Goal: Information Seeking & Learning: Find specific page/section

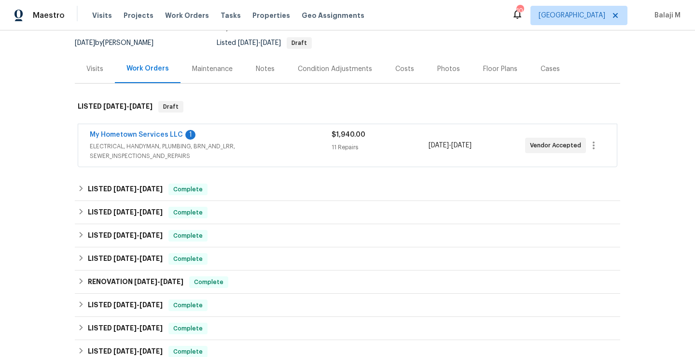
scroll to position [75, 0]
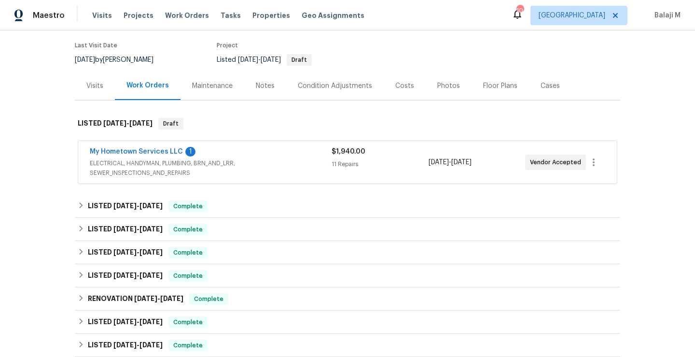
click at [218, 83] on div "Maintenance" at bounding box center [212, 86] width 41 height 10
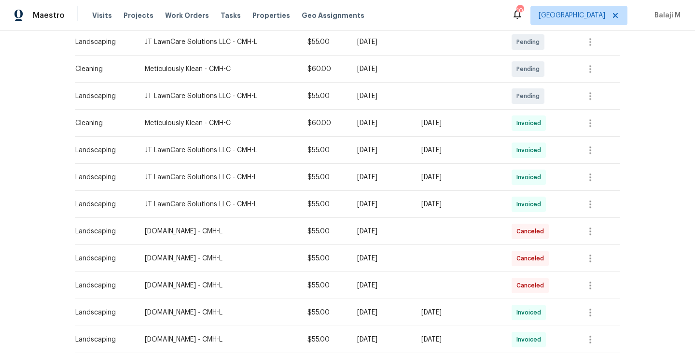
scroll to position [237, 0]
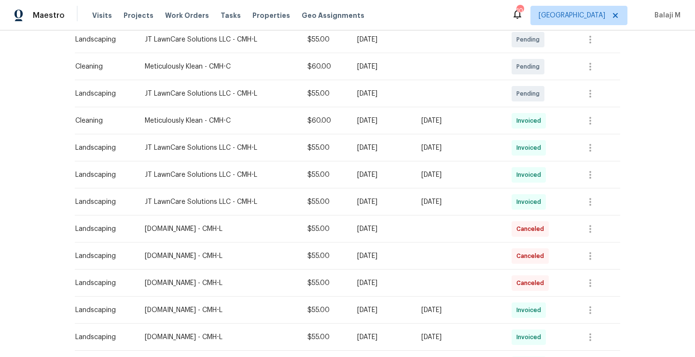
click at [397, 155] on td "[DATE]" at bounding box center [381, 147] width 64 height 27
click at [439, 173] on div "Fri, Sep 05 2025" at bounding box center [458, 175] width 75 height 10
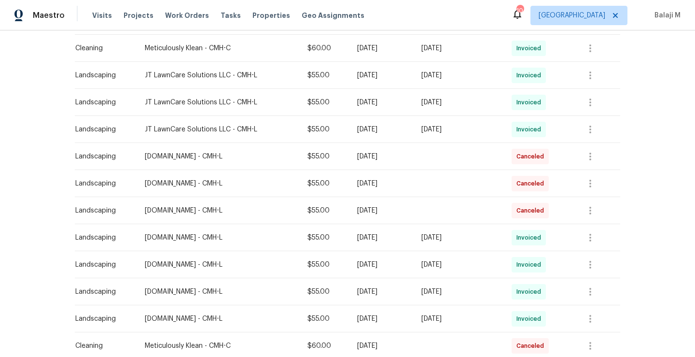
scroll to position [310, 0]
drag, startPoint x: 417, startPoint y: 127, endPoint x: 443, endPoint y: 125, distance: 26.1
click at [443, 126] on tr "Landscaping JT LawnCare Solutions LLC - CMH-L $55.00 Mon, Aug 25 2025 Fri, Aug …" at bounding box center [347, 128] width 545 height 27
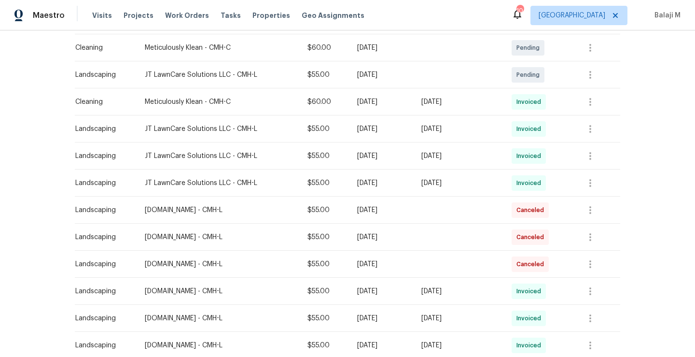
scroll to position [257, 0]
click at [387, 185] on div "[DATE]" at bounding box center [381, 183] width 48 height 10
click at [383, 166] on td "[DATE]" at bounding box center [381, 155] width 64 height 27
click at [591, 180] on icon "button" at bounding box center [590, 183] width 12 height 12
click at [593, 198] on li "View details" at bounding box center [614, 198] width 68 height 16
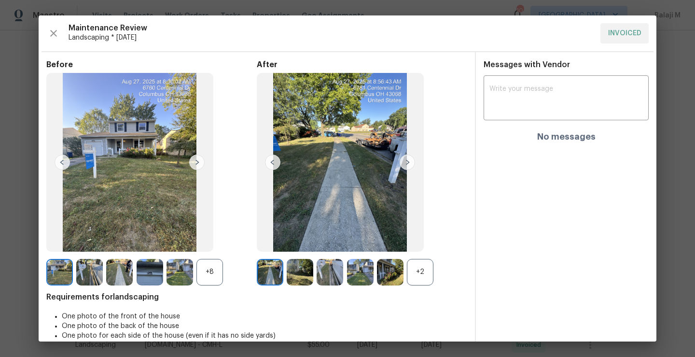
click at [413, 276] on div "+2" at bounding box center [420, 272] width 27 height 27
click at [272, 270] on img at bounding box center [270, 272] width 27 height 27
click at [295, 270] on img at bounding box center [300, 272] width 27 height 27
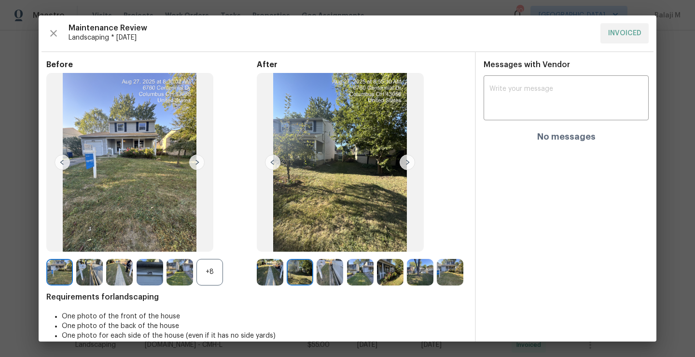
click at [298, 272] on img at bounding box center [300, 272] width 27 height 27
click at [332, 268] on img at bounding box center [330, 272] width 27 height 27
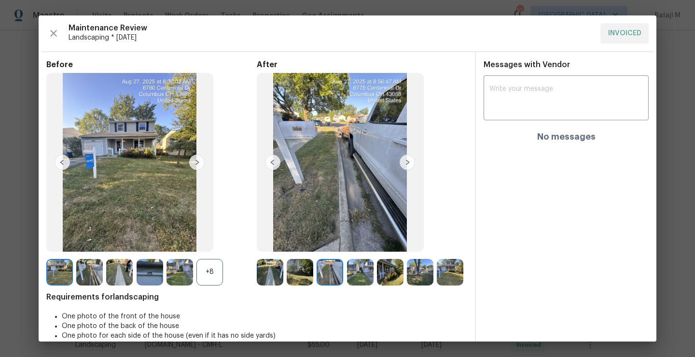
click at [367, 270] on img at bounding box center [360, 272] width 27 height 27
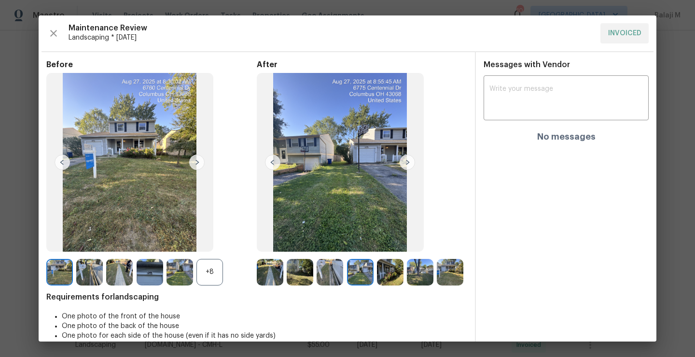
click at [395, 277] on img at bounding box center [390, 272] width 27 height 27
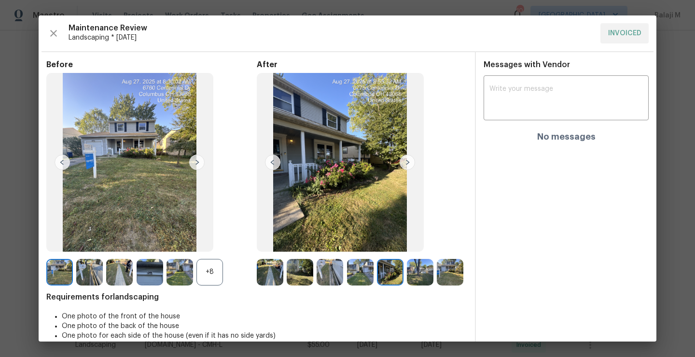
click at [418, 277] on img at bounding box center [420, 272] width 27 height 27
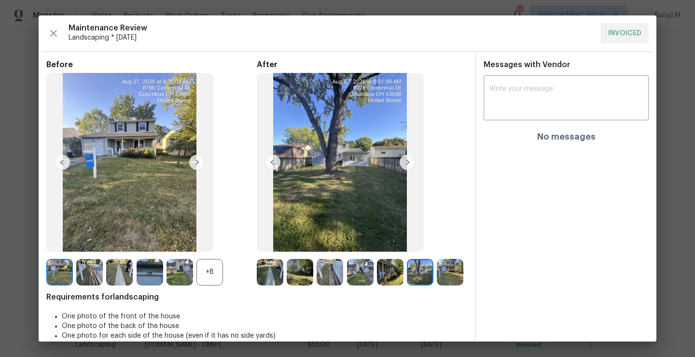
click at [437, 285] on img at bounding box center [450, 272] width 27 height 27
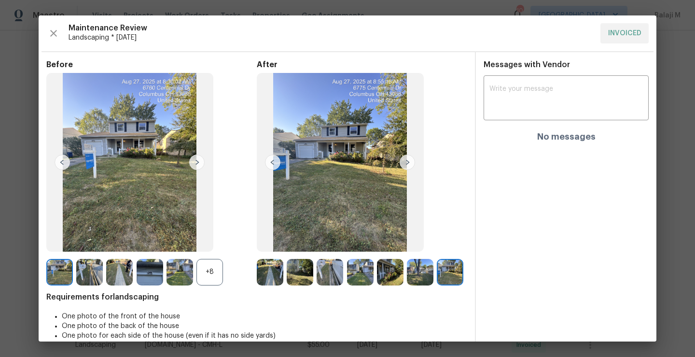
click at [437, 285] on img at bounding box center [450, 272] width 27 height 27
click at [52, 31] on icon "button" at bounding box center [53, 33] width 7 height 7
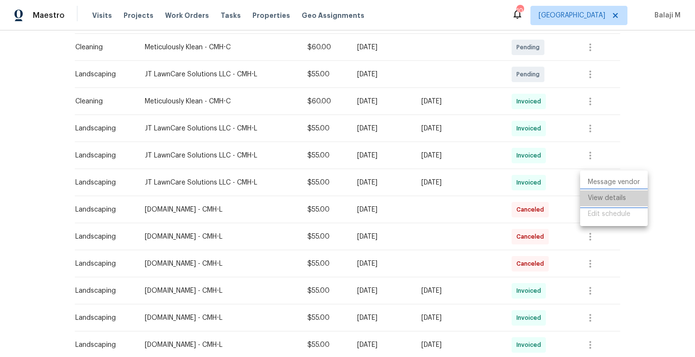
click at [598, 200] on li "View details" at bounding box center [614, 198] width 68 height 16
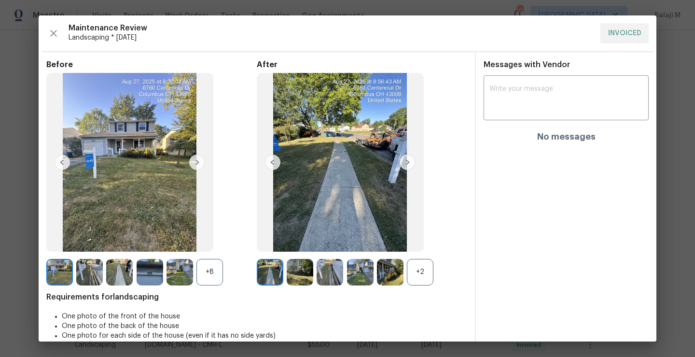
click at [296, 277] on img at bounding box center [300, 272] width 27 height 27
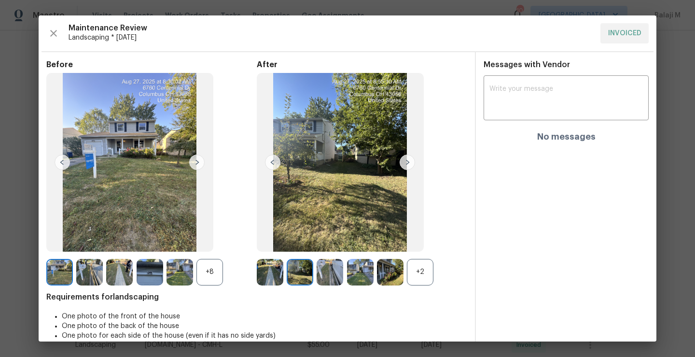
click at [324, 277] on img at bounding box center [330, 272] width 27 height 27
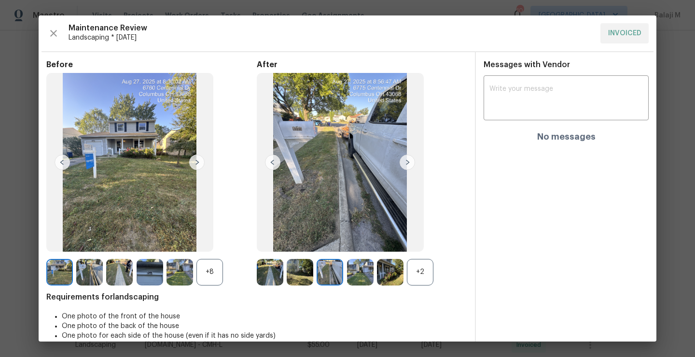
click at [347, 277] on img at bounding box center [360, 272] width 27 height 27
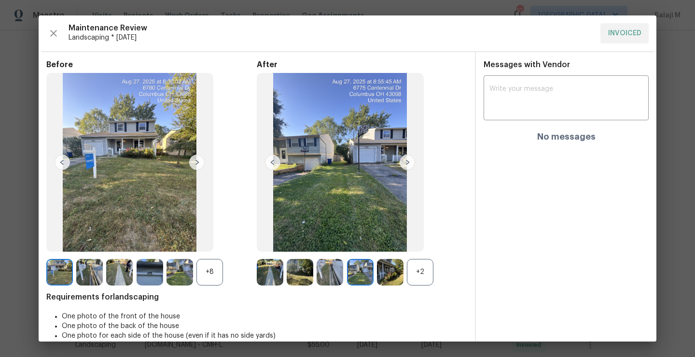
click at [380, 275] on img at bounding box center [390, 272] width 27 height 27
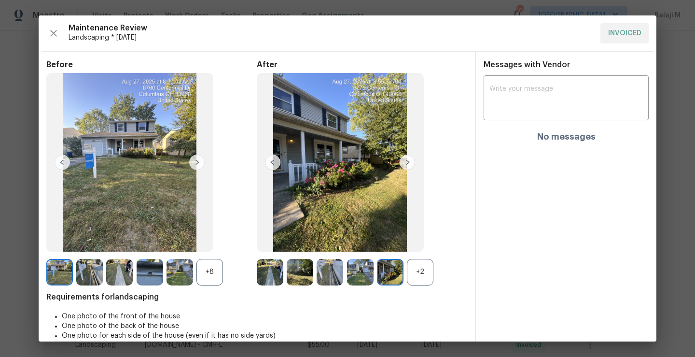
click at [270, 273] on img at bounding box center [270, 272] width 27 height 27
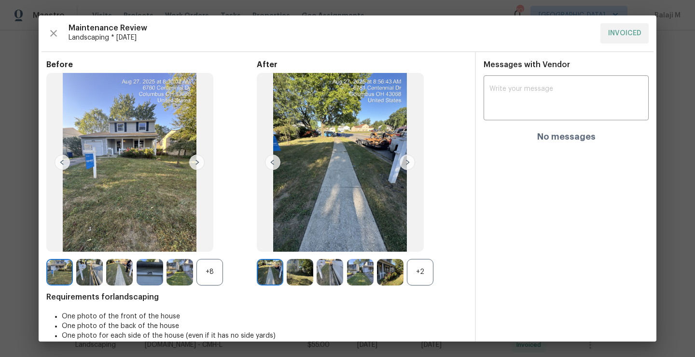
click at [408, 274] on div "+2" at bounding box center [420, 272] width 27 height 27
click at [437, 285] on img at bounding box center [450, 272] width 27 height 27
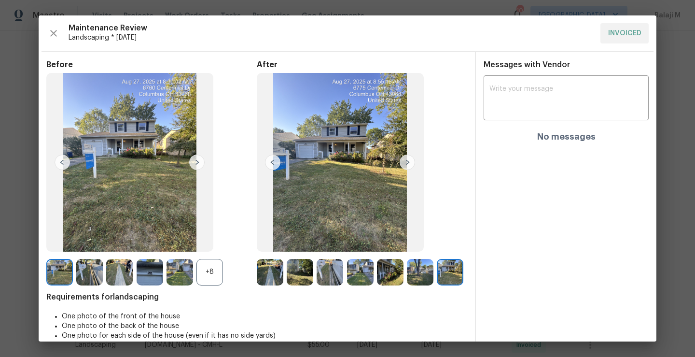
click at [248, 282] on div "+8" at bounding box center [151, 272] width 210 height 27
click at [265, 279] on img at bounding box center [270, 272] width 27 height 27
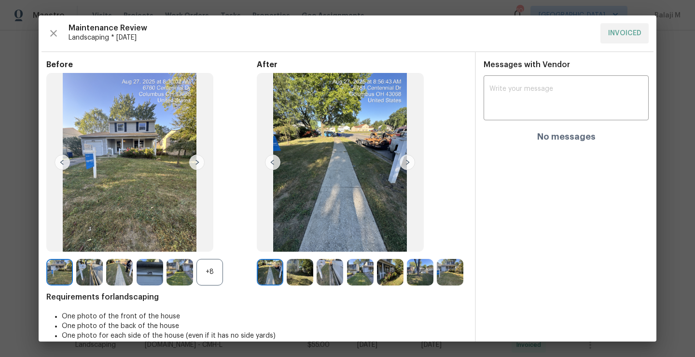
click at [293, 280] on img at bounding box center [300, 272] width 27 height 27
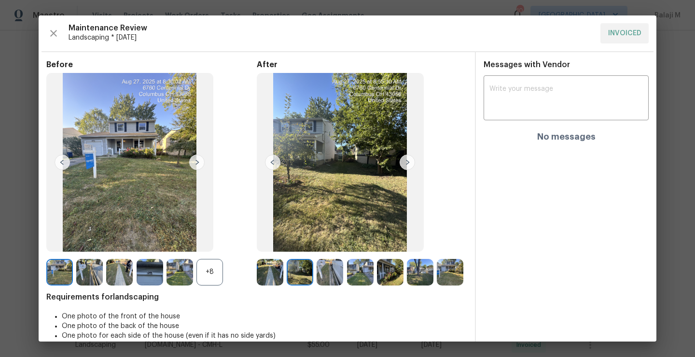
click at [325, 279] on img at bounding box center [330, 272] width 27 height 27
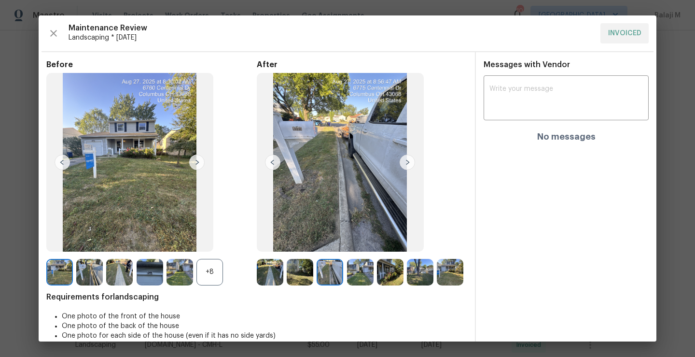
click at [356, 275] on img at bounding box center [360, 272] width 27 height 27
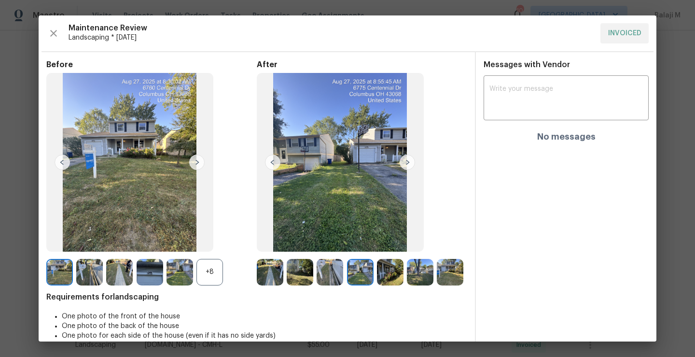
click at [394, 273] on img at bounding box center [390, 272] width 27 height 27
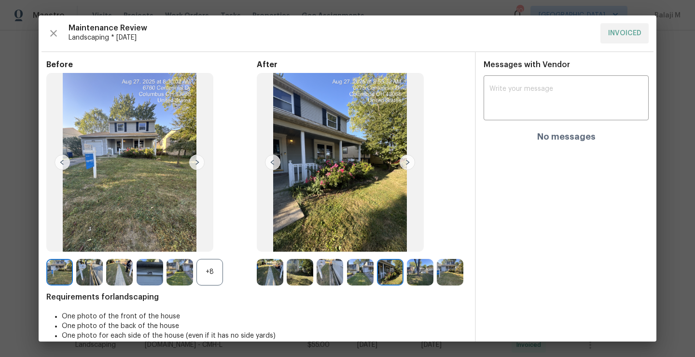
click at [407, 273] on img at bounding box center [420, 272] width 27 height 27
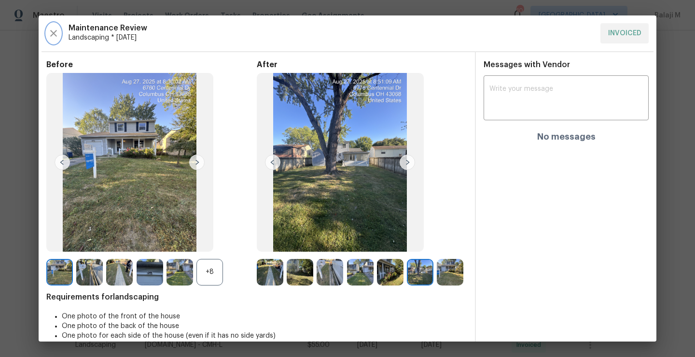
click at [55, 35] on icon "button" at bounding box center [54, 34] width 12 height 12
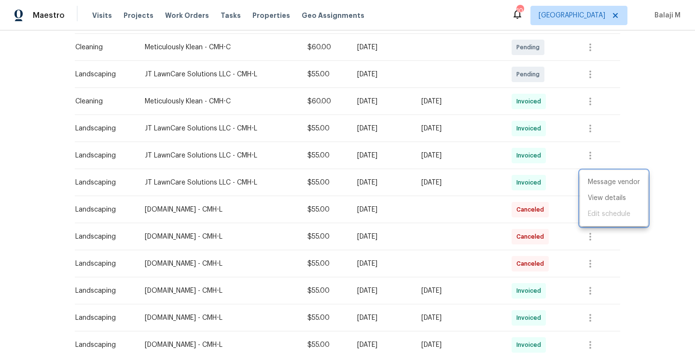
click at [405, 236] on div at bounding box center [347, 178] width 695 height 357
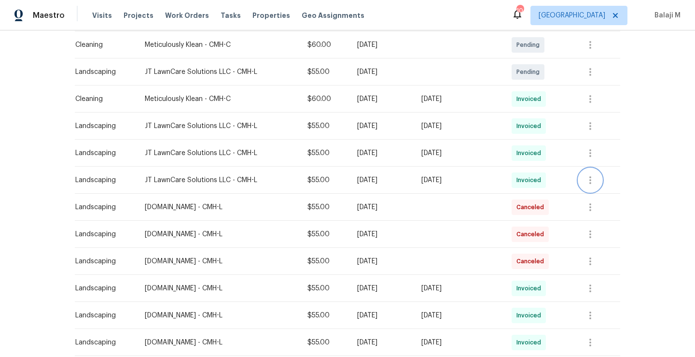
scroll to position [263, 0]
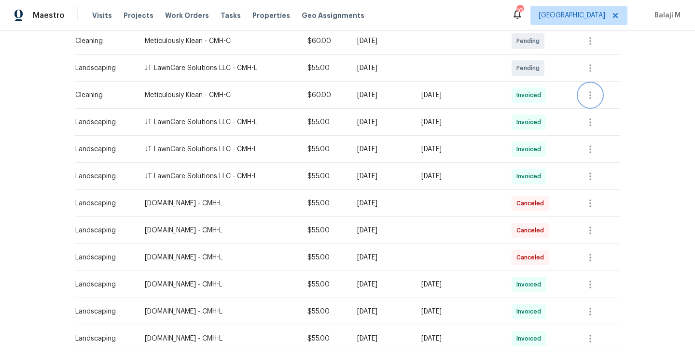
click at [600, 99] on button "button" at bounding box center [590, 94] width 23 height 23
click at [595, 112] on li "View details" at bounding box center [614, 111] width 68 height 16
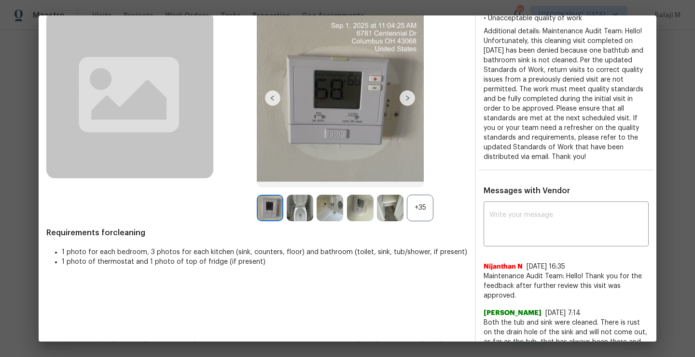
scroll to position [0, 0]
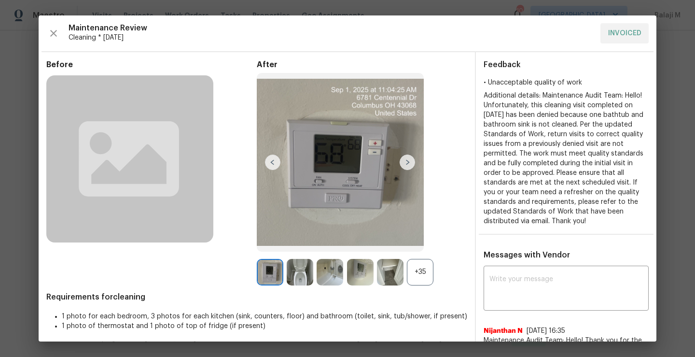
click at [421, 273] on div "+35" at bounding box center [420, 272] width 27 height 27
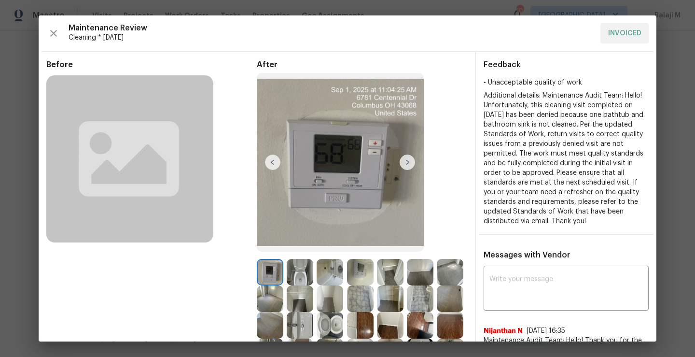
click at [302, 273] on img at bounding box center [300, 272] width 27 height 27
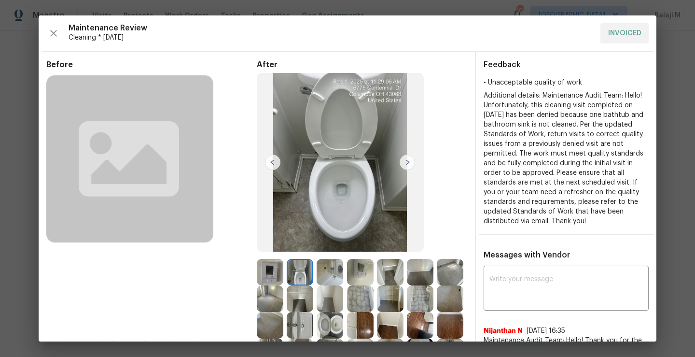
click at [328, 273] on img at bounding box center [330, 272] width 27 height 27
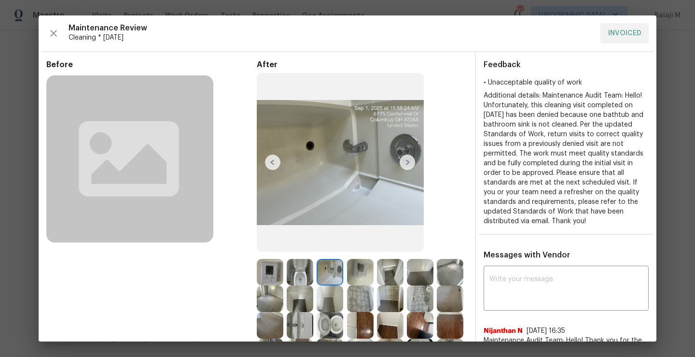
scroll to position [168, 0]
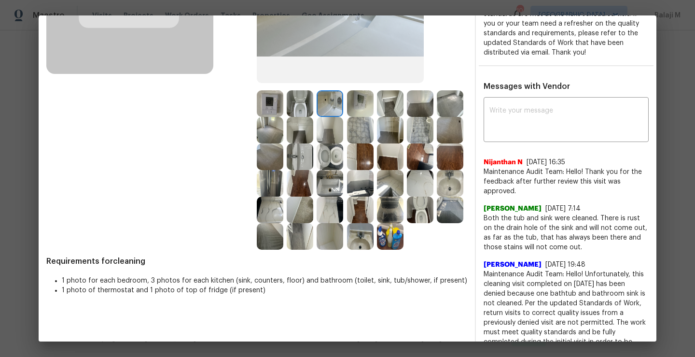
click at [377, 249] on img at bounding box center [390, 236] width 27 height 27
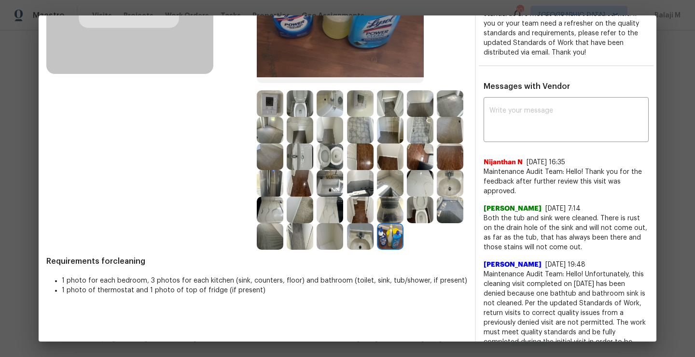
click at [347, 249] on img at bounding box center [360, 236] width 27 height 27
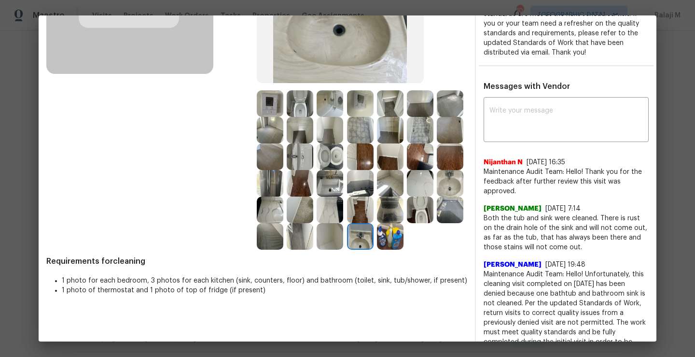
click at [347, 249] on img at bounding box center [360, 236] width 27 height 27
click at [283, 186] on img at bounding box center [270, 183] width 27 height 27
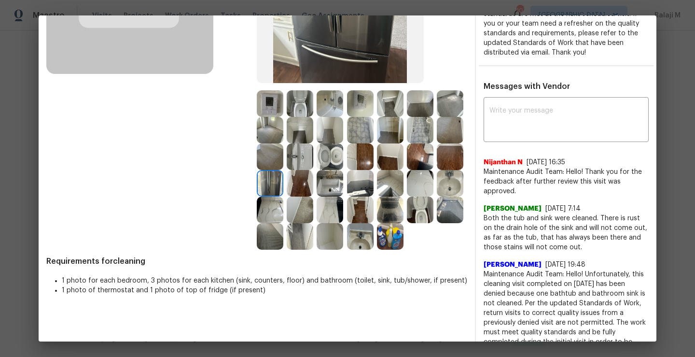
click at [437, 170] on img at bounding box center [450, 156] width 27 height 27
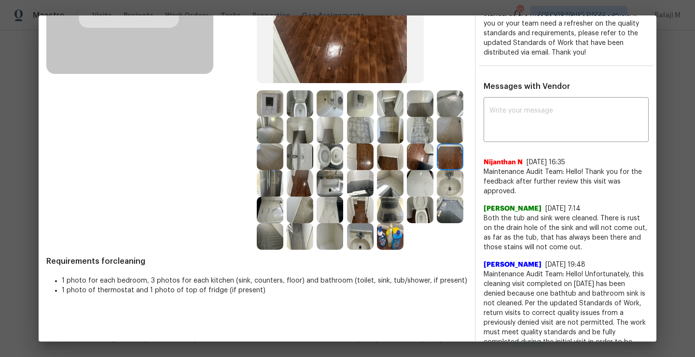
scroll to position [0, 0]
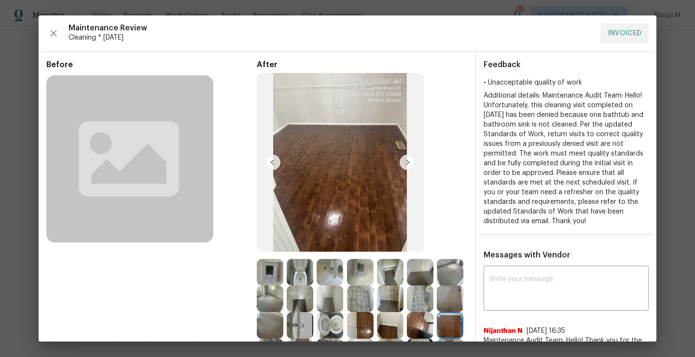
click at [329, 273] on img at bounding box center [330, 272] width 27 height 27
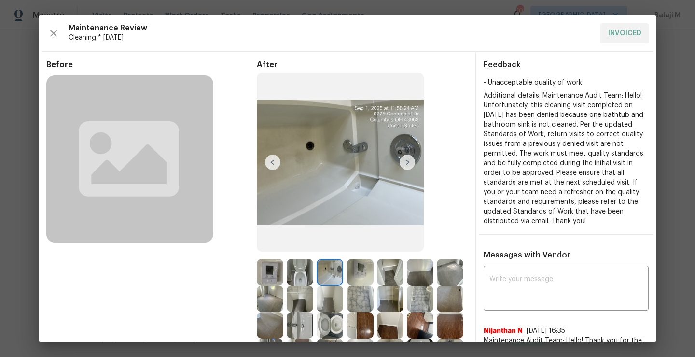
click at [302, 272] on img at bounding box center [300, 272] width 27 height 27
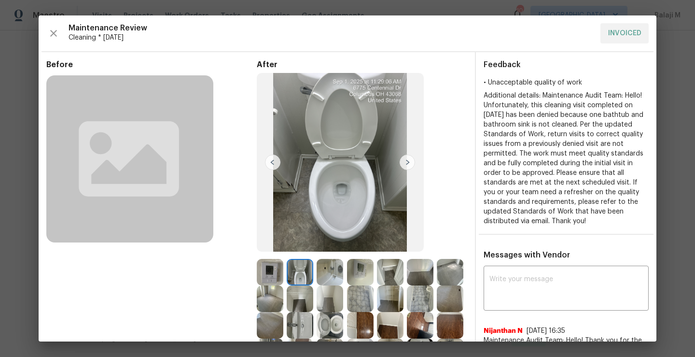
click at [328, 272] on img at bounding box center [330, 272] width 27 height 27
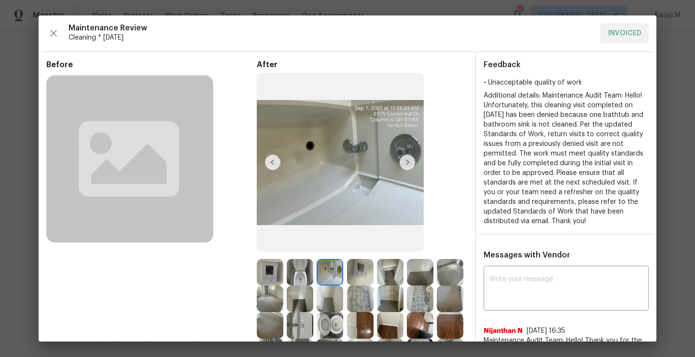
click at [360, 271] on img at bounding box center [360, 272] width 27 height 27
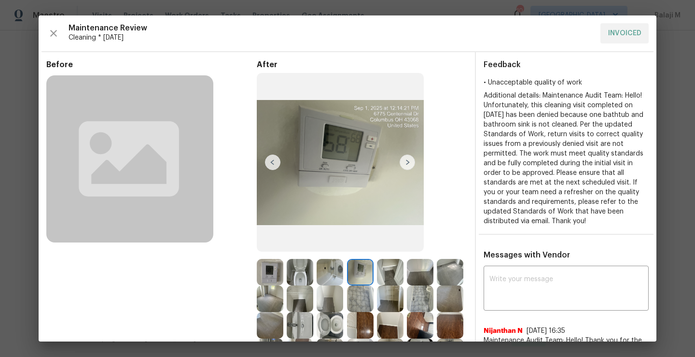
click at [382, 272] on img at bounding box center [390, 272] width 27 height 27
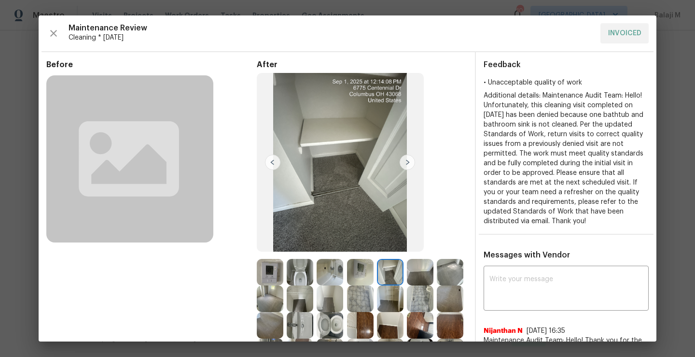
click at [409, 273] on img at bounding box center [420, 272] width 27 height 27
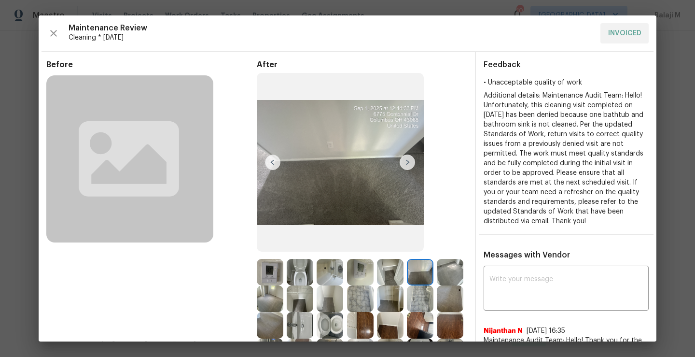
click at [437, 285] on img at bounding box center [450, 272] width 27 height 27
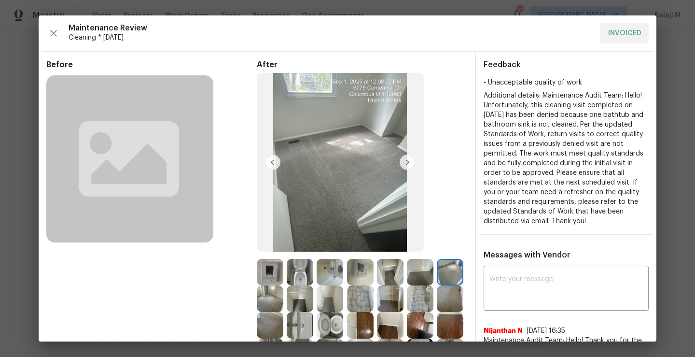
click at [283, 294] on img at bounding box center [270, 298] width 27 height 27
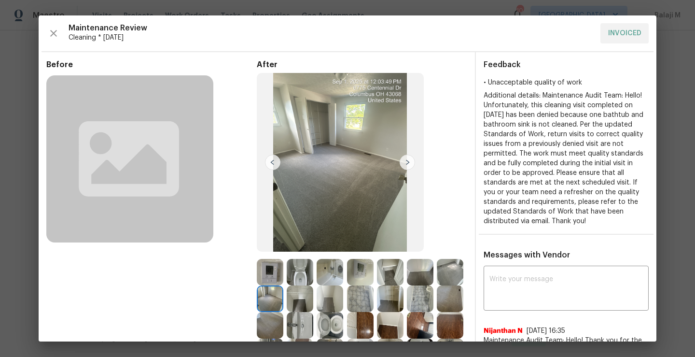
click at [313, 295] on img at bounding box center [300, 298] width 27 height 27
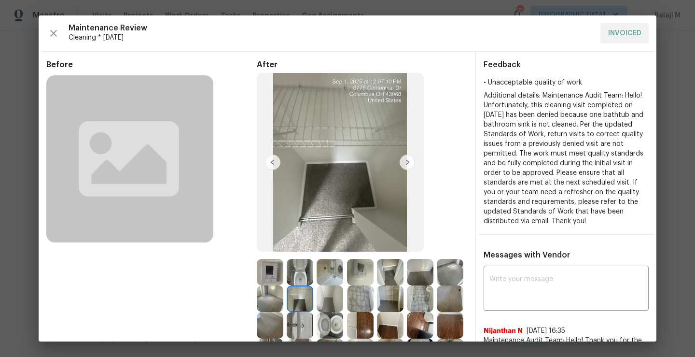
click at [343, 303] on img at bounding box center [330, 298] width 27 height 27
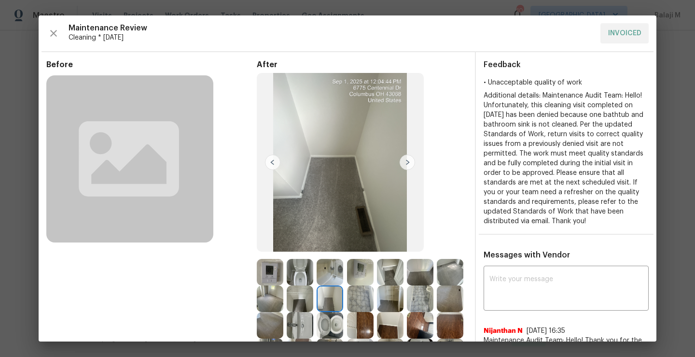
click at [374, 303] on img at bounding box center [360, 298] width 27 height 27
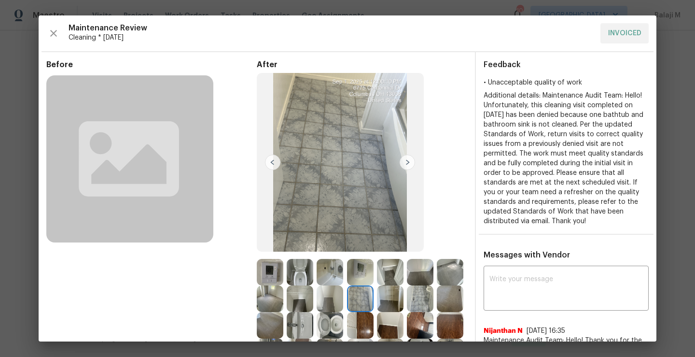
scroll to position [33, 0]
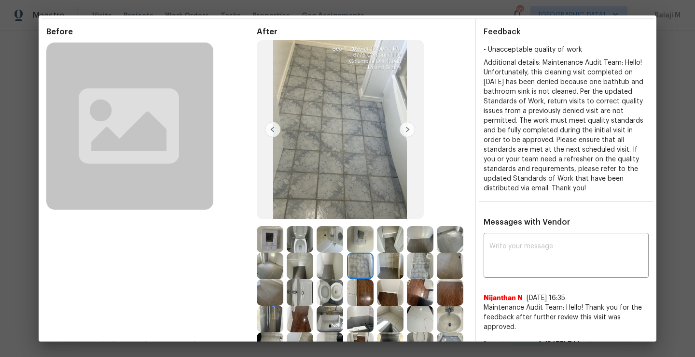
click at [343, 293] on img at bounding box center [330, 292] width 27 height 27
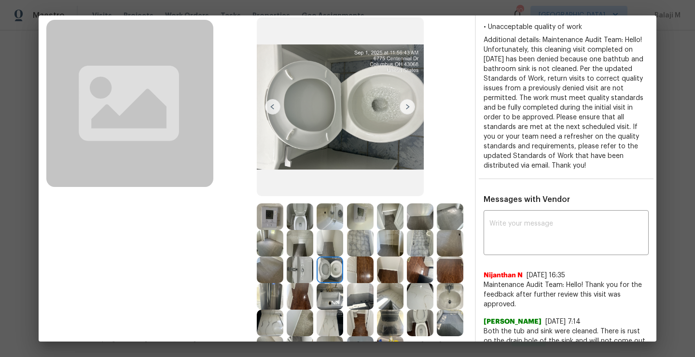
scroll to position [62, 0]
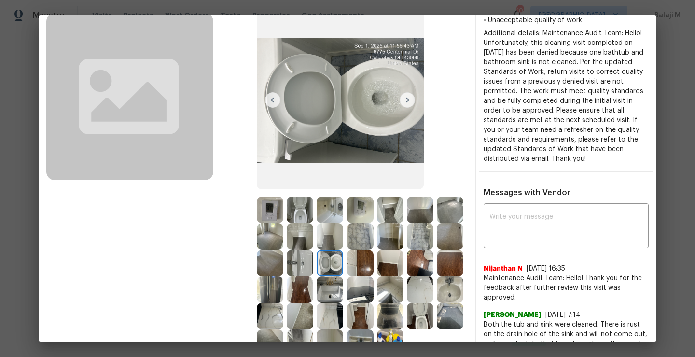
click at [313, 293] on img at bounding box center [300, 289] width 27 height 27
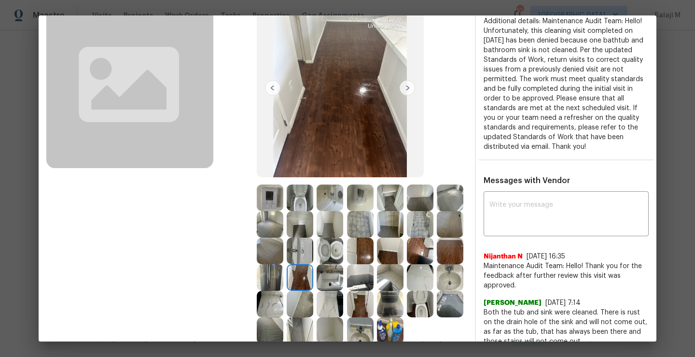
scroll to position [82, 0]
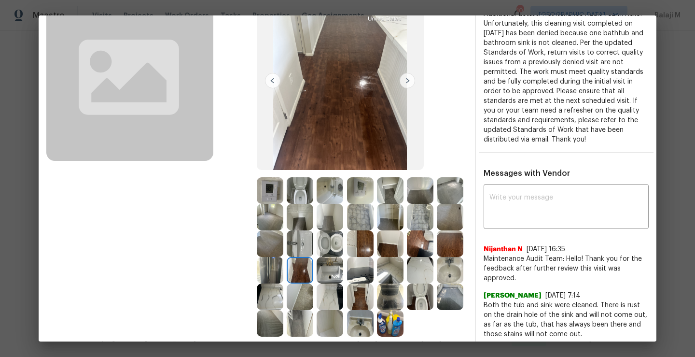
click at [313, 223] on img at bounding box center [300, 217] width 27 height 27
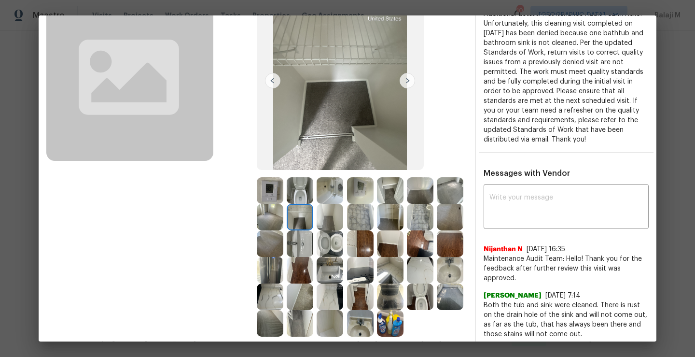
click at [330, 199] on img at bounding box center [330, 190] width 27 height 27
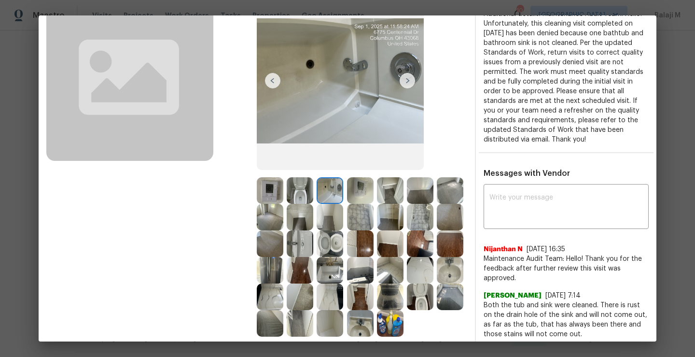
click at [360, 199] on img at bounding box center [360, 190] width 27 height 27
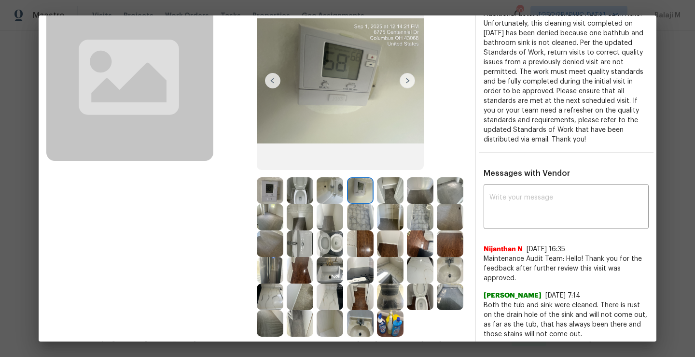
click at [386, 199] on img at bounding box center [390, 190] width 27 height 27
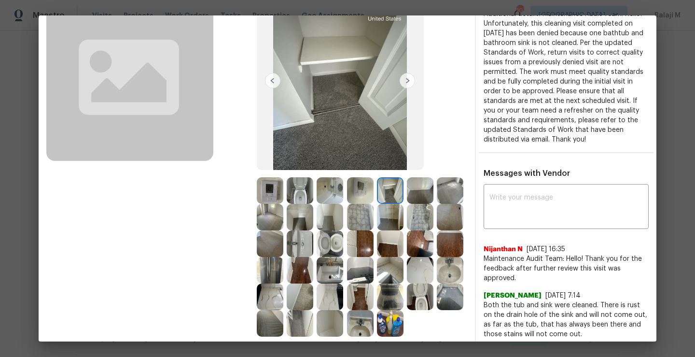
click at [415, 199] on img at bounding box center [420, 190] width 27 height 27
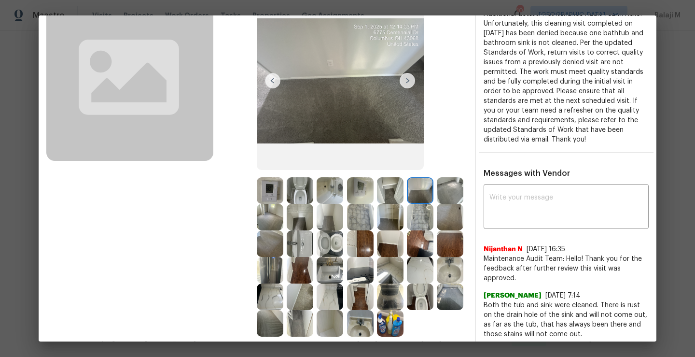
click at [403, 219] on img at bounding box center [390, 217] width 27 height 27
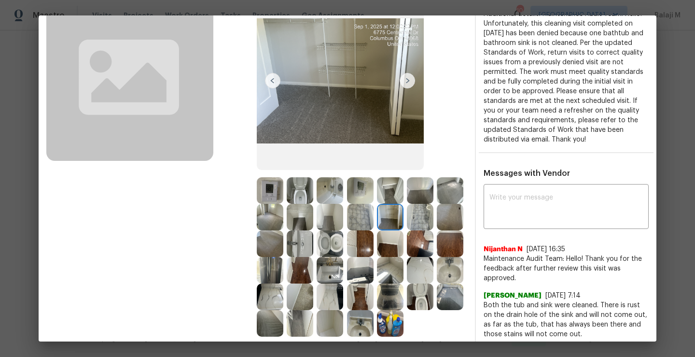
click at [374, 219] on img at bounding box center [360, 217] width 27 height 27
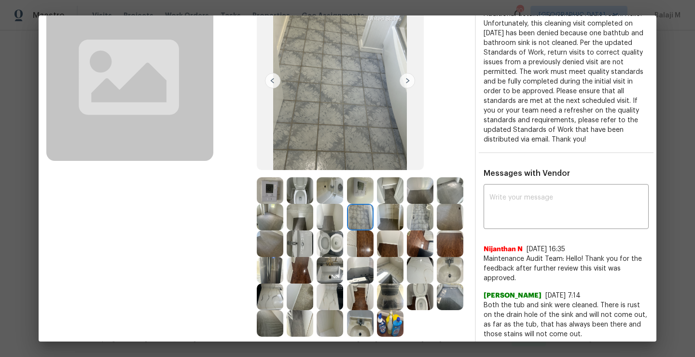
click at [343, 219] on img at bounding box center [330, 217] width 27 height 27
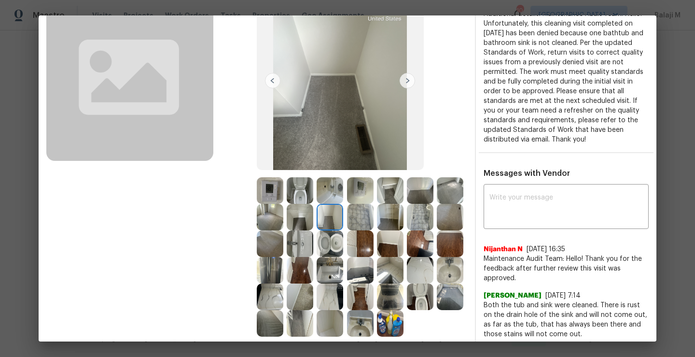
click at [313, 218] on img at bounding box center [300, 217] width 27 height 27
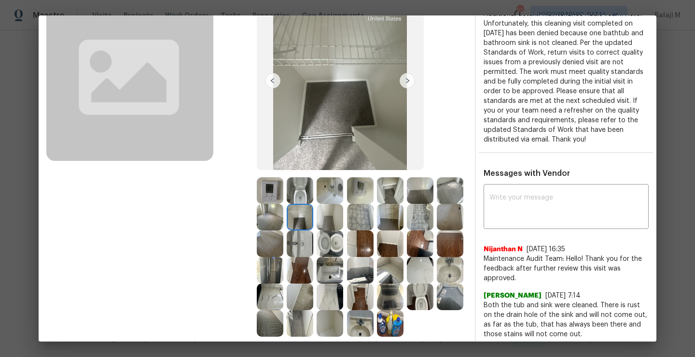
click at [283, 218] on img at bounding box center [270, 217] width 27 height 27
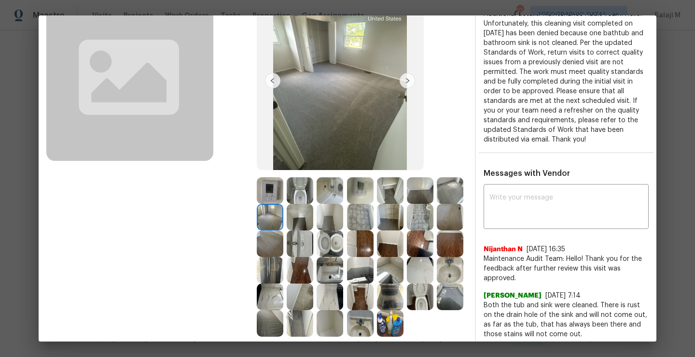
click at [437, 204] on img at bounding box center [450, 190] width 27 height 27
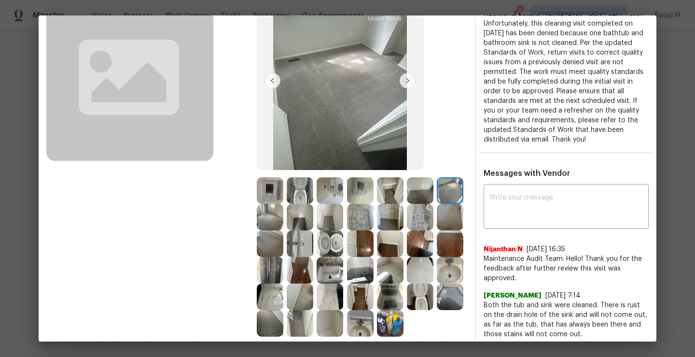
click at [407, 230] on img at bounding box center [420, 217] width 27 height 27
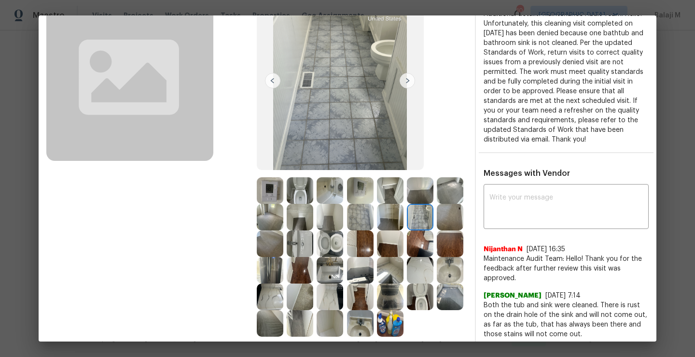
click at [437, 230] on img at bounding box center [450, 217] width 27 height 27
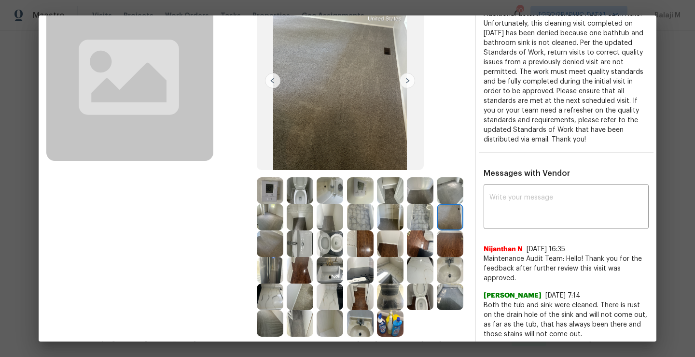
click at [283, 245] on img at bounding box center [270, 243] width 27 height 27
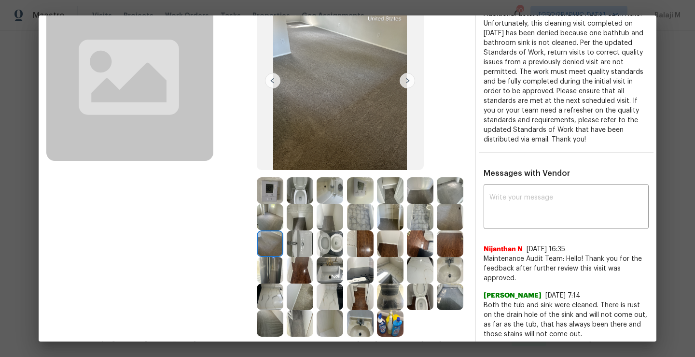
click at [313, 244] on img at bounding box center [300, 243] width 27 height 27
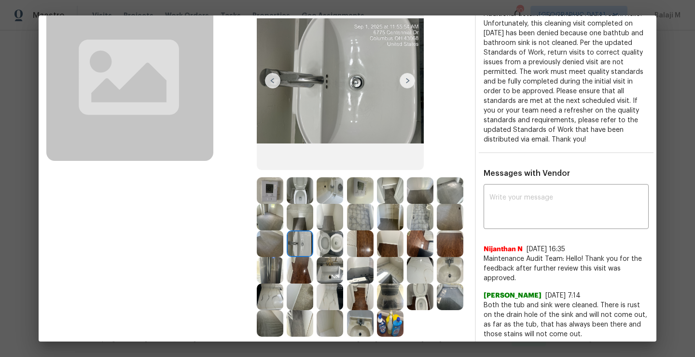
click at [343, 244] on img at bounding box center [330, 243] width 27 height 27
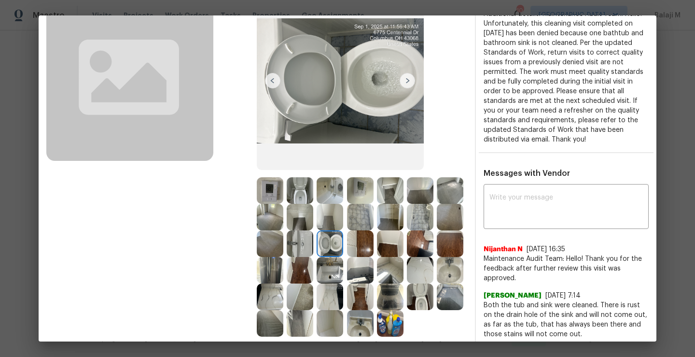
click at [374, 245] on img at bounding box center [360, 243] width 27 height 27
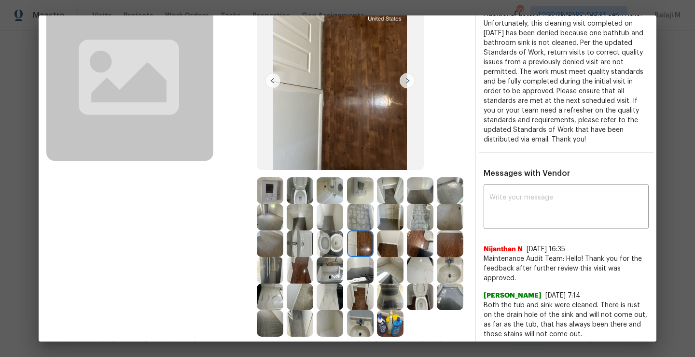
click at [343, 267] on img at bounding box center [330, 270] width 27 height 27
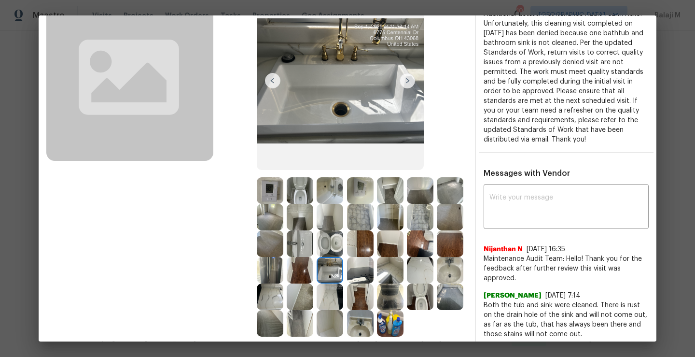
click at [313, 267] on img at bounding box center [300, 270] width 27 height 27
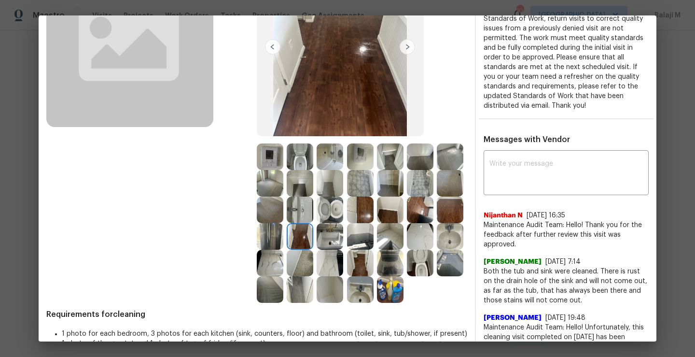
scroll to position [117, 0]
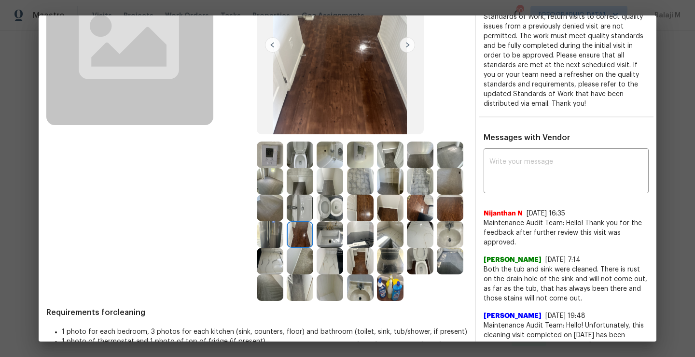
click at [377, 301] on img at bounding box center [390, 287] width 27 height 27
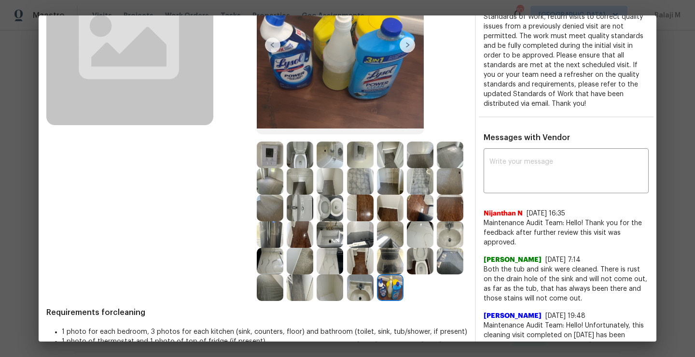
click at [347, 301] on img at bounding box center [360, 287] width 27 height 27
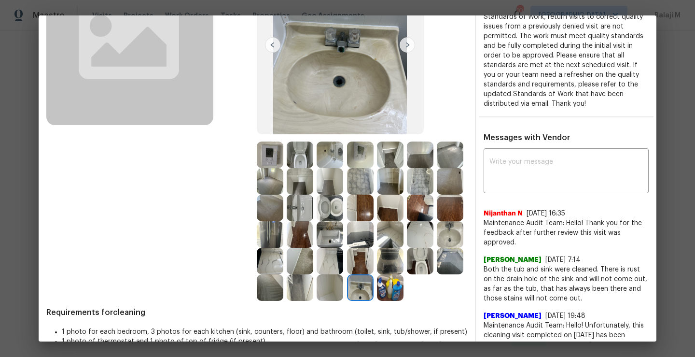
click at [317, 301] on img at bounding box center [330, 287] width 27 height 27
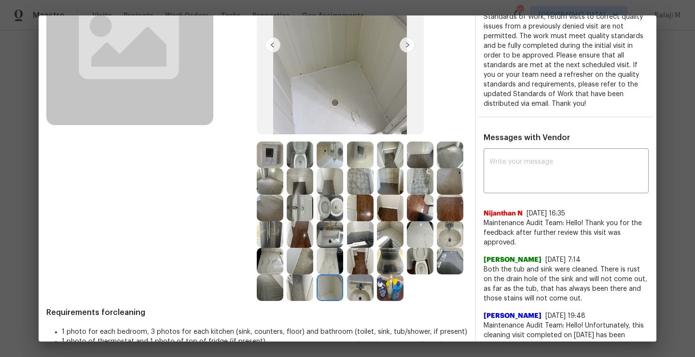
click at [377, 301] on img at bounding box center [390, 287] width 27 height 27
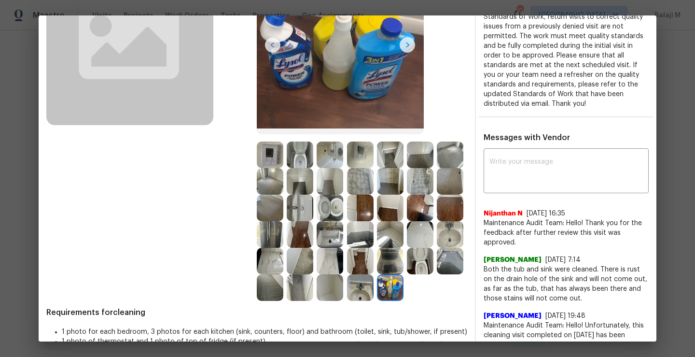
click at [347, 301] on img at bounding box center [360, 287] width 27 height 27
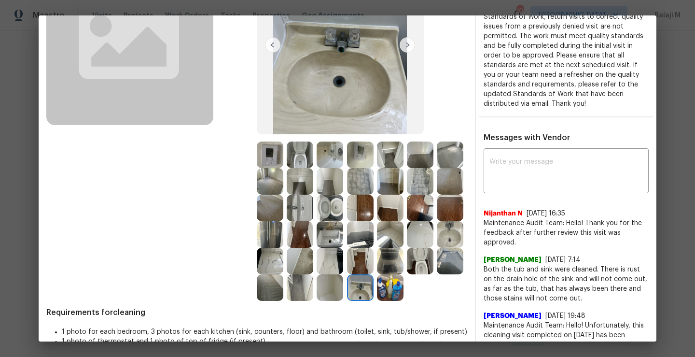
click at [377, 301] on img at bounding box center [390, 287] width 27 height 27
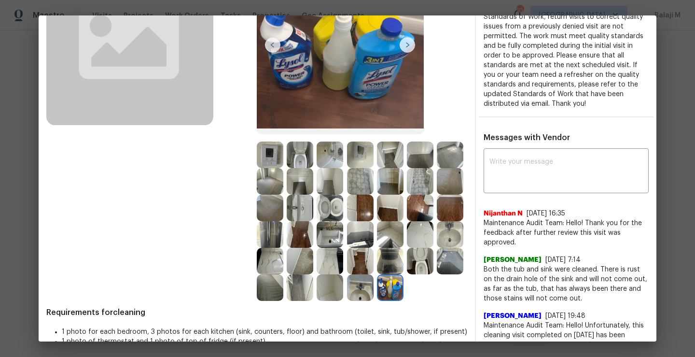
click at [347, 301] on img at bounding box center [360, 287] width 27 height 27
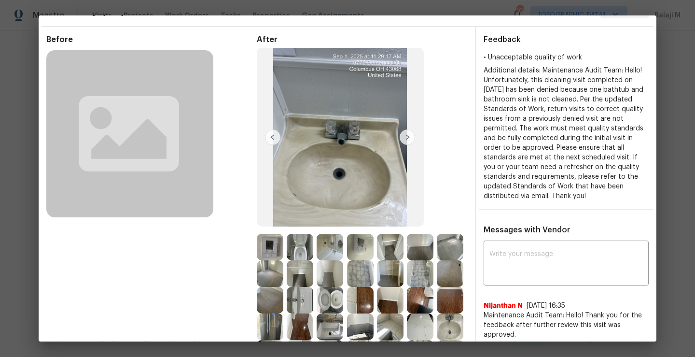
scroll to position [44, 0]
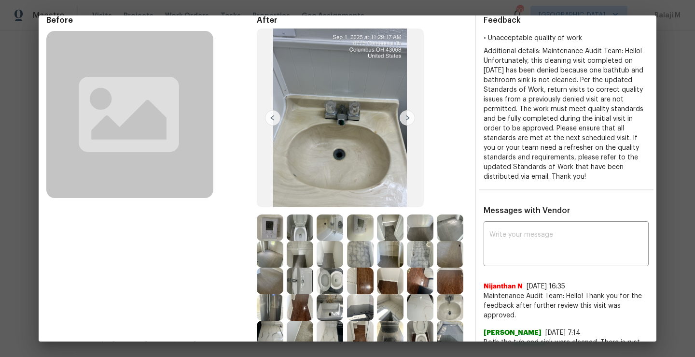
click at [271, 221] on img at bounding box center [270, 227] width 27 height 27
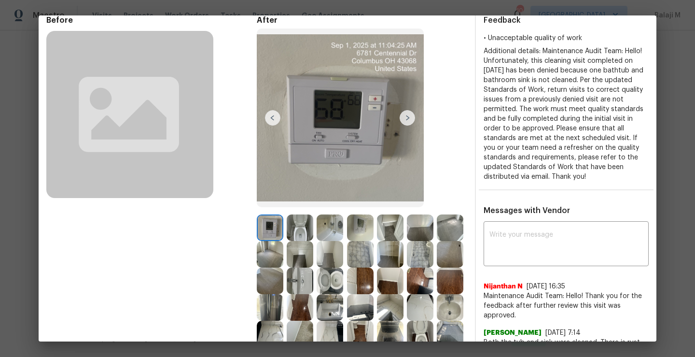
click at [304, 233] on img at bounding box center [300, 227] width 27 height 27
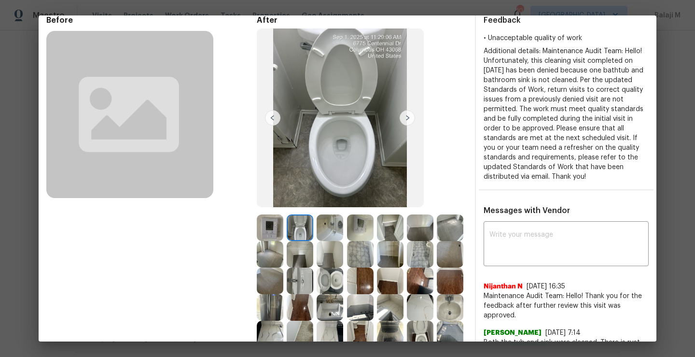
click at [319, 231] on img at bounding box center [330, 227] width 27 height 27
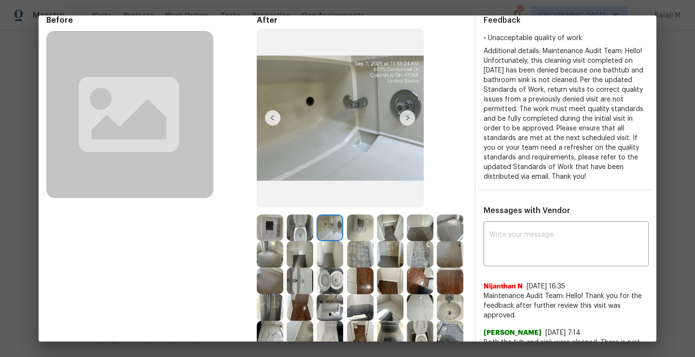
click at [366, 231] on img at bounding box center [360, 227] width 27 height 27
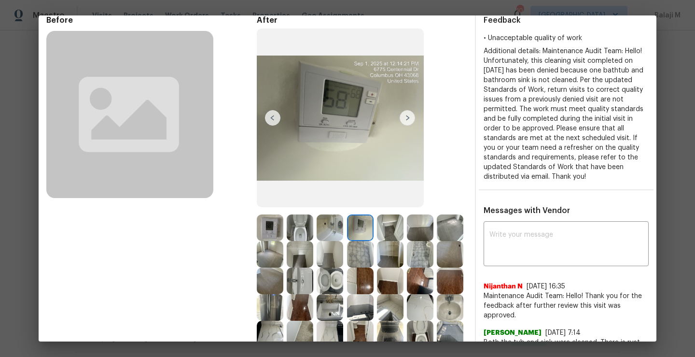
click at [395, 227] on img at bounding box center [390, 227] width 27 height 27
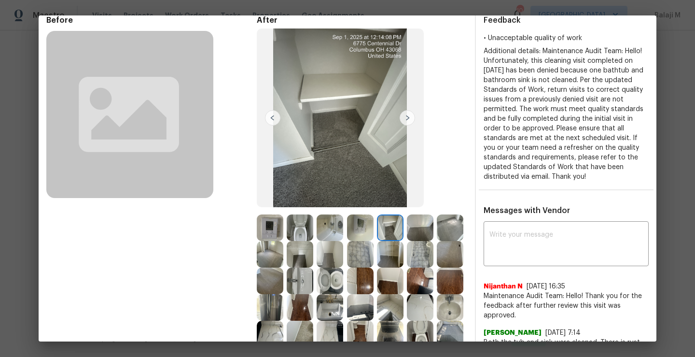
click at [418, 231] on img at bounding box center [420, 227] width 27 height 27
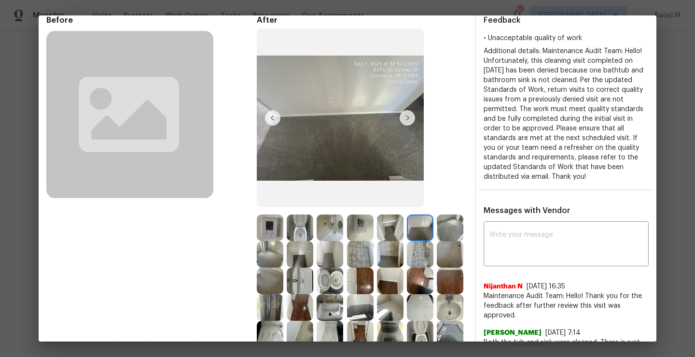
click at [397, 231] on img at bounding box center [390, 227] width 27 height 27
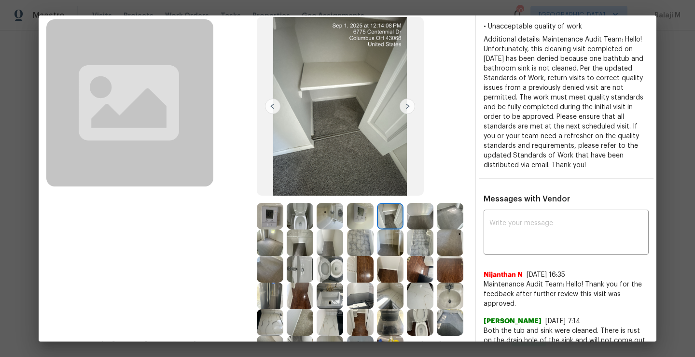
scroll to position [59, 0]
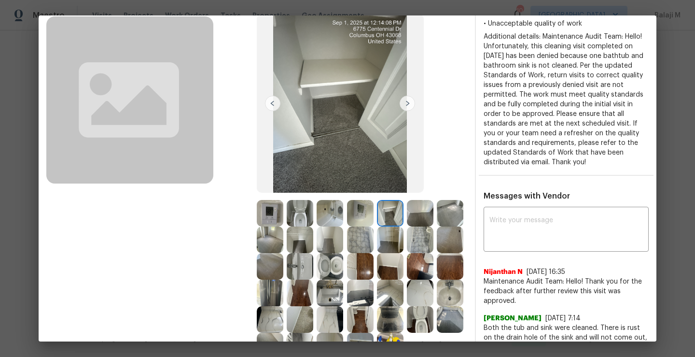
click at [411, 213] on img at bounding box center [420, 213] width 27 height 27
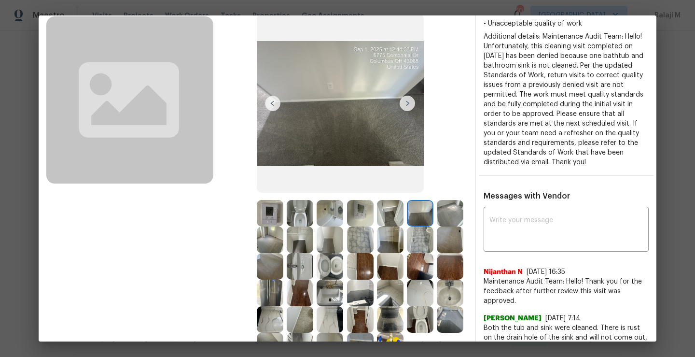
click at [437, 226] on img at bounding box center [450, 213] width 27 height 27
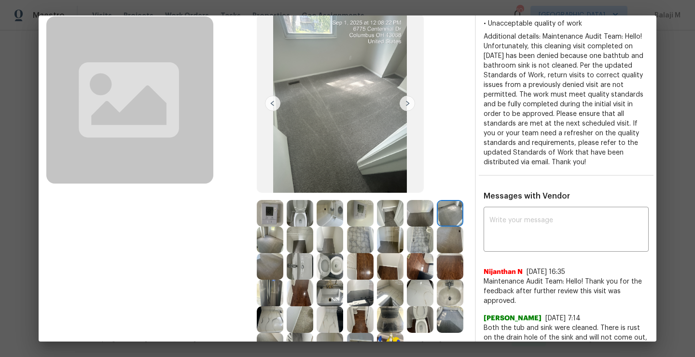
click at [283, 242] on img at bounding box center [270, 239] width 27 height 27
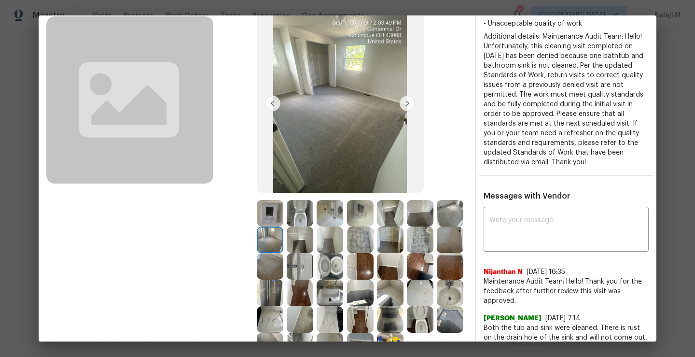
click at [283, 242] on img at bounding box center [270, 239] width 27 height 27
click at [283, 241] on img at bounding box center [270, 239] width 27 height 27
click at [343, 243] on img at bounding box center [330, 239] width 27 height 27
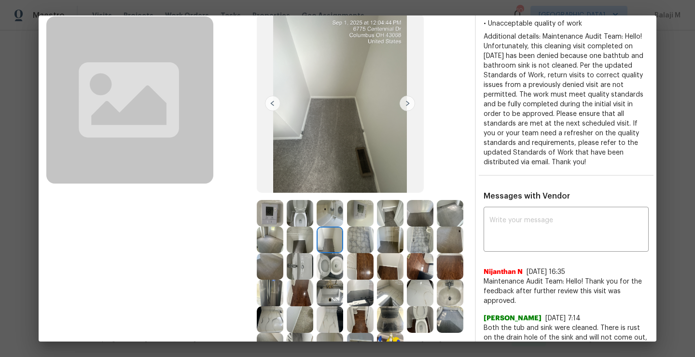
click at [374, 243] on img at bounding box center [360, 239] width 27 height 27
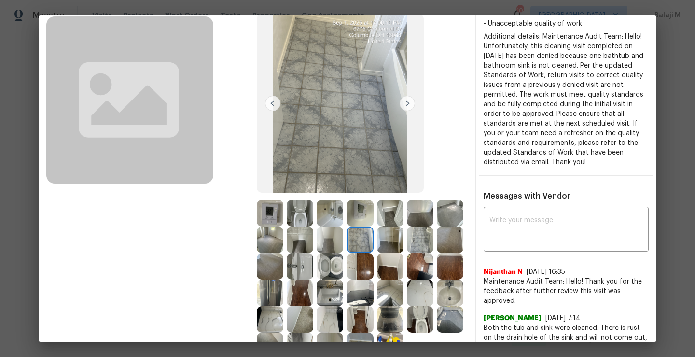
click at [403, 244] on img at bounding box center [390, 239] width 27 height 27
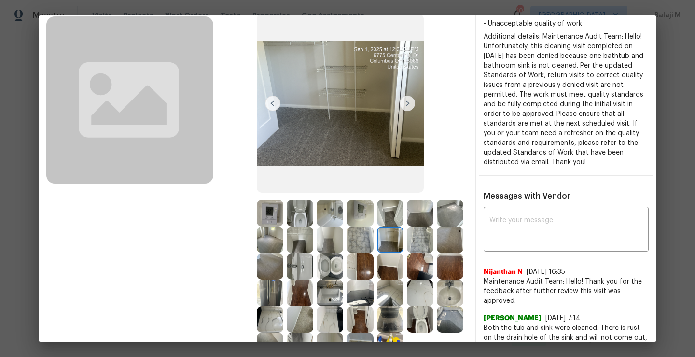
click at [407, 253] on img at bounding box center [420, 239] width 27 height 27
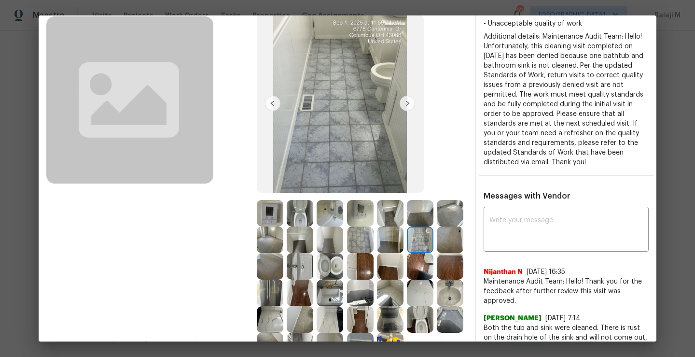
click at [437, 253] on img at bounding box center [450, 239] width 27 height 27
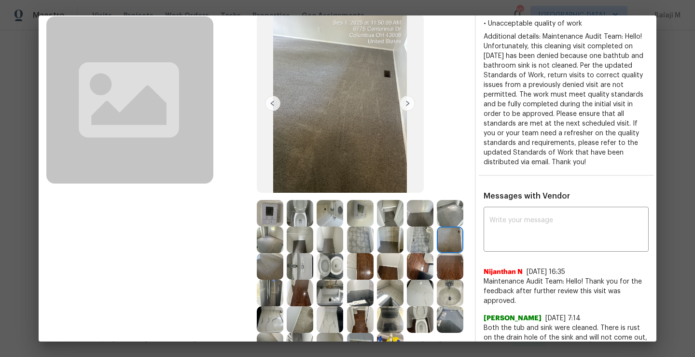
click at [283, 268] on img at bounding box center [270, 266] width 27 height 27
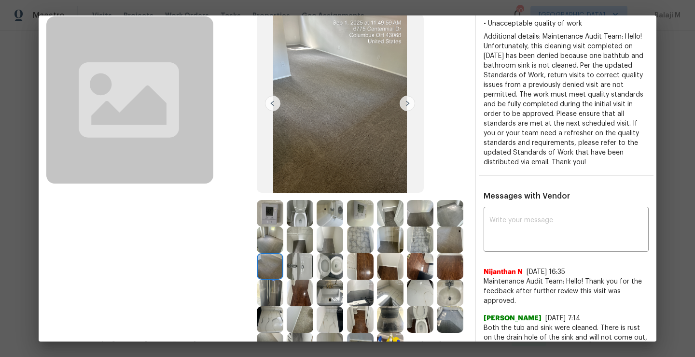
click at [313, 266] on img at bounding box center [300, 266] width 27 height 27
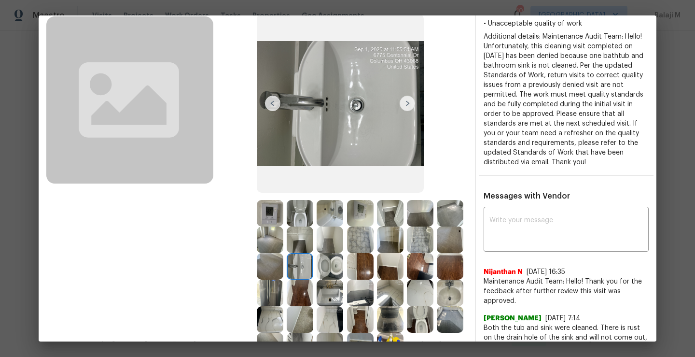
click at [343, 266] on img at bounding box center [330, 266] width 27 height 27
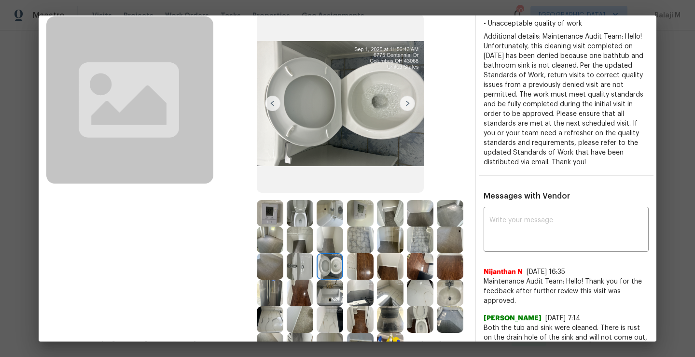
click at [374, 267] on img at bounding box center [360, 266] width 27 height 27
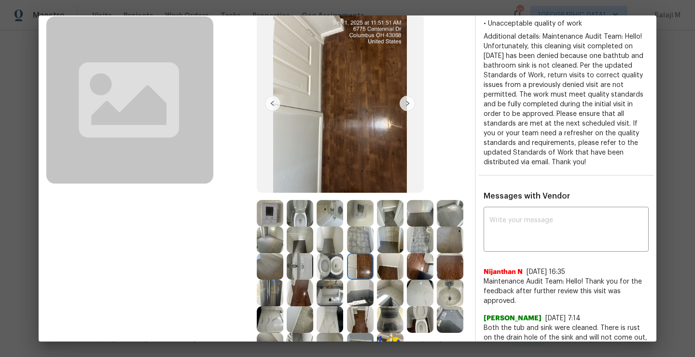
click at [377, 279] on img at bounding box center [390, 266] width 27 height 27
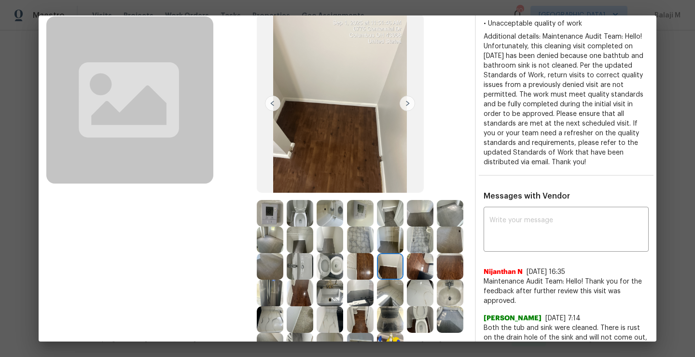
click at [407, 279] on img at bounding box center [420, 266] width 27 height 27
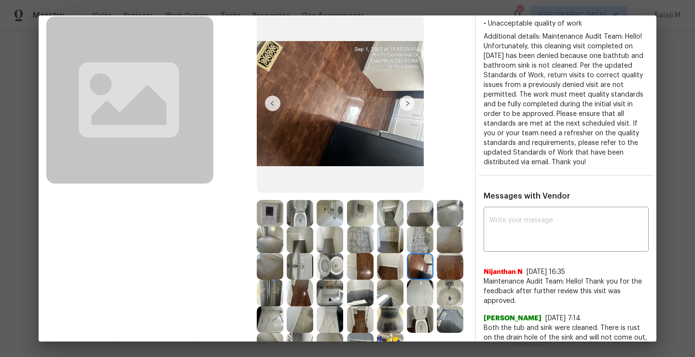
click at [437, 279] on img at bounding box center [450, 266] width 27 height 27
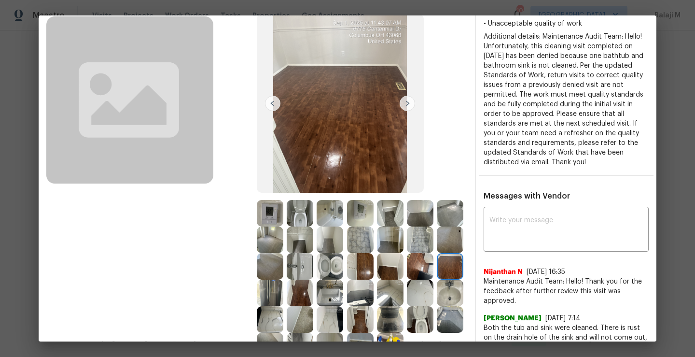
click at [283, 292] on img at bounding box center [270, 292] width 27 height 27
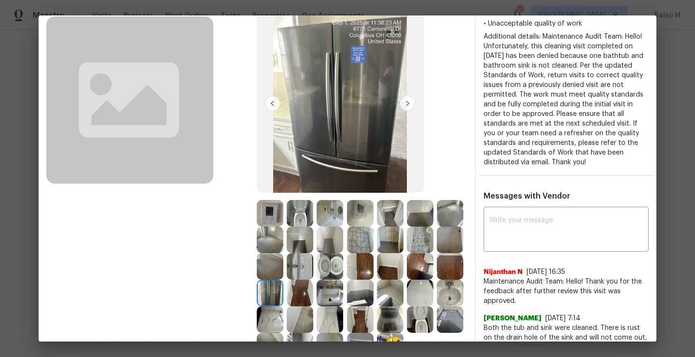
click at [313, 293] on img at bounding box center [300, 292] width 27 height 27
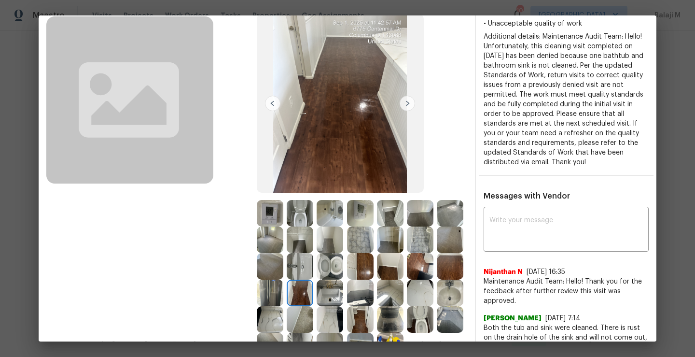
click at [343, 293] on img at bounding box center [330, 292] width 27 height 27
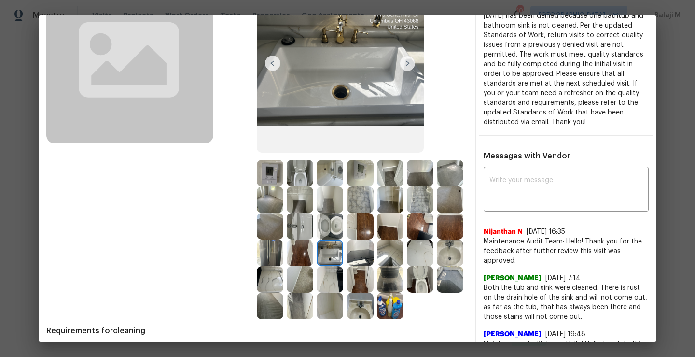
scroll to position [117, 0]
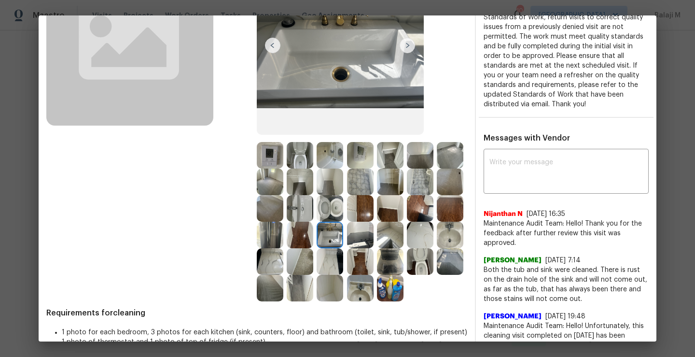
click at [347, 248] on img at bounding box center [360, 234] width 27 height 27
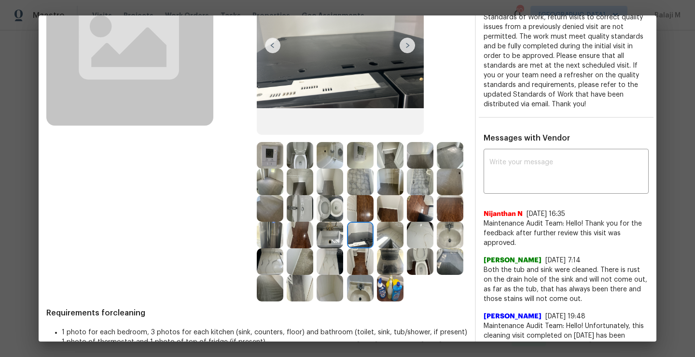
click at [377, 248] on img at bounding box center [390, 234] width 27 height 27
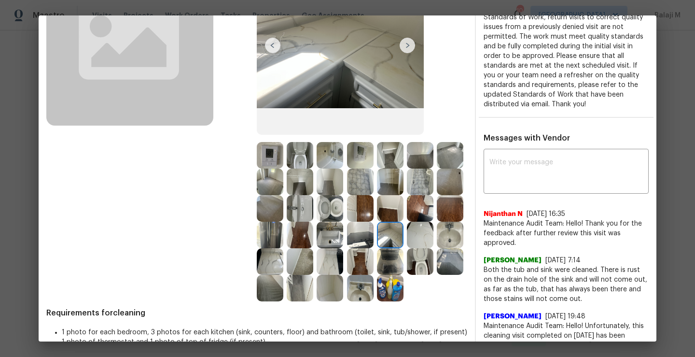
click at [407, 248] on img at bounding box center [420, 234] width 27 height 27
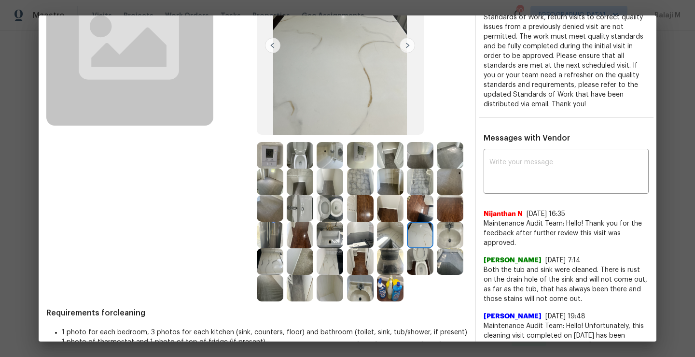
click at [437, 248] on img at bounding box center [450, 234] width 27 height 27
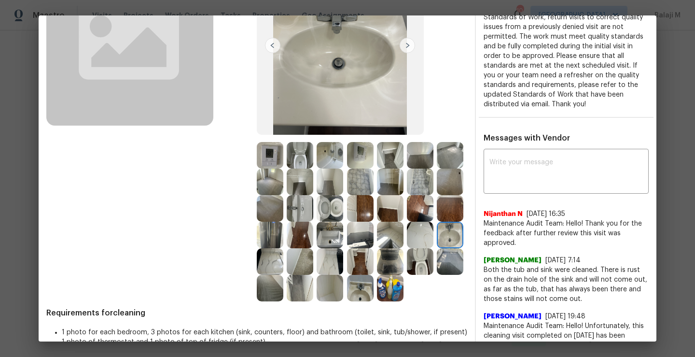
click at [283, 265] on img at bounding box center [270, 261] width 27 height 27
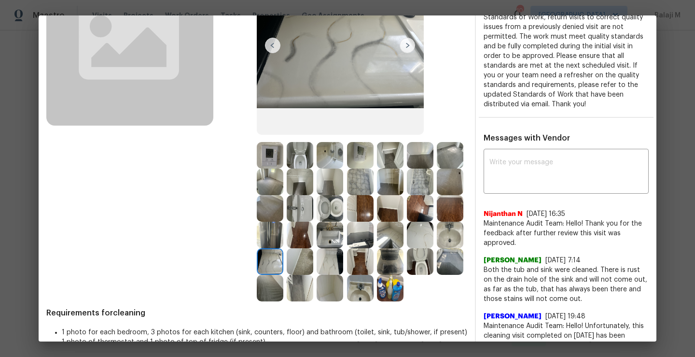
click at [437, 248] on img at bounding box center [450, 234] width 27 height 27
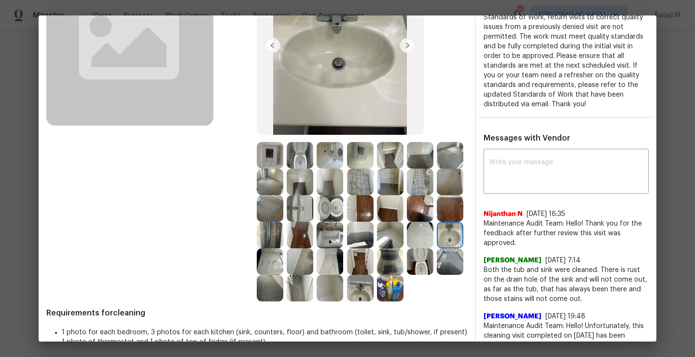
click at [437, 248] on img at bounding box center [450, 234] width 27 height 27
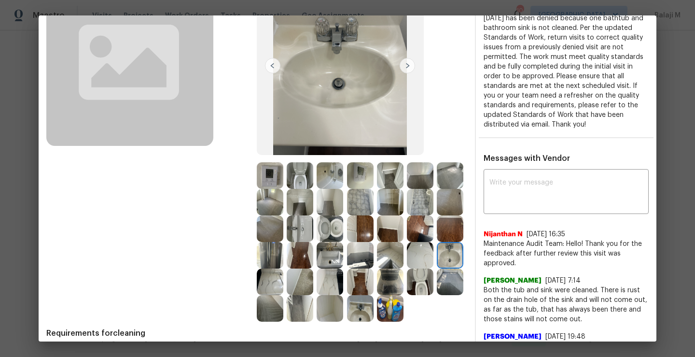
scroll to position [104, 0]
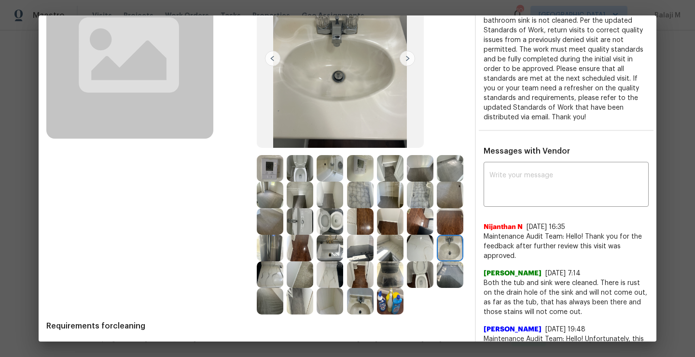
click at [283, 275] on img at bounding box center [270, 274] width 27 height 27
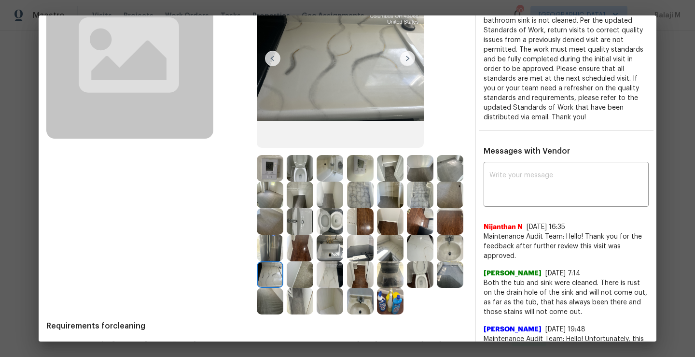
click at [437, 261] on img at bounding box center [450, 248] width 27 height 27
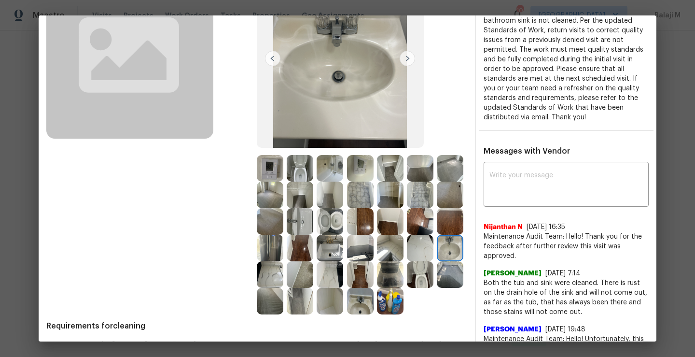
click at [313, 281] on img at bounding box center [300, 274] width 27 height 27
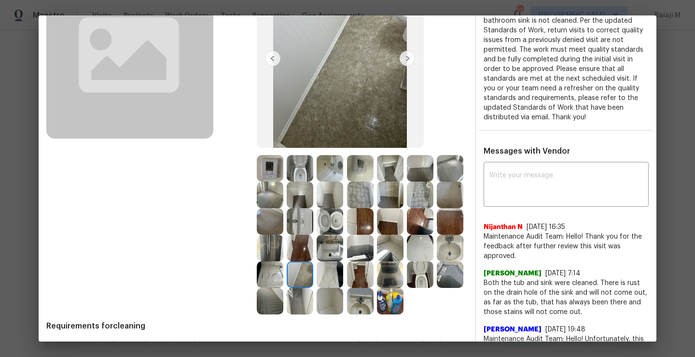
click at [283, 304] on img at bounding box center [270, 301] width 27 height 27
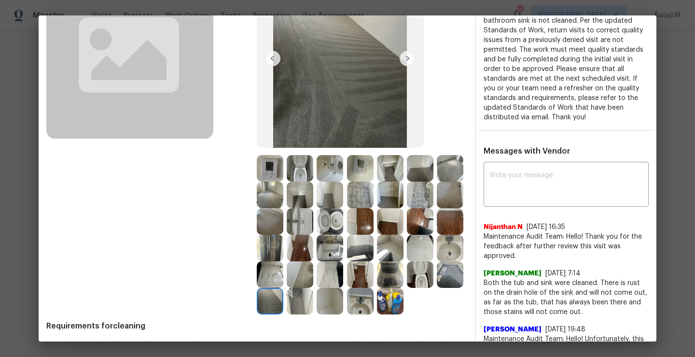
click at [313, 276] on img at bounding box center [300, 274] width 27 height 27
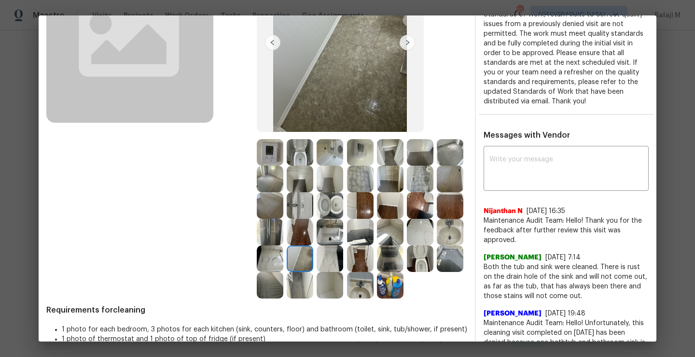
scroll to position [144, 0]
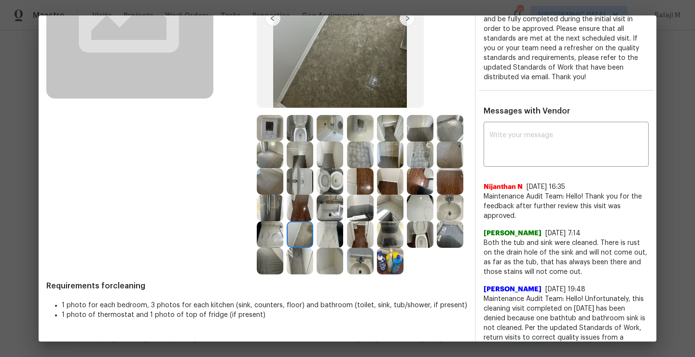
click at [317, 248] on img at bounding box center [330, 234] width 27 height 27
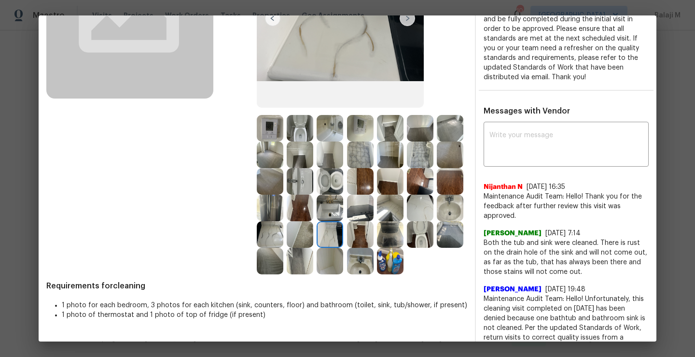
click at [347, 248] on img at bounding box center [360, 234] width 27 height 27
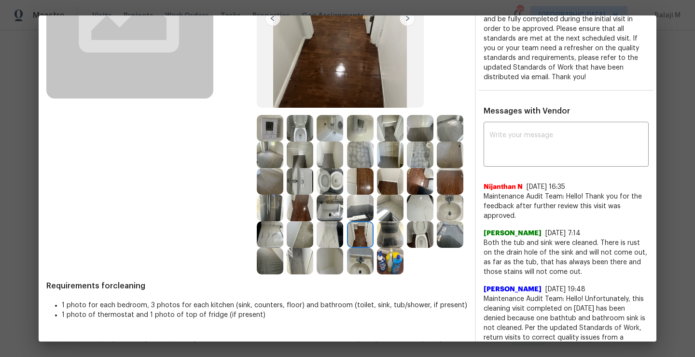
click at [377, 248] on img at bounding box center [390, 234] width 27 height 27
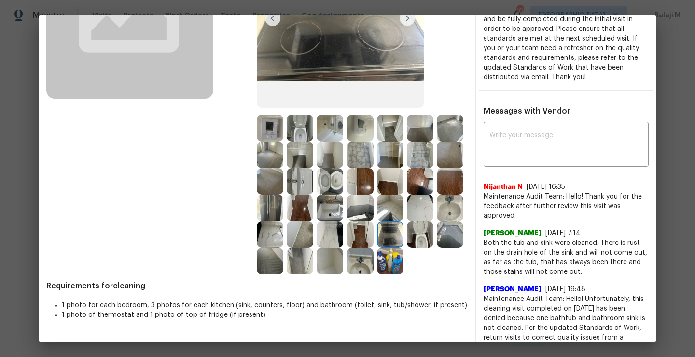
click at [407, 248] on img at bounding box center [420, 234] width 27 height 27
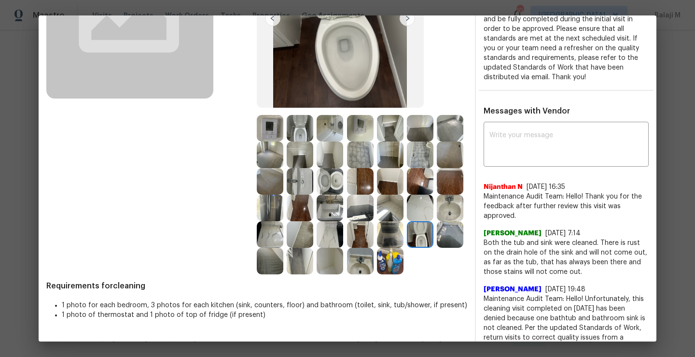
scroll to position [0, 0]
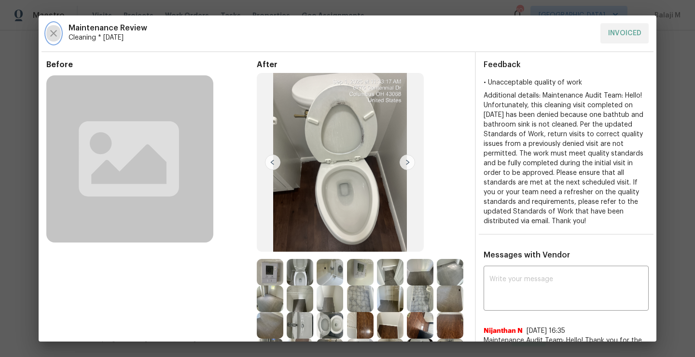
click at [56, 31] on icon "button" at bounding box center [54, 34] width 12 height 12
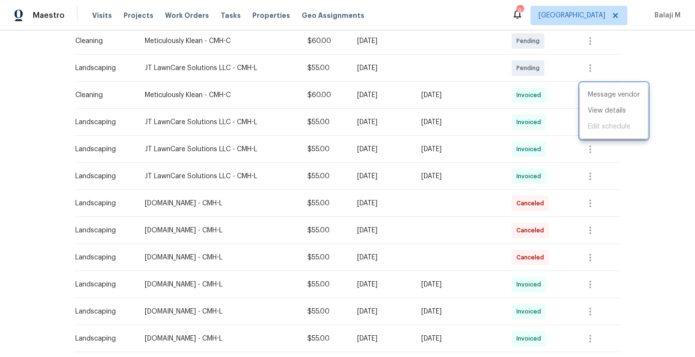
click at [208, 256] on div at bounding box center [347, 178] width 695 height 357
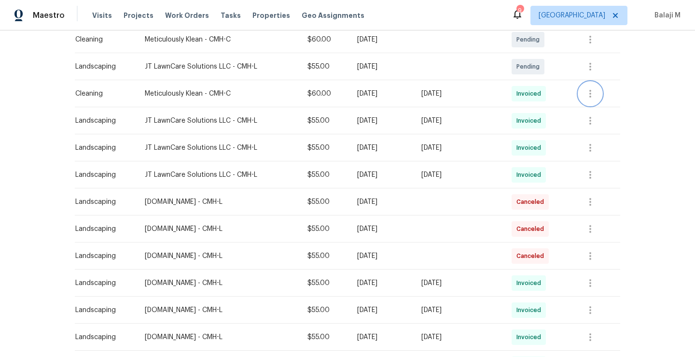
scroll to position [276, 0]
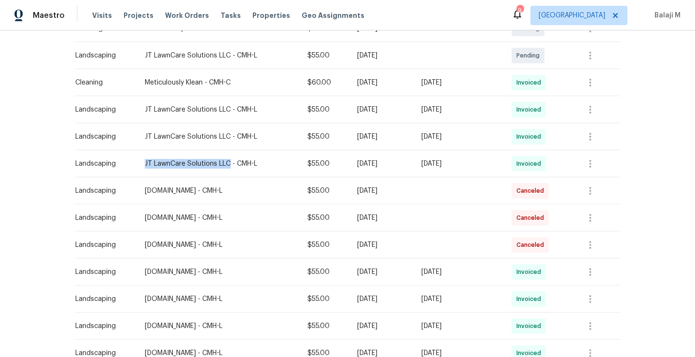
drag, startPoint x: 136, startPoint y: 163, endPoint x: 221, endPoint y: 162, distance: 84.4
click at [221, 162] on td "JT LawnCare Solutions LLC - CMH-L" at bounding box center [218, 163] width 163 height 27
copy div "JT LawnCare Solutions LLC"
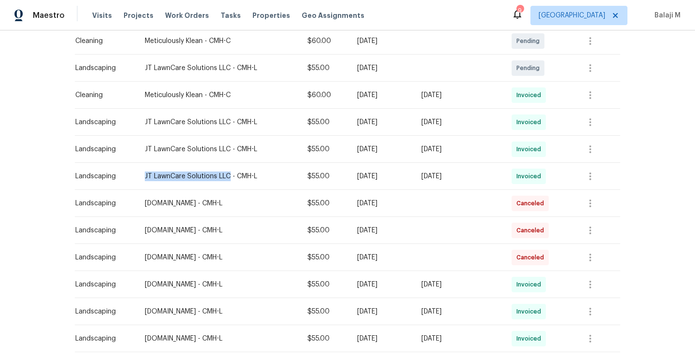
scroll to position [261, 0]
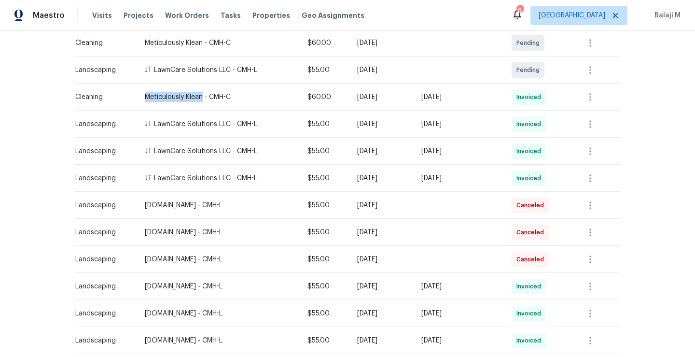
drag, startPoint x: 137, startPoint y: 95, endPoint x: 198, endPoint y: 92, distance: 60.9
click at [198, 92] on td "Meticulously Klean - CMH-C" at bounding box center [218, 96] width 163 height 27
copy div "Meticulously Klean"
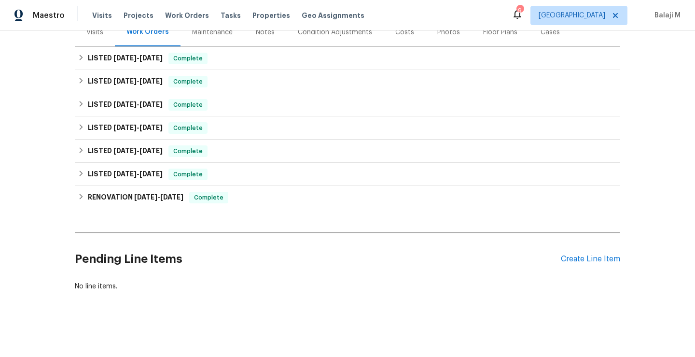
scroll to position [55, 0]
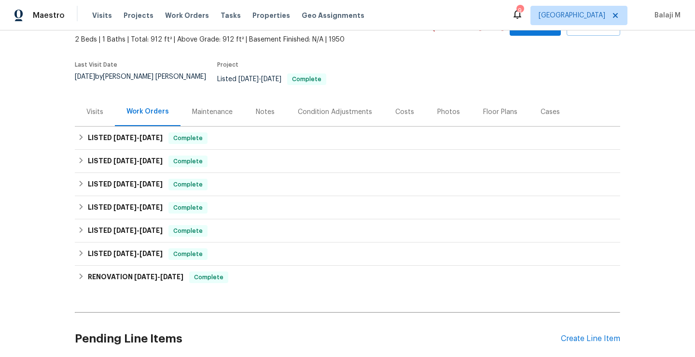
click at [197, 108] on div "Maintenance" at bounding box center [212, 112] width 41 height 10
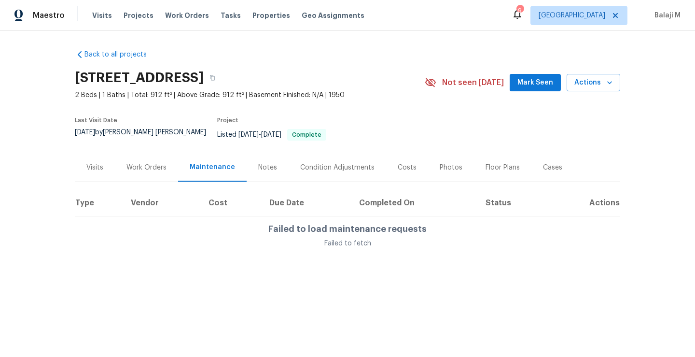
click at [206, 169] on div "Maintenance" at bounding box center [212, 167] width 69 height 28
click at [206, 162] on div "Maintenance" at bounding box center [212, 167] width 45 height 10
click at [137, 144] on div "Last Visit Date 9/3/2025 by David Puente Yanes Project Listed 9/12/2025 - 9/13/…" at bounding box center [238, 132] width 327 height 42
click at [137, 155] on div "Work Orders" at bounding box center [146, 167] width 63 height 28
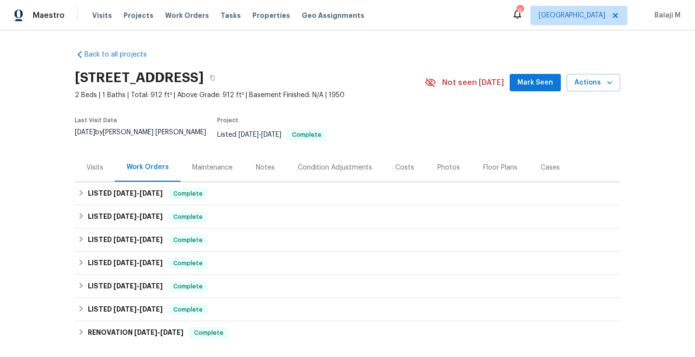
click at [205, 165] on div "Maintenance" at bounding box center [212, 167] width 64 height 28
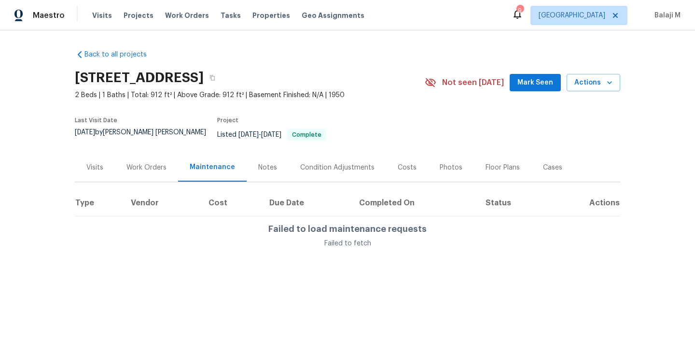
click at [283, 238] on div "Failed to fetch" at bounding box center [347, 243] width 158 height 10
click at [323, 238] on div "Failed to fetch" at bounding box center [347, 243] width 158 height 10
click at [258, 163] on div "Notes" at bounding box center [267, 168] width 19 height 10
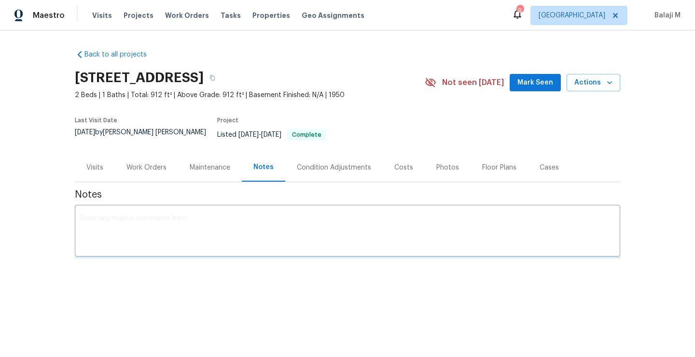
click at [210, 168] on div "Maintenance" at bounding box center [210, 167] width 64 height 28
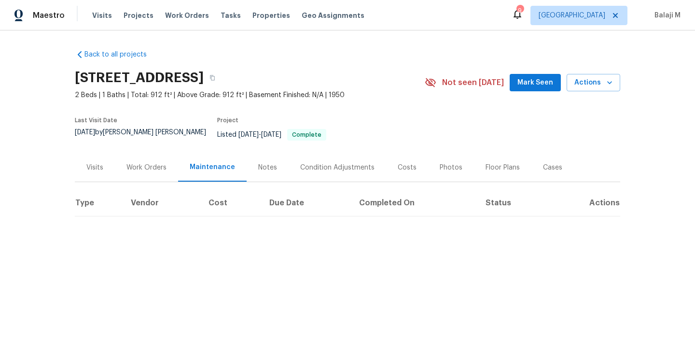
click at [210, 162] on div "Maintenance" at bounding box center [212, 167] width 45 height 10
click at [214, 162] on div "Maintenance" at bounding box center [212, 167] width 45 height 10
click at [213, 165] on div "Maintenance" at bounding box center [212, 167] width 45 height 10
click at [145, 163] on div "Work Orders" at bounding box center [146, 168] width 40 height 10
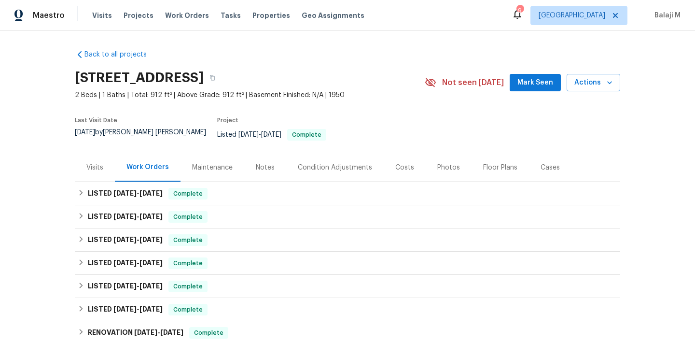
click at [205, 165] on div "Maintenance" at bounding box center [212, 168] width 41 height 10
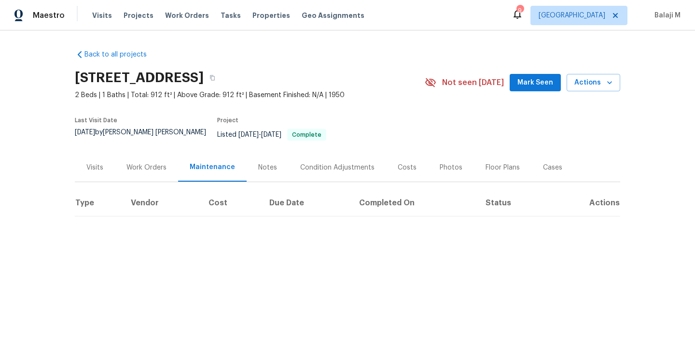
click at [86, 163] on div "Visits" at bounding box center [94, 168] width 17 height 10
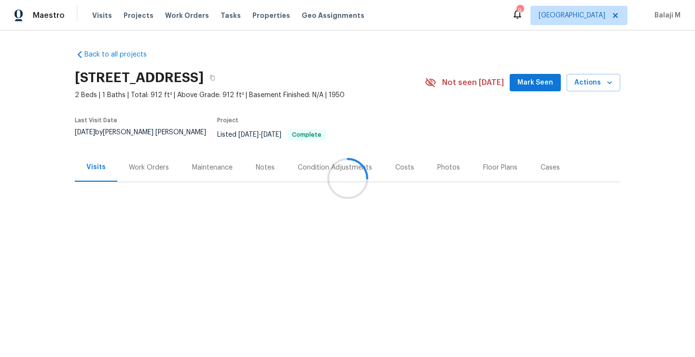
click at [149, 160] on div at bounding box center [347, 178] width 695 height 357
click at [200, 160] on div at bounding box center [347, 178] width 695 height 357
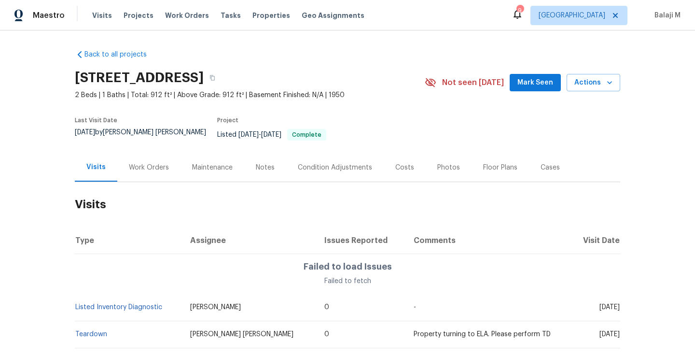
click at [200, 163] on div "Maintenance" at bounding box center [212, 168] width 41 height 10
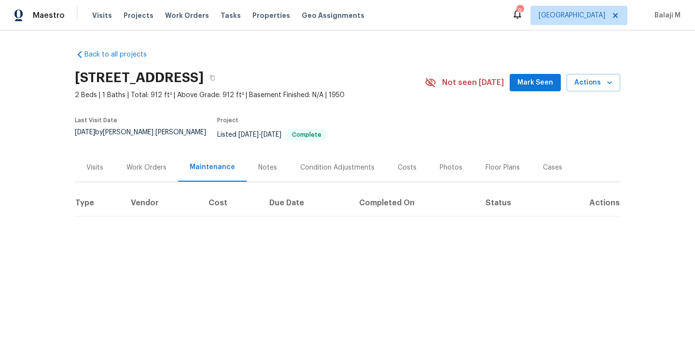
click at [200, 162] on div "Maintenance" at bounding box center [212, 167] width 45 height 10
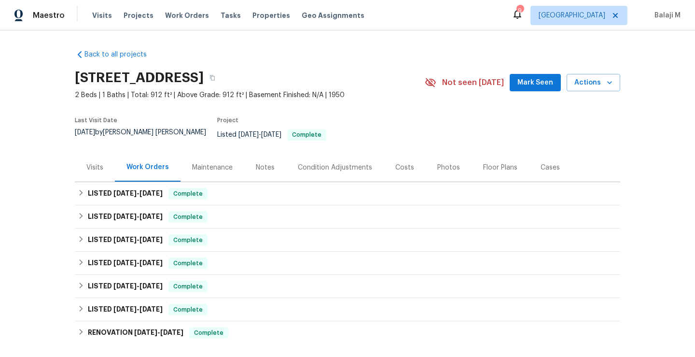
click at [207, 163] on div "Maintenance" at bounding box center [212, 168] width 41 height 10
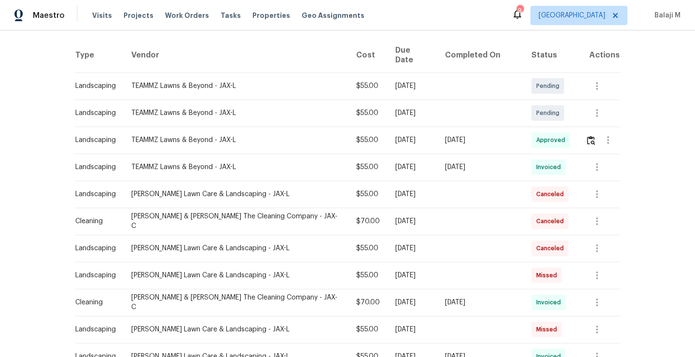
scroll to position [152, 0]
click at [426, 270] on div "[DATE]" at bounding box center [412, 275] width 35 height 10
click at [427, 180] on td "[DATE]" at bounding box center [412, 193] width 50 height 27
click at [426, 189] on div "[DATE]" at bounding box center [412, 194] width 35 height 10
click at [412, 180] on td "[DATE]" at bounding box center [412, 193] width 50 height 27
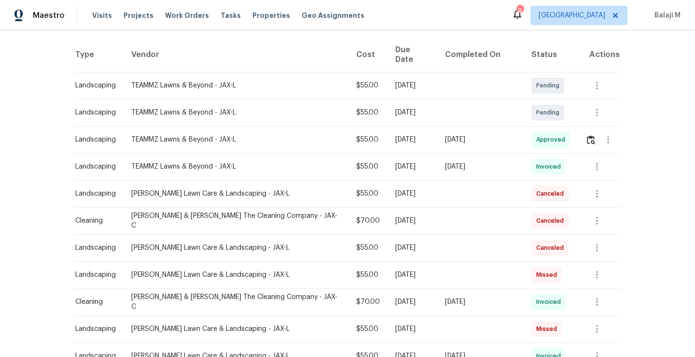
drag, startPoint x: 363, startPoint y: 179, endPoint x: 438, endPoint y: 188, distance: 74.8
click at [438, 188] on td "[DATE]" at bounding box center [412, 193] width 50 height 27
click at [432, 184] on td "[DATE]" at bounding box center [412, 193] width 50 height 27
drag, startPoint x: 372, startPoint y: 176, endPoint x: 440, endPoint y: 177, distance: 67.6
click at [440, 180] on tr "Landscaping McDaniel Lawn Care & Landscaping - JAX-L $55.00 Mon, Sep 15 2025 Ca…" at bounding box center [347, 193] width 545 height 27
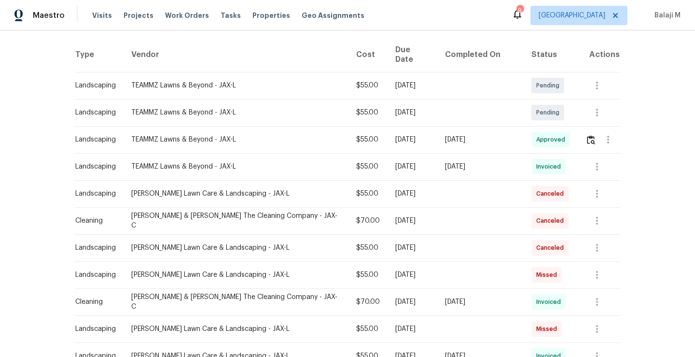
drag, startPoint x: 401, startPoint y: 180, endPoint x: 374, endPoint y: 178, distance: 26.7
click at [395, 189] on div "[DATE]" at bounding box center [412, 194] width 35 height 10
drag, startPoint x: 324, startPoint y: 178, endPoint x: 452, endPoint y: 182, distance: 127.5
click at [452, 182] on tr "Landscaping McDaniel Lawn Care & Landscaping - JAX-L $55.00 Mon, Sep 15 2025 Ca…" at bounding box center [347, 193] width 545 height 27
click at [452, 182] on td at bounding box center [480, 193] width 86 height 27
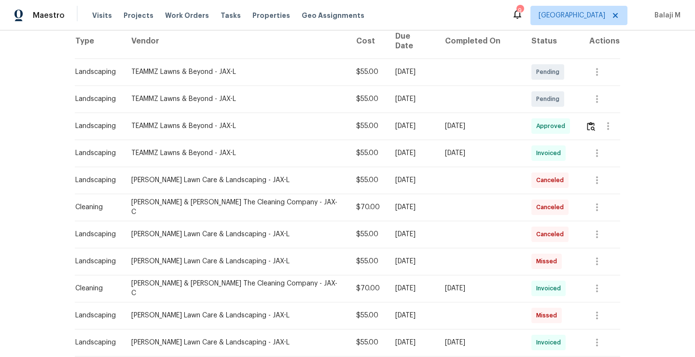
scroll to position [173, 0]
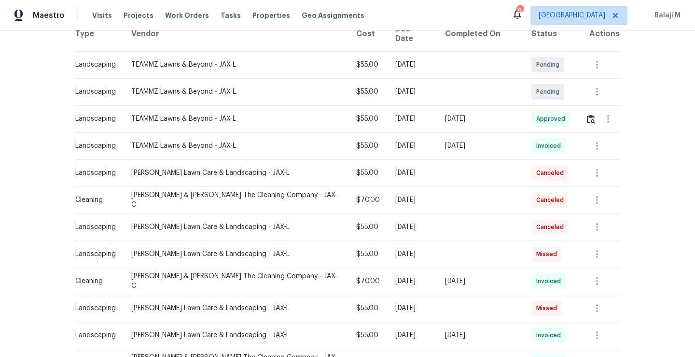
click at [216, 190] on div "Montalvo & Sangalang The Cleaning Company - JAX-C" at bounding box center [235, 199] width 209 height 19
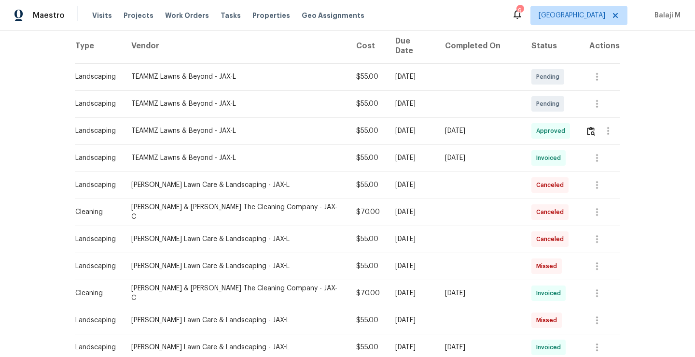
scroll to position [160, 0]
click at [356, 180] on div "$55.00" at bounding box center [368, 185] width 24 height 10
drag, startPoint x: 323, startPoint y: 172, endPoint x: 454, endPoint y: 168, distance: 130.8
click at [455, 172] on tr "Landscaping McDaniel Lawn Care & Landscaping - JAX-L $55.00 Mon, Sep 15 2025 Ca…" at bounding box center [347, 185] width 545 height 27
drag, startPoint x: 325, startPoint y: 224, endPoint x: 454, endPoint y: 222, distance: 129.3
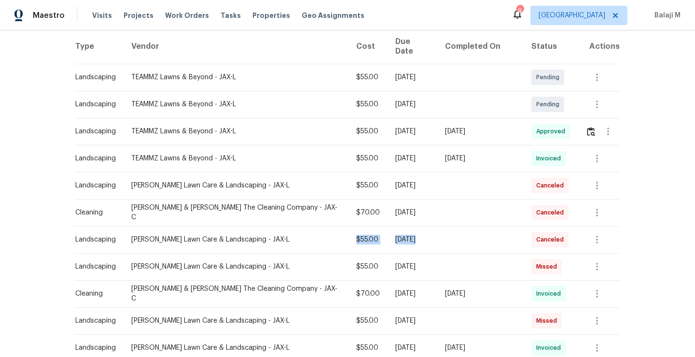
click at [454, 226] on tr "Landscaping McDaniel Lawn Care & Landscaping - JAX-L $55.00 Mon, Sep 08 2025 Ca…" at bounding box center [347, 239] width 545 height 27
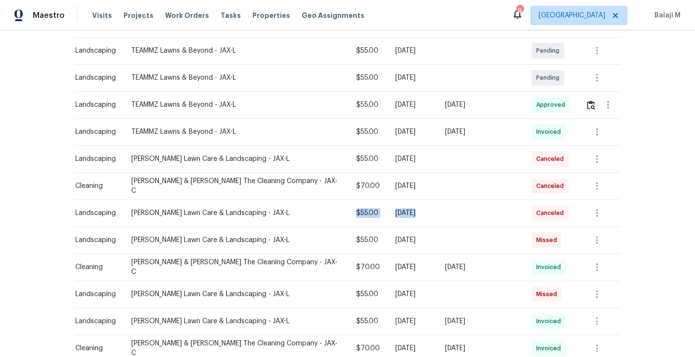
scroll to position [188, 0]
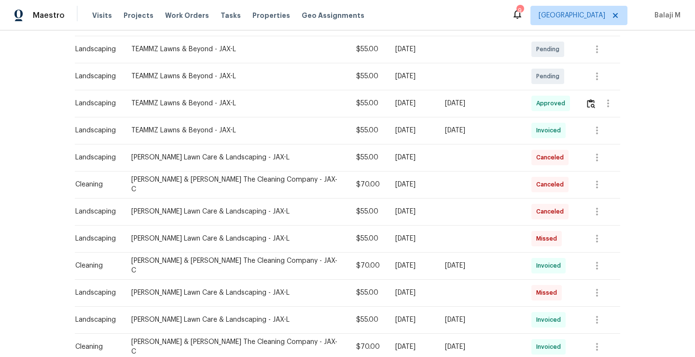
click at [454, 225] on td at bounding box center [480, 238] width 86 height 27
click at [450, 201] on td at bounding box center [480, 211] width 86 height 27
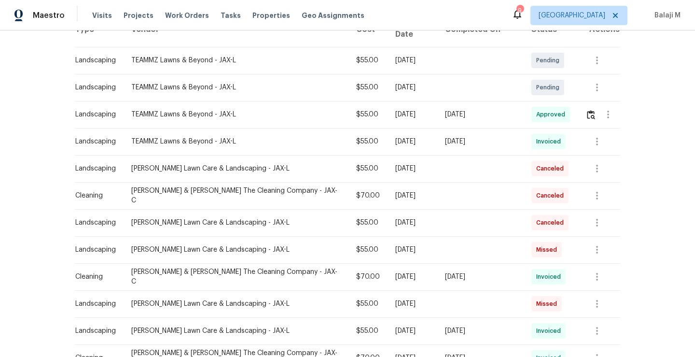
click at [463, 182] on td at bounding box center [480, 195] width 86 height 27
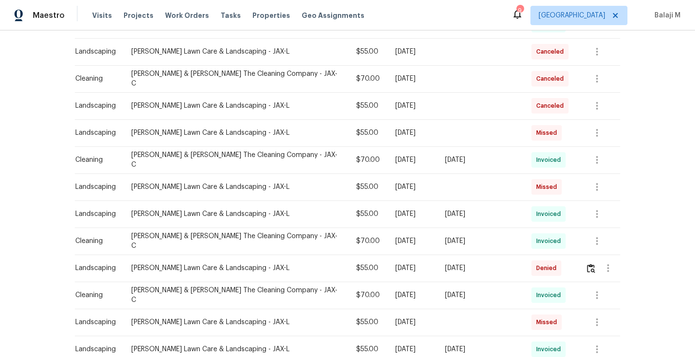
scroll to position [292, 0]
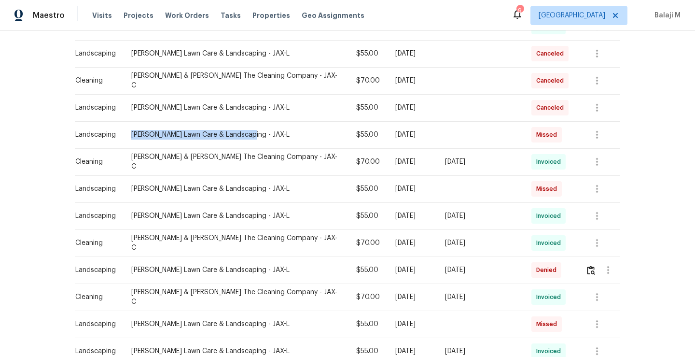
drag, startPoint x: 130, startPoint y: 120, endPoint x: 248, endPoint y: 123, distance: 117.8
click at [248, 123] on td "McDaniel Lawn Care & Landscaping - JAX-L" at bounding box center [236, 134] width 225 height 27
copy div "McDaniel Lawn Care & Landscaping -"
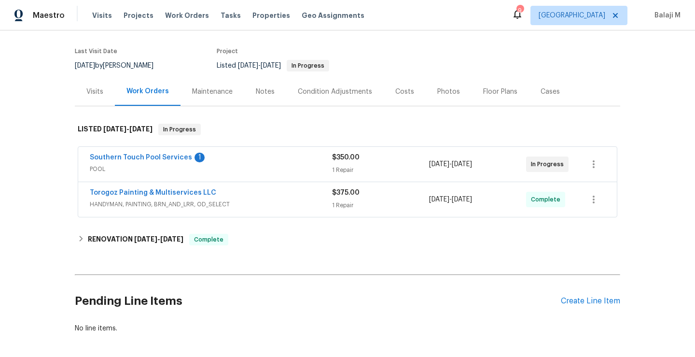
scroll to position [28, 0]
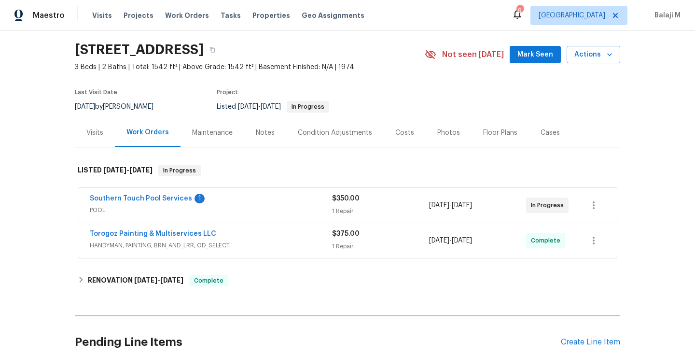
click at [213, 135] on div "Maintenance" at bounding box center [212, 133] width 41 height 10
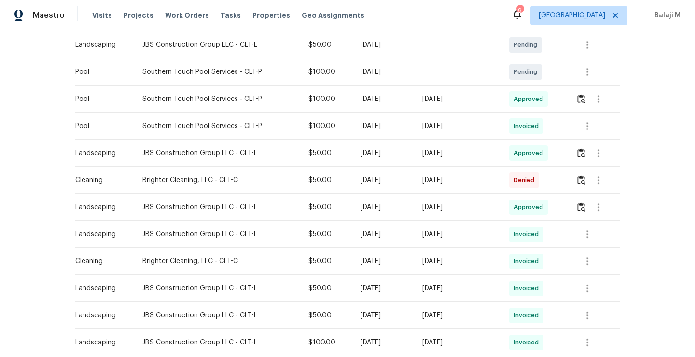
scroll to position [267, 0]
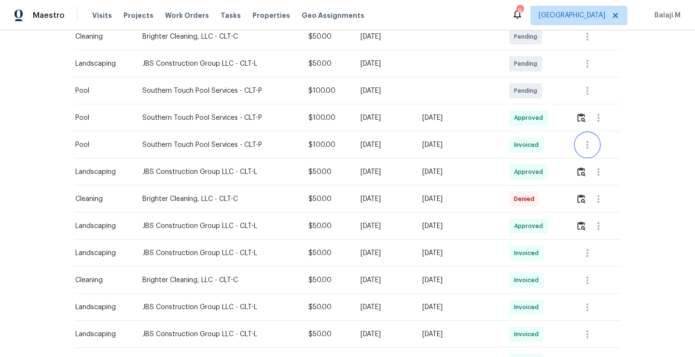
click at [589, 146] on icon "button" at bounding box center [587, 145] width 12 height 12
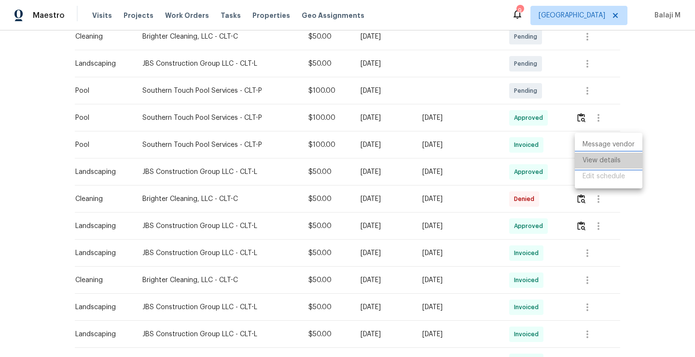
click at [598, 161] on li "View details" at bounding box center [609, 160] width 68 height 16
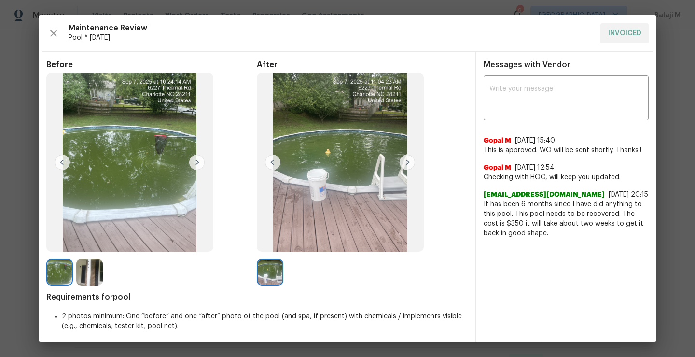
scroll to position [3, 0]
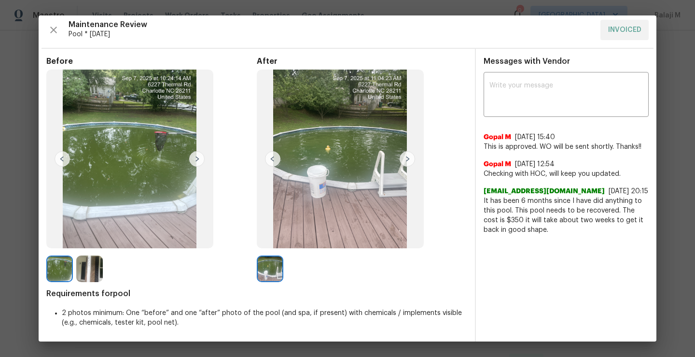
click at [404, 194] on img at bounding box center [340, 158] width 167 height 179
click at [385, 191] on img at bounding box center [340, 158] width 167 height 179
click at [390, 179] on img at bounding box center [340, 158] width 167 height 179
click at [390, 180] on img at bounding box center [340, 158] width 167 height 179
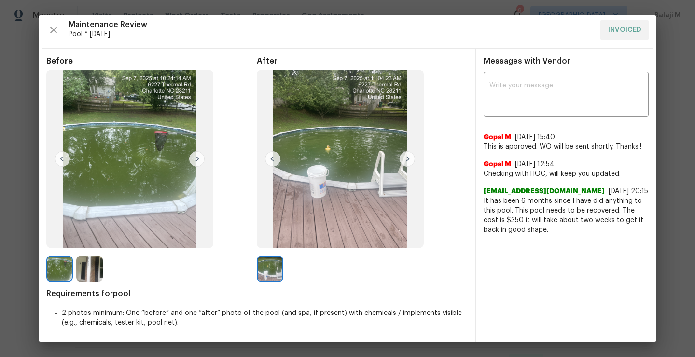
click at [390, 180] on img at bounding box center [340, 158] width 167 height 179
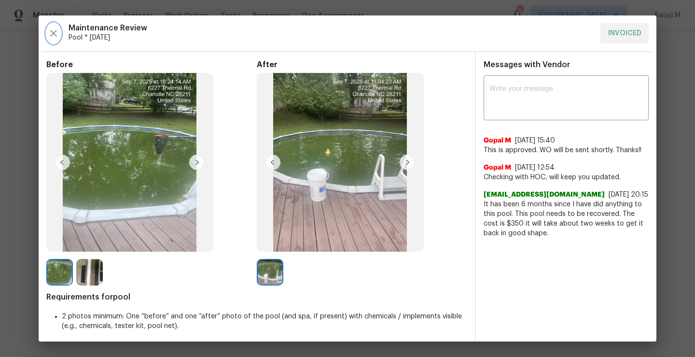
click at [53, 29] on icon "button" at bounding box center [54, 34] width 12 height 12
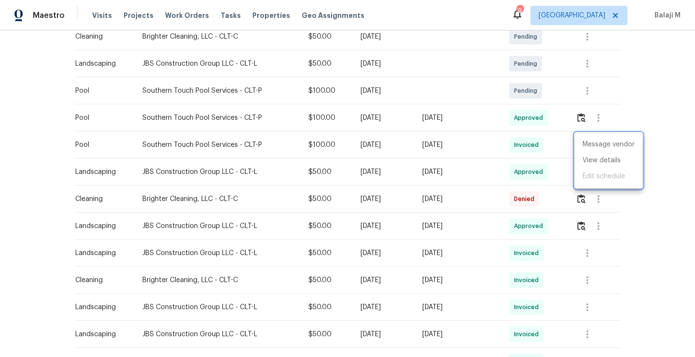
click at [594, 199] on div at bounding box center [347, 178] width 695 height 357
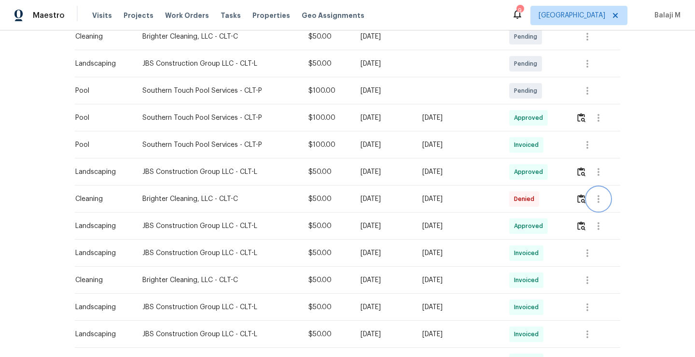
click at [600, 200] on icon "button" at bounding box center [599, 199] width 12 height 12
click at [609, 220] on li "View details" at bounding box center [620, 215] width 68 height 16
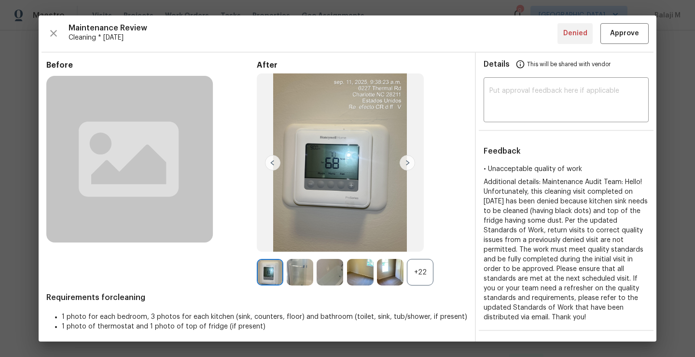
scroll to position [13, 0]
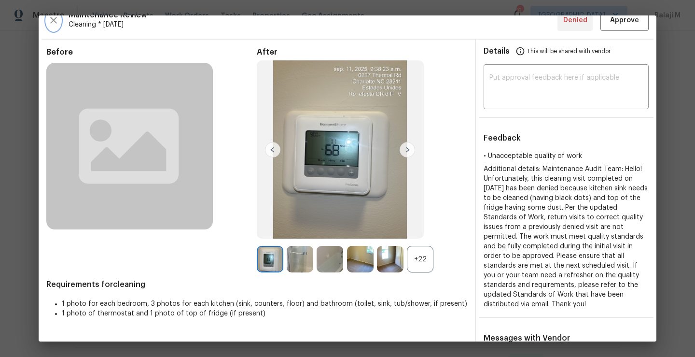
click at [57, 23] on icon "button" at bounding box center [54, 20] width 12 height 12
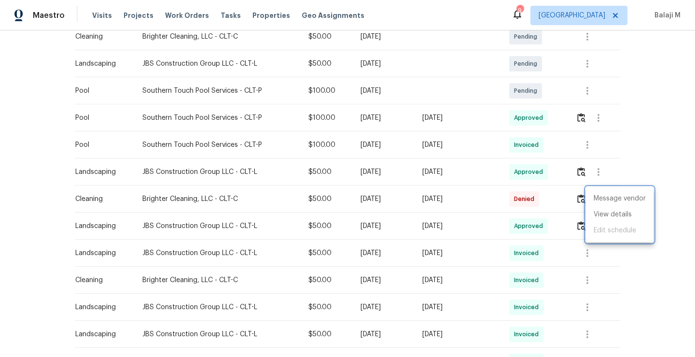
click at [484, 150] on div at bounding box center [347, 178] width 695 height 357
click at [482, 124] on td "[DATE]" at bounding box center [458, 117] width 87 height 27
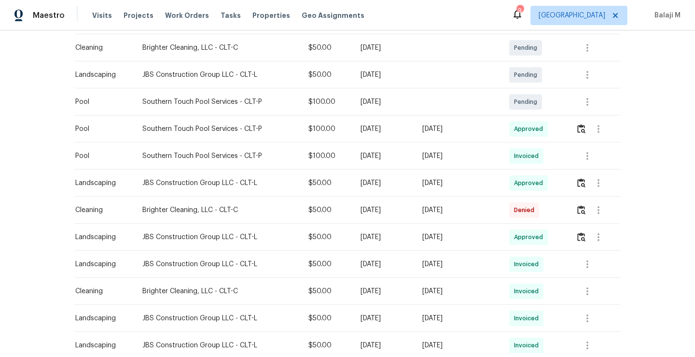
scroll to position [255, 0]
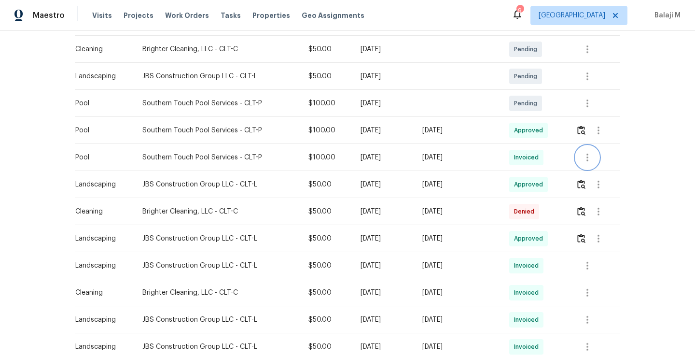
click at [587, 159] on icon "button" at bounding box center [587, 158] width 12 height 12
click at [513, 158] on div at bounding box center [347, 178] width 695 height 357
click at [588, 159] on icon "button" at bounding box center [587, 158] width 12 height 12
click at [598, 175] on li "View details" at bounding box center [609, 173] width 68 height 16
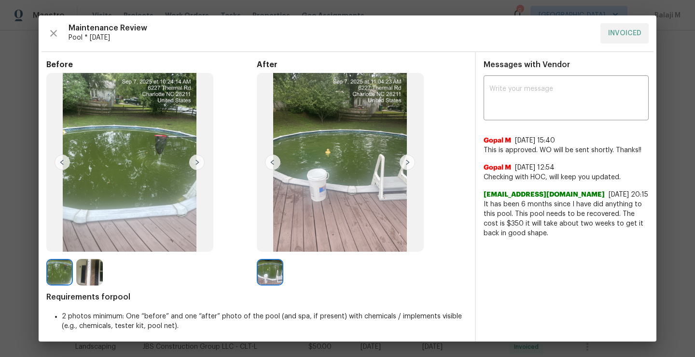
click at [358, 180] on img at bounding box center [340, 162] width 167 height 179
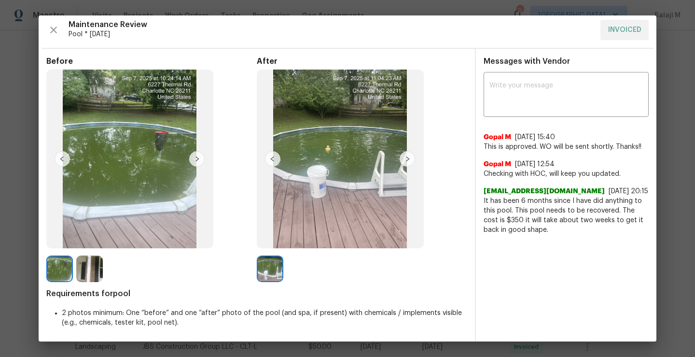
scroll to position [0, 0]
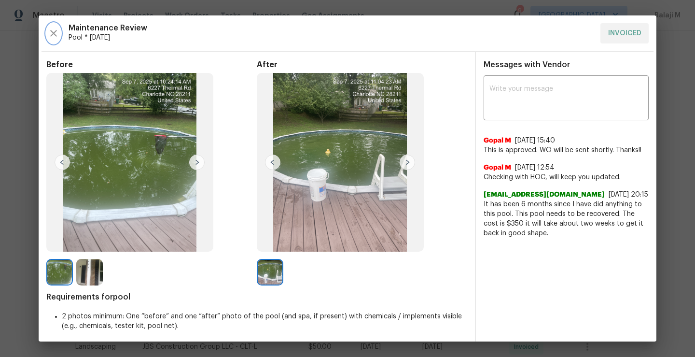
click at [55, 28] on icon "button" at bounding box center [54, 34] width 12 height 12
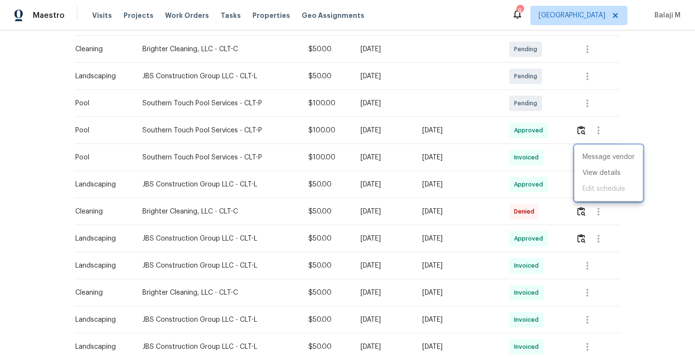
drag, startPoint x: 135, startPoint y: 155, endPoint x: 179, endPoint y: 157, distance: 44.4
click at [180, 157] on div at bounding box center [347, 178] width 695 height 357
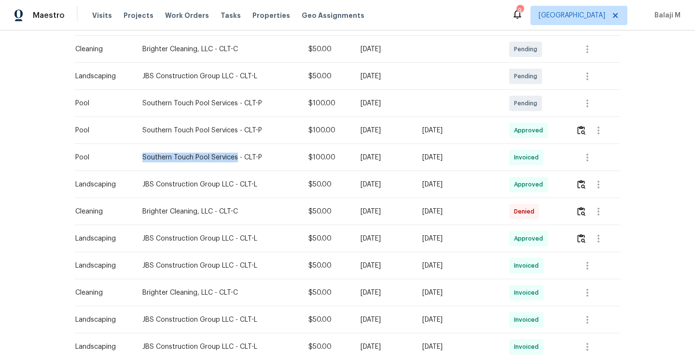
drag, startPoint x: 137, startPoint y: 157, endPoint x: 230, endPoint y: 154, distance: 93.7
click at [230, 154] on div "Southern Touch Pool Services - CLT-P" at bounding box center [217, 157] width 151 height 10
copy div "Southern Touch Pool Services"
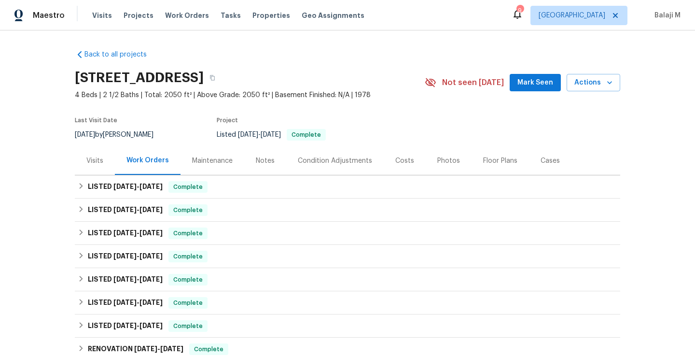
click at [202, 166] on div "Maintenance" at bounding box center [212, 160] width 64 height 28
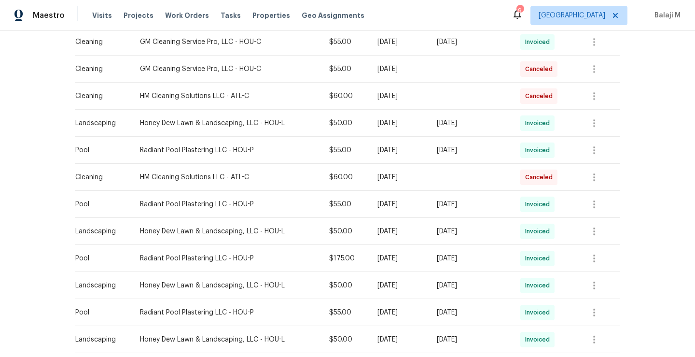
scroll to position [465, 0]
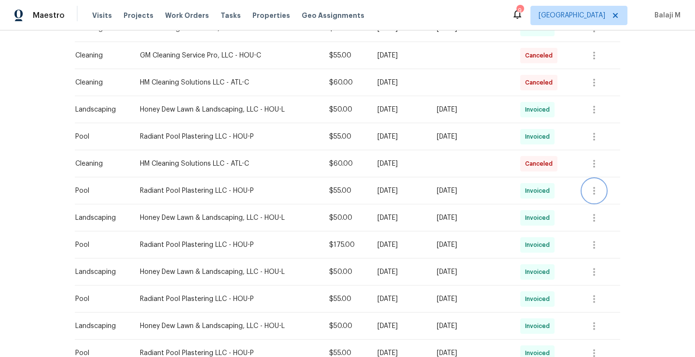
click at [595, 190] on icon "button" at bounding box center [594, 191] width 2 height 8
click at [595, 207] on li "View details" at bounding box center [617, 206] width 68 height 16
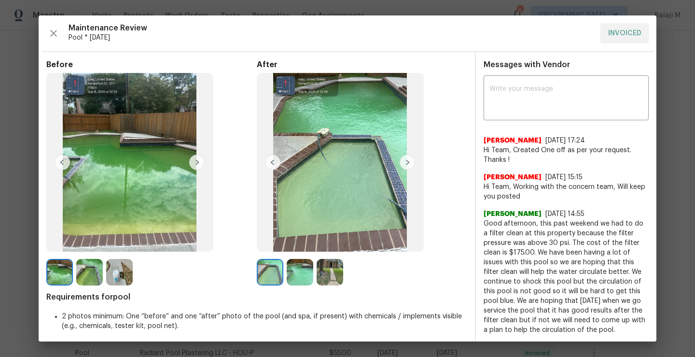
click at [266, 275] on img at bounding box center [270, 272] width 27 height 27
click at [263, 276] on img at bounding box center [270, 272] width 27 height 27
click at [304, 285] on img at bounding box center [300, 272] width 27 height 27
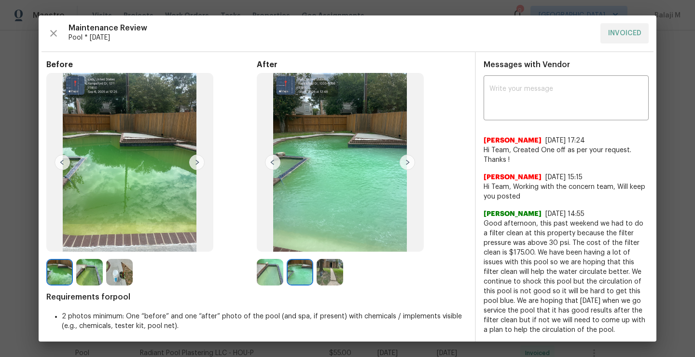
click at [331, 282] on img at bounding box center [330, 272] width 27 height 27
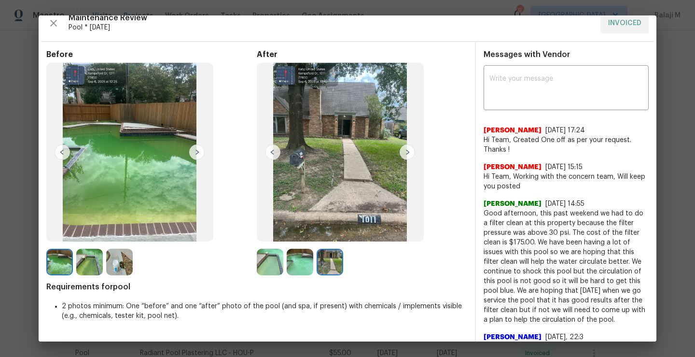
scroll to position [0, 0]
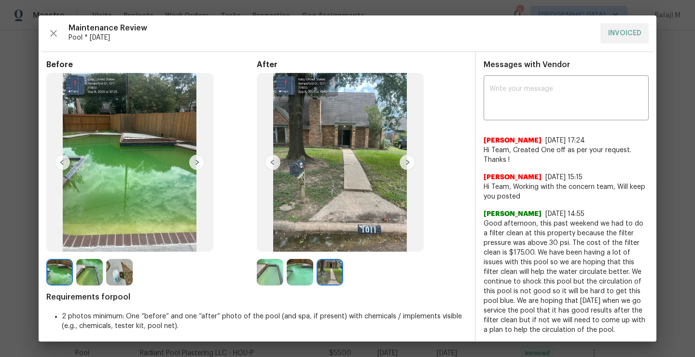
click at [114, 114] on img at bounding box center [129, 162] width 167 height 179
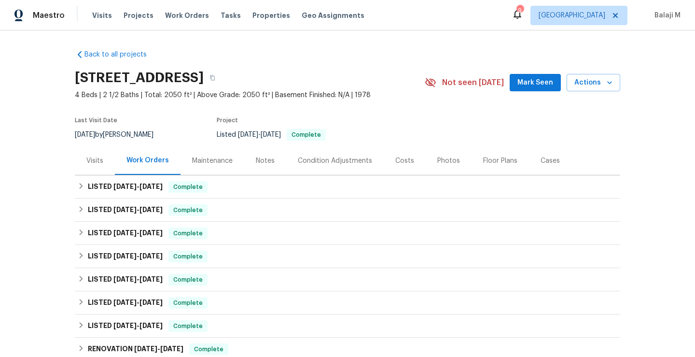
click at [215, 151] on div "Maintenance" at bounding box center [212, 160] width 64 height 28
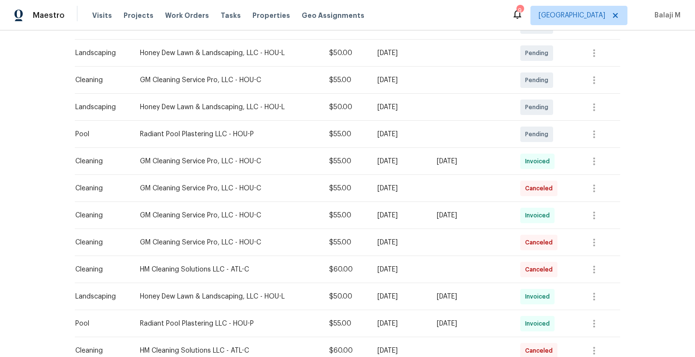
scroll to position [281, 0]
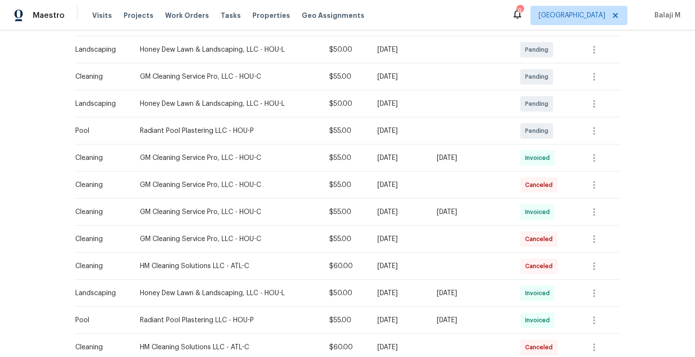
click at [377, 160] on div "[DATE]" at bounding box center [399, 158] width 44 height 10
drag, startPoint x: 369, startPoint y: 161, endPoint x: 478, endPoint y: 158, distance: 109.6
click at [479, 158] on tr "Cleaning GM Cleaning Service Pro, LLC - HOU-C $55.00 Tue, Sep 02 2025 Mon, Sep …" at bounding box center [347, 157] width 545 height 27
click at [436, 219] on td "[DATE]" at bounding box center [470, 211] width 83 height 27
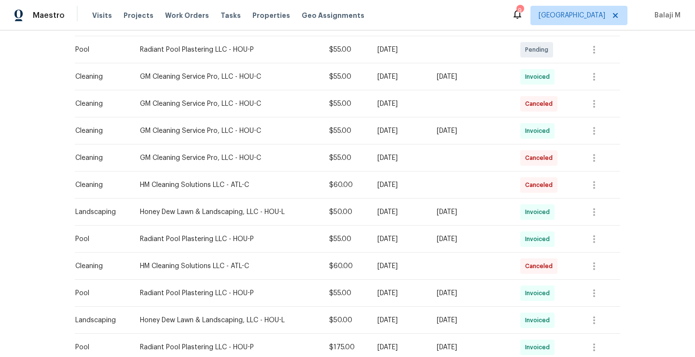
scroll to position [382, 0]
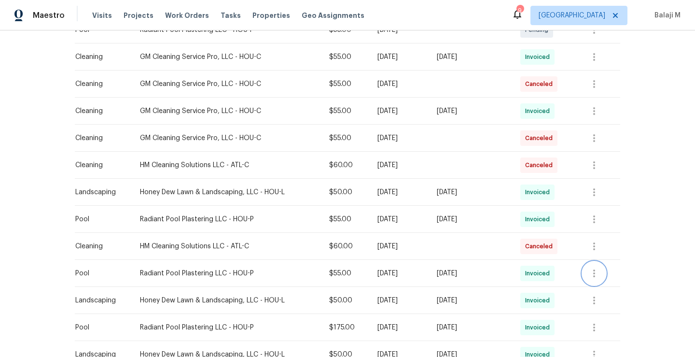
click at [594, 271] on icon "button" at bounding box center [594, 273] width 2 height 8
click at [601, 289] on li "View details" at bounding box center [617, 289] width 68 height 16
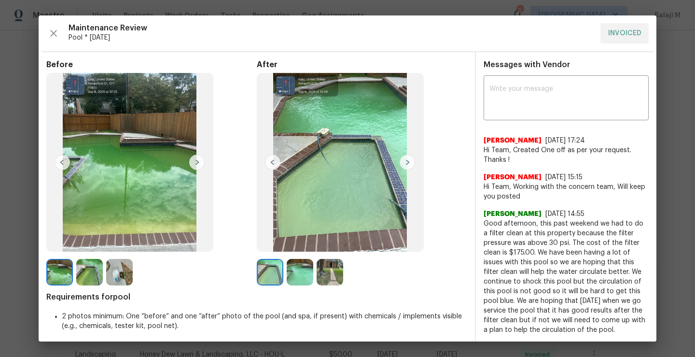
click at [404, 164] on img at bounding box center [407, 161] width 15 height 15
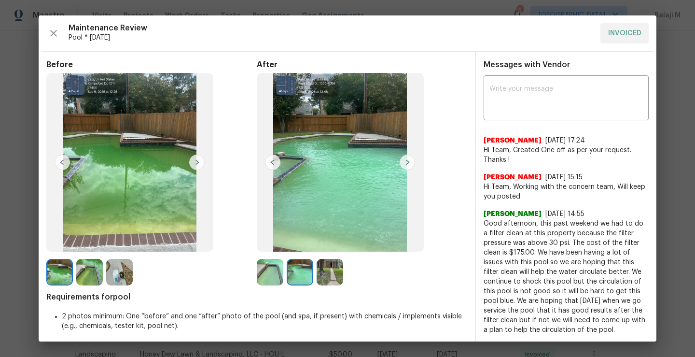
click at [400, 165] on img at bounding box center [407, 161] width 15 height 15
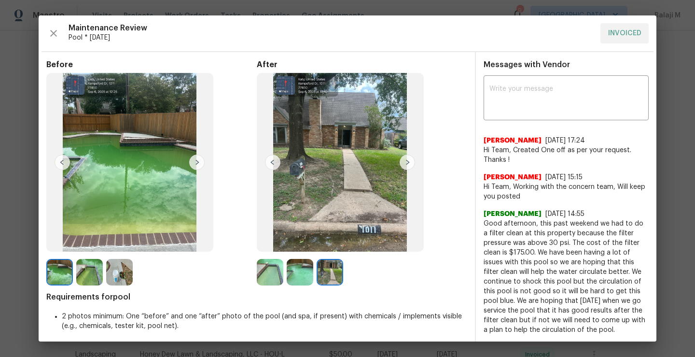
click at [400, 166] on img at bounding box center [407, 161] width 15 height 15
click at [55, 33] on icon "button" at bounding box center [54, 34] width 12 height 12
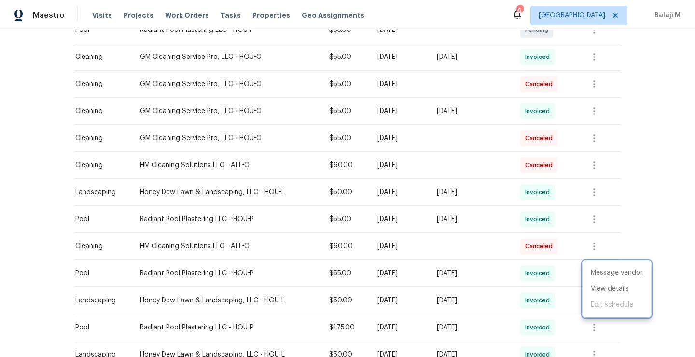
click at [435, 279] on div at bounding box center [347, 178] width 695 height 357
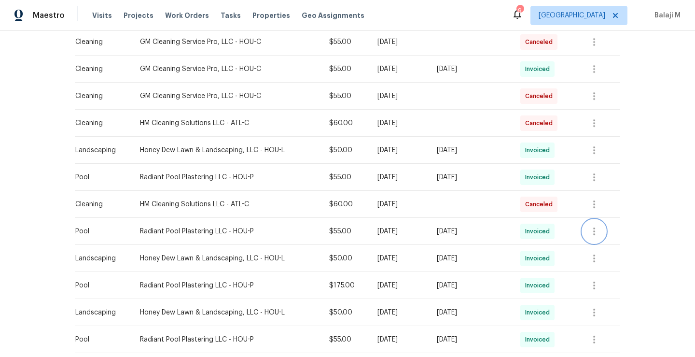
scroll to position [429, 0]
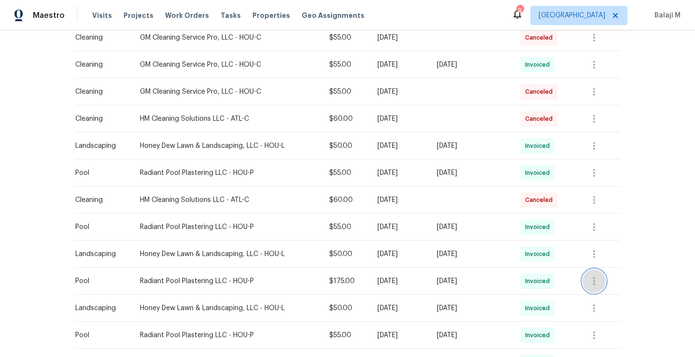
click at [595, 280] on icon "button" at bounding box center [594, 281] width 2 height 8
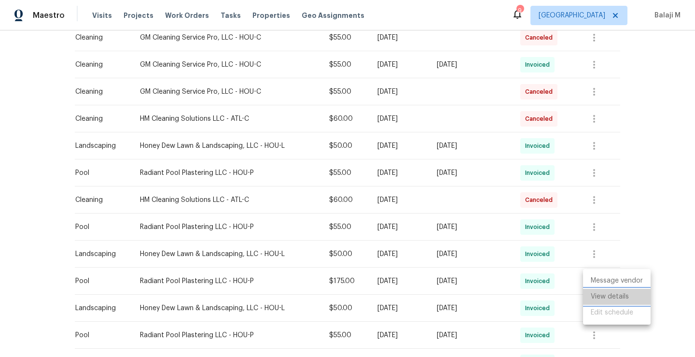
click at [597, 293] on li "View details" at bounding box center [617, 297] width 68 height 16
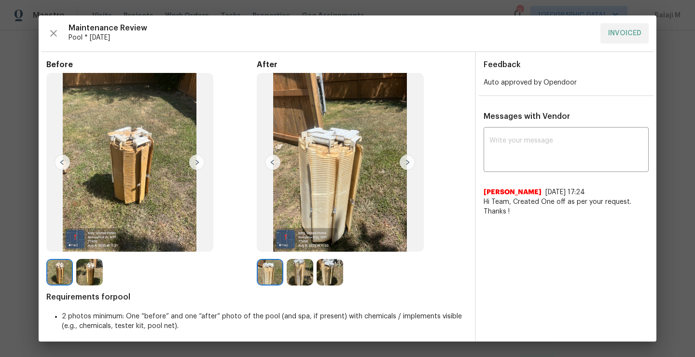
click at [268, 265] on img at bounding box center [270, 272] width 27 height 27
click at [290, 270] on img at bounding box center [300, 272] width 27 height 27
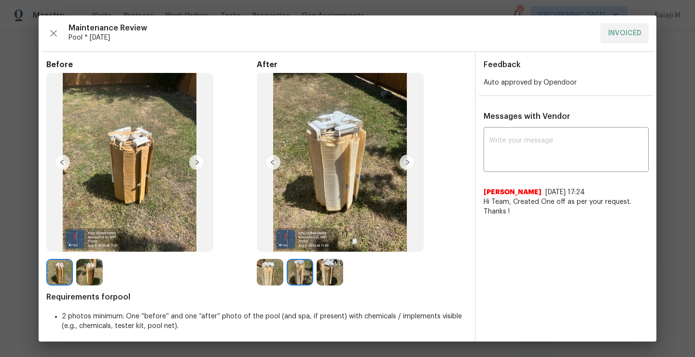
click at [324, 279] on img at bounding box center [330, 272] width 27 height 27
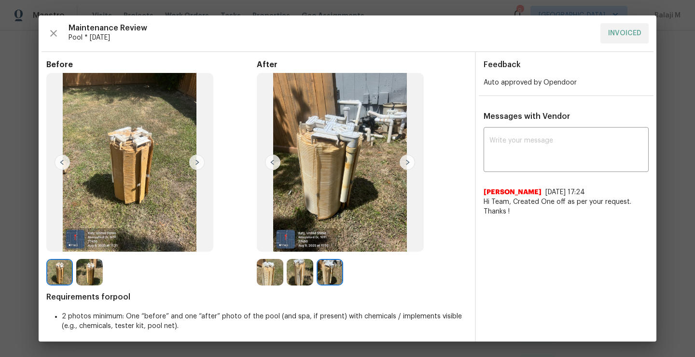
click at [304, 277] on img at bounding box center [300, 272] width 27 height 27
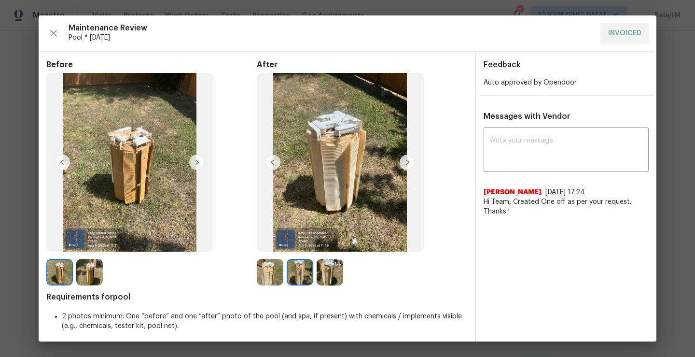
click at [332, 280] on img at bounding box center [330, 272] width 27 height 27
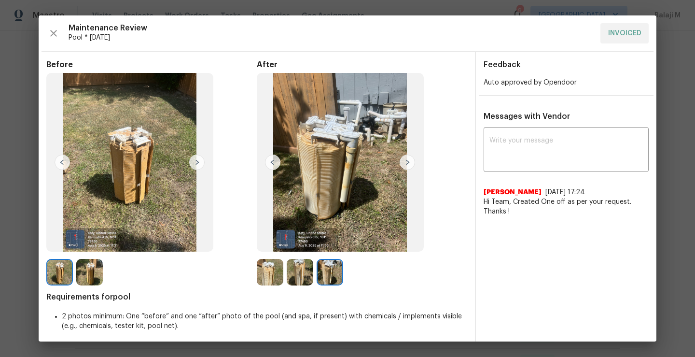
click at [287, 275] on img at bounding box center [300, 272] width 27 height 27
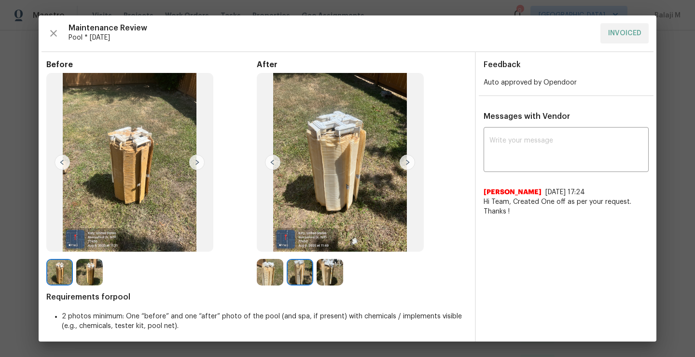
click at [261, 277] on img at bounding box center [270, 272] width 27 height 27
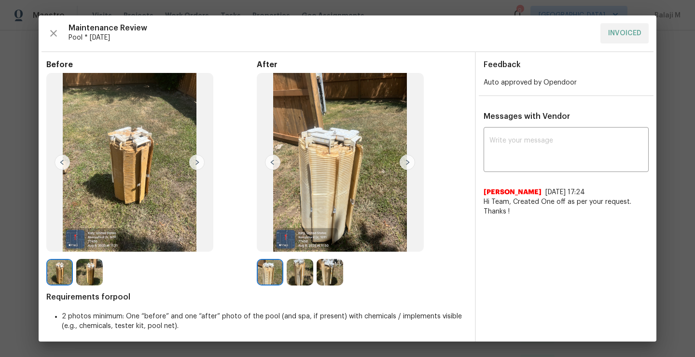
click at [302, 277] on img at bounding box center [300, 272] width 27 height 27
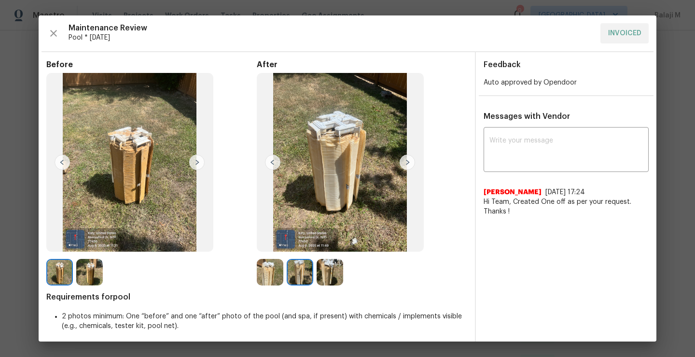
click at [331, 277] on img at bounding box center [330, 272] width 27 height 27
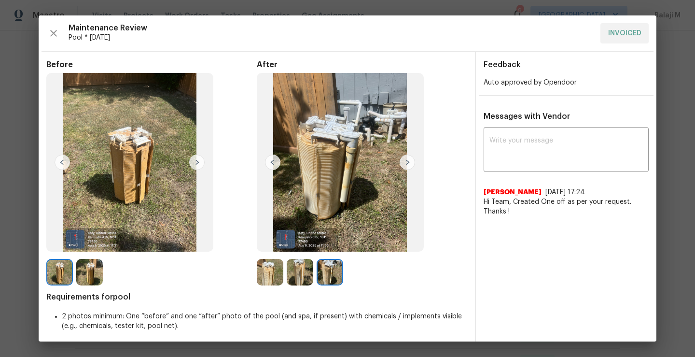
click at [304, 269] on img at bounding box center [300, 272] width 27 height 27
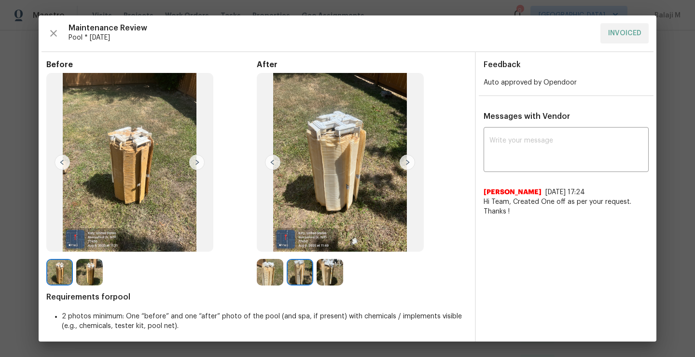
click at [251, 275] on div at bounding box center [151, 272] width 210 height 27
click at [265, 276] on img at bounding box center [270, 272] width 27 height 27
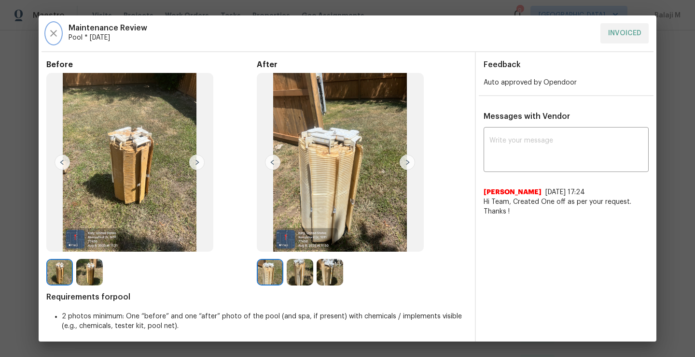
click at [55, 28] on icon "button" at bounding box center [54, 34] width 12 height 12
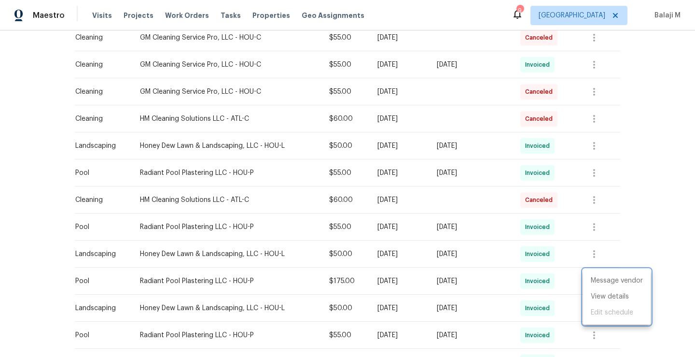
click at [595, 172] on div at bounding box center [347, 178] width 695 height 357
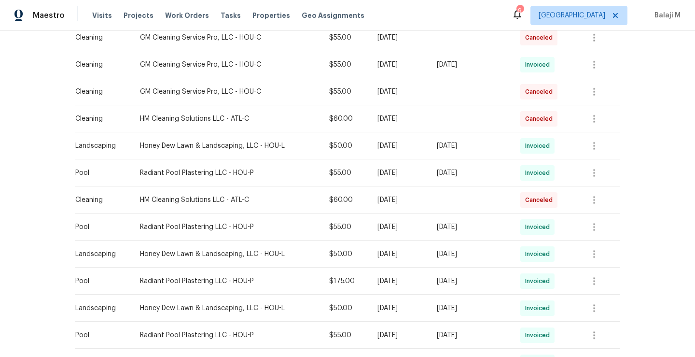
click at [383, 187] on td "[DATE]" at bounding box center [399, 199] width 59 height 27
drag, startPoint x: 358, startPoint y: 172, endPoint x: 459, endPoint y: 178, distance: 101.0
click at [459, 178] on tr "Pool Radiant Pool Plastering LLC - HOU-P $55.00 Mon, Sep 08 2025 Sun, Sep 14 20…" at bounding box center [347, 172] width 545 height 27
click at [429, 198] on td "[DATE]" at bounding box center [399, 199] width 59 height 27
drag, startPoint x: 360, startPoint y: 226, endPoint x: 503, endPoint y: 224, distance: 143.3
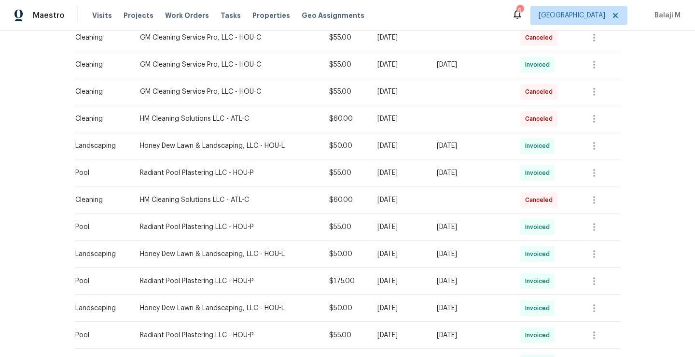
click at [503, 225] on tr "Pool Radiant Pool Plastering LLC - HOU-P $55.00 Tue, Sep 02 2025 Sun, Sep 07 20…" at bounding box center [347, 226] width 545 height 27
click at [377, 225] on div "[DATE]" at bounding box center [399, 227] width 44 height 10
drag, startPoint x: 357, startPoint y: 176, endPoint x: 499, endPoint y: 172, distance: 142.9
click at [498, 172] on tr "Pool Radiant Pool Plastering LLC - HOU-P $55.00 Mon, Sep 08 2025 Sun, Sep 14 20…" at bounding box center [347, 172] width 545 height 27
click at [499, 172] on div "Sun, Sep 14 2025" at bounding box center [471, 173] width 68 height 10
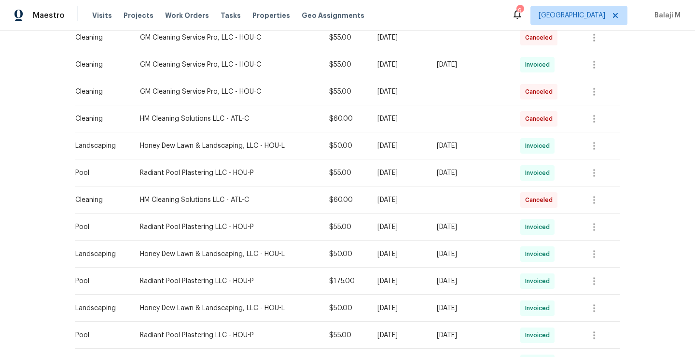
drag, startPoint x: 360, startPoint y: 172, endPoint x: 501, endPoint y: 177, distance: 141.5
click at [501, 177] on tr "Pool Radiant Pool Plastering LLC - HOU-P $55.00 Mon, Sep 08 2025 Sun, Sep 14 20…" at bounding box center [347, 172] width 545 height 27
click at [387, 169] on div "[DATE]" at bounding box center [399, 173] width 44 height 10
drag, startPoint x: 360, startPoint y: 174, endPoint x: 523, endPoint y: 177, distance: 162.7
click at [523, 178] on tr "Pool Radiant Pool Plastering LLC - HOU-P $55.00 Mon, Sep 08 2025 Sun, Sep 14 20…" at bounding box center [347, 172] width 545 height 27
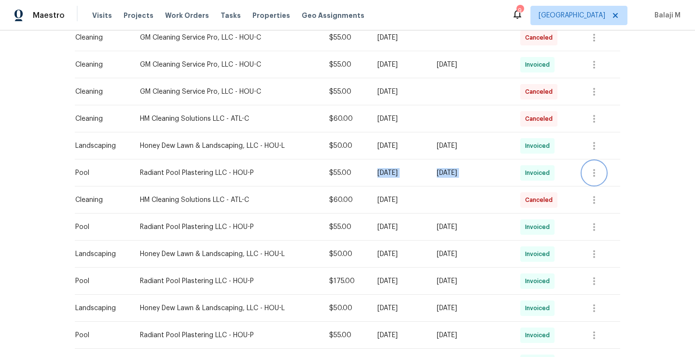
click at [594, 176] on icon "button" at bounding box center [594, 173] width 2 height 8
click at [600, 192] on li "View details" at bounding box center [617, 188] width 68 height 16
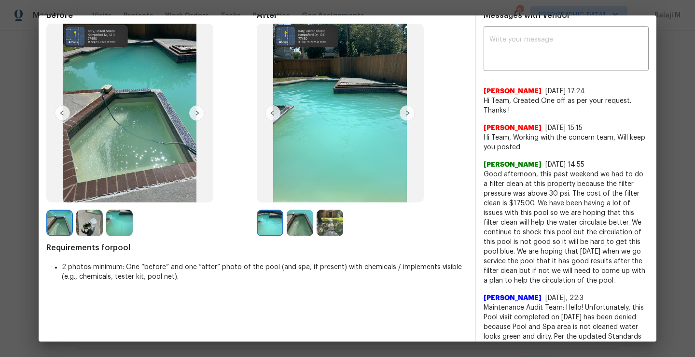
scroll to position [48, 0]
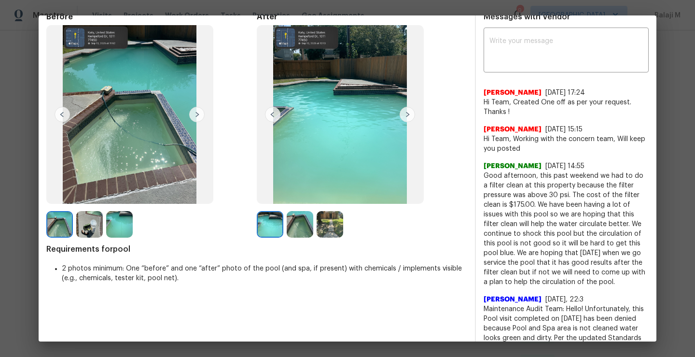
click at [287, 228] on img at bounding box center [300, 224] width 27 height 27
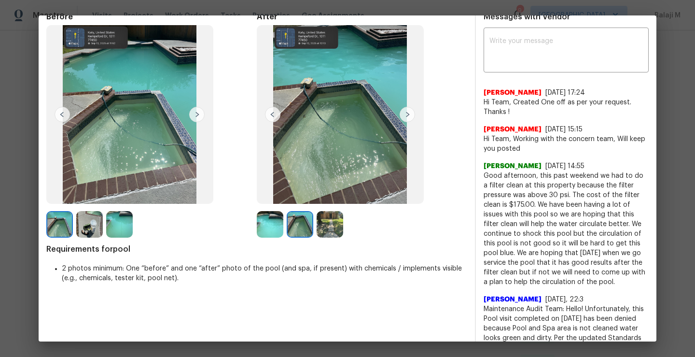
click at [343, 229] on div at bounding box center [332, 224] width 30 height 27
click at [325, 228] on img at bounding box center [330, 224] width 27 height 27
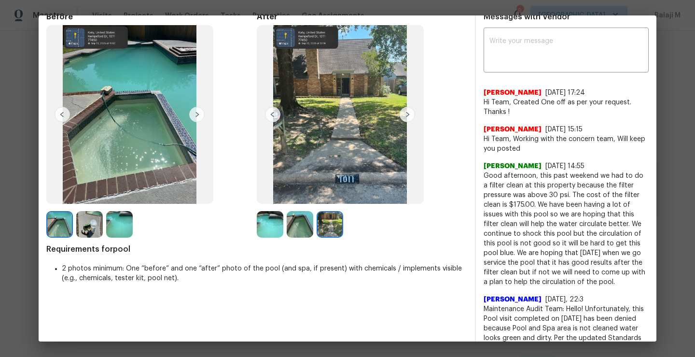
click at [325, 229] on img at bounding box center [330, 224] width 27 height 27
click at [299, 233] on img at bounding box center [300, 224] width 27 height 27
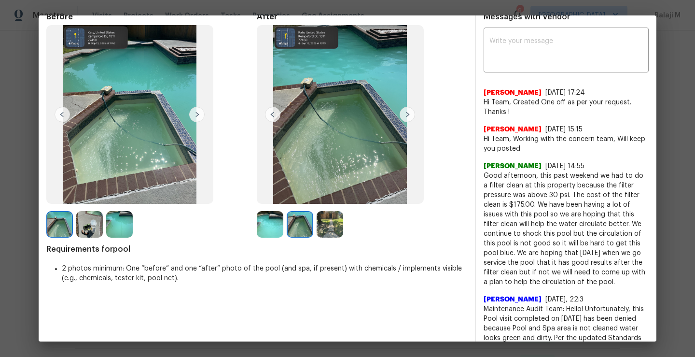
click at [321, 233] on img at bounding box center [330, 224] width 27 height 27
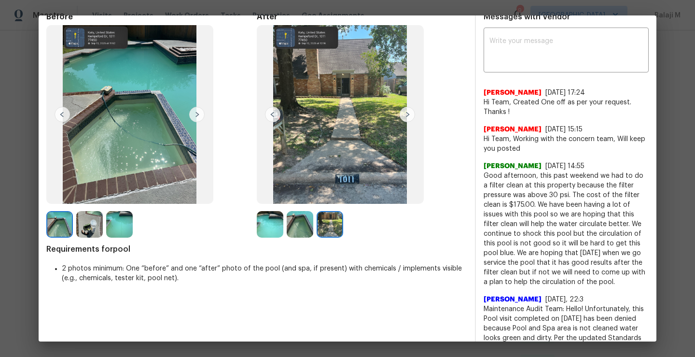
click at [297, 231] on img at bounding box center [300, 224] width 27 height 27
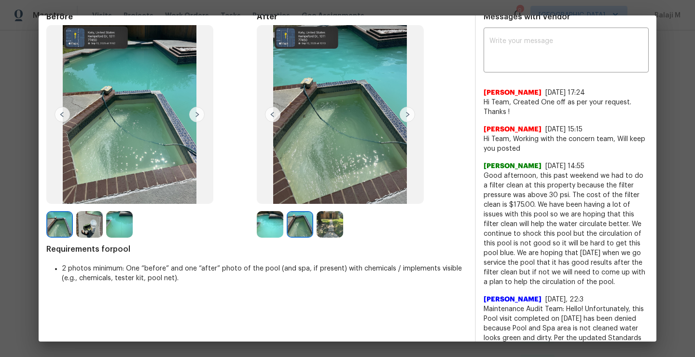
click at [265, 231] on img at bounding box center [270, 224] width 27 height 27
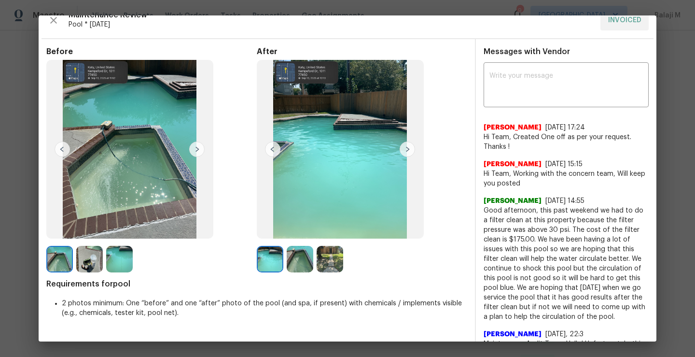
scroll to position [15, 0]
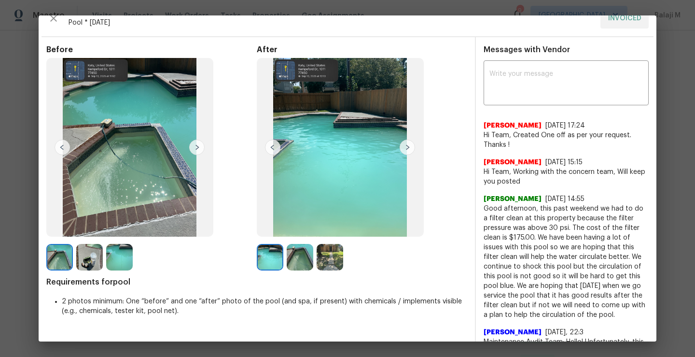
click at [297, 256] on img at bounding box center [300, 257] width 27 height 27
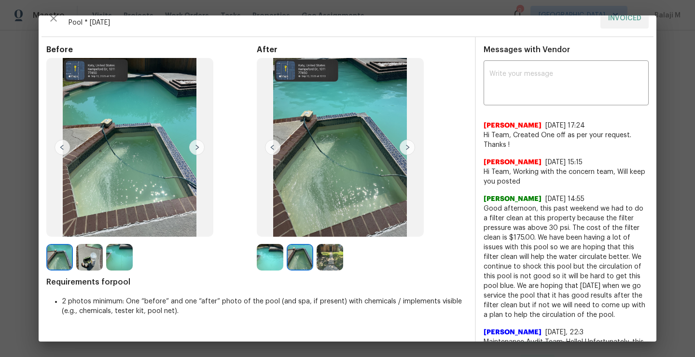
click at [321, 266] on img at bounding box center [330, 257] width 27 height 27
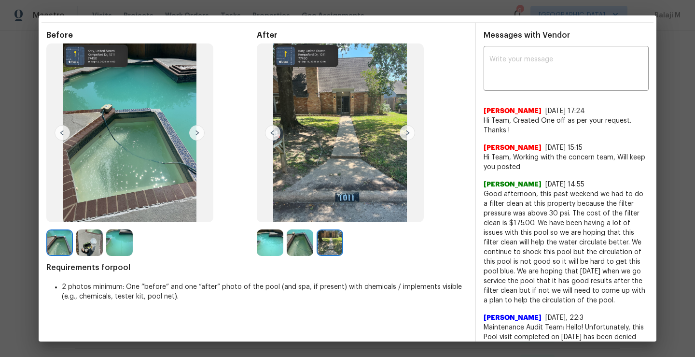
scroll to position [0, 0]
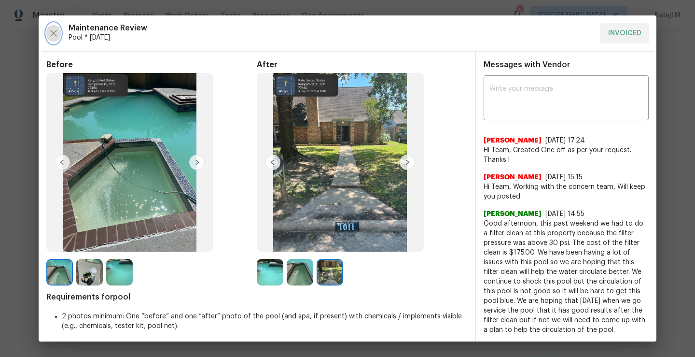
click at [51, 30] on icon "button" at bounding box center [54, 34] width 12 height 12
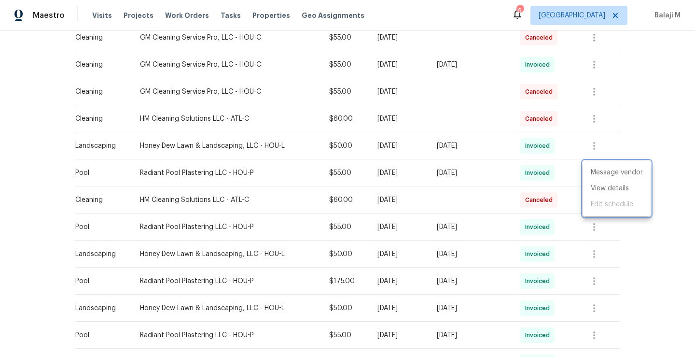
click at [471, 165] on div at bounding box center [347, 178] width 695 height 357
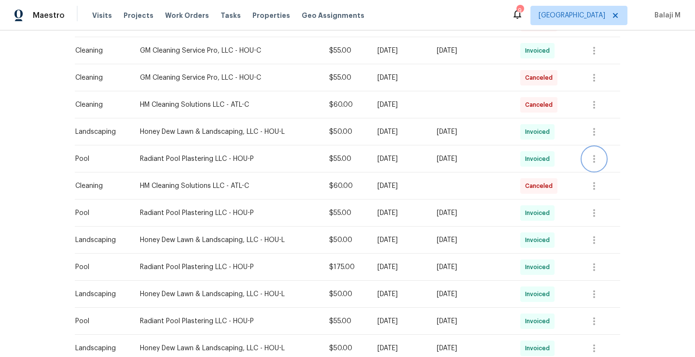
scroll to position [448, 0]
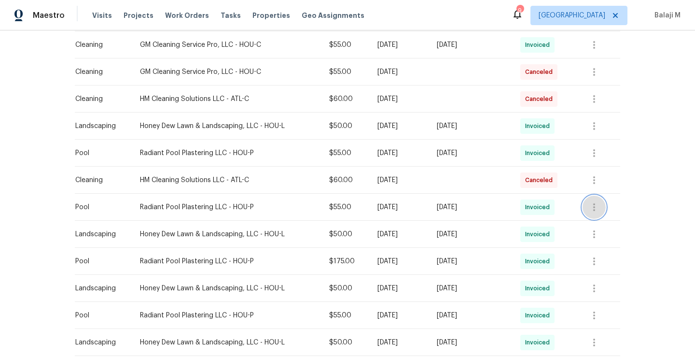
click at [590, 205] on icon "button" at bounding box center [594, 207] width 12 height 12
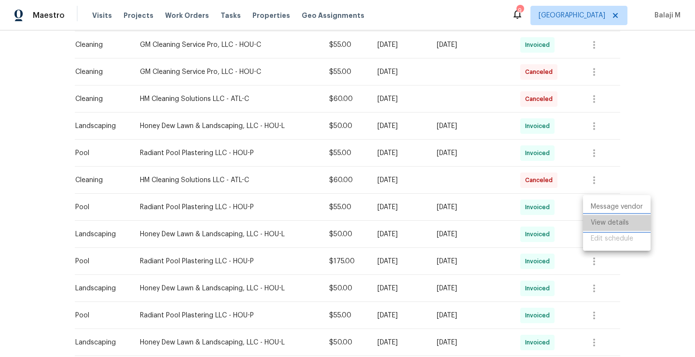
click at [592, 221] on li "View details" at bounding box center [617, 223] width 68 height 16
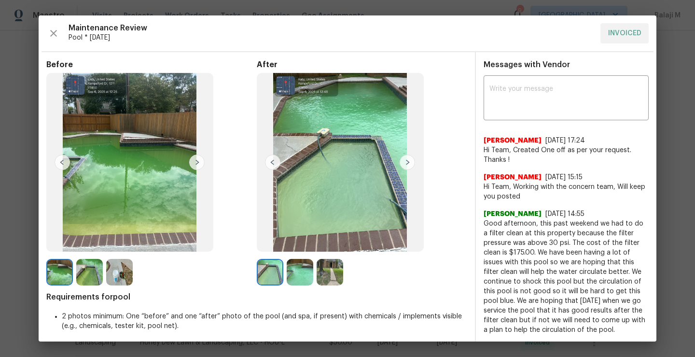
click at [406, 168] on img at bounding box center [407, 161] width 15 height 15
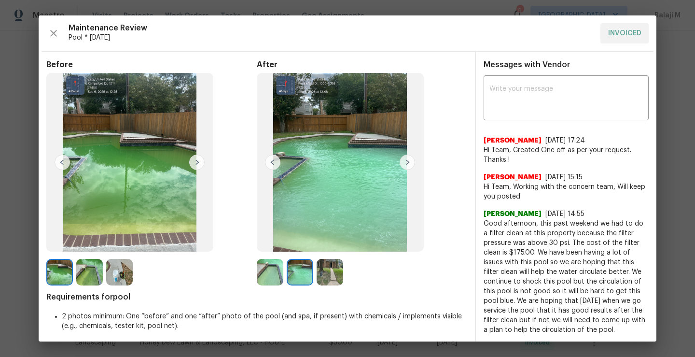
click at [402, 164] on img at bounding box center [407, 161] width 15 height 15
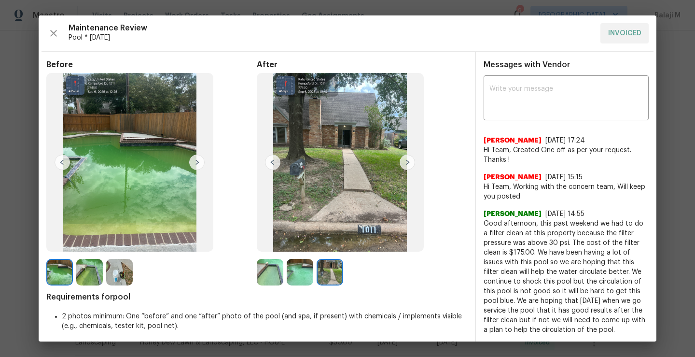
click at [322, 283] on img at bounding box center [330, 272] width 27 height 27
click at [301, 277] on img at bounding box center [300, 272] width 27 height 27
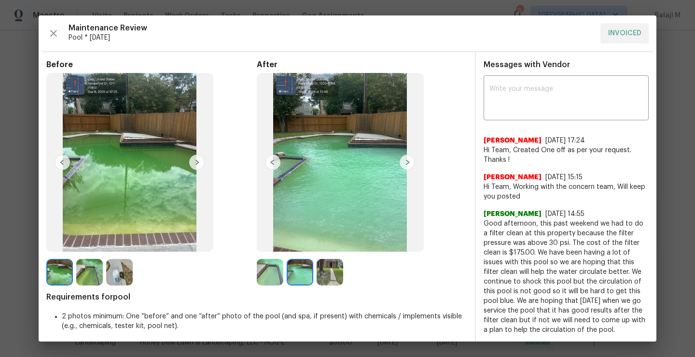
click at [272, 277] on img at bounding box center [270, 272] width 27 height 27
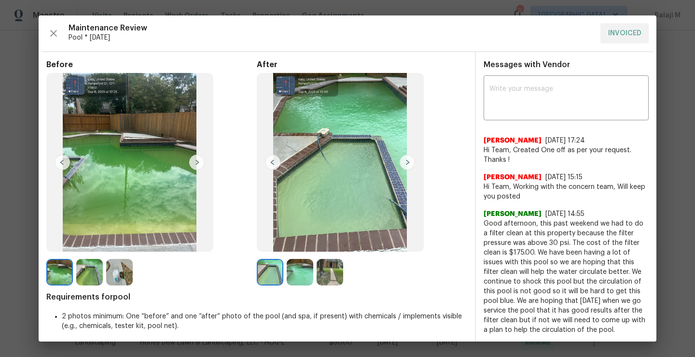
click at [299, 277] on img at bounding box center [300, 272] width 27 height 27
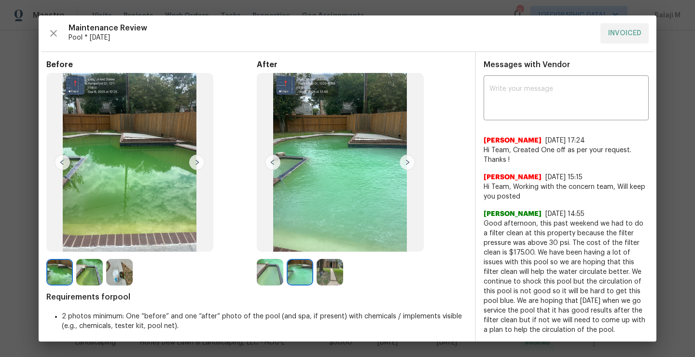
click at [322, 279] on img at bounding box center [330, 272] width 27 height 27
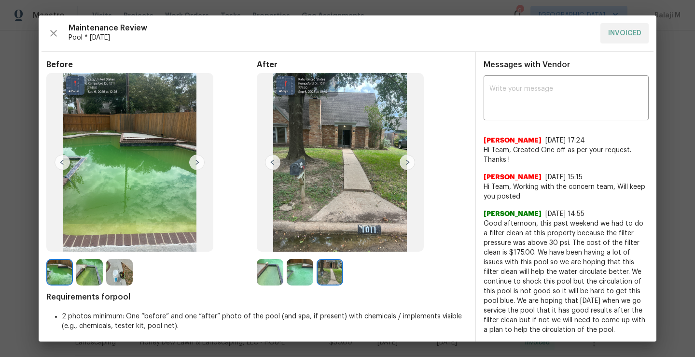
click at [305, 281] on img at bounding box center [300, 272] width 27 height 27
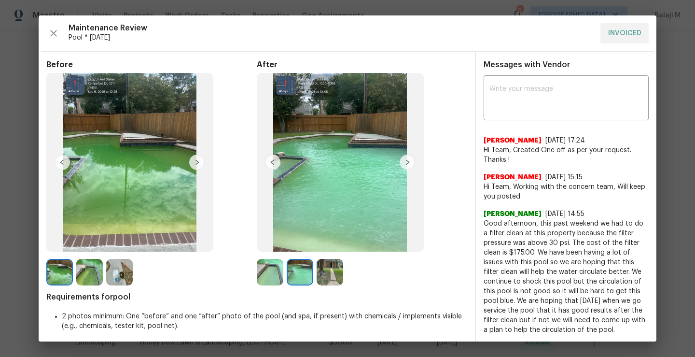
click at [325, 281] on img at bounding box center [330, 272] width 27 height 27
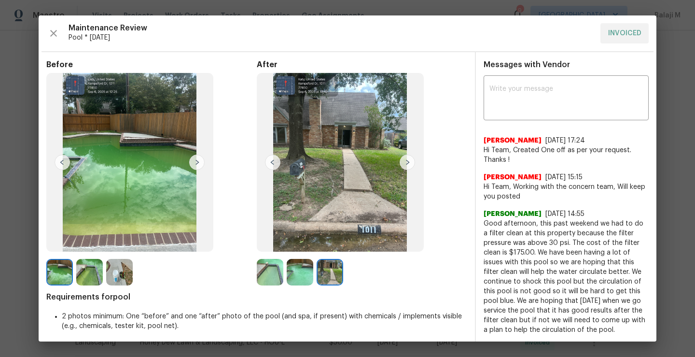
click at [299, 280] on img at bounding box center [300, 272] width 27 height 27
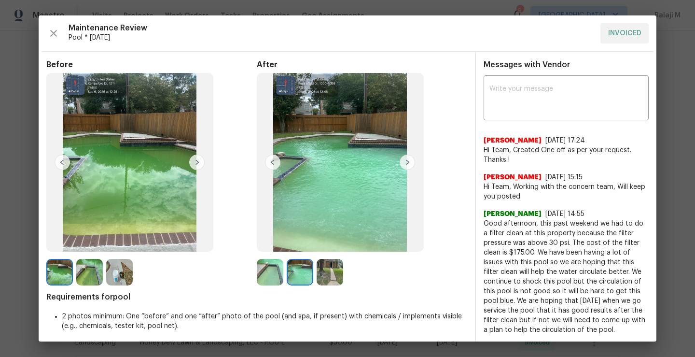
click at [258, 280] on img at bounding box center [270, 272] width 27 height 27
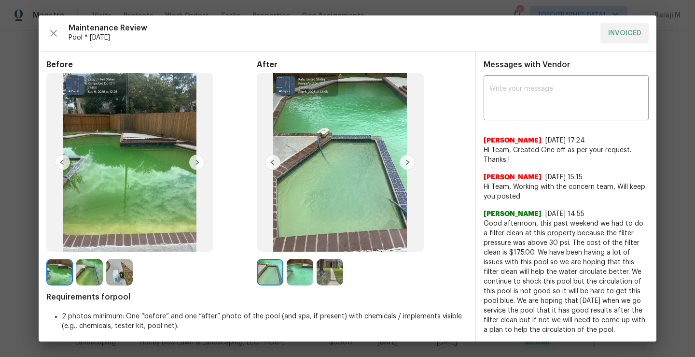
click at [303, 280] on img at bounding box center [300, 272] width 27 height 27
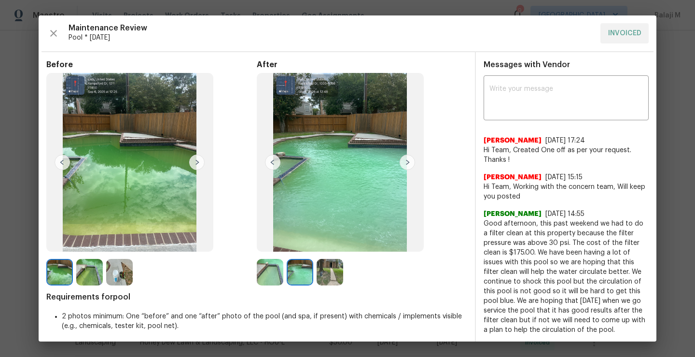
click at [333, 280] on img at bounding box center [330, 272] width 27 height 27
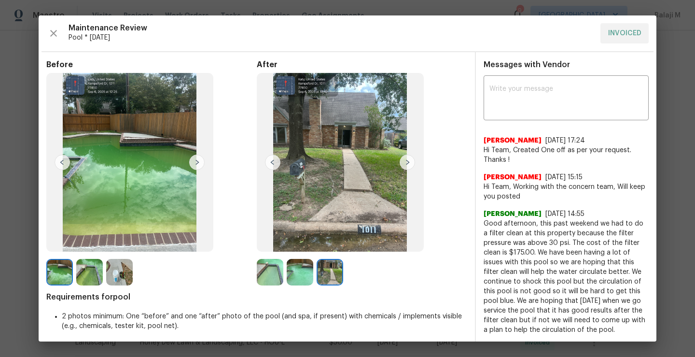
click at [302, 277] on img at bounding box center [300, 272] width 27 height 27
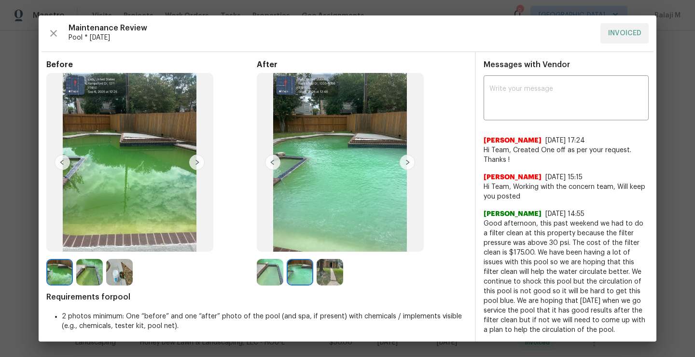
click at [333, 277] on img at bounding box center [330, 272] width 27 height 27
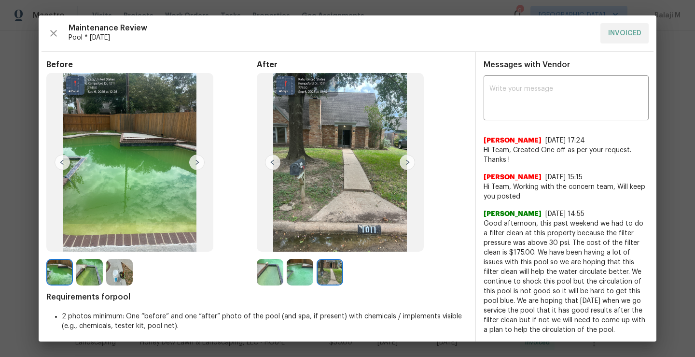
click at [293, 280] on img at bounding box center [300, 272] width 27 height 27
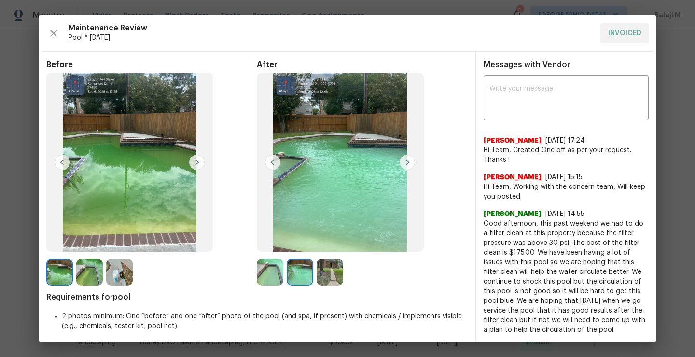
click at [272, 277] on img at bounding box center [270, 272] width 27 height 27
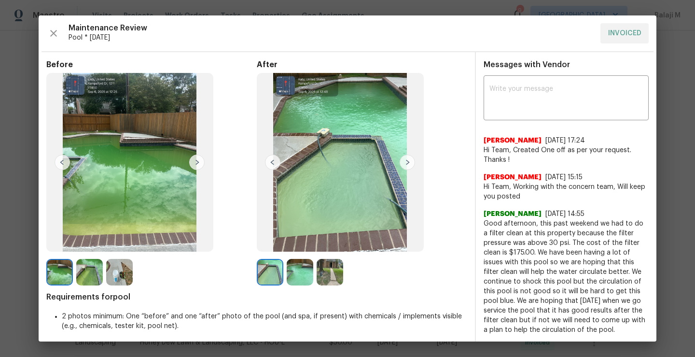
click at [298, 275] on img at bounding box center [300, 272] width 27 height 27
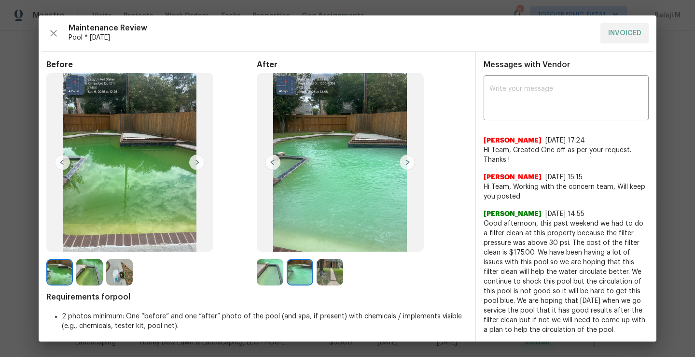
click at [257, 283] on div at bounding box center [272, 272] width 30 height 27
click at [273, 282] on img at bounding box center [270, 272] width 27 height 27
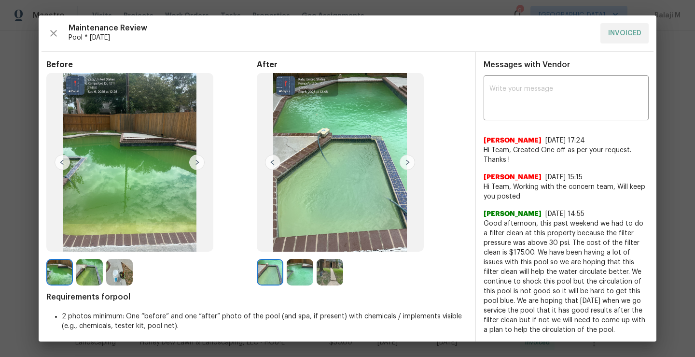
click at [298, 277] on img at bounding box center [300, 272] width 27 height 27
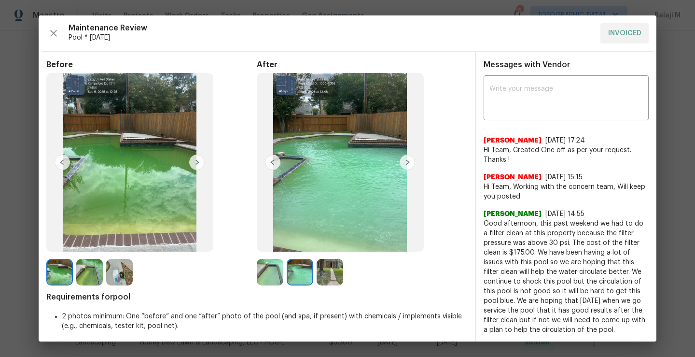
click at [320, 280] on img at bounding box center [330, 272] width 27 height 27
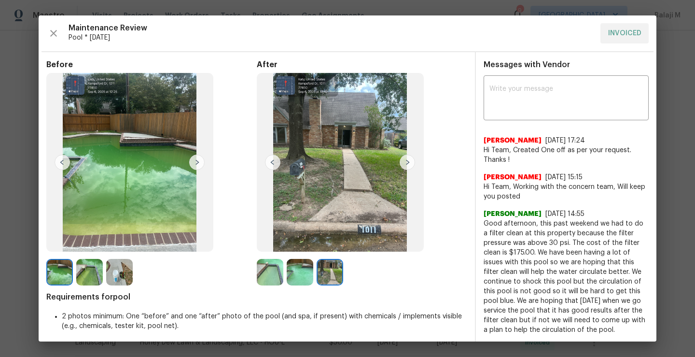
click at [298, 278] on img at bounding box center [300, 272] width 27 height 27
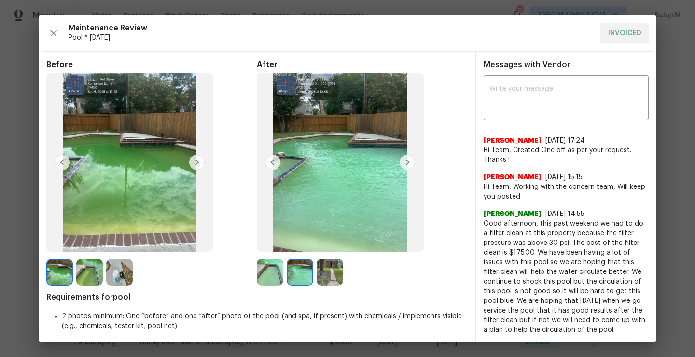
click at [266, 281] on img at bounding box center [270, 272] width 27 height 27
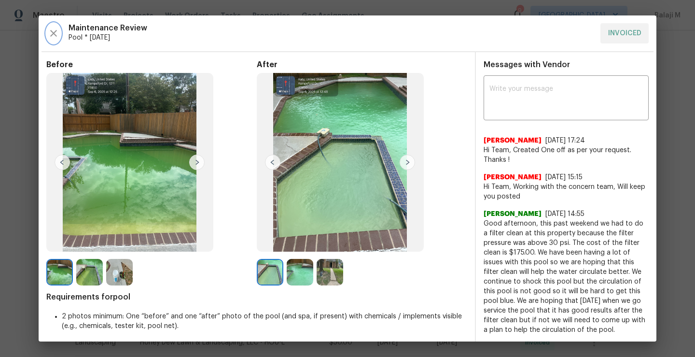
click at [54, 34] on icon "button" at bounding box center [53, 33] width 7 height 7
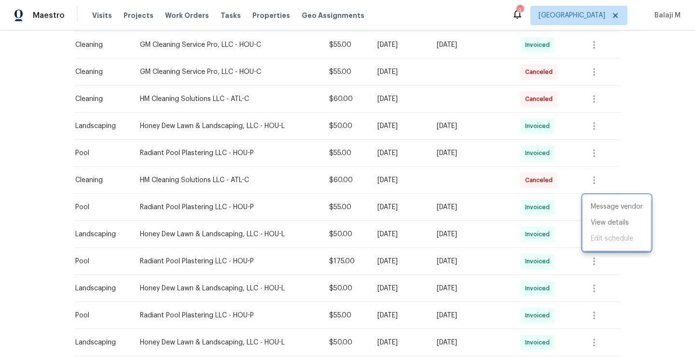
click at [595, 264] on div at bounding box center [347, 178] width 695 height 357
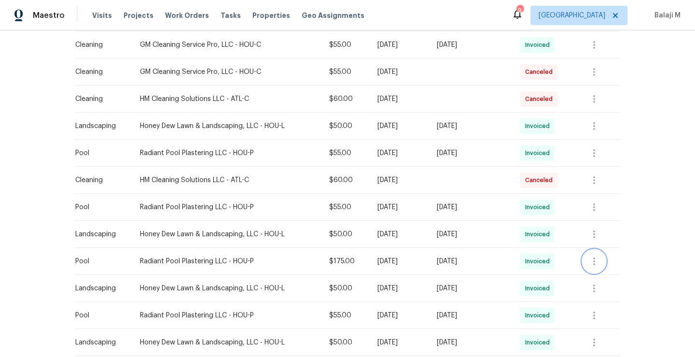
click at [592, 261] on icon "button" at bounding box center [594, 261] width 12 height 12
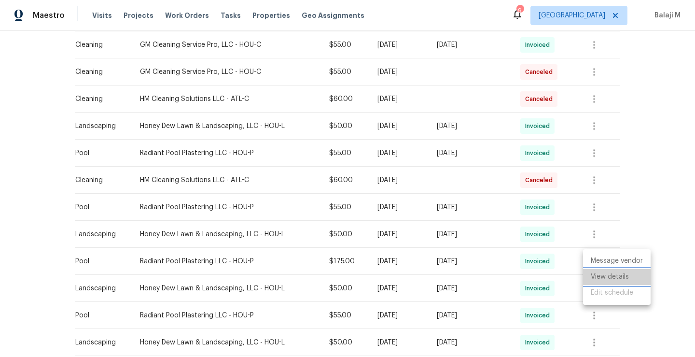
click at [597, 272] on li "View details" at bounding box center [617, 277] width 68 height 16
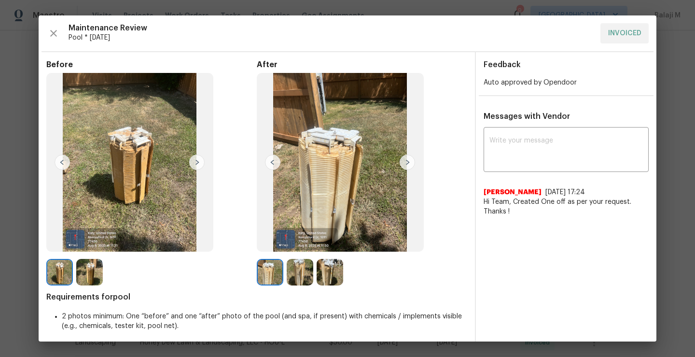
click at [406, 159] on img at bounding box center [407, 161] width 15 height 15
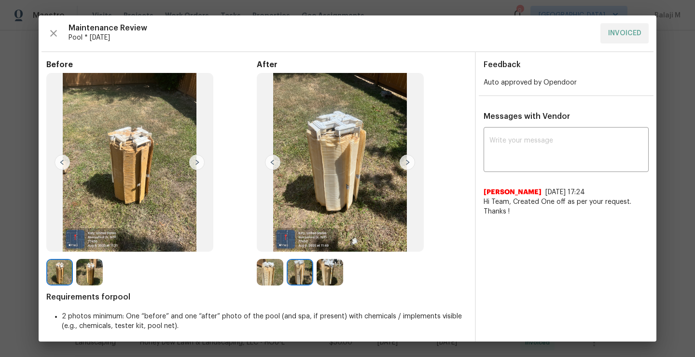
click at [407, 159] on img at bounding box center [407, 161] width 15 height 15
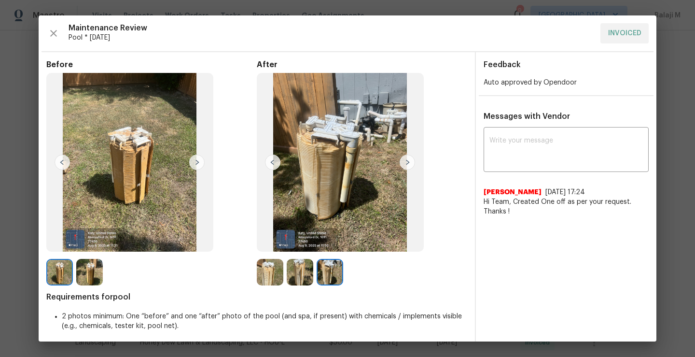
click at [407, 159] on img at bounding box center [407, 161] width 15 height 15
click at [56, 31] on icon "button" at bounding box center [54, 34] width 12 height 12
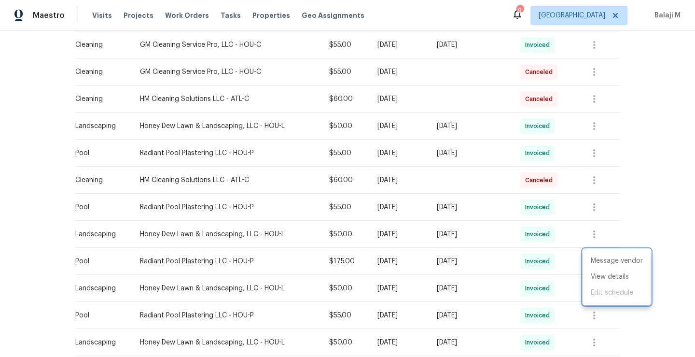
click at [465, 210] on div at bounding box center [347, 178] width 695 height 357
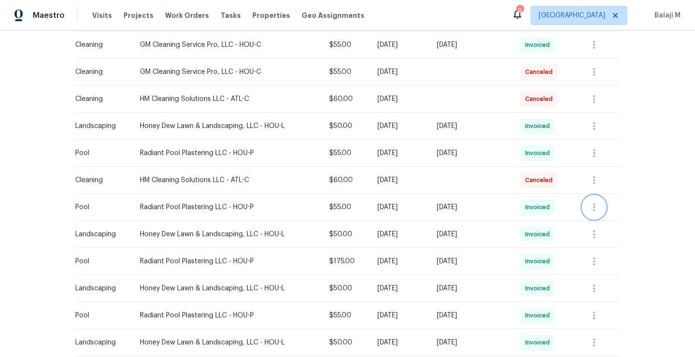
click at [594, 208] on icon "button" at bounding box center [594, 207] width 2 height 8
click at [592, 220] on li "View details" at bounding box center [617, 223] width 68 height 16
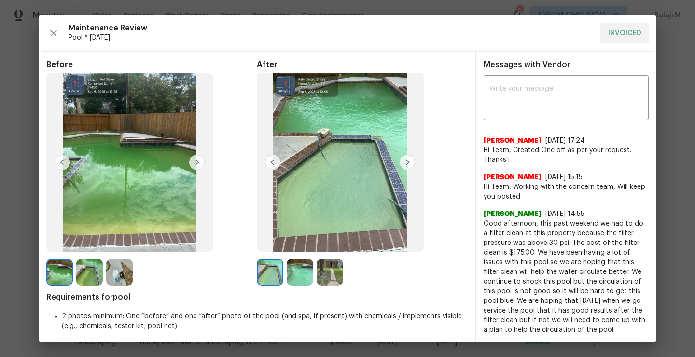
click at [407, 158] on img at bounding box center [407, 161] width 15 height 15
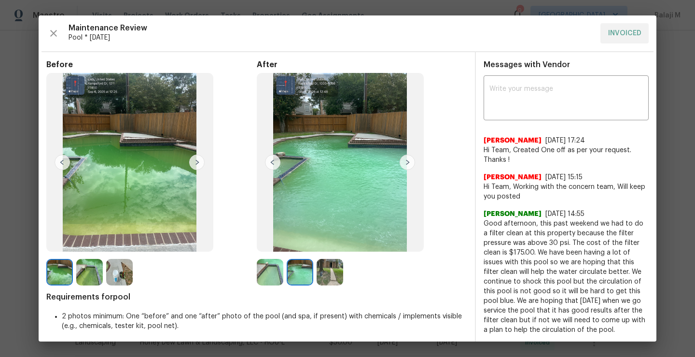
click at [407, 158] on img at bounding box center [407, 161] width 15 height 15
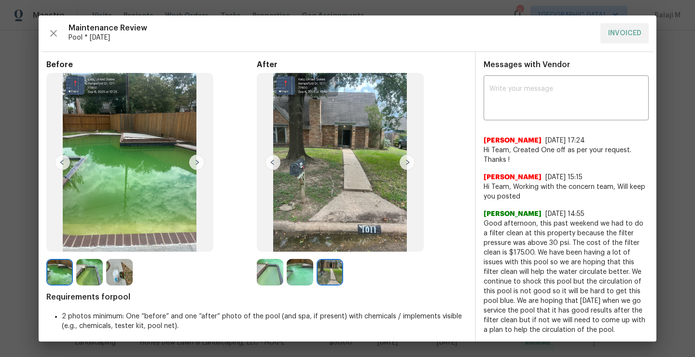
click at [407, 158] on img at bounding box center [407, 161] width 15 height 15
click at [274, 154] on img at bounding box center [272, 161] width 15 height 15
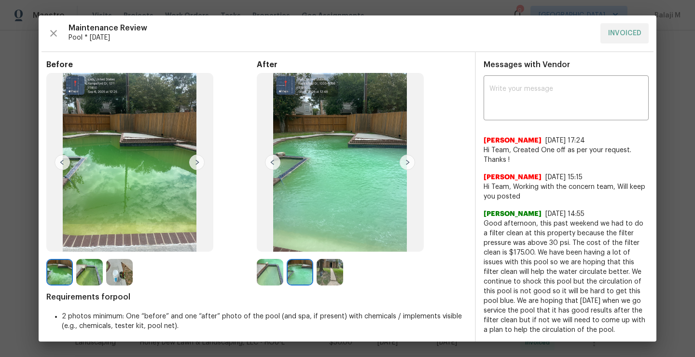
click at [280, 153] on img at bounding box center [340, 162] width 167 height 179
click at [274, 165] on img at bounding box center [272, 161] width 15 height 15
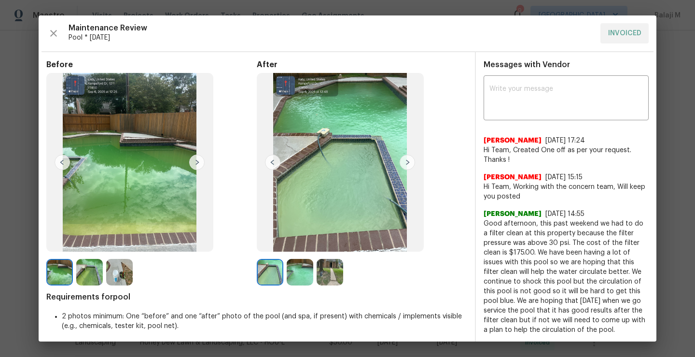
click at [274, 172] on img at bounding box center [340, 162] width 167 height 179
click at [274, 168] on img at bounding box center [272, 161] width 15 height 15
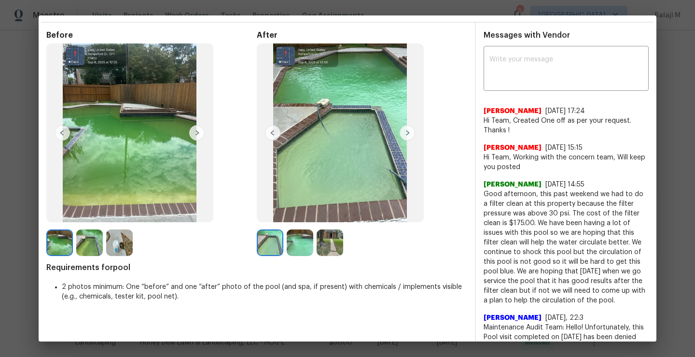
scroll to position [0, 0]
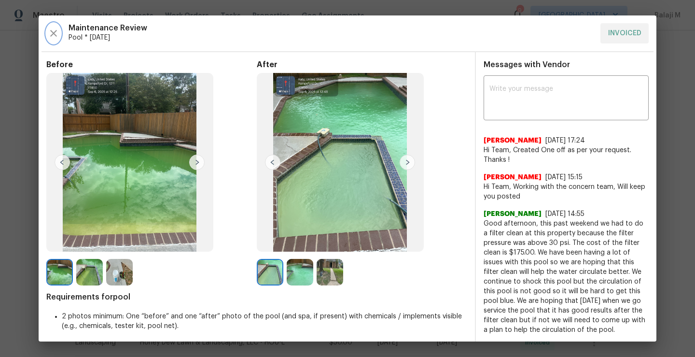
click at [52, 37] on icon "button" at bounding box center [54, 34] width 12 height 12
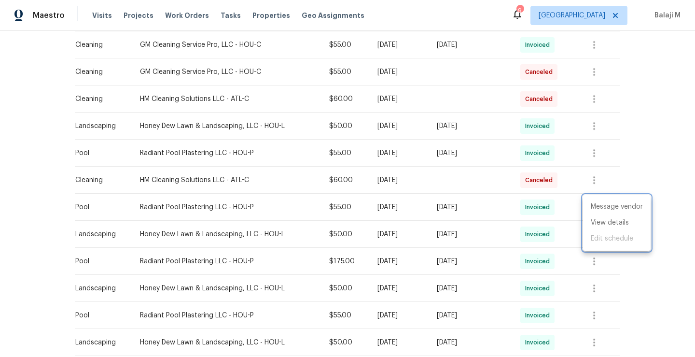
click at [449, 162] on div at bounding box center [347, 178] width 695 height 357
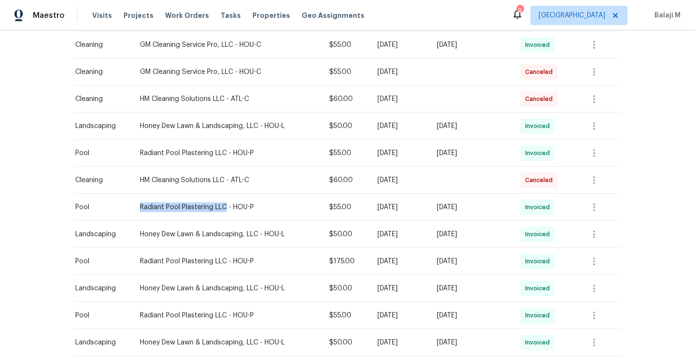
drag, startPoint x: 133, startPoint y: 205, endPoint x: 220, endPoint y: 208, distance: 86.5
click at [220, 208] on td "Radiant Pool Plastering LLC - HOU-P" at bounding box center [226, 207] width 189 height 27
copy div "Radiant Pool Plastering LLC"
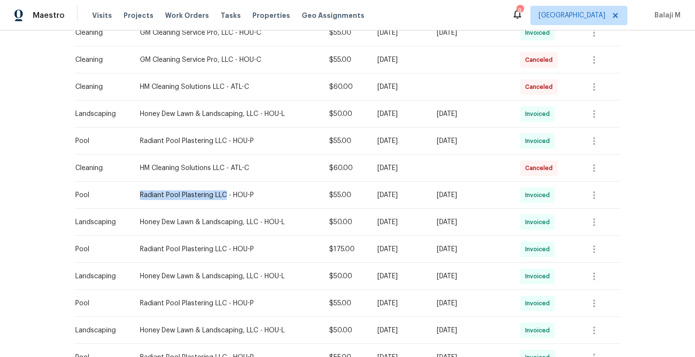
scroll to position [461, 0]
click at [321, 200] on td "$55.00" at bounding box center [345, 193] width 48 height 27
drag, startPoint x: 313, startPoint y: 193, endPoint x: 499, endPoint y: 195, distance: 186.3
click at [499, 196] on tr "Pool Radiant Pool Plastering LLC - HOU-P $55.00 Tue, Sep 02 2025 Sun, Sep 07 20…" at bounding box center [347, 193] width 545 height 27
drag, startPoint x: 310, startPoint y: 168, endPoint x: 424, endPoint y: 167, distance: 114.4
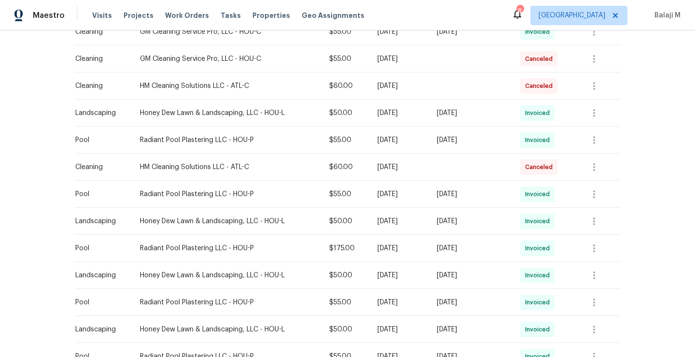
click at [425, 167] on tr "Cleaning HM Cleaning Solutions LLC - ATL-C $60.00 Mon, Aug 25 2025 Canceled" at bounding box center [347, 166] width 545 height 27
drag, startPoint x: 315, startPoint y: 139, endPoint x: 422, endPoint y: 145, distance: 107.3
click at [422, 145] on tr "Pool Radiant Pool Plastering LLC - HOU-P $55.00 Mon, Sep 08 2025 Sun, Sep 14 20…" at bounding box center [347, 139] width 545 height 27
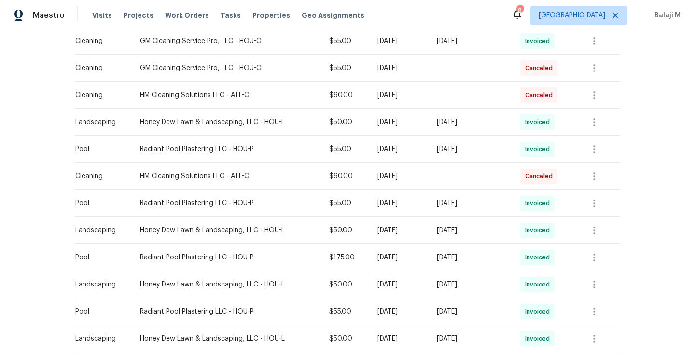
scroll to position [452, 0]
click at [442, 162] on td "Sun, Sep 14 2025" at bounding box center [470, 149] width 83 height 27
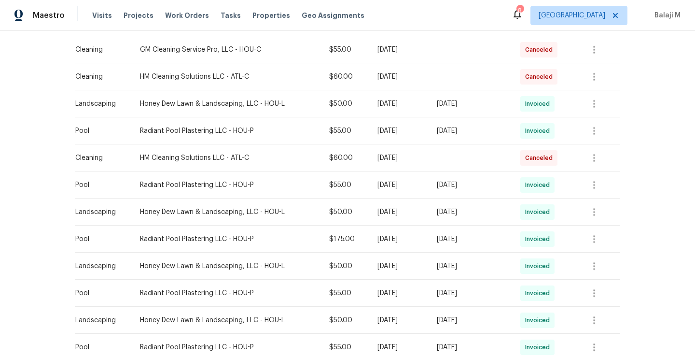
click at [384, 187] on div "[DATE]" at bounding box center [399, 185] width 44 height 10
drag, startPoint x: 416, startPoint y: 185, endPoint x: 463, endPoint y: 184, distance: 46.8
click at [467, 184] on tr "Pool Radiant Pool Plastering LLC - HOU-P $55.00 Tue, Sep 02 2025 Sun, Sep 07 20…" at bounding box center [347, 184] width 545 height 27
click at [377, 240] on div "Fri, Aug 15 2025" at bounding box center [399, 239] width 44 height 10
drag, startPoint x: 360, startPoint y: 240, endPoint x: 511, endPoint y: 238, distance: 150.6
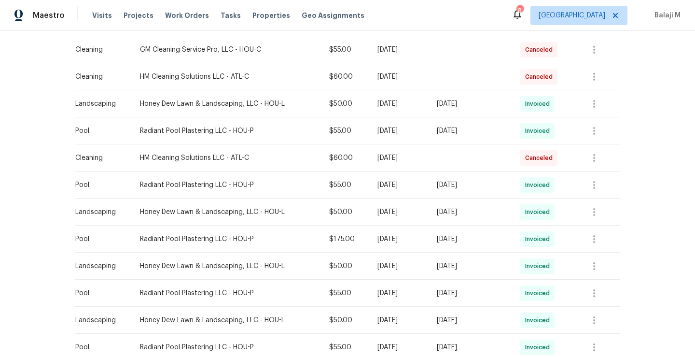
click at [512, 238] on tr "Pool Radiant Pool Plastering LLC - HOU-P $175.00 Fri, Aug 15 2025 Sat, Aug 16 2…" at bounding box center [347, 238] width 545 height 27
drag, startPoint x: 358, startPoint y: 184, endPoint x: 515, endPoint y: 183, distance: 156.8
click at [515, 183] on tr "Pool Radiant Pool Plastering LLC - HOU-P $55.00 Tue, Sep 02 2025 Sun, Sep 07 20…" at bounding box center [347, 184] width 545 height 27
drag, startPoint x: 307, startPoint y: 188, endPoint x: 483, endPoint y: 183, distance: 175.7
click at [504, 183] on tr "Pool Radiant Pool Plastering LLC - HOU-P $55.00 Tue, Sep 02 2025 Sun, Sep 07 20…" at bounding box center [347, 184] width 545 height 27
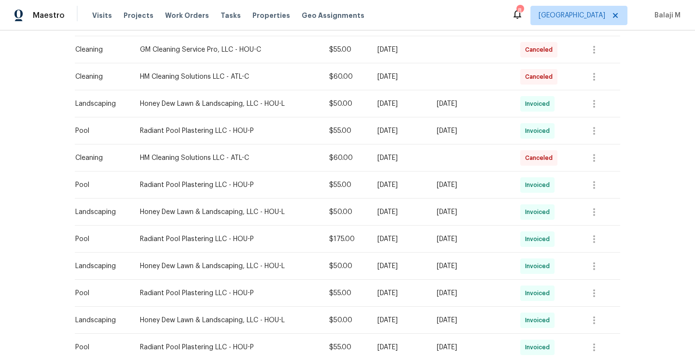
drag, startPoint x: 133, startPoint y: 184, endPoint x: 504, endPoint y: 185, distance: 371.1
click at [504, 186] on tr "Pool Radiant Pool Plastering LLC - HOU-P $55.00 Tue, Sep 02 2025 Sun, Sep 07 20…" at bounding box center [347, 184] width 545 height 27
click at [458, 187] on div "Sun, Sep 07 2025" at bounding box center [471, 185] width 68 height 10
drag, startPoint x: 450, startPoint y: 191, endPoint x: 437, endPoint y: 113, distance: 78.7
click at [437, 115] on tbody "Cleaning GM Cleaning Service Pro, LLC - HOU-C $55.00 Mon, Sep 29 2025 Pending L…" at bounding box center [347, 77] width 545 height 676
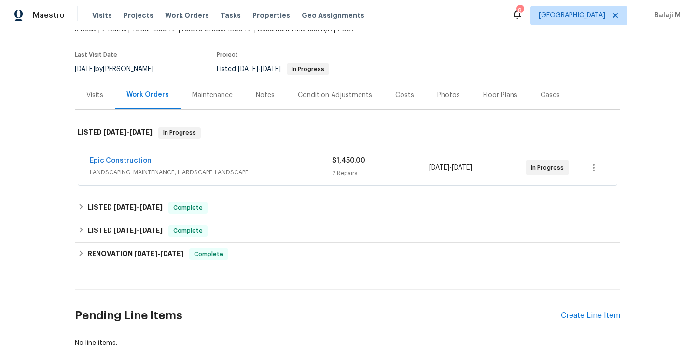
scroll to position [79, 0]
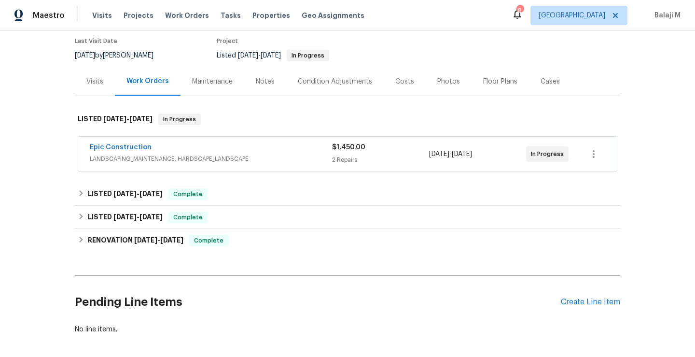
click at [206, 79] on div "Maintenance" at bounding box center [212, 82] width 41 height 10
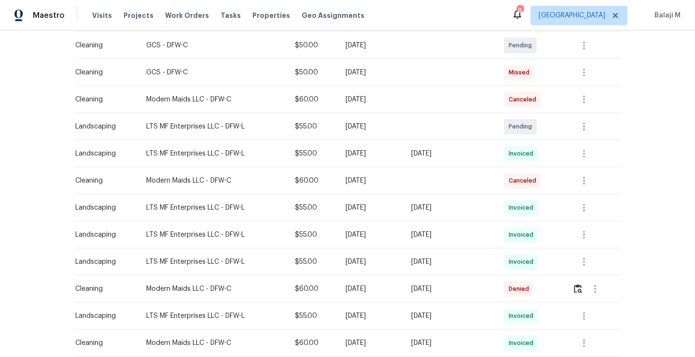
scroll to position [260, 0]
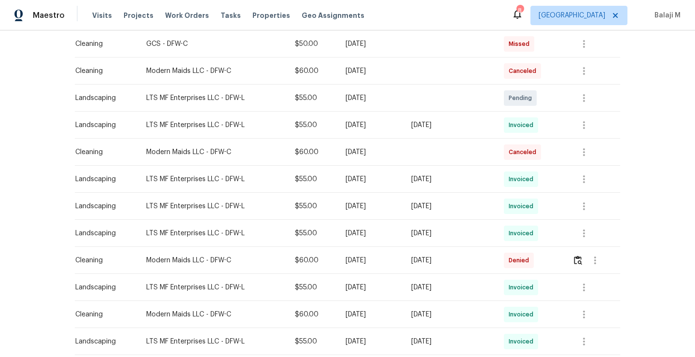
click at [266, 178] on td "LTS MF Enterprises LLC - DFW-L" at bounding box center [212, 179] width 149 height 27
click at [369, 180] on div "[DATE]" at bounding box center [371, 179] width 50 height 10
click at [584, 182] on icon "button" at bounding box center [584, 179] width 2 height 8
click at [591, 197] on li "View details" at bounding box center [606, 195] width 68 height 16
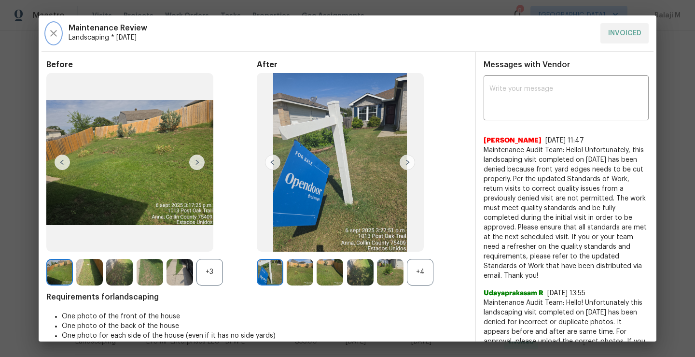
click at [54, 38] on icon "button" at bounding box center [54, 34] width 12 height 12
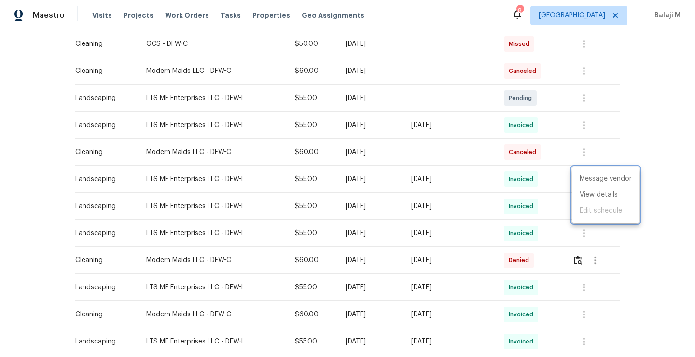
click at [558, 211] on div at bounding box center [347, 178] width 695 height 357
click at [587, 208] on icon "button" at bounding box center [584, 206] width 12 height 12
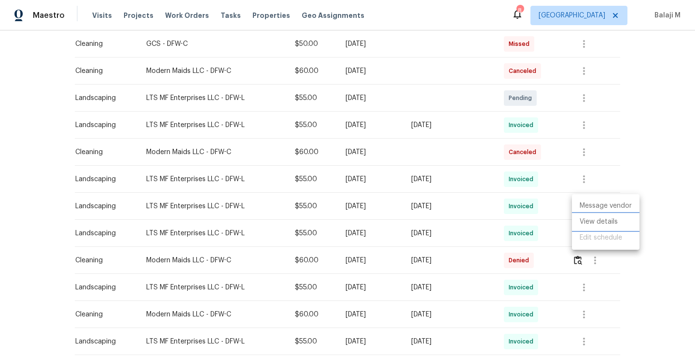
click at [587, 226] on li "View details" at bounding box center [606, 222] width 68 height 16
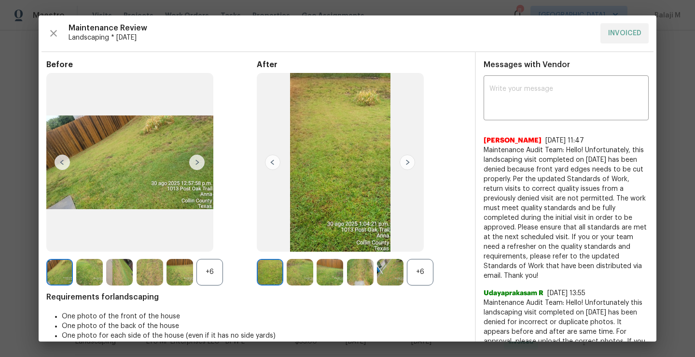
click at [268, 273] on img at bounding box center [270, 272] width 27 height 27
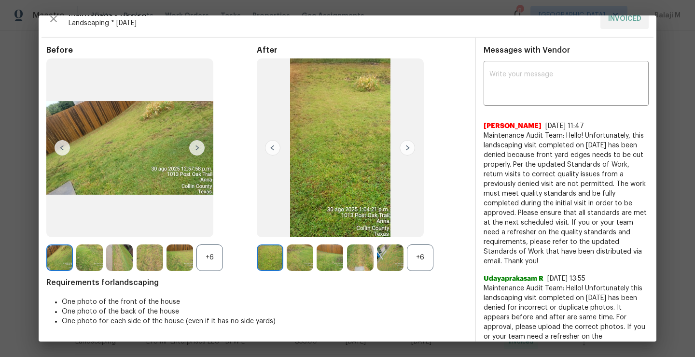
scroll to position [0, 0]
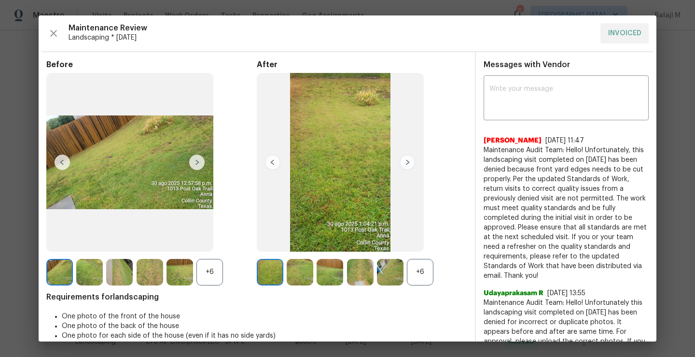
click at [263, 267] on img at bounding box center [270, 272] width 27 height 27
click at [291, 272] on img at bounding box center [300, 272] width 27 height 27
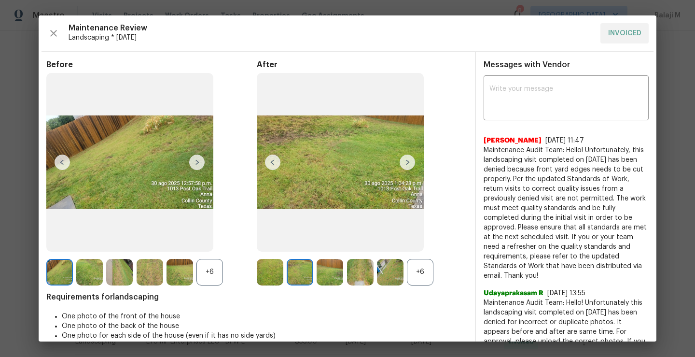
click at [210, 263] on div "+6" at bounding box center [209, 272] width 27 height 27
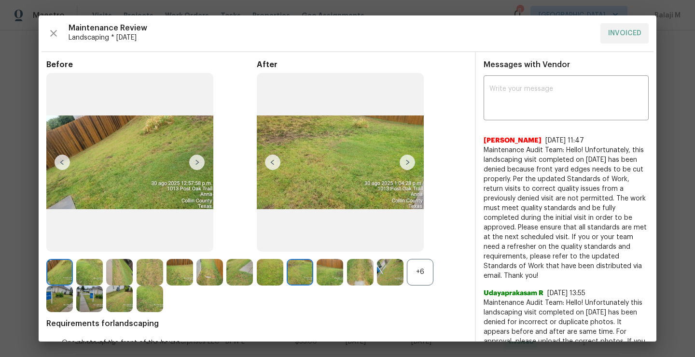
click at [423, 270] on div "+6" at bounding box center [420, 272] width 27 height 27
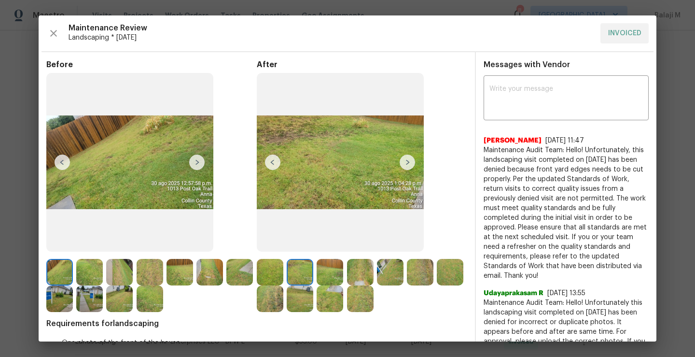
scroll to position [51, 0]
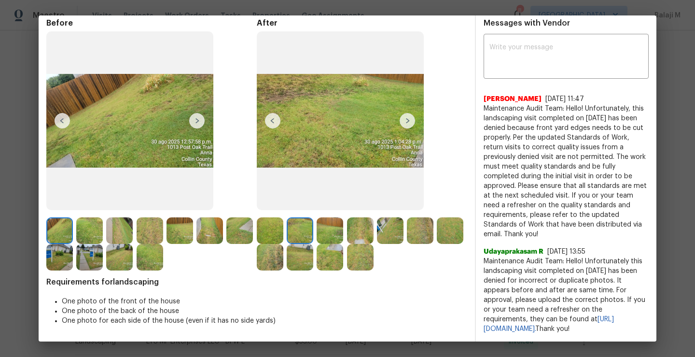
click at [374, 244] on img at bounding box center [360, 257] width 27 height 27
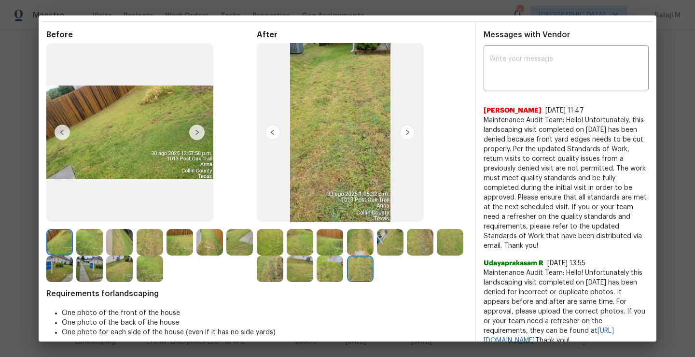
scroll to position [28, 0]
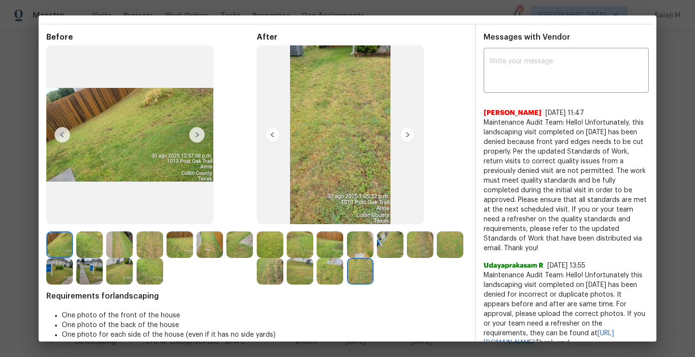
click at [343, 258] on img at bounding box center [330, 271] width 27 height 27
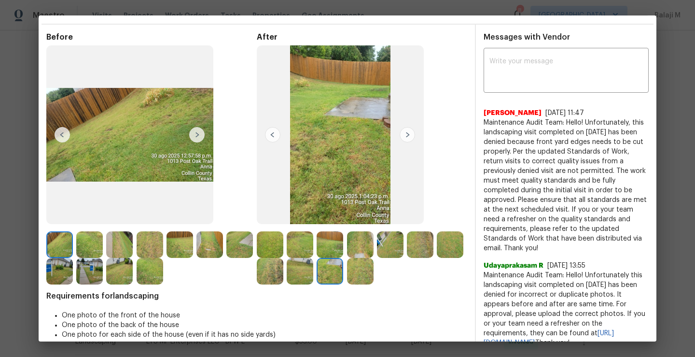
click at [163, 271] on img at bounding box center [150, 271] width 27 height 27
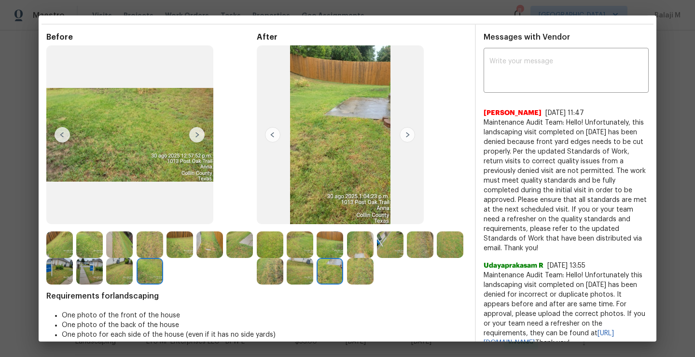
click at [163, 271] on img at bounding box center [150, 271] width 27 height 27
click at [374, 275] on img at bounding box center [360, 271] width 27 height 27
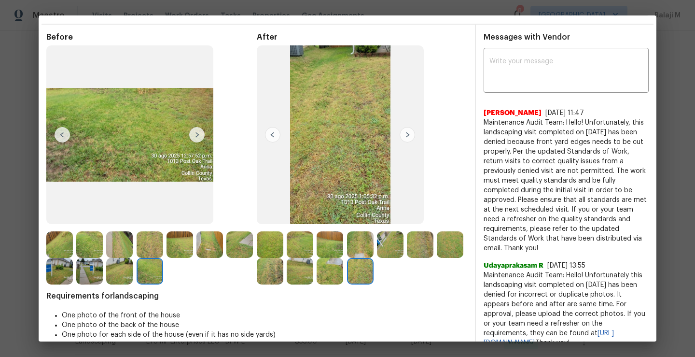
click at [343, 273] on img at bounding box center [330, 271] width 27 height 27
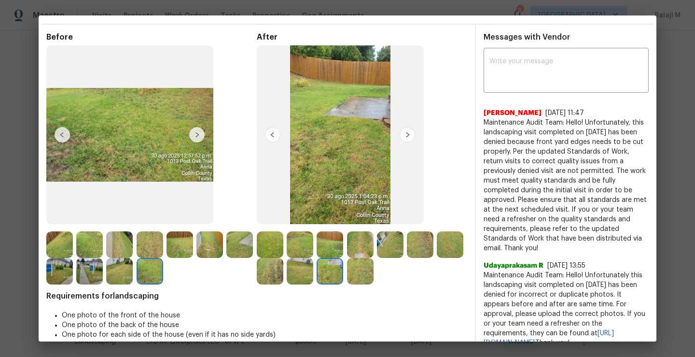
click at [313, 276] on img at bounding box center [300, 271] width 27 height 27
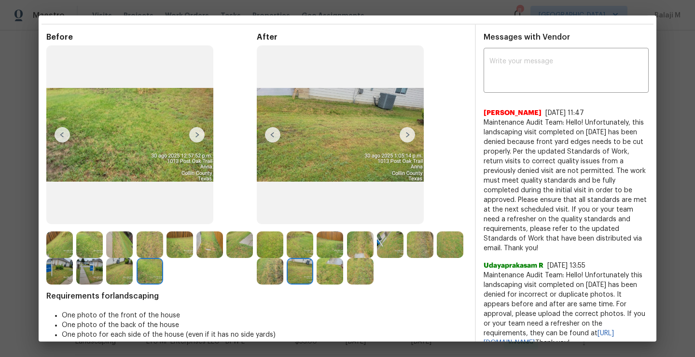
click at [226, 258] on img at bounding box center [239, 244] width 27 height 27
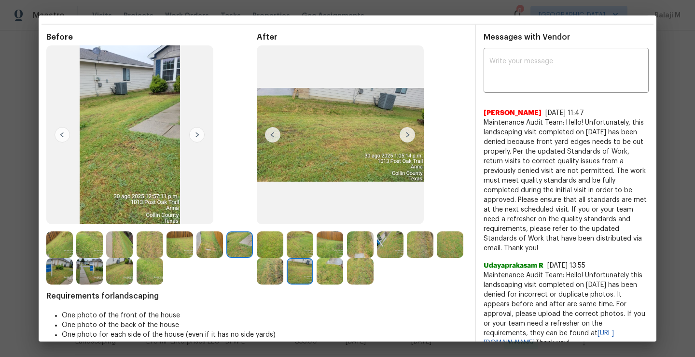
click at [283, 276] on img at bounding box center [270, 271] width 27 height 27
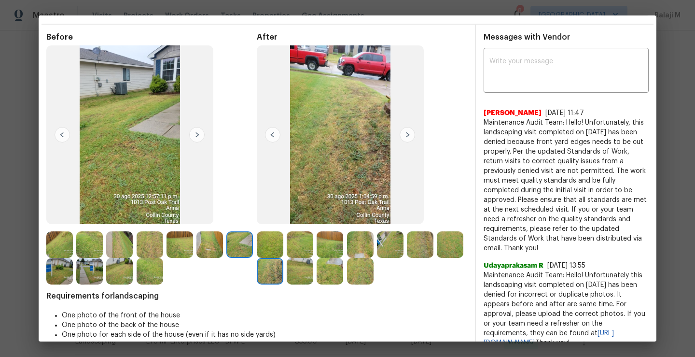
click at [346, 276] on div at bounding box center [332, 271] width 30 height 27
click at [343, 275] on img at bounding box center [330, 271] width 27 height 27
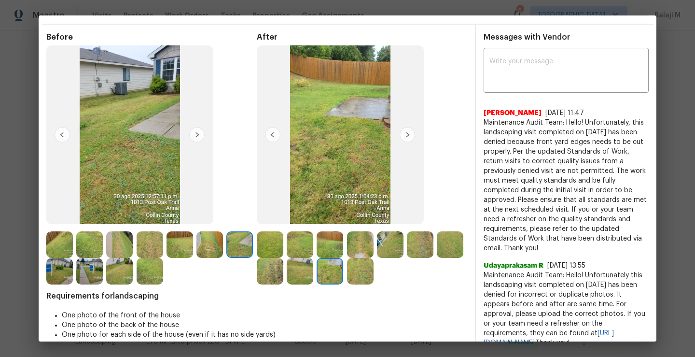
click at [283, 269] on img at bounding box center [270, 271] width 27 height 27
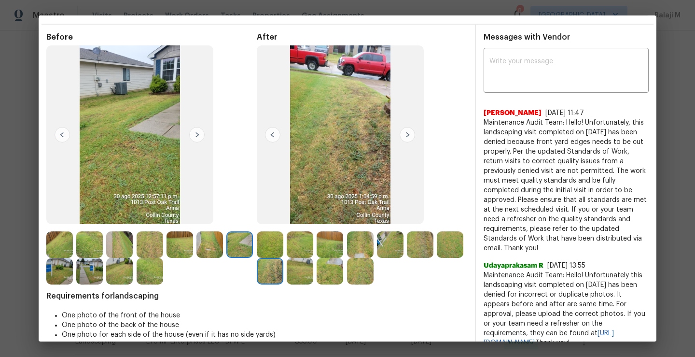
click at [268, 246] on img at bounding box center [270, 244] width 27 height 27
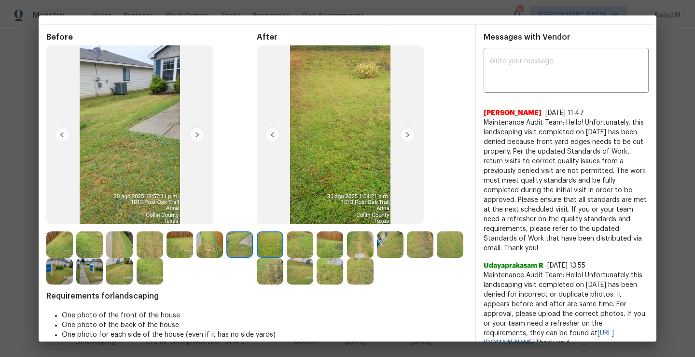
click at [268, 246] on img at bounding box center [270, 244] width 27 height 27
click at [47, 244] on img at bounding box center [59, 244] width 27 height 27
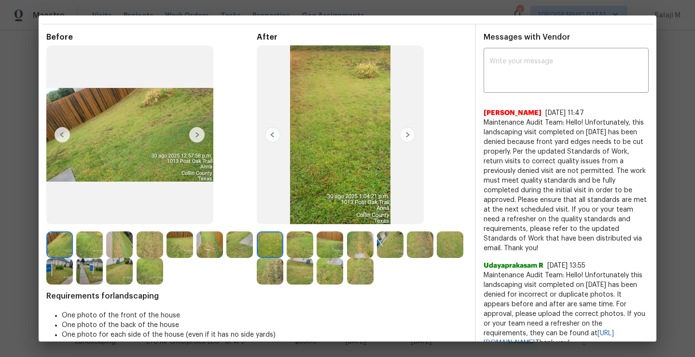
click at [90, 243] on img at bounding box center [89, 244] width 27 height 27
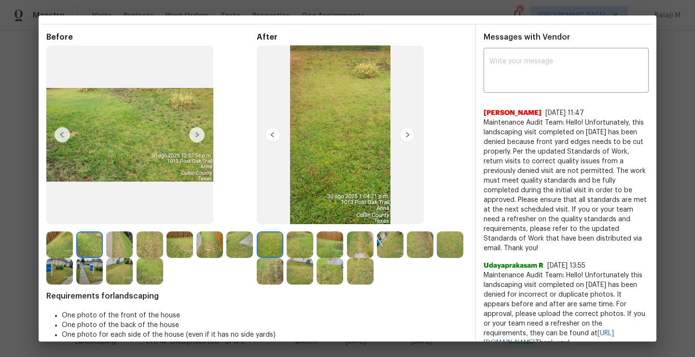
click at [360, 249] on img at bounding box center [360, 244] width 27 height 27
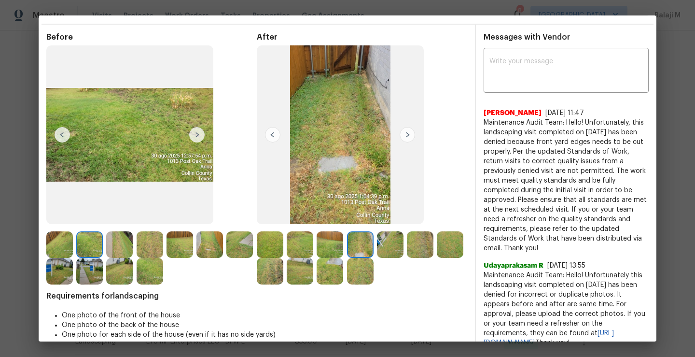
click at [396, 247] on img at bounding box center [390, 244] width 27 height 27
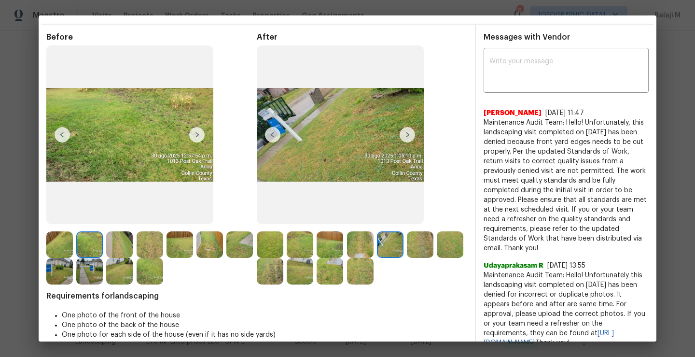
click at [103, 271] on img at bounding box center [89, 271] width 27 height 27
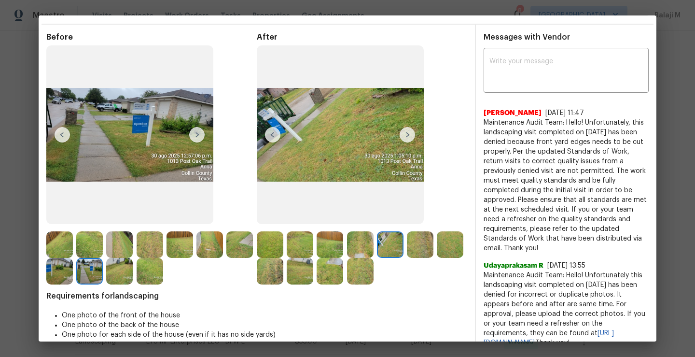
click at [73, 272] on img at bounding box center [59, 271] width 27 height 27
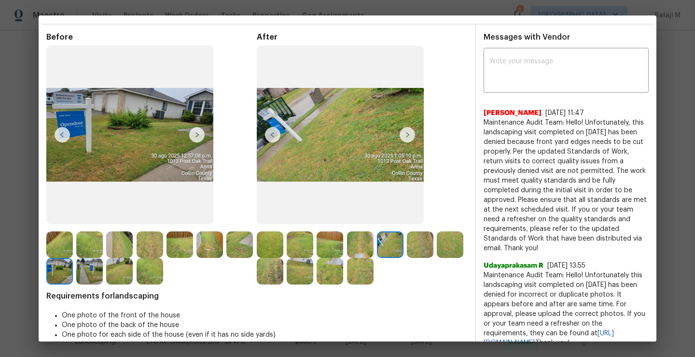
click at [343, 271] on img at bounding box center [330, 271] width 27 height 27
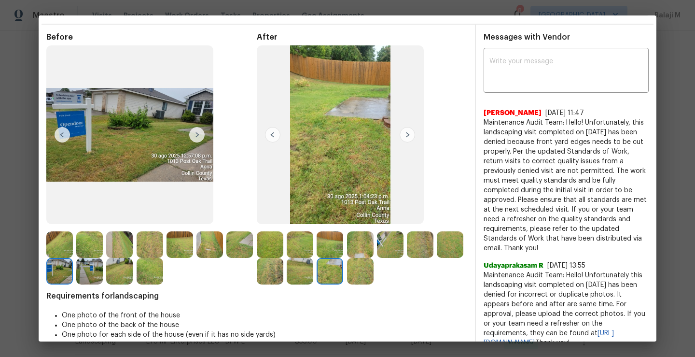
click at [374, 274] on img at bounding box center [360, 271] width 27 height 27
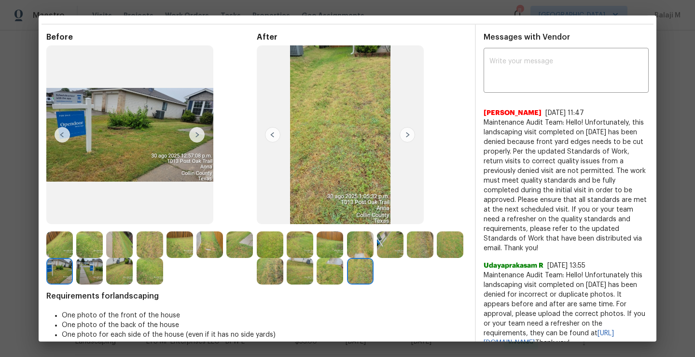
click at [415, 242] on img at bounding box center [420, 244] width 27 height 27
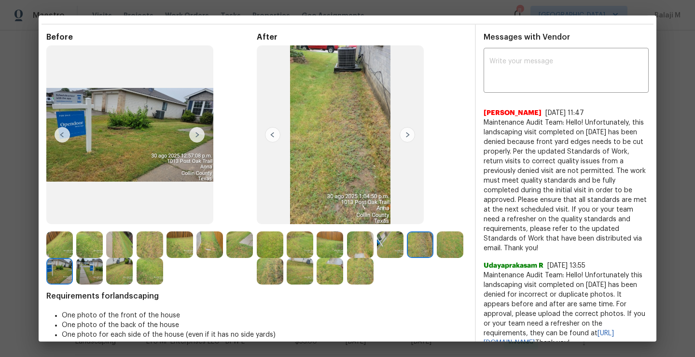
click at [390, 243] on img at bounding box center [390, 244] width 27 height 27
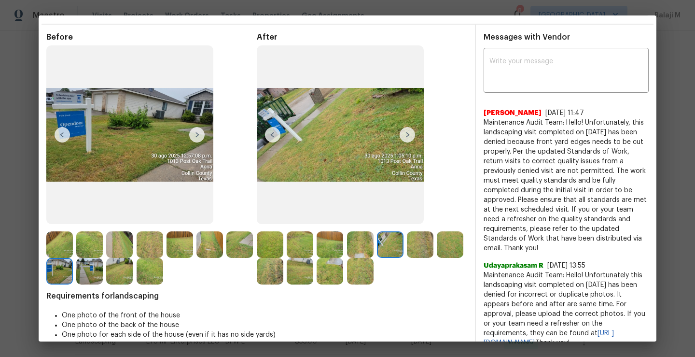
click at [273, 239] on img at bounding box center [270, 244] width 27 height 27
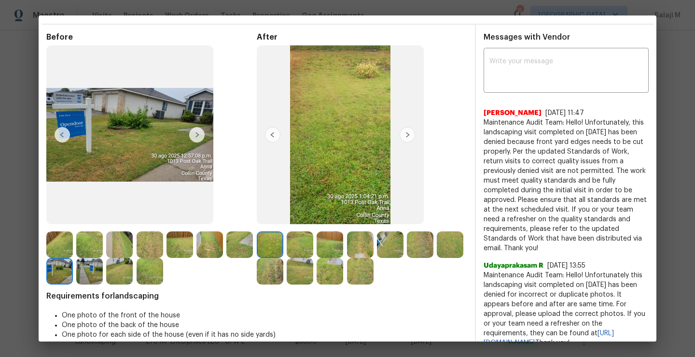
click at [297, 242] on img at bounding box center [300, 244] width 27 height 27
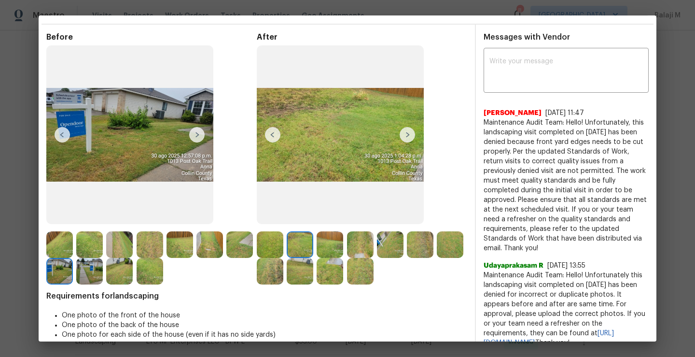
scroll to position [10, 0]
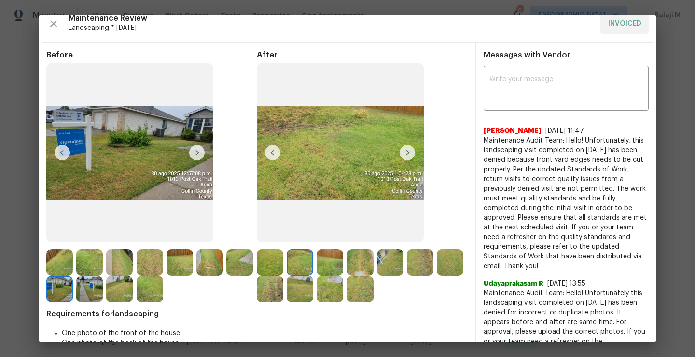
click at [93, 262] on img at bounding box center [89, 262] width 27 height 27
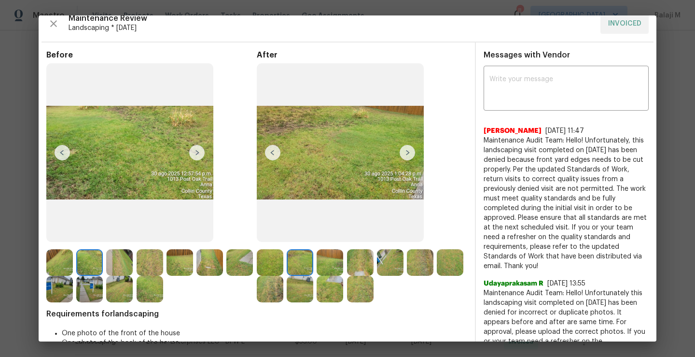
click at [145, 261] on img at bounding box center [150, 262] width 27 height 27
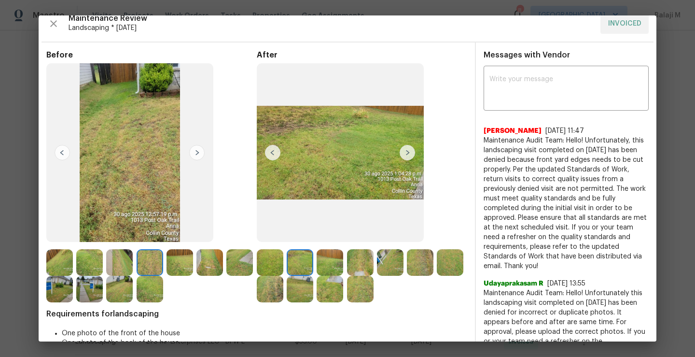
click at [116, 260] on img at bounding box center [119, 262] width 27 height 27
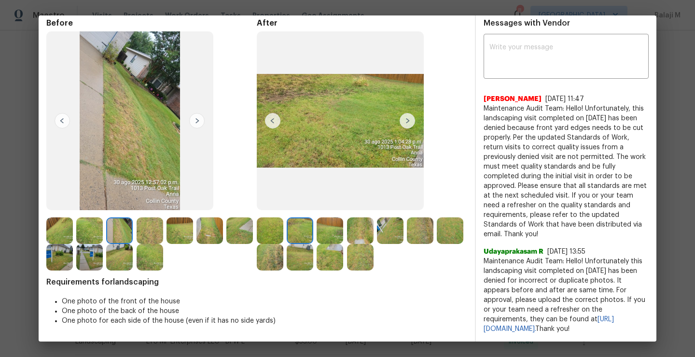
scroll to position [0, 0]
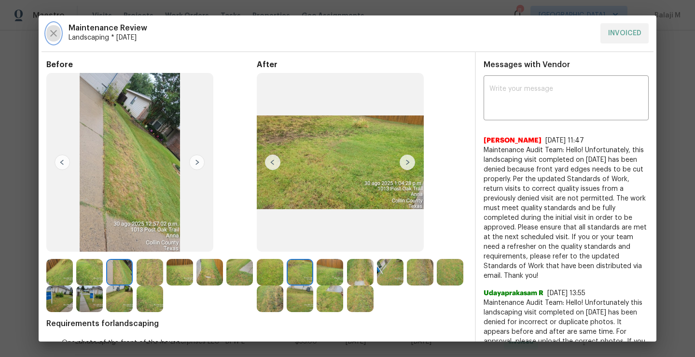
click at [51, 38] on icon "button" at bounding box center [54, 34] width 12 height 12
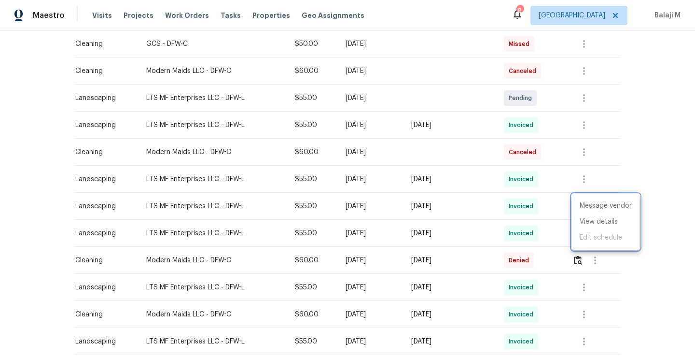
click at [508, 209] on div at bounding box center [347, 178] width 695 height 357
click at [583, 181] on icon "button" at bounding box center [584, 179] width 2 height 8
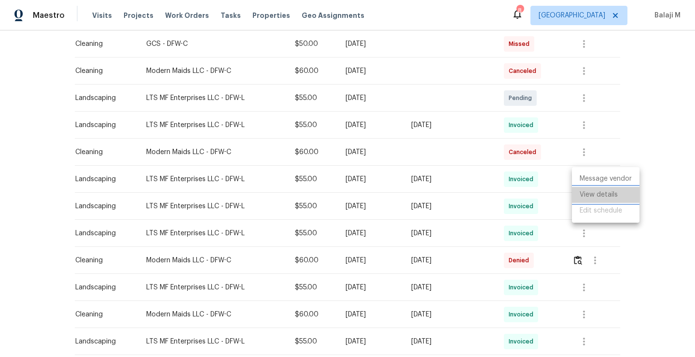
click at [589, 197] on li "View details" at bounding box center [606, 195] width 68 height 16
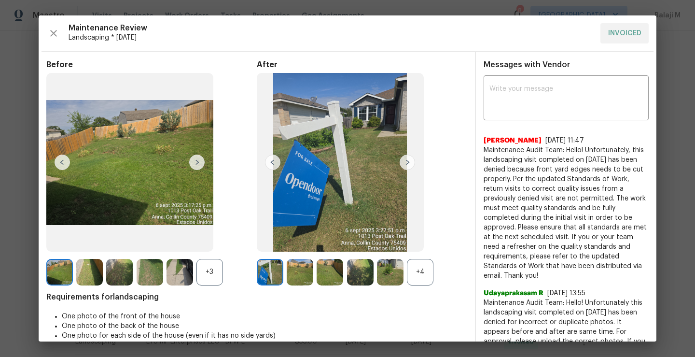
click at [417, 273] on div "+4" at bounding box center [420, 272] width 27 height 27
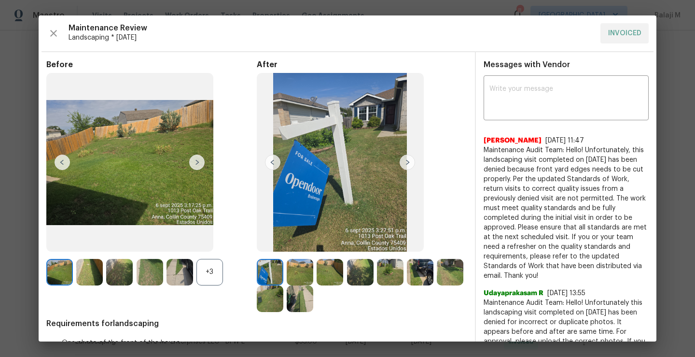
click at [437, 285] on img at bounding box center [450, 272] width 27 height 27
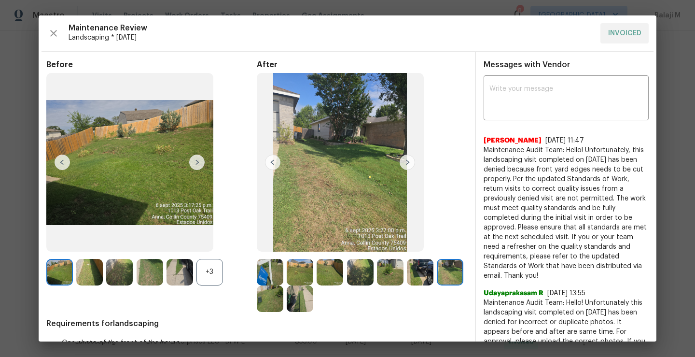
click at [313, 304] on img at bounding box center [300, 298] width 27 height 27
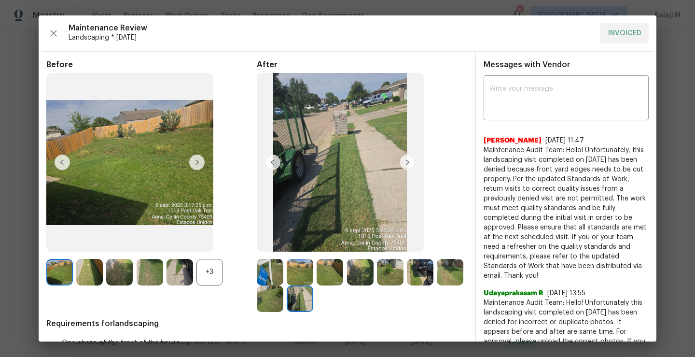
click at [313, 304] on img at bounding box center [300, 298] width 27 height 27
click at [283, 304] on img at bounding box center [270, 298] width 27 height 27
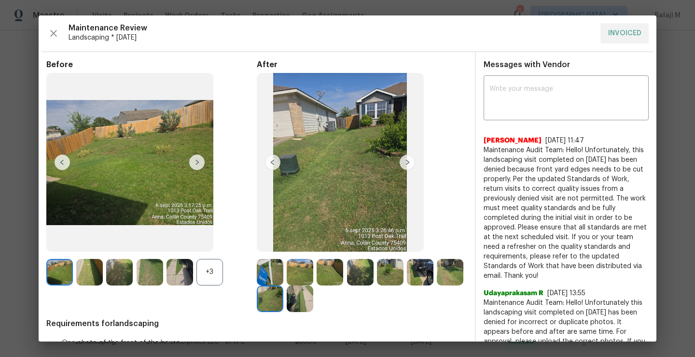
click at [437, 285] on img at bounding box center [450, 272] width 27 height 27
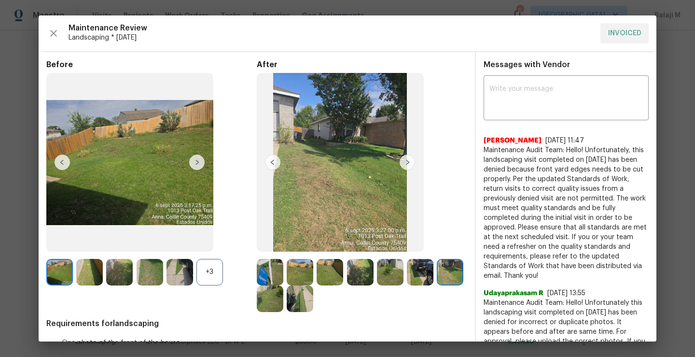
click at [437, 285] on img at bounding box center [450, 272] width 27 height 27
click at [430, 272] on img at bounding box center [420, 272] width 27 height 27
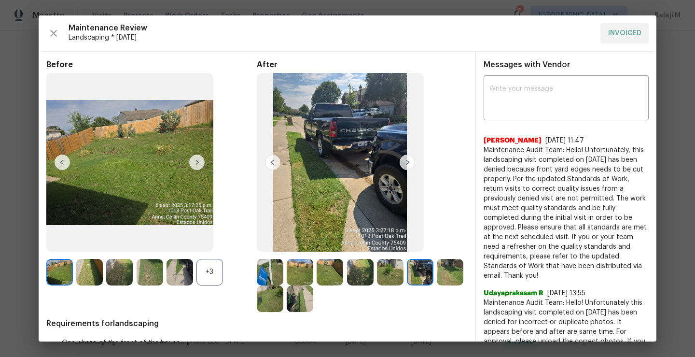
click at [386, 278] on img at bounding box center [390, 272] width 27 height 27
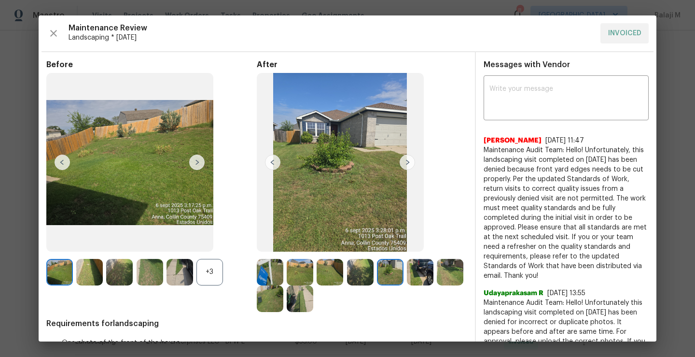
click at [367, 279] on img at bounding box center [360, 272] width 27 height 27
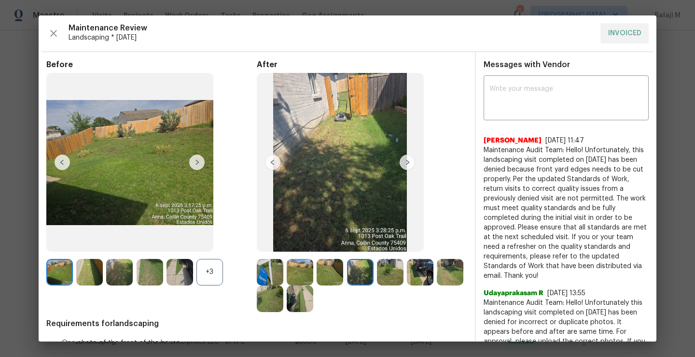
click at [210, 272] on div "+3" at bounding box center [209, 272] width 27 height 27
click at [69, 273] on img at bounding box center [59, 272] width 27 height 27
click at [296, 273] on img at bounding box center [300, 272] width 27 height 27
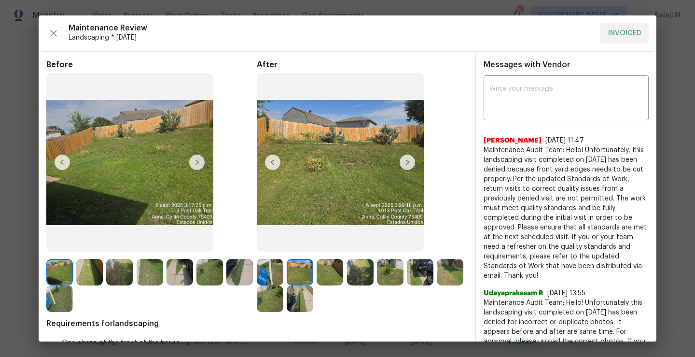
click at [296, 273] on img at bounding box center [300, 272] width 27 height 27
click at [336, 275] on img at bounding box center [330, 272] width 27 height 27
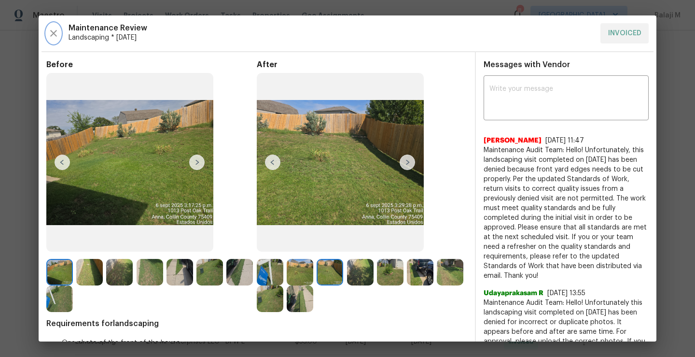
click at [55, 36] on icon "button" at bounding box center [54, 34] width 12 height 12
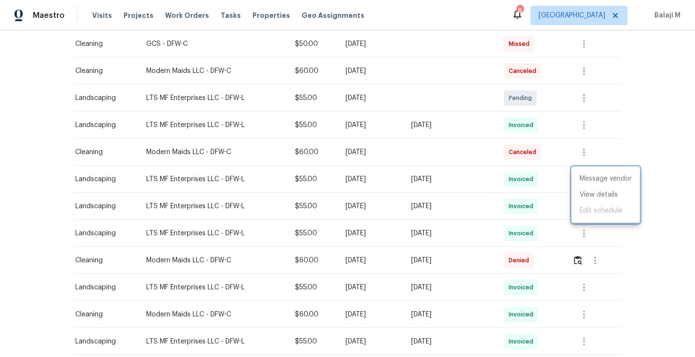
click at [472, 209] on div at bounding box center [347, 178] width 695 height 357
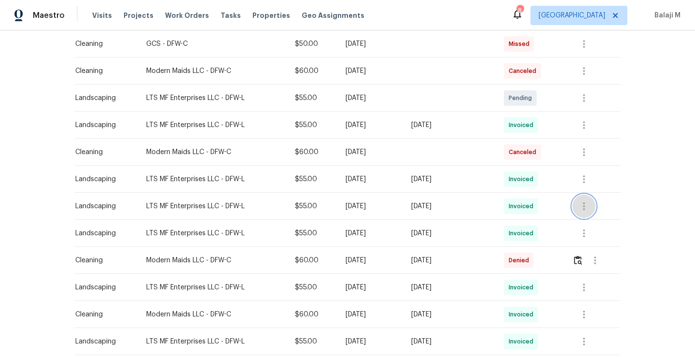
click at [583, 203] on icon "button" at bounding box center [584, 206] width 2 height 8
click at [582, 226] on li "View details" at bounding box center [606, 222] width 68 height 16
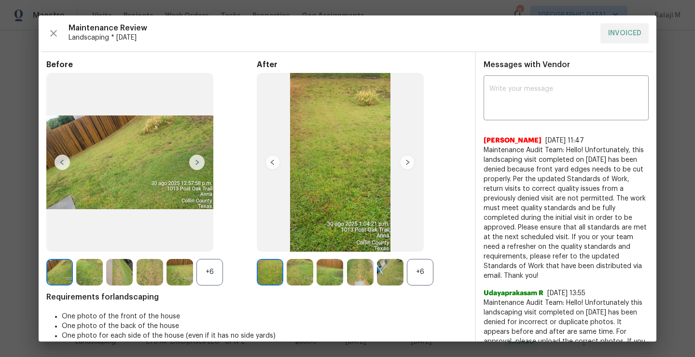
click at [291, 280] on img at bounding box center [300, 272] width 27 height 27
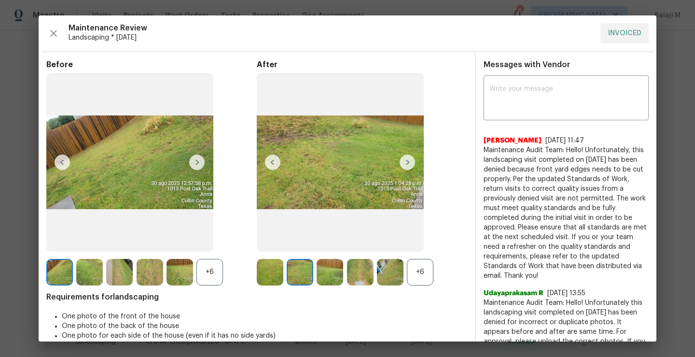
click at [413, 270] on div "+6" at bounding box center [420, 272] width 27 height 27
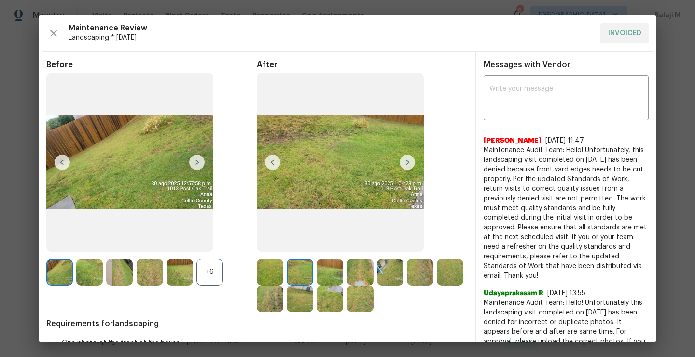
click at [377, 311] on div at bounding box center [362, 298] width 30 height 27
click at [374, 304] on img at bounding box center [360, 298] width 27 height 27
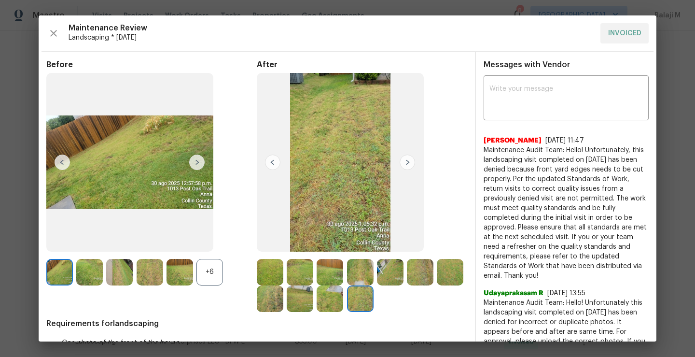
click at [343, 295] on img at bounding box center [330, 298] width 27 height 27
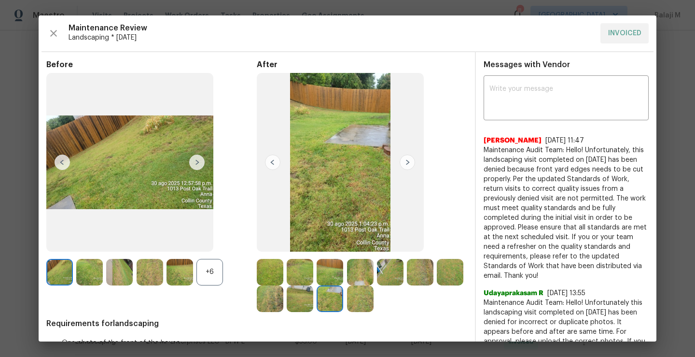
click at [313, 305] on img at bounding box center [300, 298] width 27 height 27
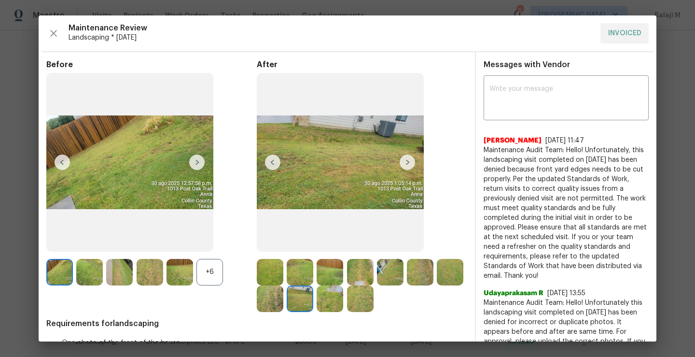
click at [283, 302] on img at bounding box center [270, 298] width 27 height 27
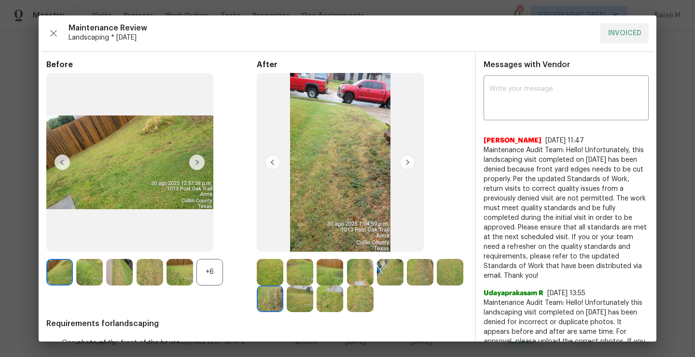
click at [437, 285] on img at bounding box center [450, 272] width 27 height 27
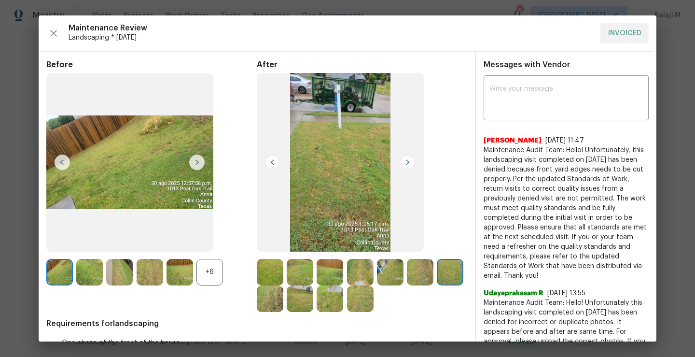
click at [265, 275] on img at bounding box center [270, 272] width 27 height 27
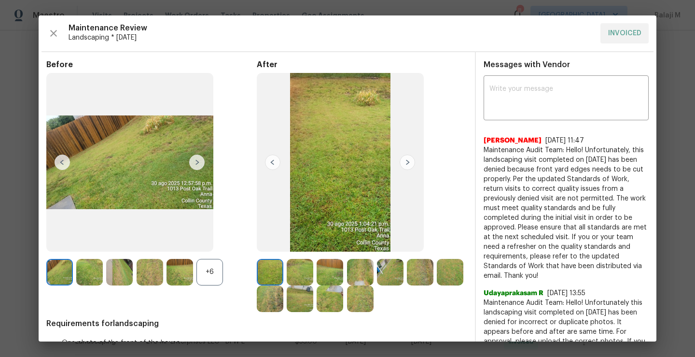
click at [294, 275] on img at bounding box center [300, 272] width 27 height 27
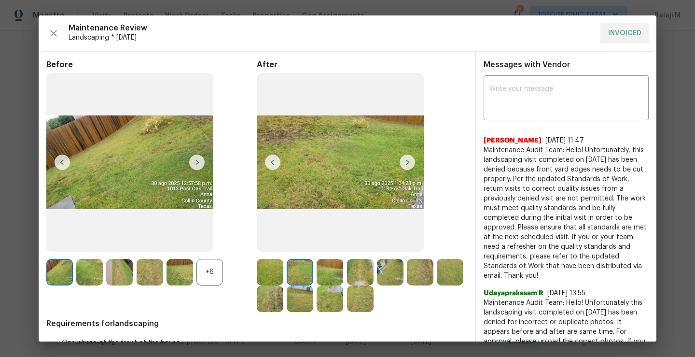
click at [326, 270] on img at bounding box center [330, 272] width 27 height 27
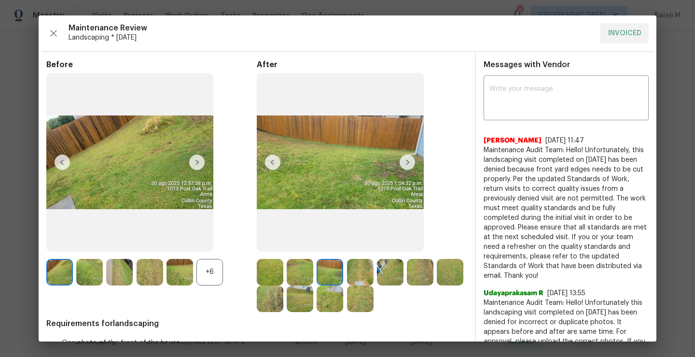
click at [353, 272] on img at bounding box center [360, 272] width 27 height 27
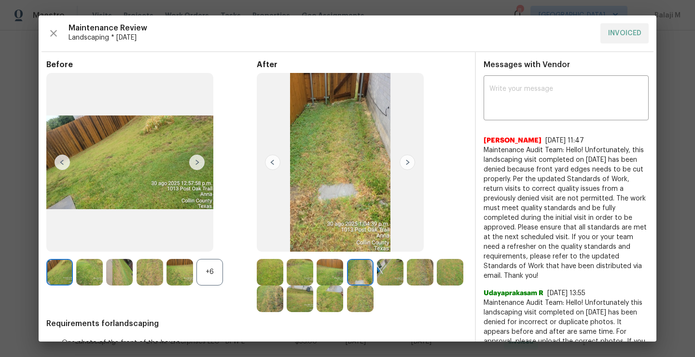
click at [385, 275] on img at bounding box center [390, 272] width 27 height 27
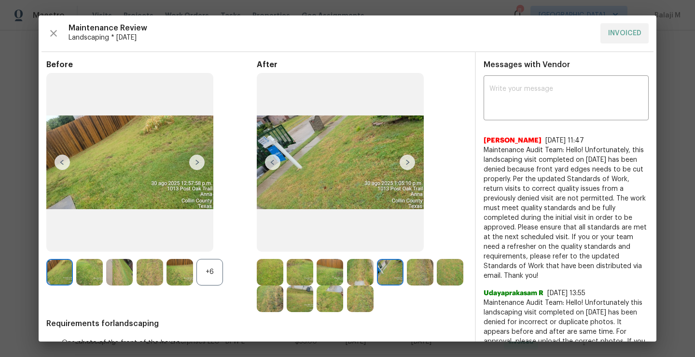
click at [416, 274] on img at bounding box center [420, 272] width 27 height 27
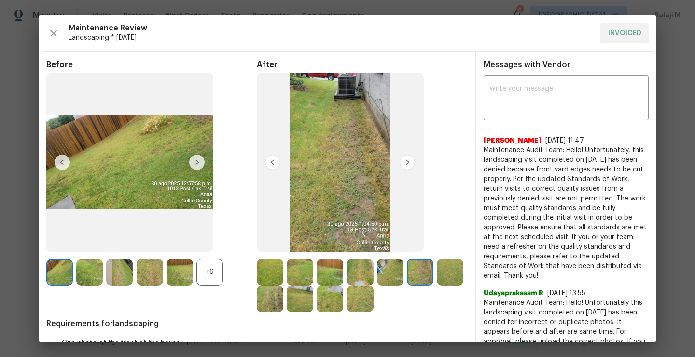
click at [263, 271] on img at bounding box center [270, 272] width 27 height 27
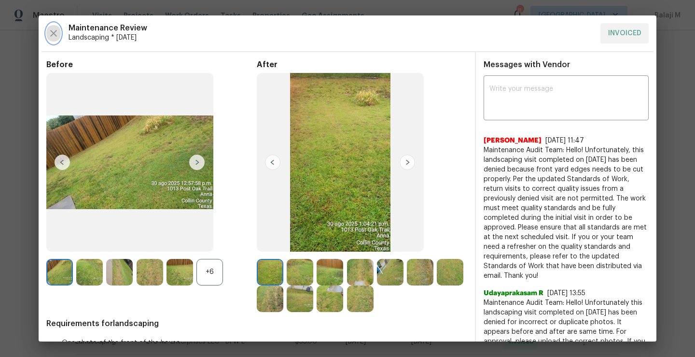
click at [49, 31] on icon "button" at bounding box center [54, 34] width 12 height 12
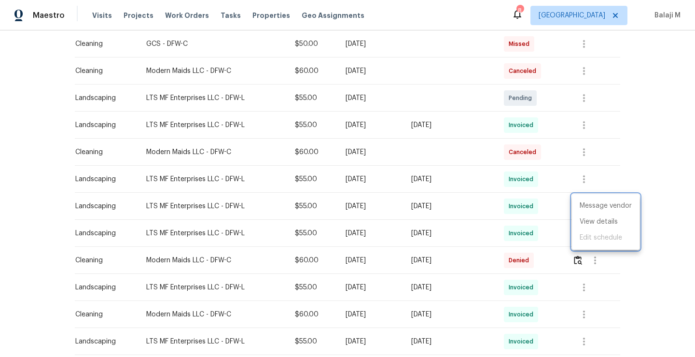
drag, startPoint x: 139, startPoint y: 203, endPoint x: 198, endPoint y: 200, distance: 58.5
click at [198, 201] on div at bounding box center [347, 178] width 695 height 357
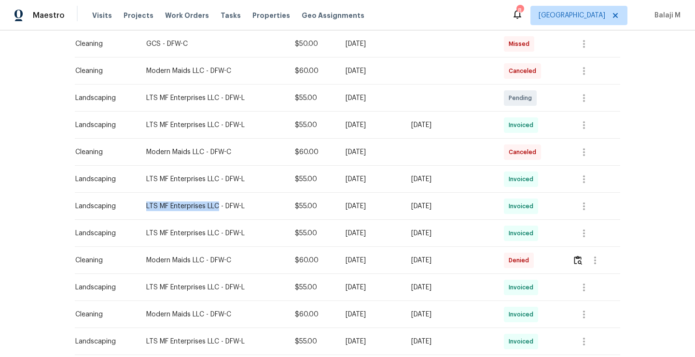
drag, startPoint x: 140, startPoint y: 205, endPoint x: 213, endPoint y: 205, distance: 72.9
click at [213, 205] on div "LTS MF Enterprises LLC - DFW-L" at bounding box center [212, 206] width 133 height 10
copy div "LTS MF Enterprises LLC"
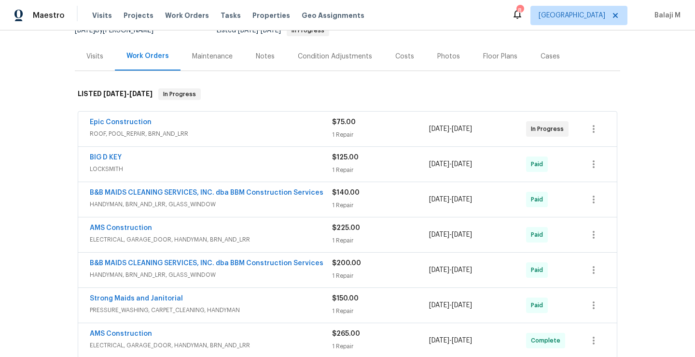
scroll to position [17, 0]
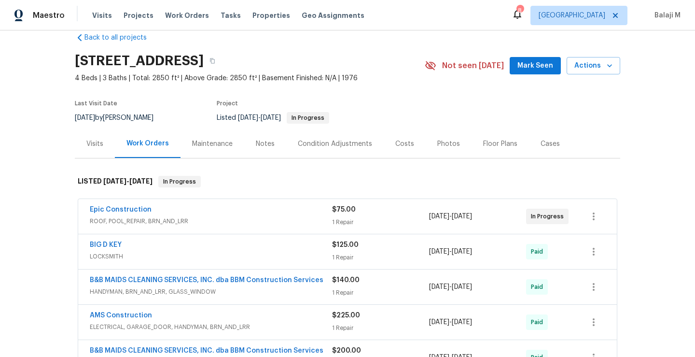
click at [206, 144] on div "Maintenance" at bounding box center [212, 144] width 41 height 10
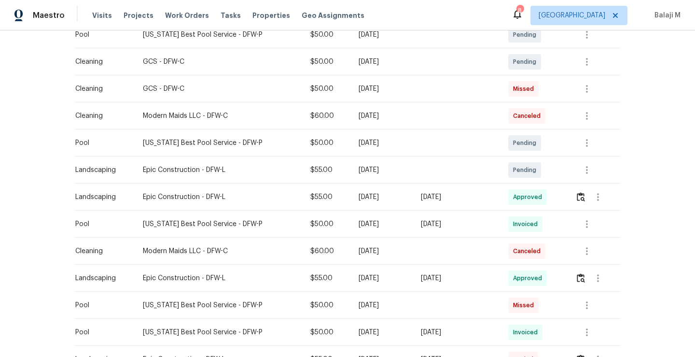
scroll to position [303, 0]
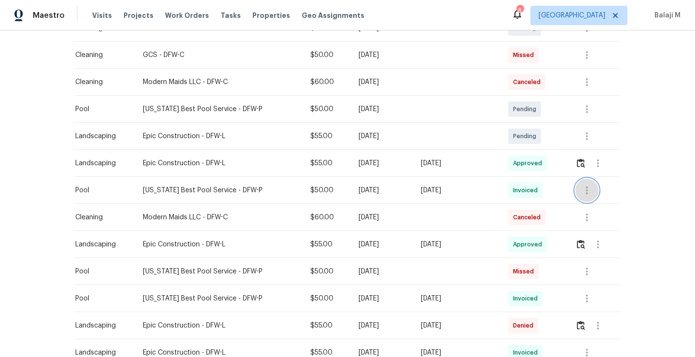
click at [586, 190] on icon "button" at bounding box center [587, 190] width 2 height 8
click at [590, 203] on li "View details" at bounding box center [606, 206] width 68 height 16
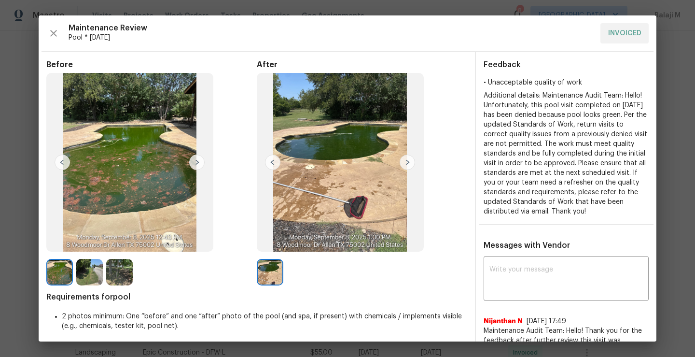
click at [264, 271] on img at bounding box center [270, 272] width 27 height 27
click at [267, 267] on img at bounding box center [270, 272] width 27 height 27
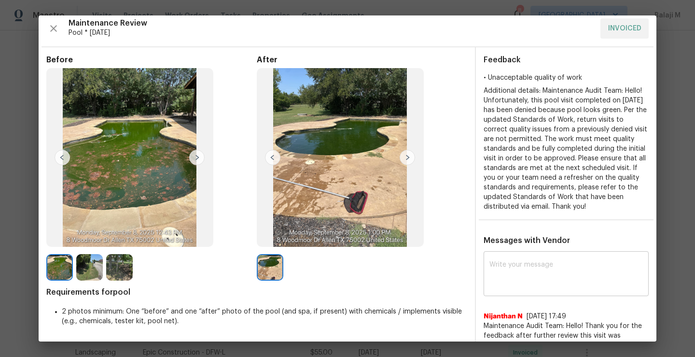
scroll to position [0, 0]
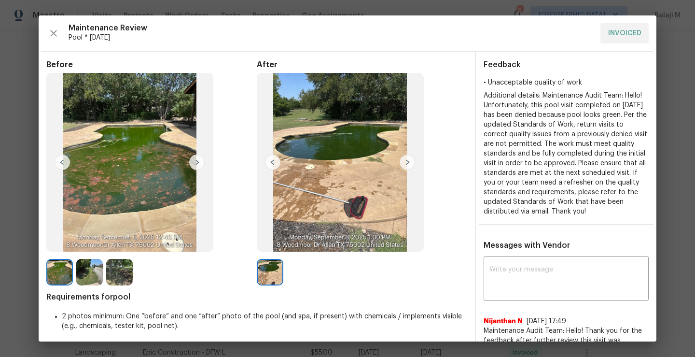
click at [374, 173] on img at bounding box center [340, 162] width 167 height 179
click at [340, 139] on img at bounding box center [340, 162] width 167 height 179
click at [338, 156] on img at bounding box center [340, 162] width 167 height 179
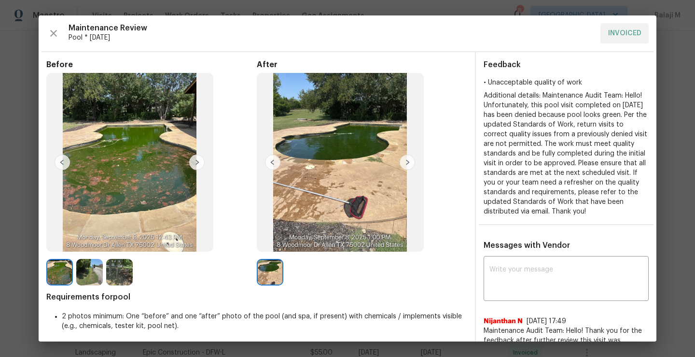
click at [338, 156] on img at bounding box center [340, 162] width 167 height 179
click at [49, 32] on icon "button" at bounding box center [54, 34] width 12 height 12
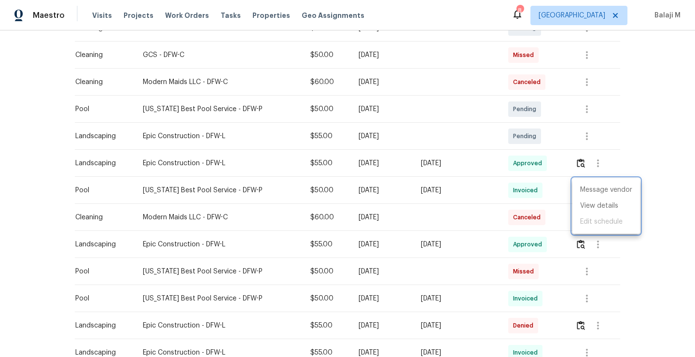
drag, startPoint x: 141, startPoint y: 190, endPoint x: 222, endPoint y: 193, distance: 81.6
click at [223, 194] on div at bounding box center [347, 178] width 695 height 357
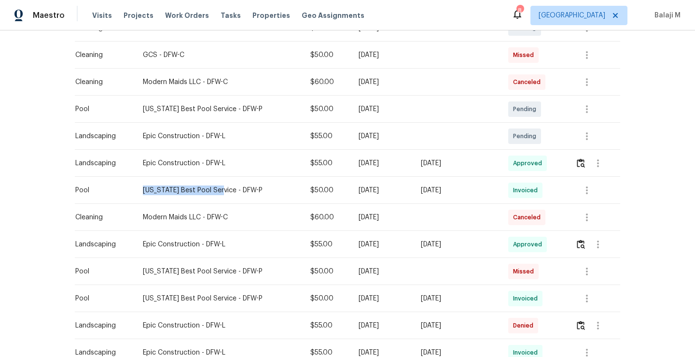
drag, startPoint x: 138, startPoint y: 190, endPoint x: 213, endPoint y: 191, distance: 74.8
click at [213, 191] on td "[US_STATE] Best Pool Service - DFW-P" at bounding box center [218, 190] width 167 height 27
copy div "[US_STATE] Best Pool Service"
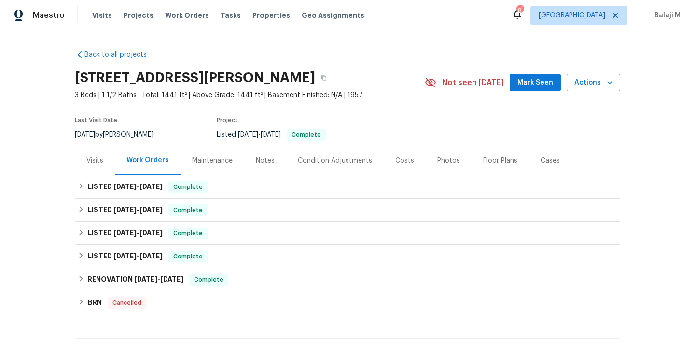
click at [195, 164] on div "Maintenance" at bounding box center [212, 161] width 41 height 10
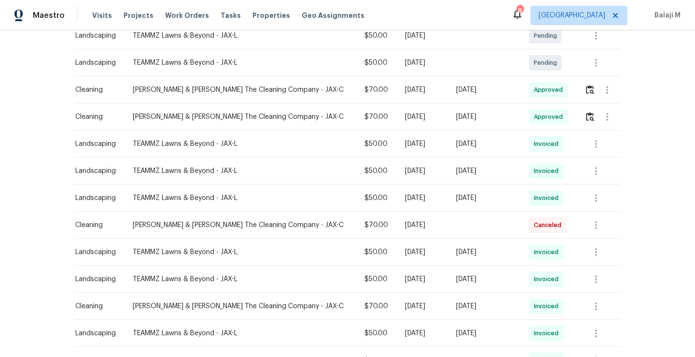
scroll to position [215, 0]
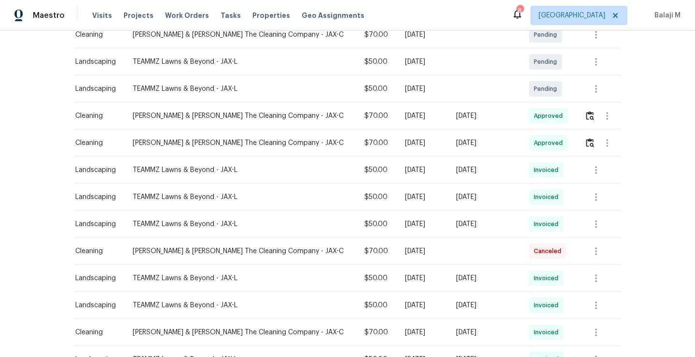
click at [451, 204] on td "[DATE]" at bounding box center [484, 196] width 73 height 27
click at [595, 220] on icon "button" at bounding box center [596, 224] width 12 height 12
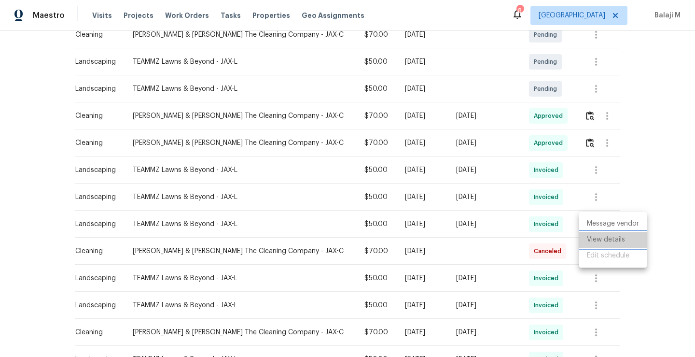
click at [590, 238] on li "View details" at bounding box center [613, 240] width 68 height 16
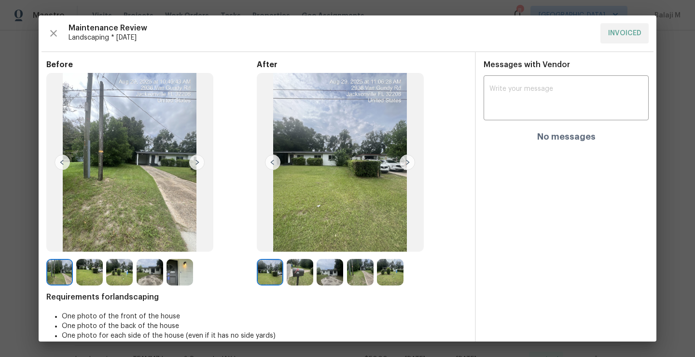
click at [90, 272] on img at bounding box center [89, 272] width 27 height 27
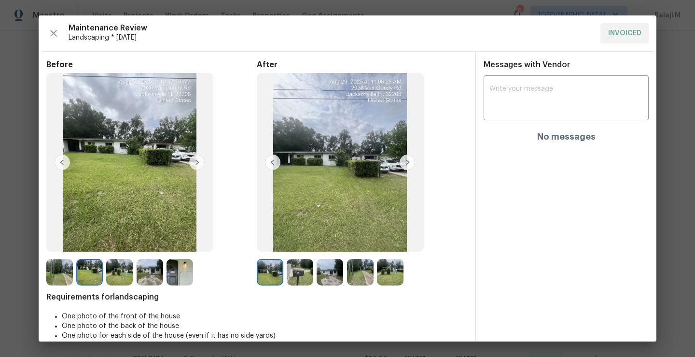
click at [123, 274] on img at bounding box center [119, 272] width 27 height 27
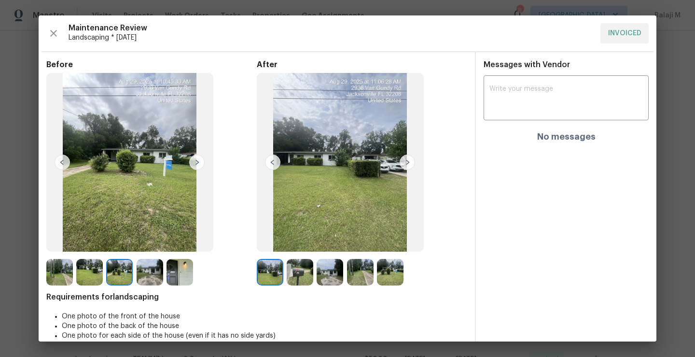
click at [152, 280] on img at bounding box center [150, 272] width 27 height 27
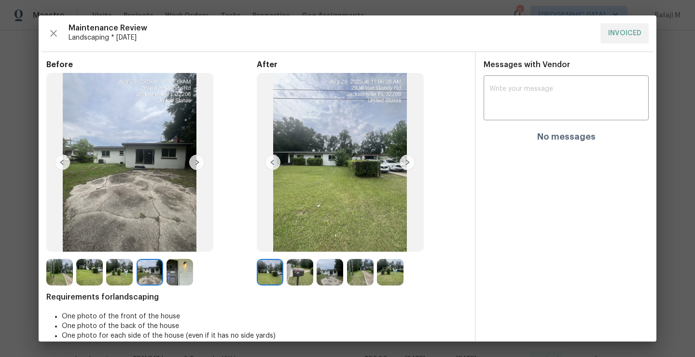
click at [101, 270] on img at bounding box center [89, 272] width 27 height 27
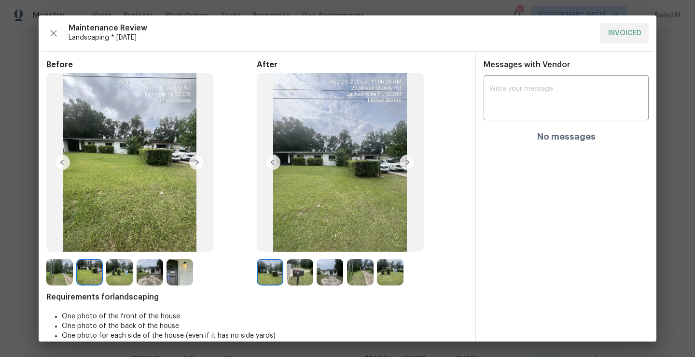
click at [53, 274] on img at bounding box center [59, 272] width 27 height 27
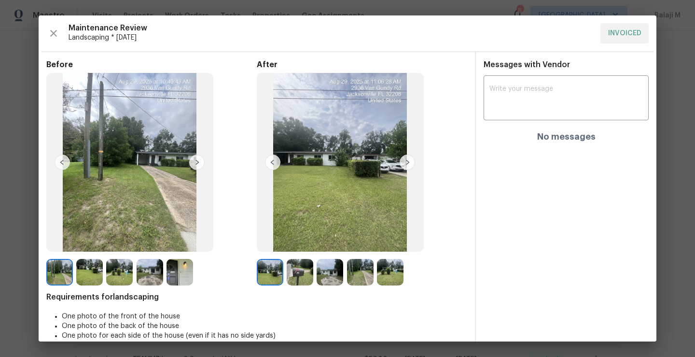
click at [70, 273] on img at bounding box center [59, 272] width 27 height 27
click at [91, 273] on img at bounding box center [89, 272] width 27 height 27
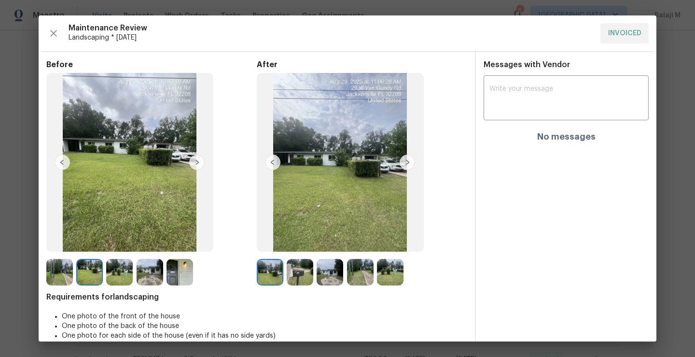
click at [124, 275] on img at bounding box center [119, 272] width 27 height 27
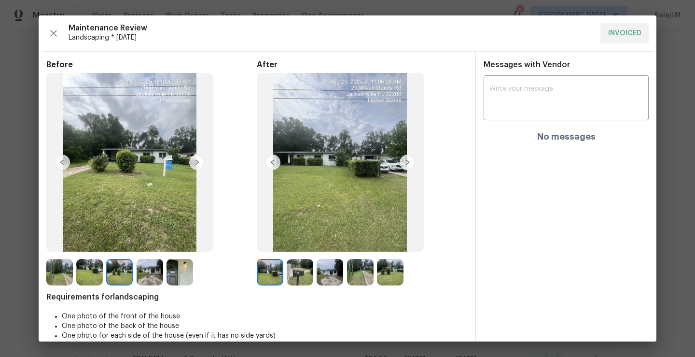
click at [387, 275] on img at bounding box center [390, 272] width 27 height 27
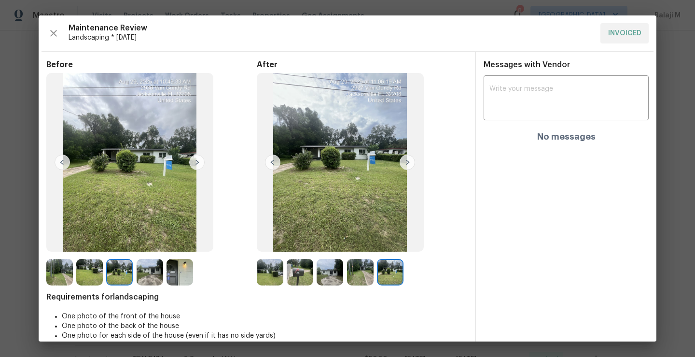
click at [356, 276] on img at bounding box center [360, 272] width 27 height 27
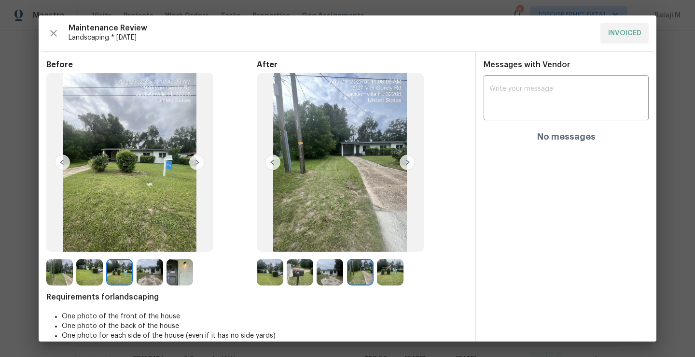
click at [319, 278] on img at bounding box center [330, 272] width 27 height 27
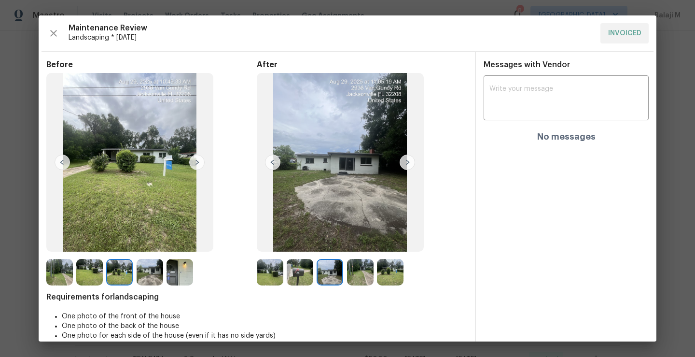
click at [295, 277] on img at bounding box center [300, 272] width 27 height 27
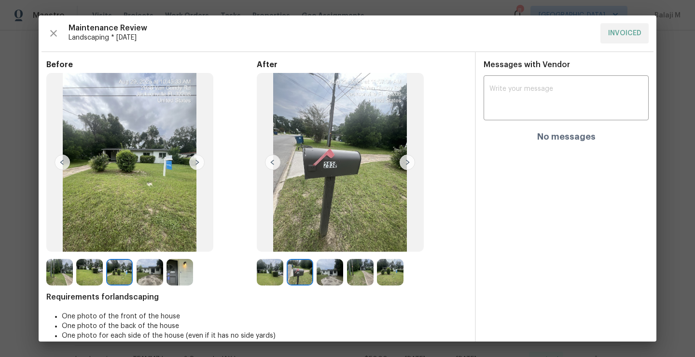
click at [295, 277] on img at bounding box center [300, 272] width 27 height 27
click at [272, 272] on img at bounding box center [270, 272] width 27 height 27
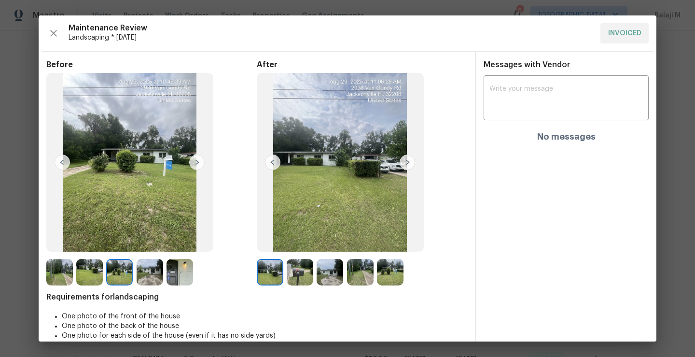
click at [308, 268] on img at bounding box center [300, 272] width 27 height 27
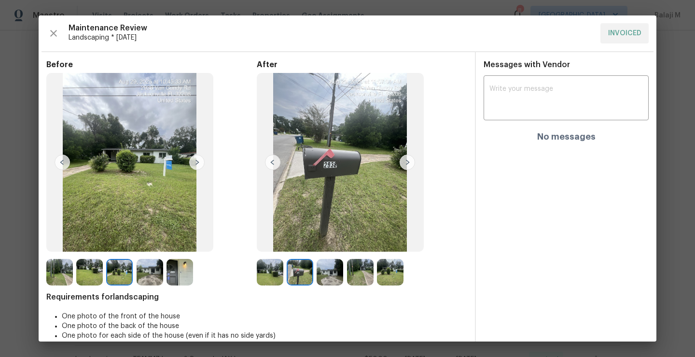
click at [331, 272] on img at bounding box center [330, 272] width 27 height 27
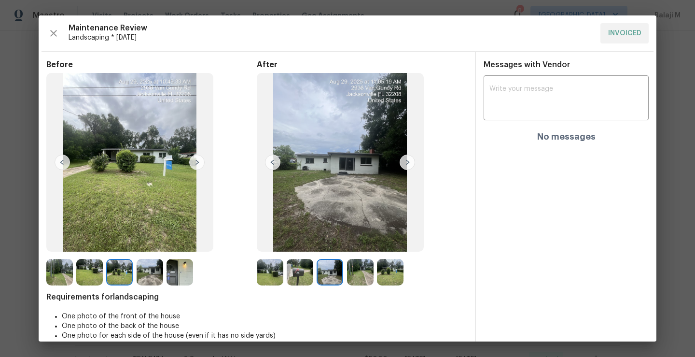
click at [369, 270] on img at bounding box center [360, 272] width 27 height 27
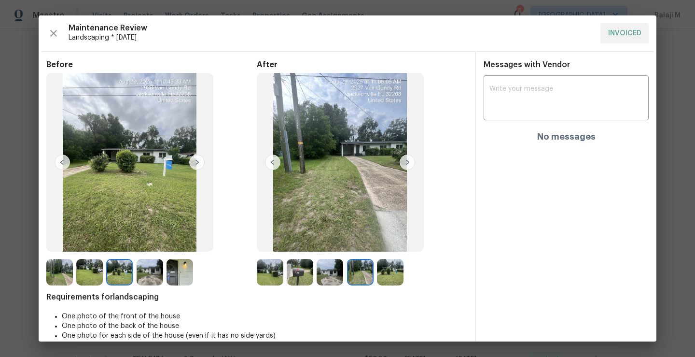
click at [388, 274] on img at bounding box center [390, 272] width 27 height 27
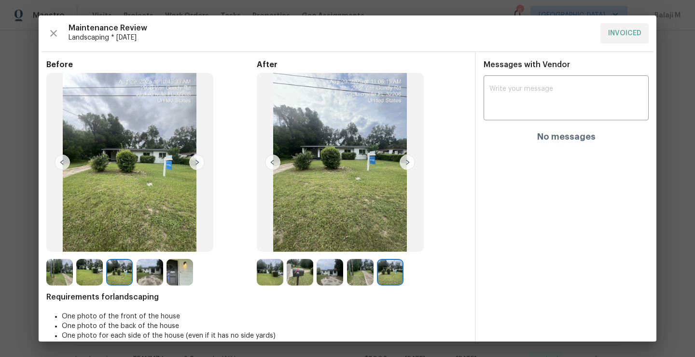
click at [355, 282] on img at bounding box center [360, 272] width 27 height 27
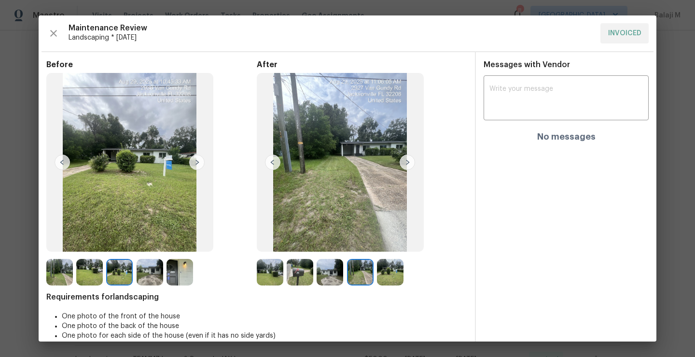
click at [322, 278] on img at bounding box center [330, 272] width 27 height 27
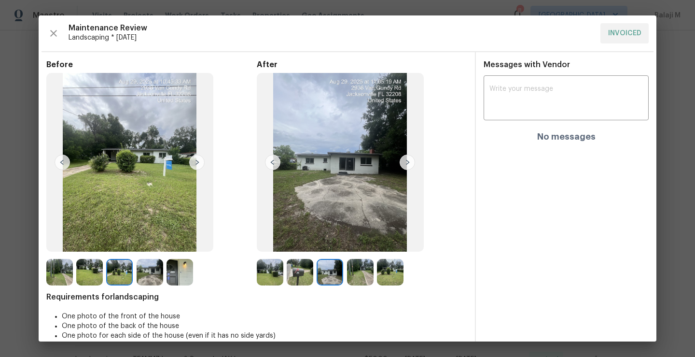
click at [294, 277] on img at bounding box center [300, 272] width 27 height 27
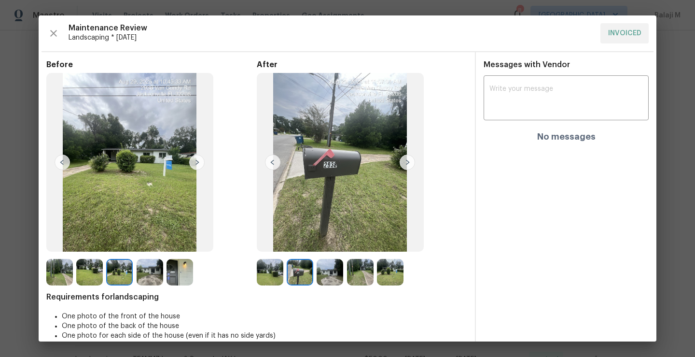
click at [263, 277] on img at bounding box center [270, 272] width 27 height 27
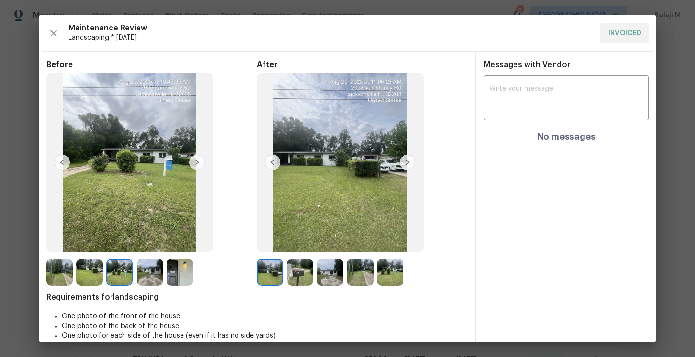
click at [294, 277] on img at bounding box center [300, 272] width 27 height 27
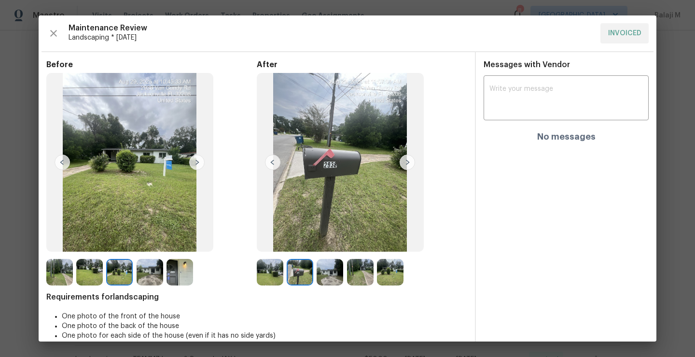
click at [322, 275] on img at bounding box center [330, 272] width 27 height 27
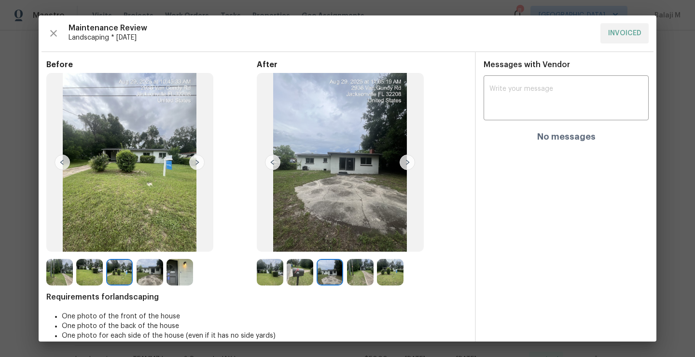
click at [366, 274] on img at bounding box center [360, 272] width 27 height 27
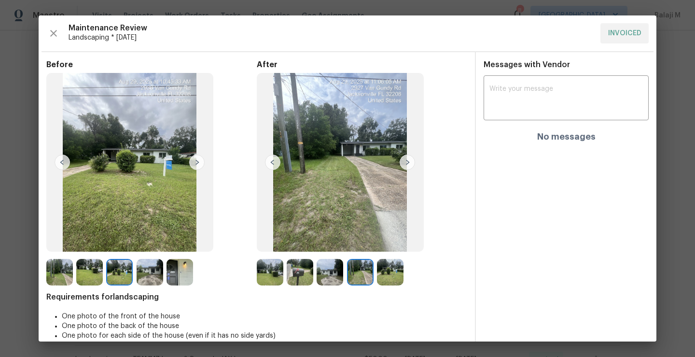
click at [386, 275] on img at bounding box center [390, 272] width 27 height 27
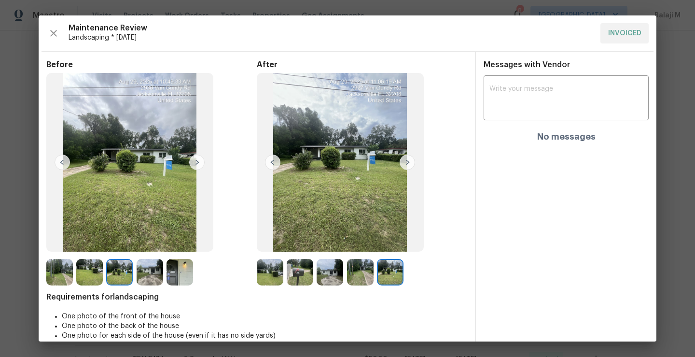
click at [318, 203] on img at bounding box center [340, 162] width 167 height 179
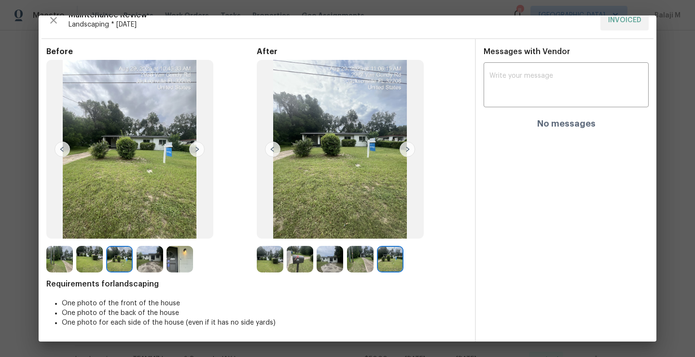
scroll to position [0, 0]
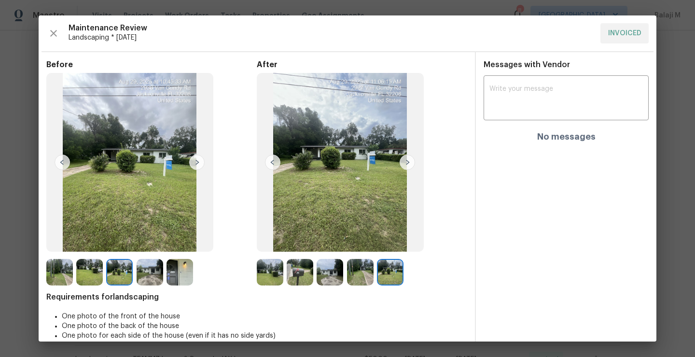
click at [269, 162] on img at bounding box center [272, 161] width 15 height 15
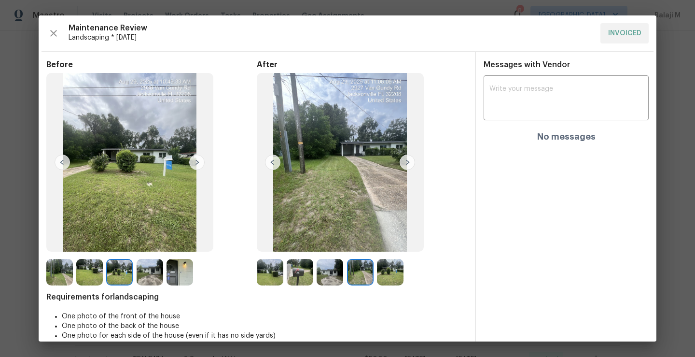
click at [271, 164] on img at bounding box center [272, 161] width 15 height 15
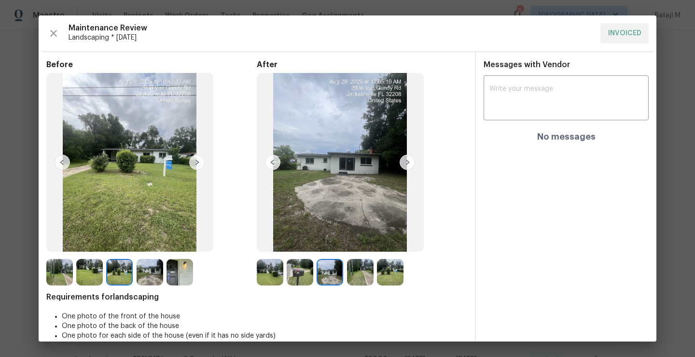
click at [271, 165] on img at bounding box center [272, 161] width 15 height 15
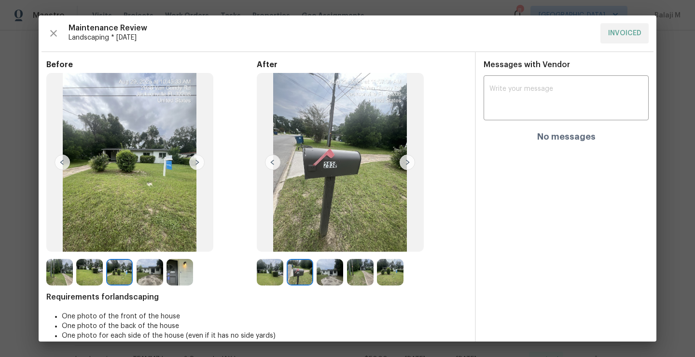
click at [278, 166] on img at bounding box center [340, 162] width 167 height 179
click at [268, 255] on div "After" at bounding box center [362, 172] width 210 height 225
click at [268, 269] on img at bounding box center [270, 272] width 27 height 27
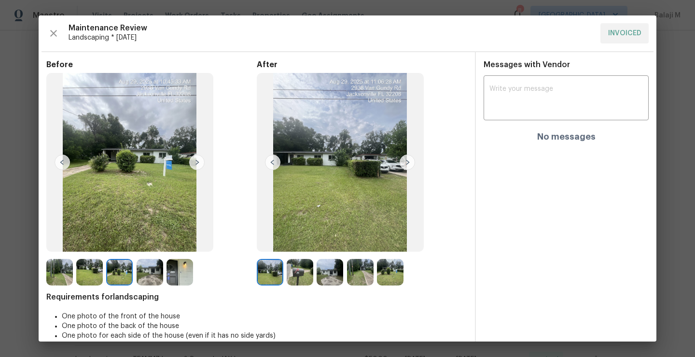
click at [294, 270] on img at bounding box center [300, 272] width 27 height 27
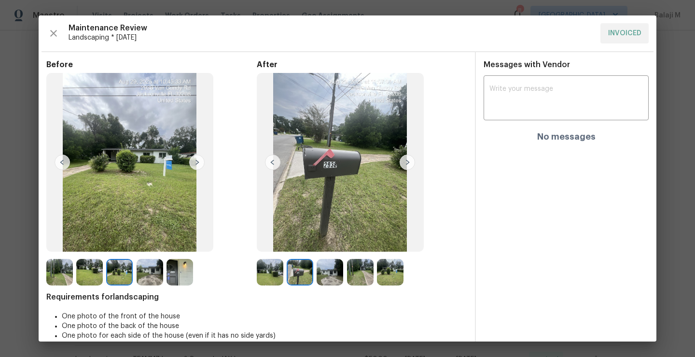
click at [333, 270] on img at bounding box center [330, 272] width 27 height 27
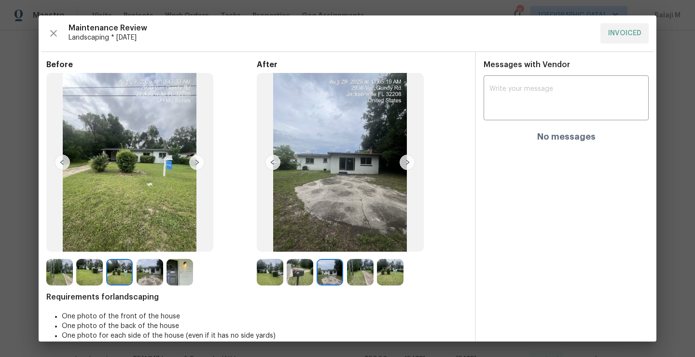
click at [366, 268] on img at bounding box center [360, 272] width 27 height 27
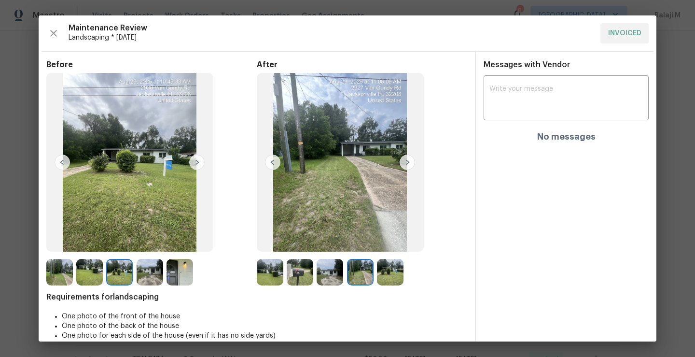
click at [387, 279] on img at bounding box center [390, 272] width 27 height 27
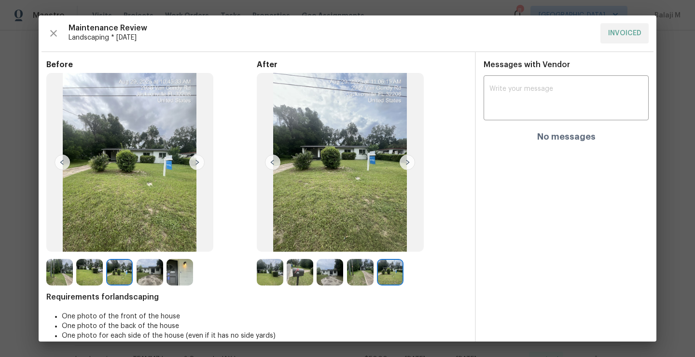
click at [141, 264] on img at bounding box center [150, 272] width 27 height 27
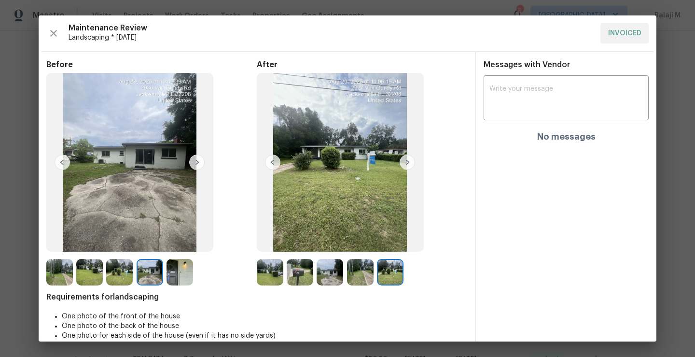
click at [176, 278] on img at bounding box center [179, 272] width 27 height 27
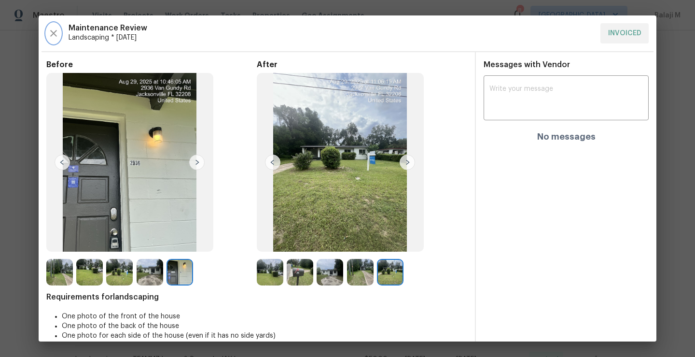
click at [52, 32] on icon "button" at bounding box center [53, 33] width 7 height 7
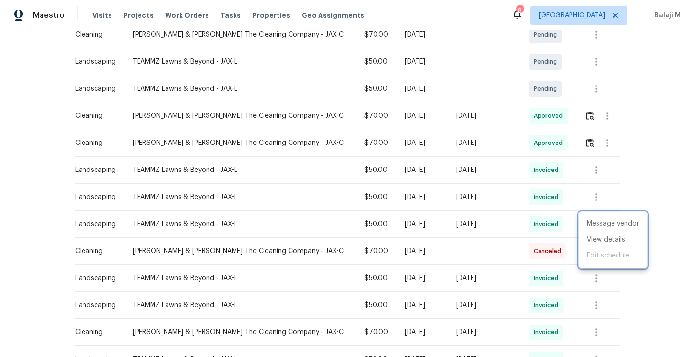
click at [590, 196] on div at bounding box center [347, 178] width 695 height 357
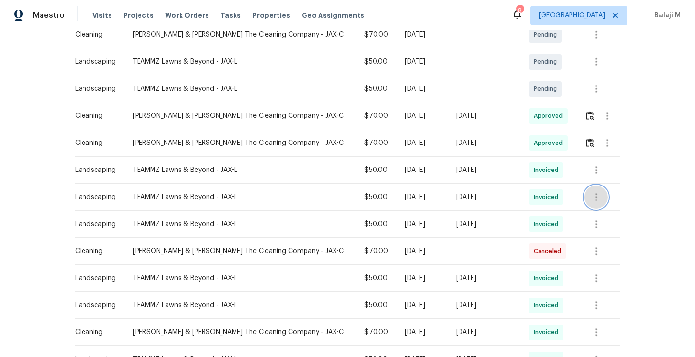
click at [592, 200] on icon "button" at bounding box center [596, 197] width 12 height 12
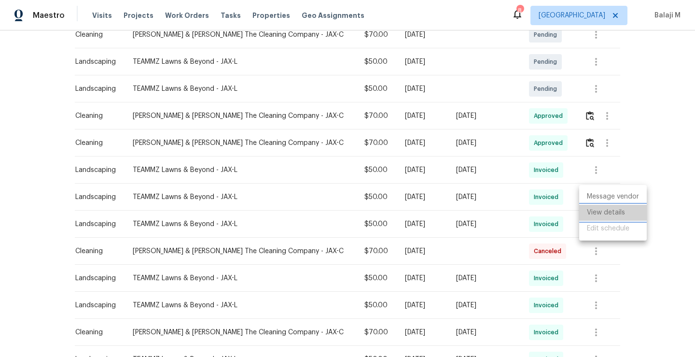
click at [601, 215] on li "View details" at bounding box center [613, 213] width 68 height 16
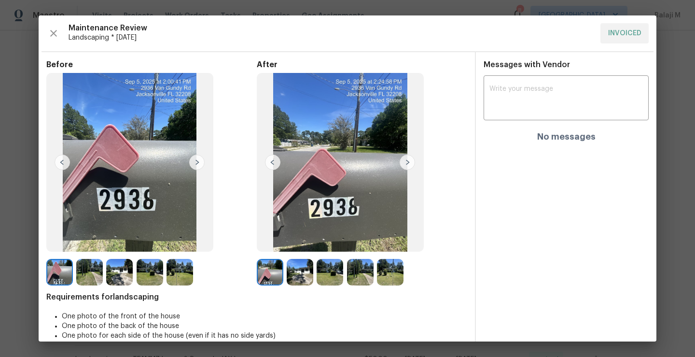
click at [328, 267] on img at bounding box center [330, 272] width 27 height 27
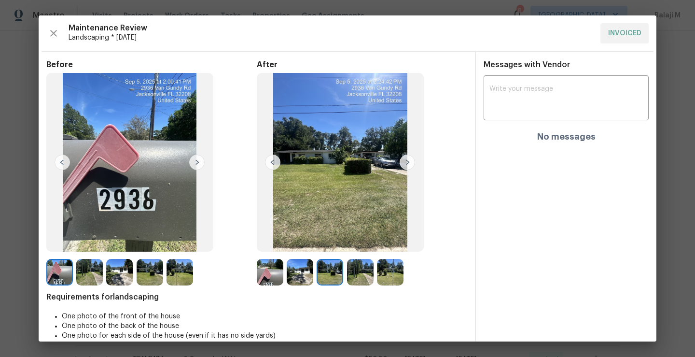
click at [348, 275] on img at bounding box center [360, 272] width 27 height 27
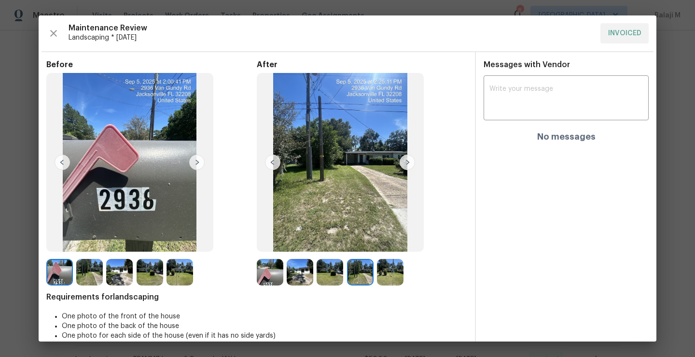
click at [359, 276] on img at bounding box center [360, 272] width 27 height 27
click at [384, 277] on img at bounding box center [390, 272] width 27 height 27
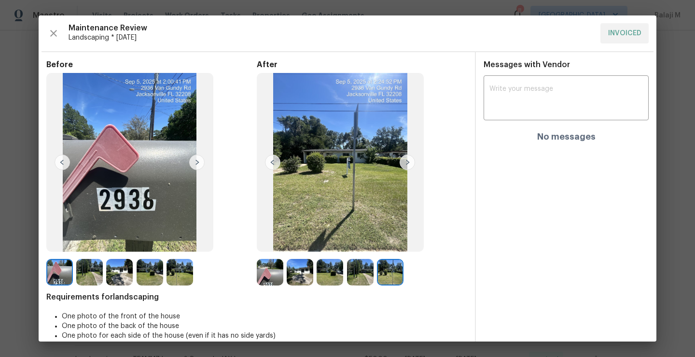
click at [384, 277] on img at bounding box center [390, 272] width 27 height 27
click at [348, 275] on img at bounding box center [360, 272] width 27 height 27
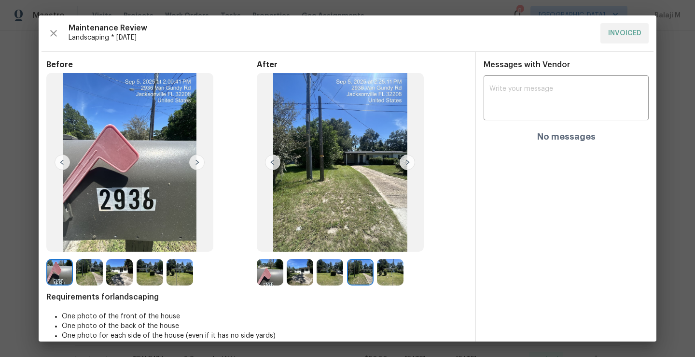
click at [330, 273] on img at bounding box center [330, 272] width 27 height 27
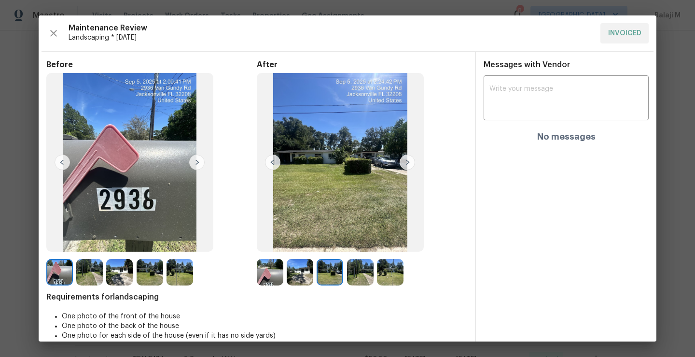
click at [294, 273] on img at bounding box center [300, 272] width 27 height 27
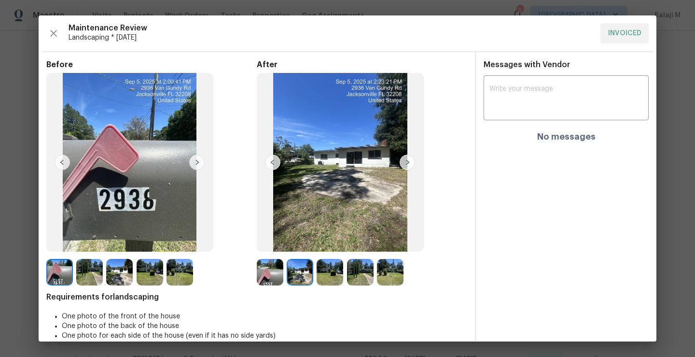
click at [281, 272] on div at bounding box center [272, 272] width 30 height 27
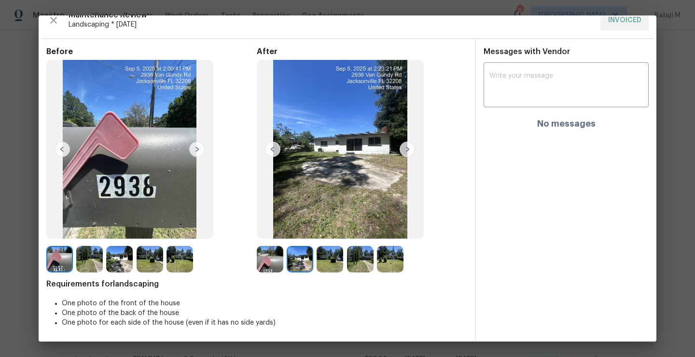
scroll to position [0, 0]
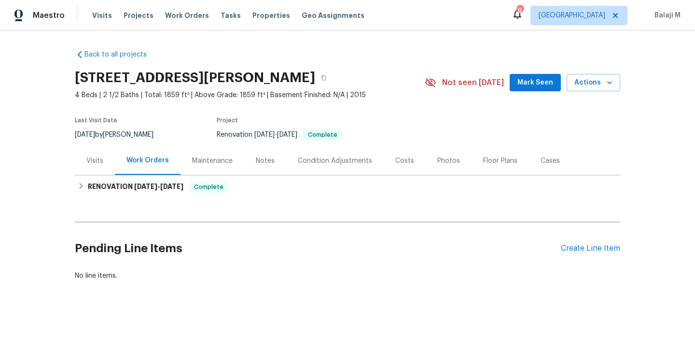
click at [207, 159] on div "Maintenance" at bounding box center [212, 161] width 41 height 10
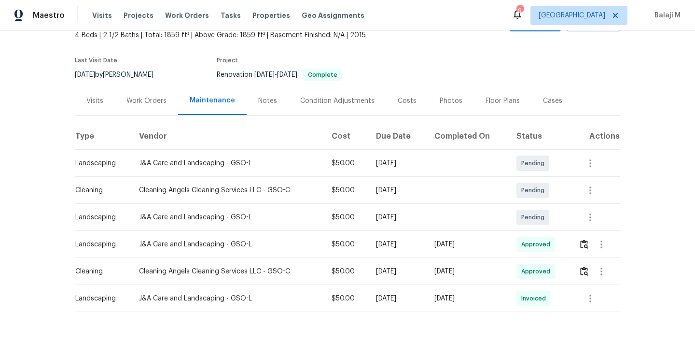
scroll to position [80, 0]
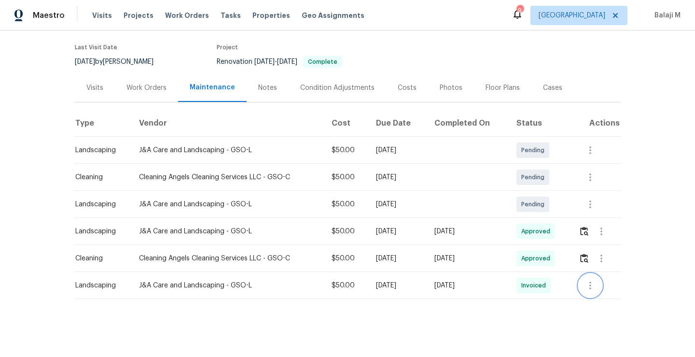
click at [587, 279] on icon "button" at bounding box center [590, 285] width 12 height 12
click at [588, 290] on li "View details" at bounding box center [611, 294] width 68 height 16
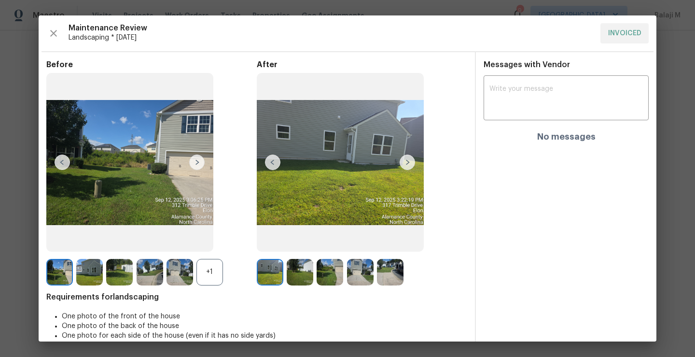
click at [267, 264] on img at bounding box center [270, 272] width 27 height 27
click at [298, 267] on img at bounding box center [300, 272] width 27 height 27
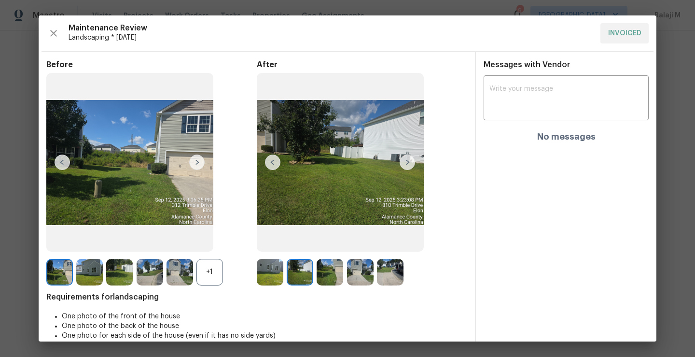
click at [321, 270] on img at bounding box center [330, 272] width 27 height 27
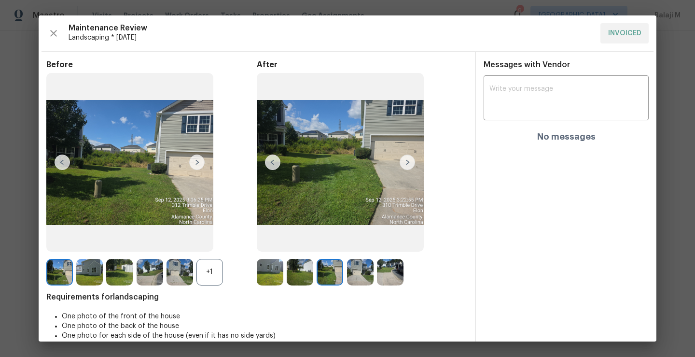
click at [265, 271] on img at bounding box center [270, 272] width 27 height 27
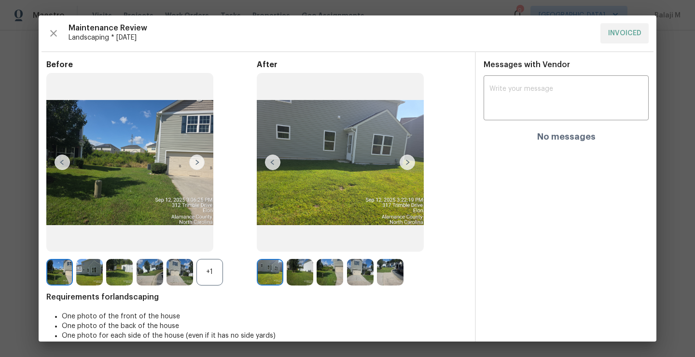
click at [265, 271] on img at bounding box center [270, 272] width 27 height 27
click at [305, 276] on img at bounding box center [300, 272] width 27 height 27
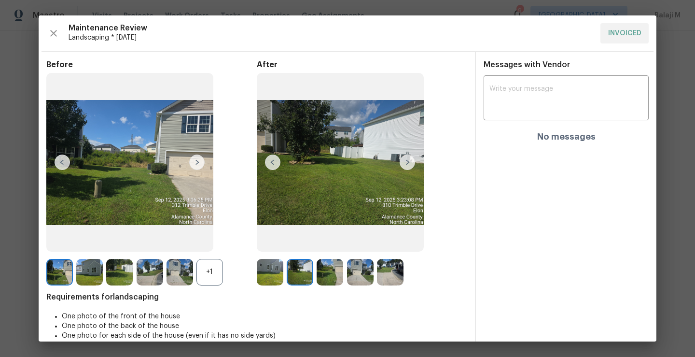
click at [305, 273] on img at bounding box center [300, 272] width 27 height 27
click at [332, 274] on img at bounding box center [330, 272] width 27 height 27
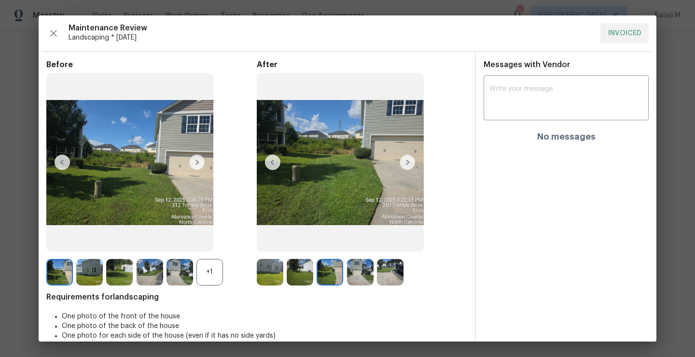
click at [283, 275] on div at bounding box center [272, 272] width 30 height 27
click at [259, 274] on img at bounding box center [270, 272] width 27 height 27
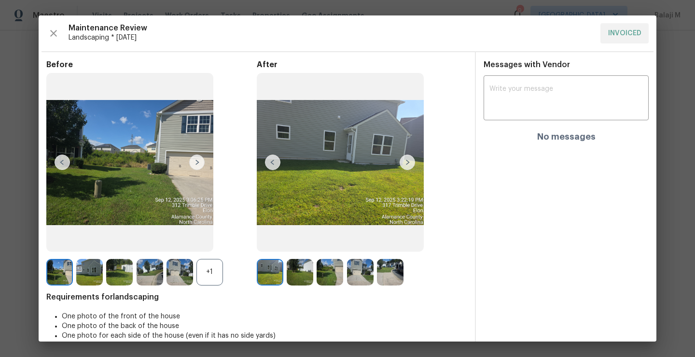
click at [271, 274] on img at bounding box center [270, 272] width 27 height 27
click at [88, 269] on img at bounding box center [89, 272] width 27 height 27
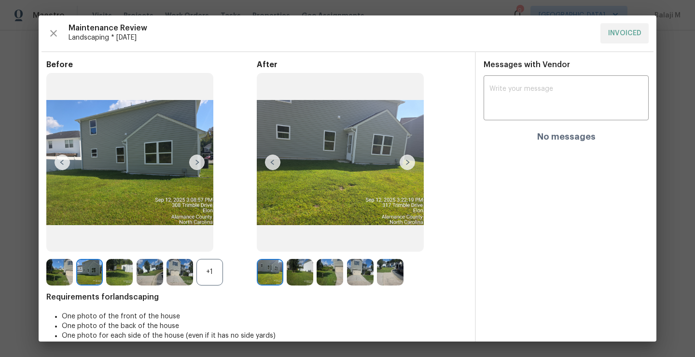
click at [116, 276] on img at bounding box center [119, 272] width 27 height 27
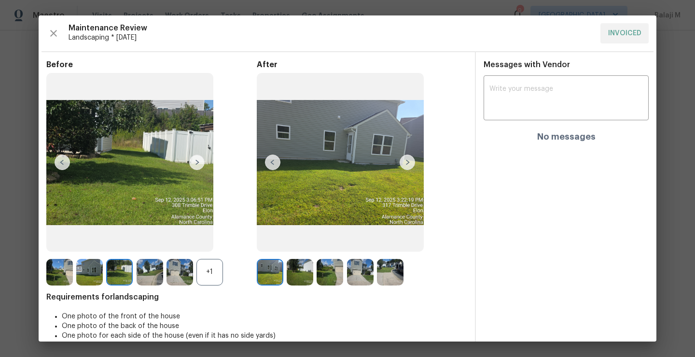
click at [330, 270] on img at bounding box center [330, 272] width 27 height 27
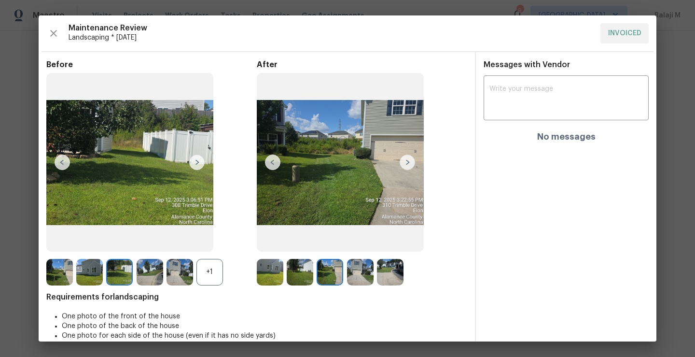
click at [397, 270] on img at bounding box center [390, 272] width 27 height 27
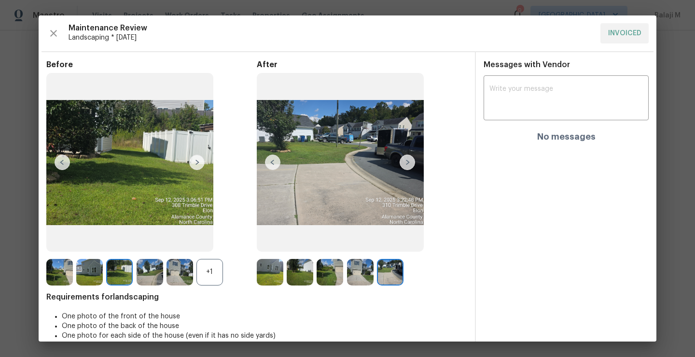
scroll to position [13, 0]
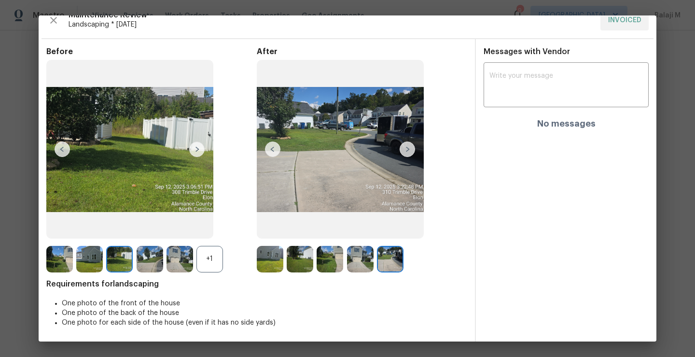
click at [322, 258] on img at bounding box center [330, 259] width 27 height 27
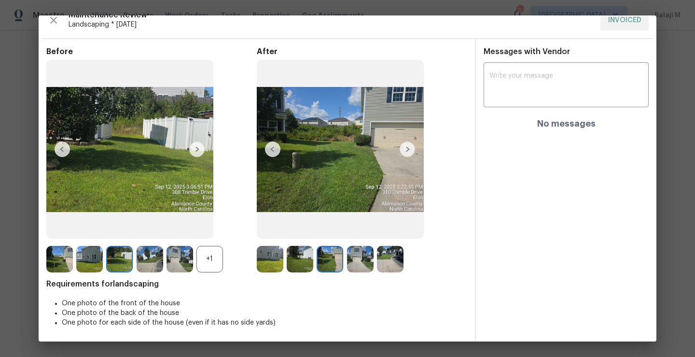
click at [322, 258] on img at bounding box center [330, 259] width 27 height 27
click at [50, 260] on img at bounding box center [59, 259] width 27 height 27
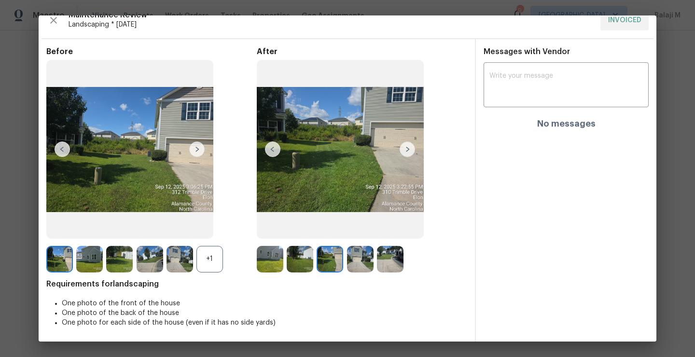
click at [329, 254] on img at bounding box center [330, 259] width 27 height 27
click at [359, 260] on img at bounding box center [360, 259] width 27 height 27
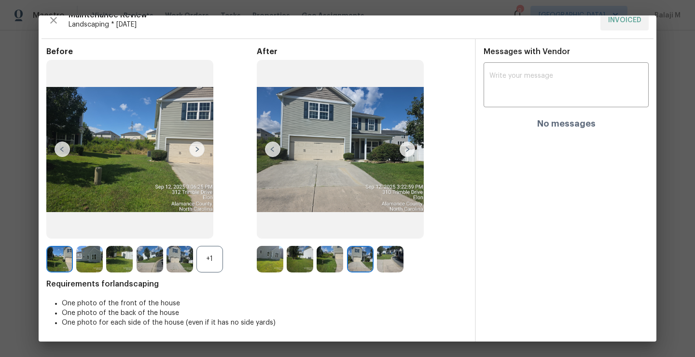
click at [180, 260] on img at bounding box center [179, 259] width 27 height 27
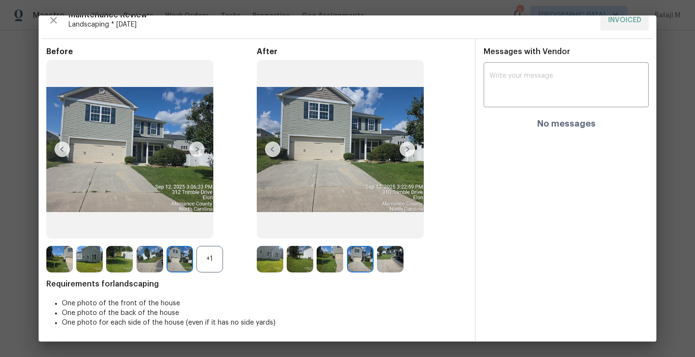
click at [207, 266] on div "+1" at bounding box center [209, 259] width 27 height 27
click at [211, 268] on img at bounding box center [209, 259] width 27 height 27
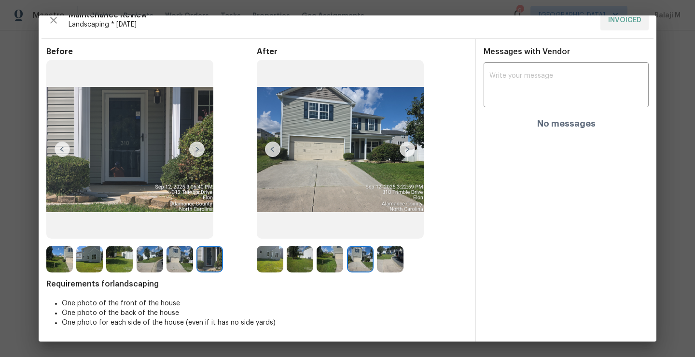
click at [391, 263] on img at bounding box center [390, 259] width 27 height 27
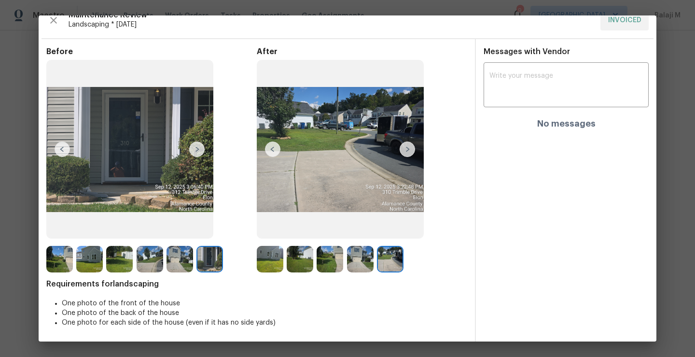
click at [391, 259] on img at bounding box center [390, 259] width 27 height 27
click at [387, 266] on img at bounding box center [390, 259] width 27 height 27
click at [360, 264] on img at bounding box center [360, 259] width 27 height 27
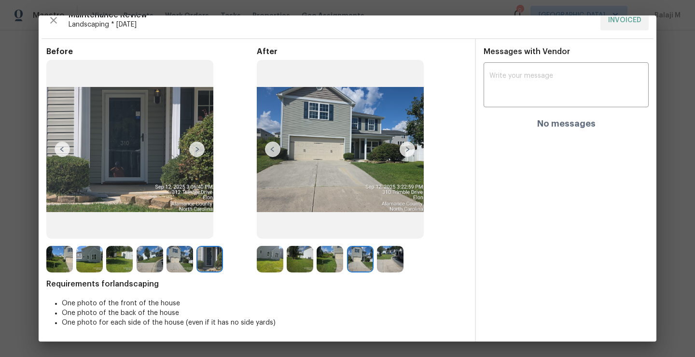
click at [323, 268] on img at bounding box center [330, 259] width 27 height 27
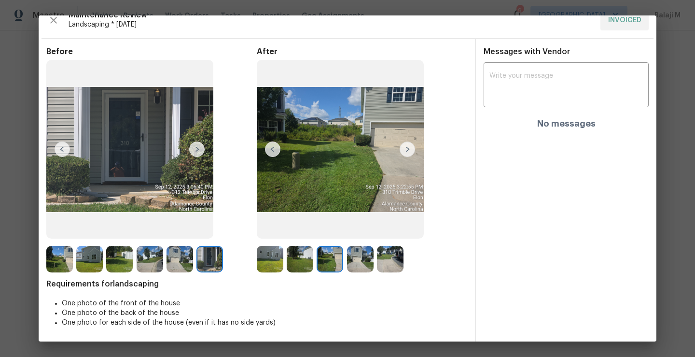
click at [292, 267] on img at bounding box center [300, 259] width 27 height 27
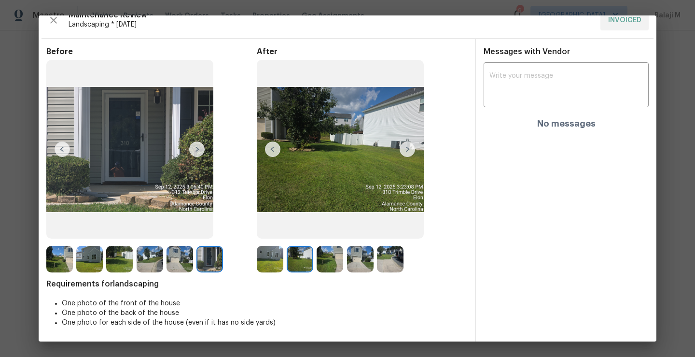
click at [292, 267] on img at bounding box center [300, 259] width 27 height 27
click at [292, 263] on img at bounding box center [300, 259] width 27 height 27
click at [259, 267] on img at bounding box center [270, 259] width 27 height 27
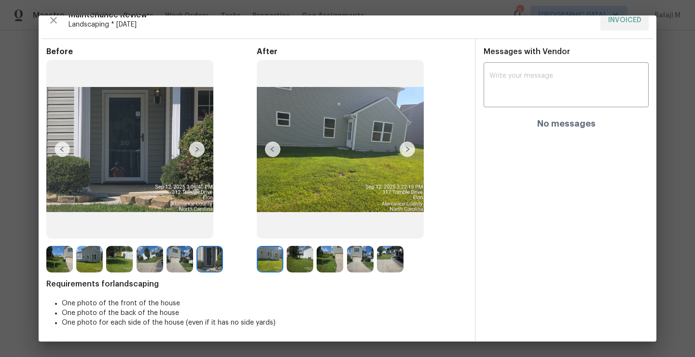
click at [94, 256] on img at bounding box center [89, 259] width 27 height 27
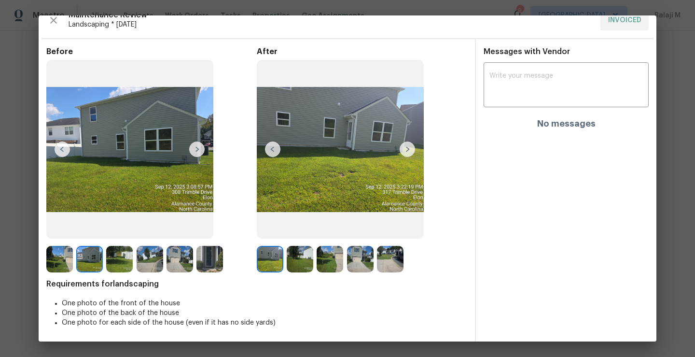
scroll to position [0, 0]
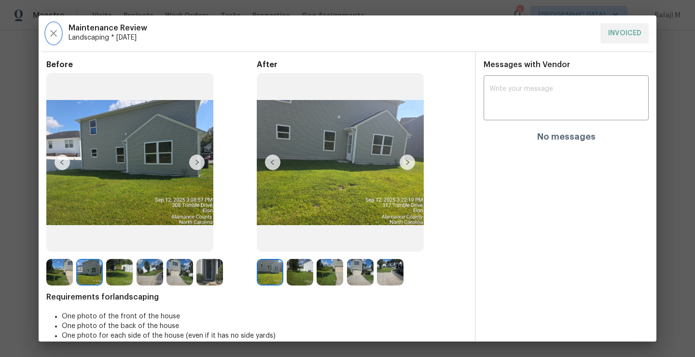
click at [54, 32] on icon "button" at bounding box center [53, 33] width 7 height 7
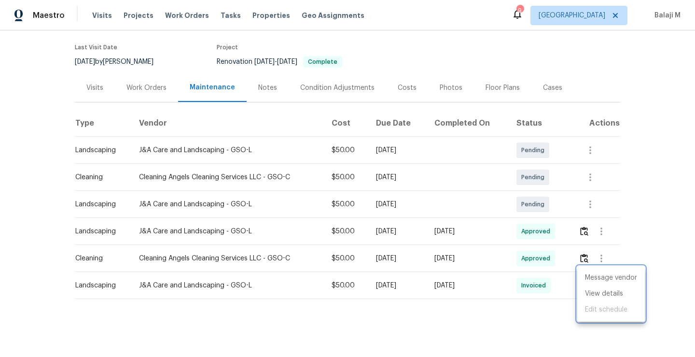
click at [598, 221] on div at bounding box center [347, 178] width 695 height 357
click at [581, 226] on img "button" at bounding box center [584, 230] width 8 height 9
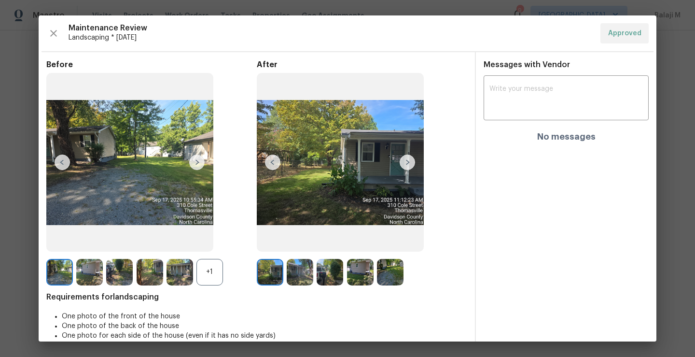
click at [270, 273] on img at bounding box center [270, 272] width 27 height 27
click at [306, 275] on img at bounding box center [300, 272] width 27 height 27
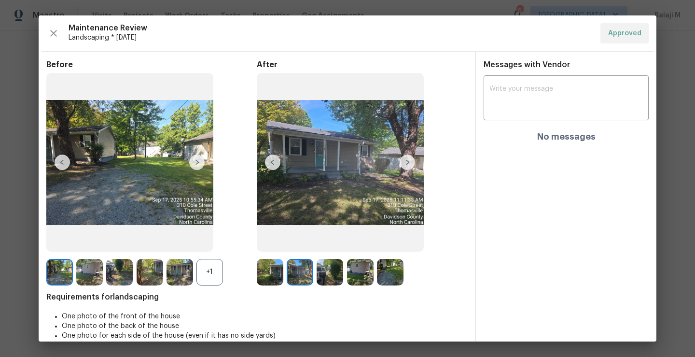
click at [336, 274] on img at bounding box center [330, 272] width 27 height 27
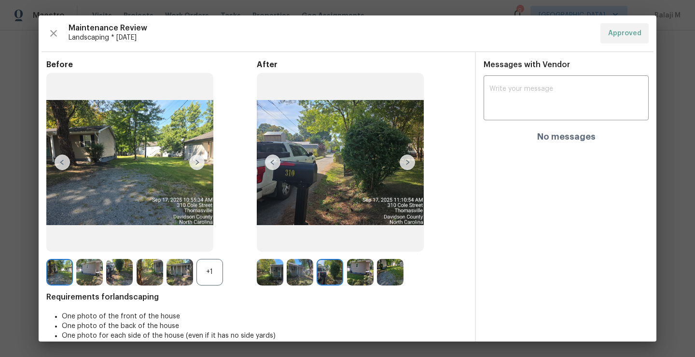
click at [350, 277] on img at bounding box center [360, 272] width 27 height 27
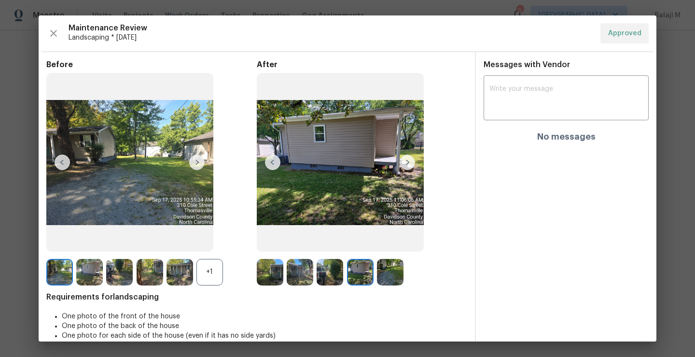
click at [392, 273] on img at bounding box center [390, 272] width 27 height 27
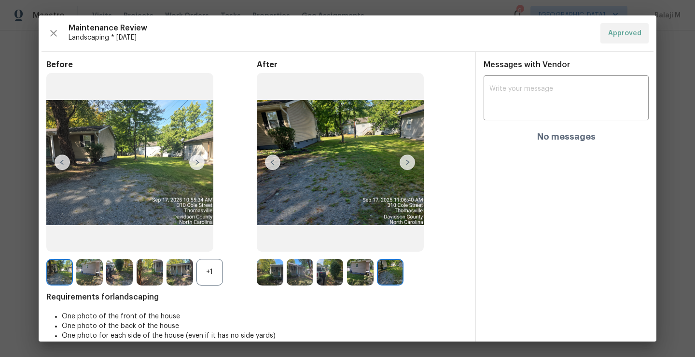
click at [392, 273] on img at bounding box center [390, 272] width 27 height 27
click at [202, 266] on div "+1" at bounding box center [209, 272] width 27 height 27
click at [204, 274] on img at bounding box center [209, 272] width 27 height 27
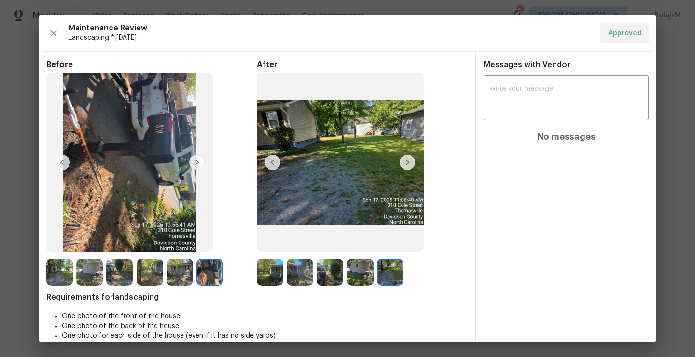
click at [204, 274] on img at bounding box center [209, 272] width 27 height 27
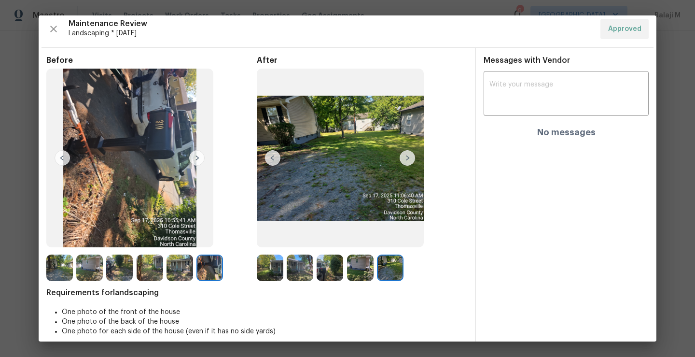
click at [67, 263] on img at bounding box center [59, 267] width 27 height 27
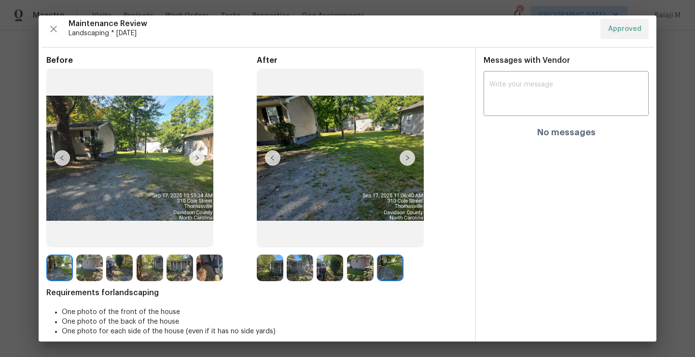
click at [86, 266] on img at bounding box center [89, 267] width 27 height 27
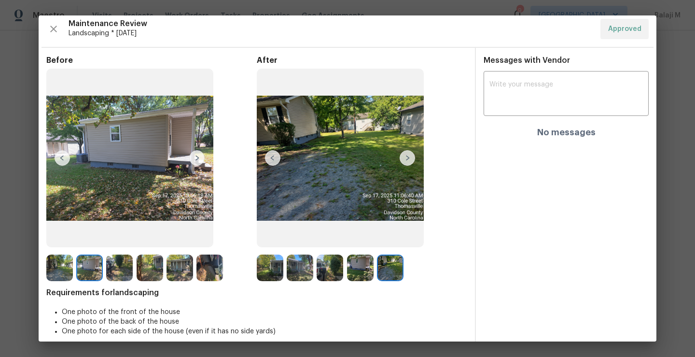
click at [116, 266] on img at bounding box center [119, 267] width 27 height 27
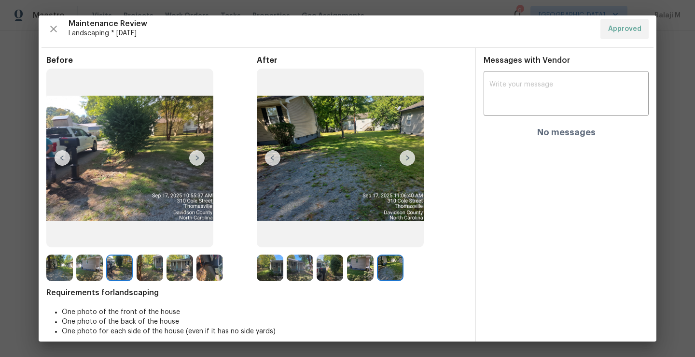
click at [155, 271] on img at bounding box center [150, 267] width 27 height 27
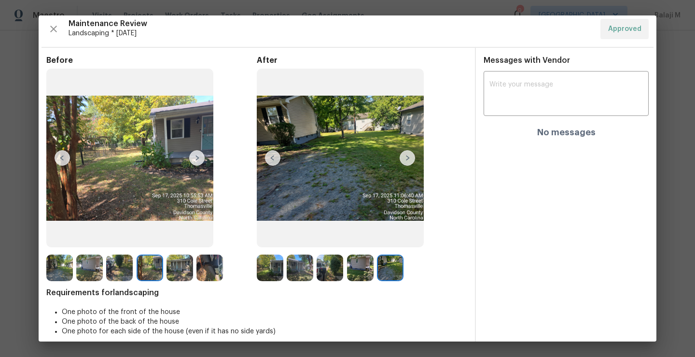
click at [160, 273] on img at bounding box center [150, 267] width 27 height 27
click at [172, 273] on img at bounding box center [179, 267] width 27 height 27
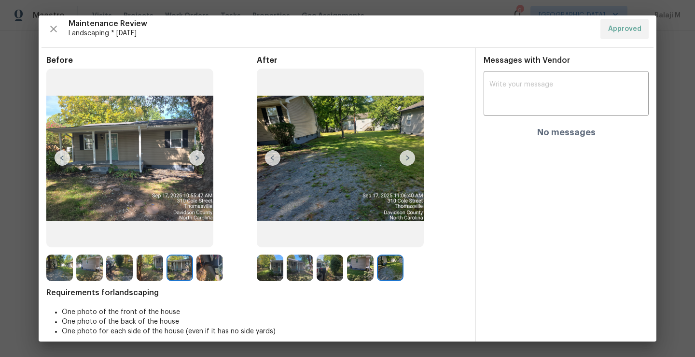
click at [200, 274] on img at bounding box center [209, 267] width 27 height 27
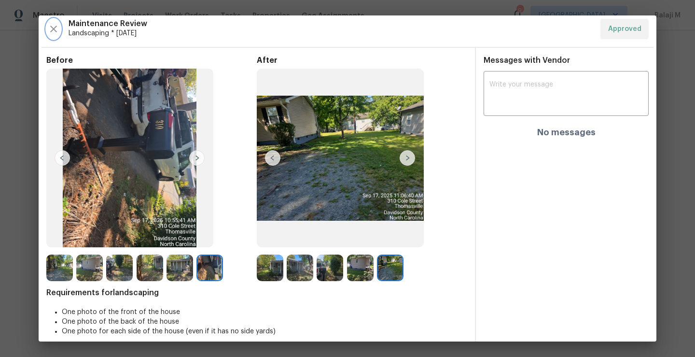
click at [49, 31] on icon "button" at bounding box center [54, 29] width 12 height 12
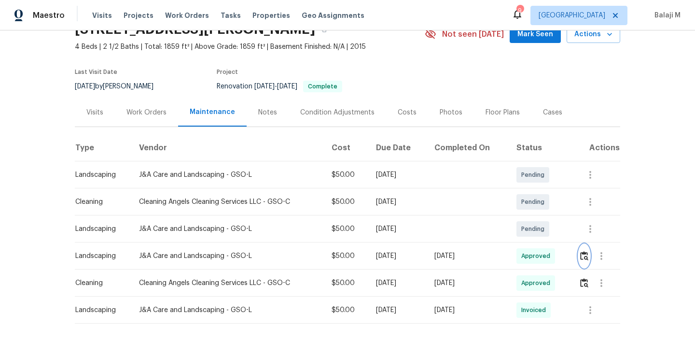
scroll to position [80, 0]
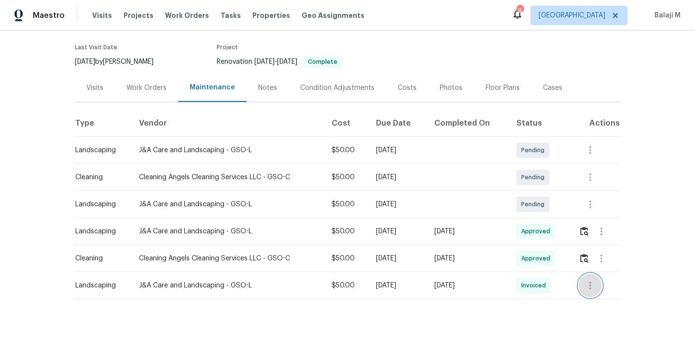
click at [589, 281] on icon "button" at bounding box center [590, 285] width 2 height 8
click at [595, 290] on li "View details" at bounding box center [611, 294] width 68 height 16
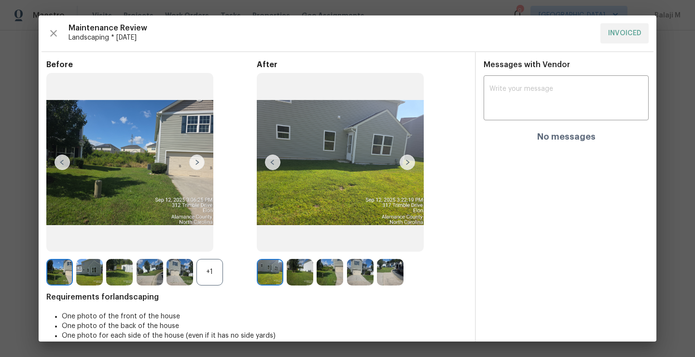
click at [409, 162] on img at bounding box center [407, 161] width 15 height 15
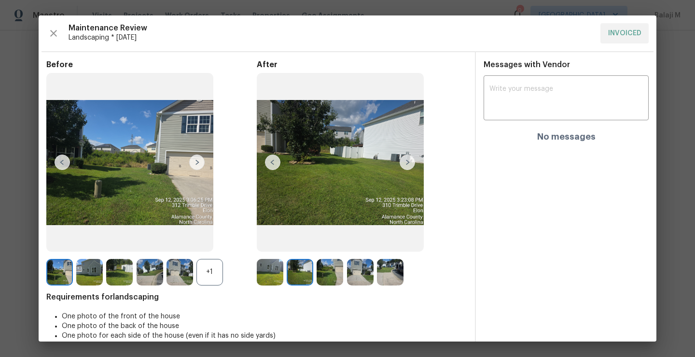
click at [402, 166] on img at bounding box center [407, 161] width 15 height 15
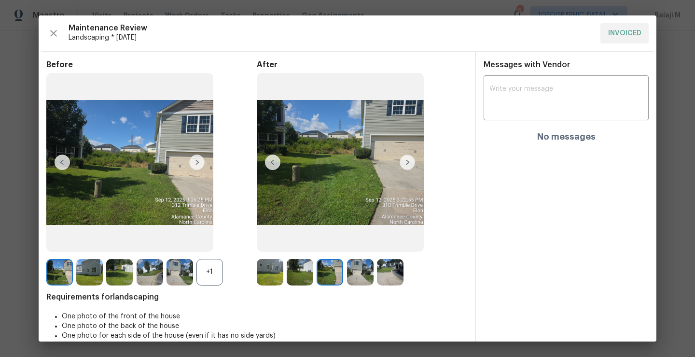
click at [402, 166] on img at bounding box center [407, 161] width 15 height 15
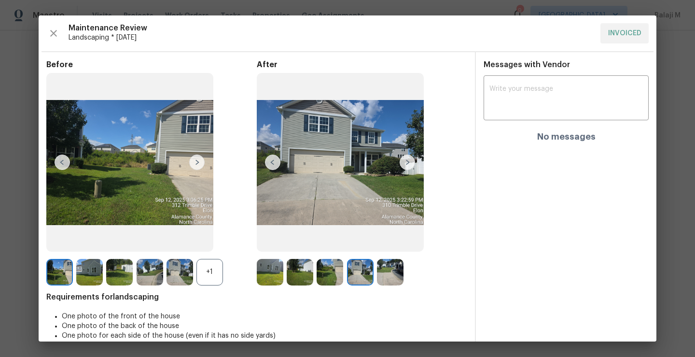
click at [402, 166] on img at bounding box center [407, 161] width 15 height 15
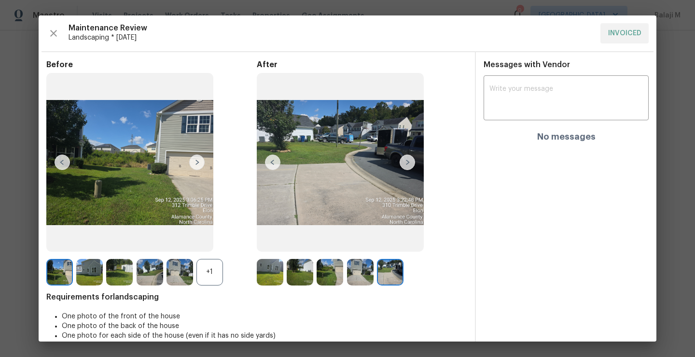
click at [402, 166] on img at bounding box center [407, 161] width 15 height 15
click at [62, 159] on img at bounding box center [62, 161] width 15 height 15
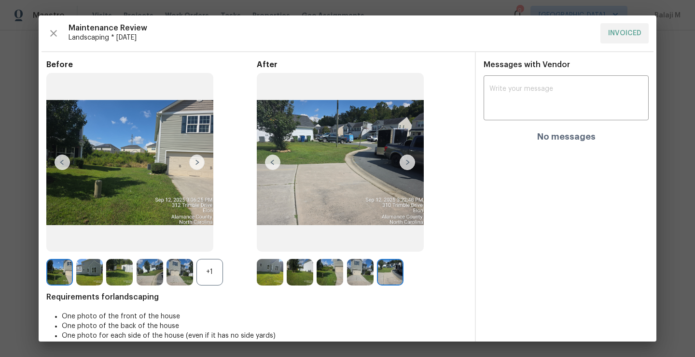
click at [60, 162] on img at bounding box center [62, 161] width 15 height 15
click at [64, 165] on img at bounding box center [62, 161] width 15 height 15
click at [65, 272] on img at bounding box center [59, 272] width 27 height 27
click at [90, 276] on img at bounding box center [89, 272] width 27 height 27
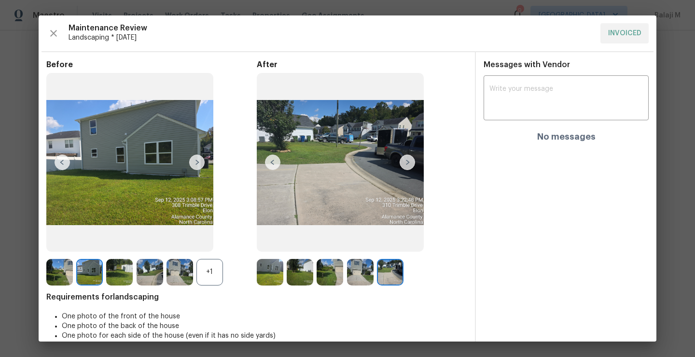
click at [115, 272] on img at bounding box center [119, 272] width 27 height 27
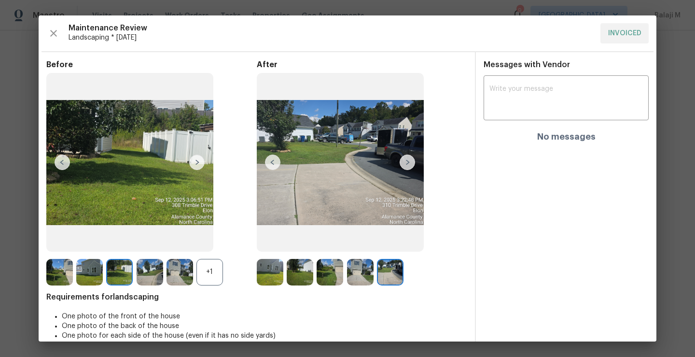
click at [147, 272] on img at bounding box center [150, 272] width 27 height 27
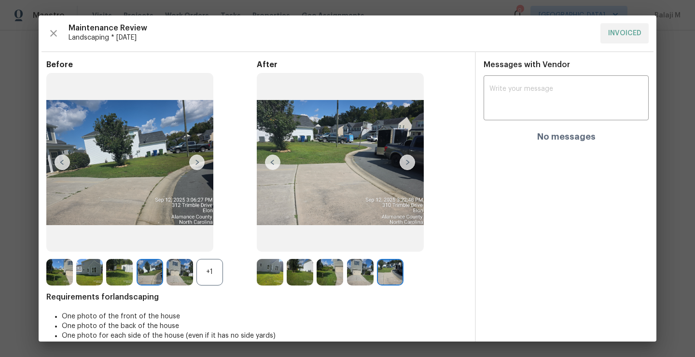
click at [178, 280] on img at bounding box center [179, 272] width 27 height 27
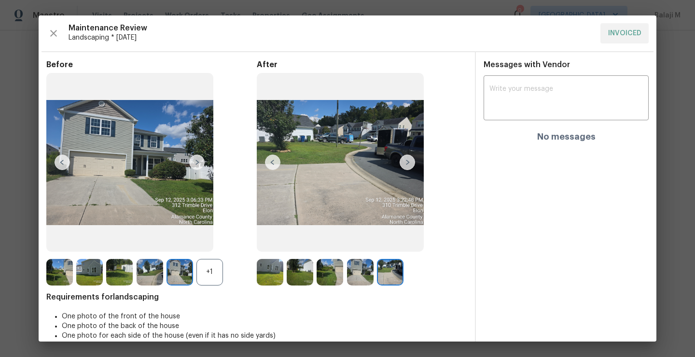
click at [214, 272] on div "+1" at bounding box center [209, 272] width 27 height 27
click at [269, 276] on img at bounding box center [270, 272] width 27 height 27
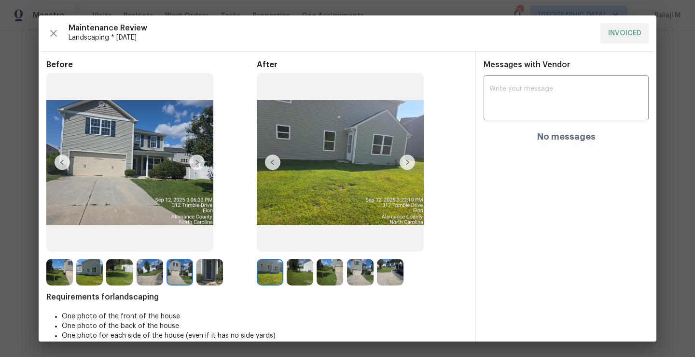
click at [348, 273] on img at bounding box center [360, 272] width 27 height 27
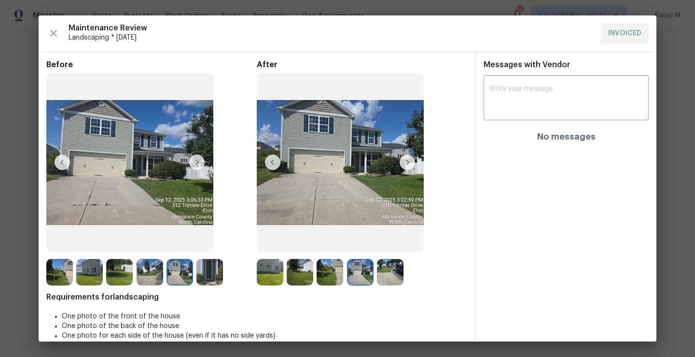
click at [365, 274] on img at bounding box center [360, 272] width 27 height 27
click at [50, 26] on button "button" at bounding box center [53, 33] width 14 height 20
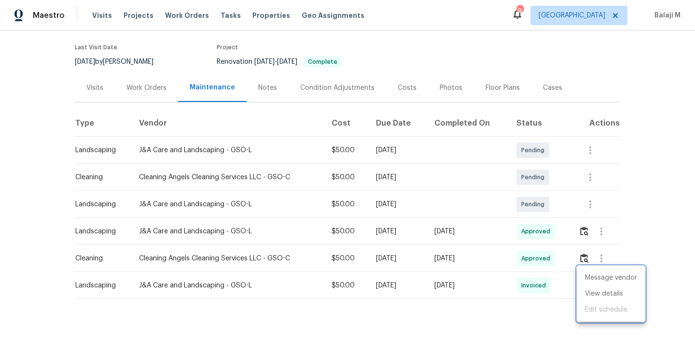
click at [599, 227] on div at bounding box center [347, 178] width 695 height 357
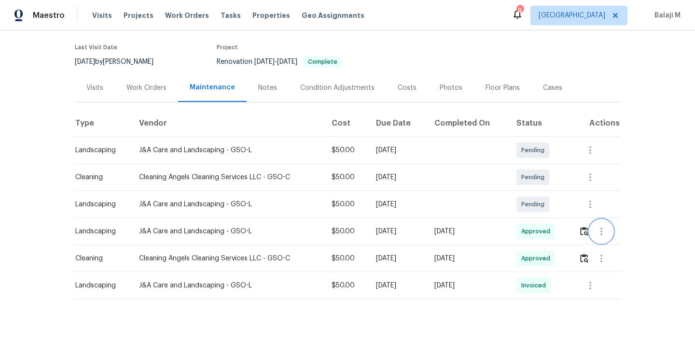
click at [599, 225] on icon "button" at bounding box center [601, 231] width 12 height 12
click at [606, 237] on li "View details" at bounding box center [622, 240] width 68 height 16
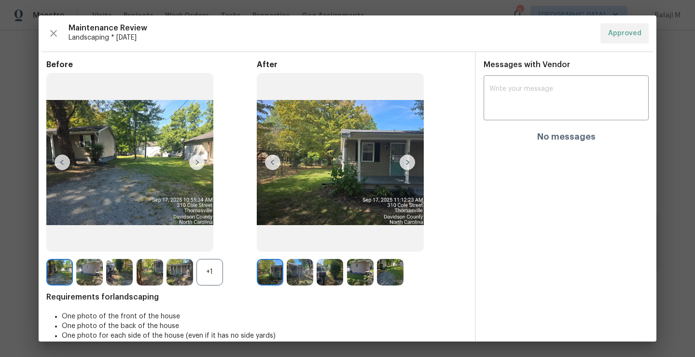
click at [200, 161] on img at bounding box center [196, 161] width 15 height 15
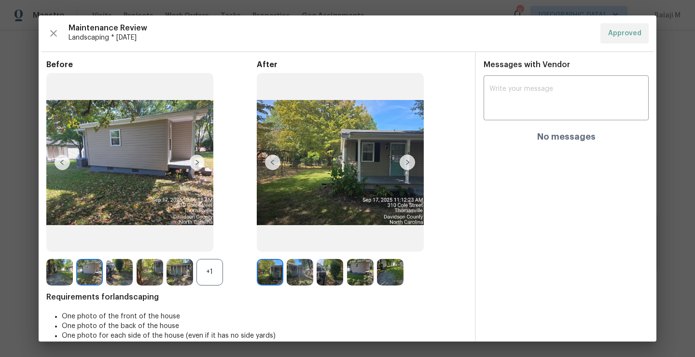
click at [200, 161] on img at bounding box center [196, 161] width 15 height 15
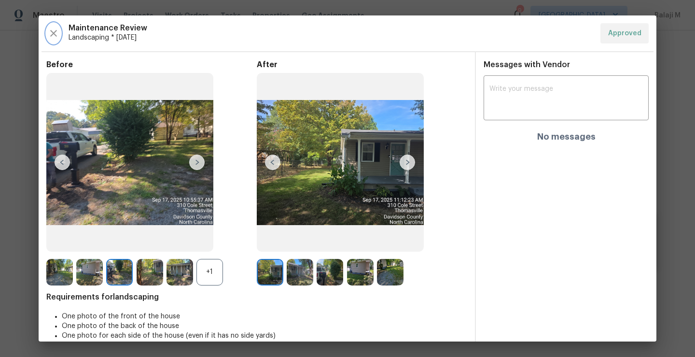
click at [52, 32] on icon "button" at bounding box center [53, 33] width 7 height 7
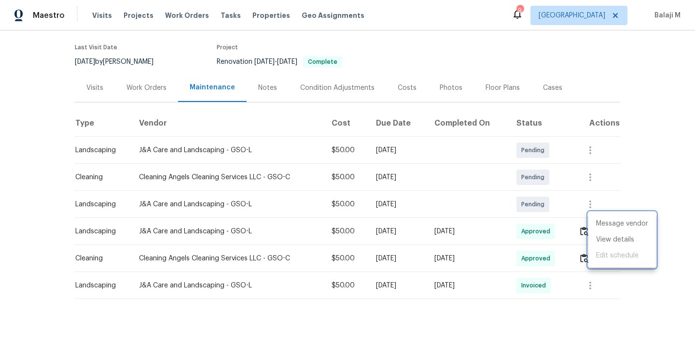
drag, startPoint x: 134, startPoint y: 224, endPoint x: 215, endPoint y: 224, distance: 81.6
click at [215, 224] on div at bounding box center [347, 178] width 695 height 357
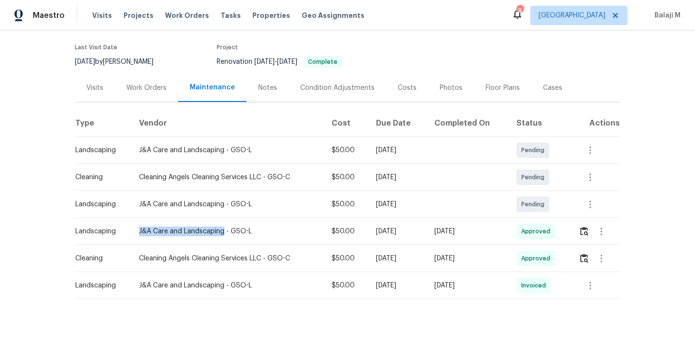
drag, startPoint x: 134, startPoint y: 222, endPoint x: 217, endPoint y: 223, distance: 83.0
click at [217, 226] on div "J&A Care and Landscaping - GSO-L" at bounding box center [227, 231] width 177 height 10
copy div "J&A Care and Landscaping"
click at [582, 226] on img "button" at bounding box center [584, 230] width 8 height 9
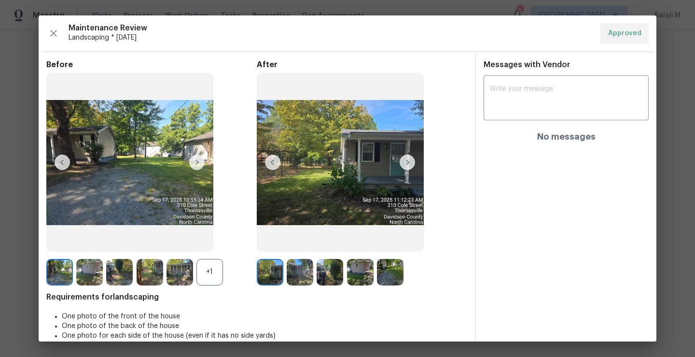
click at [404, 155] on img at bounding box center [407, 161] width 15 height 15
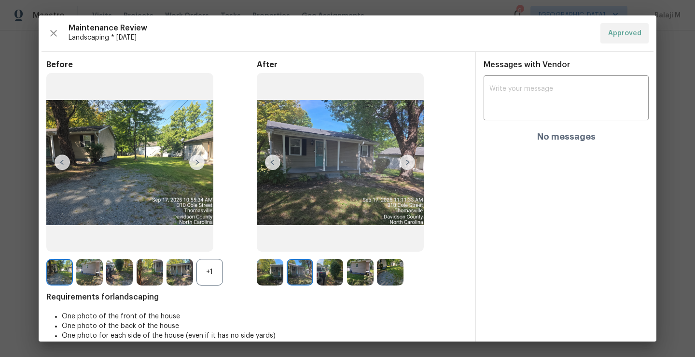
click at [403, 157] on img at bounding box center [407, 161] width 15 height 15
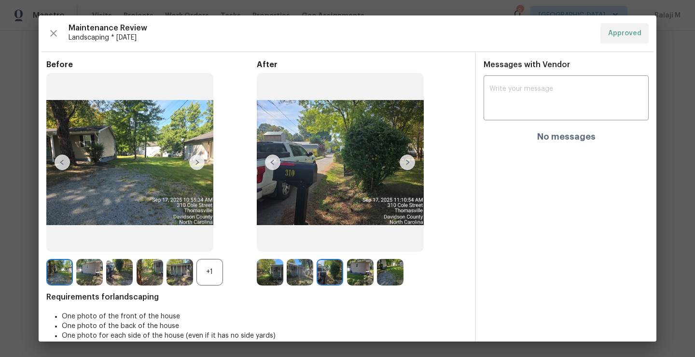
click at [401, 162] on img at bounding box center [407, 161] width 15 height 15
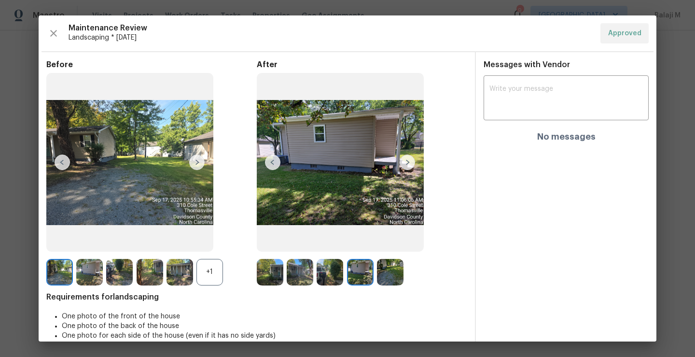
click at [403, 163] on img at bounding box center [407, 161] width 15 height 15
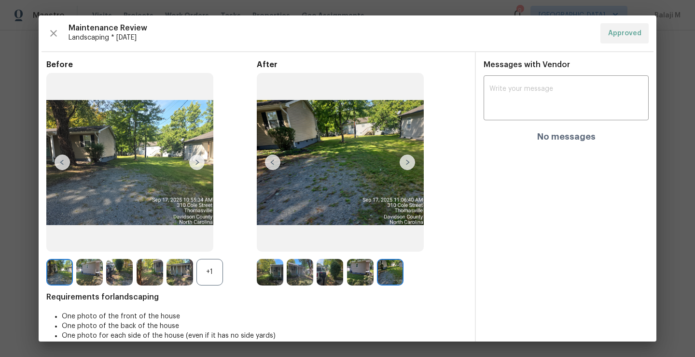
click at [407, 166] on img at bounding box center [407, 161] width 15 height 15
click at [215, 279] on div "+1" at bounding box center [209, 272] width 27 height 27
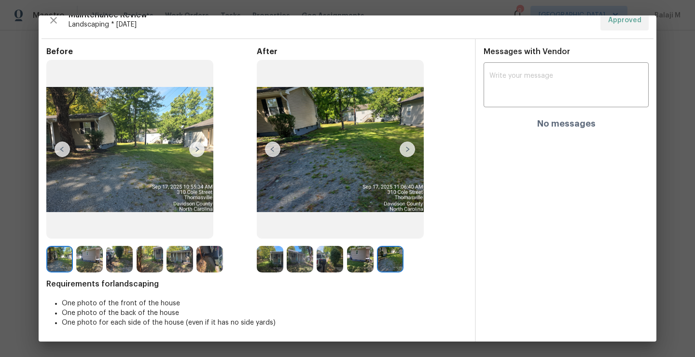
click at [213, 265] on img at bounding box center [209, 259] width 27 height 27
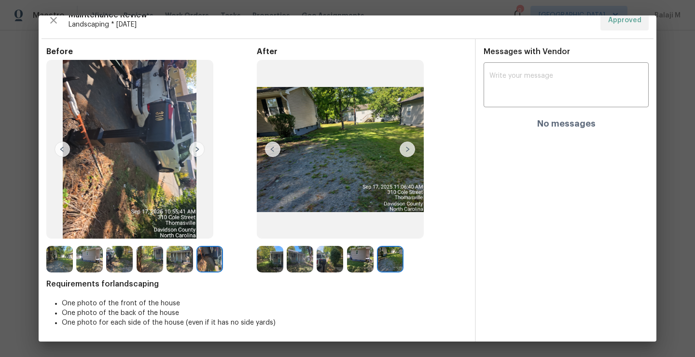
click at [287, 265] on img at bounding box center [300, 259] width 27 height 27
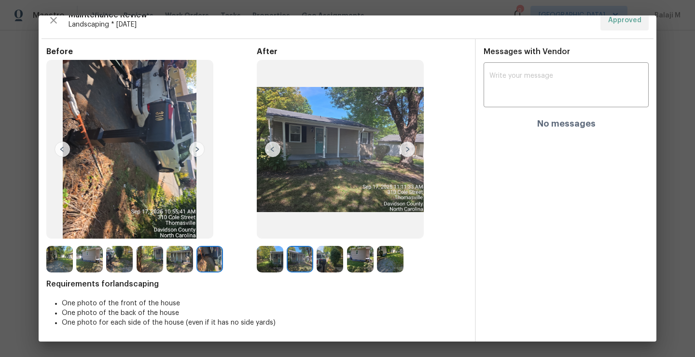
click at [329, 265] on img at bounding box center [330, 259] width 27 height 27
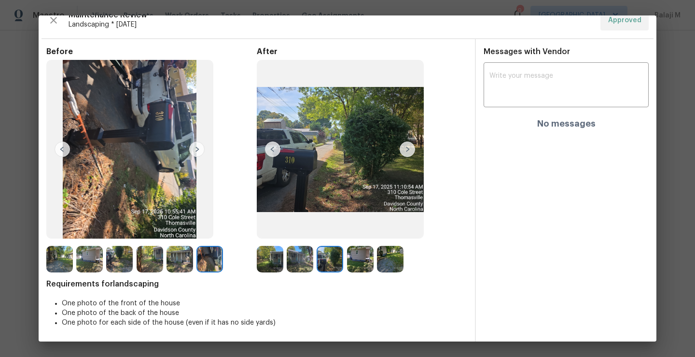
click at [359, 265] on img at bounding box center [360, 259] width 27 height 27
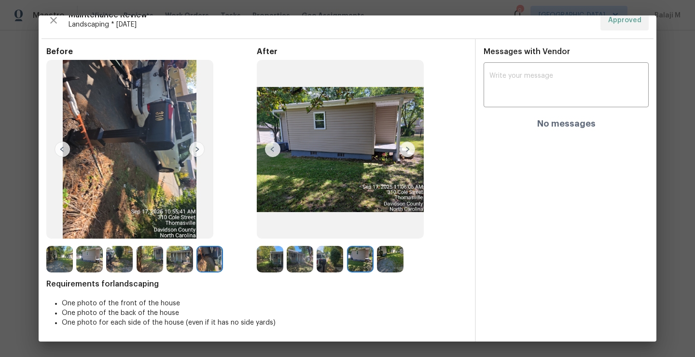
click at [379, 265] on img at bounding box center [390, 259] width 27 height 27
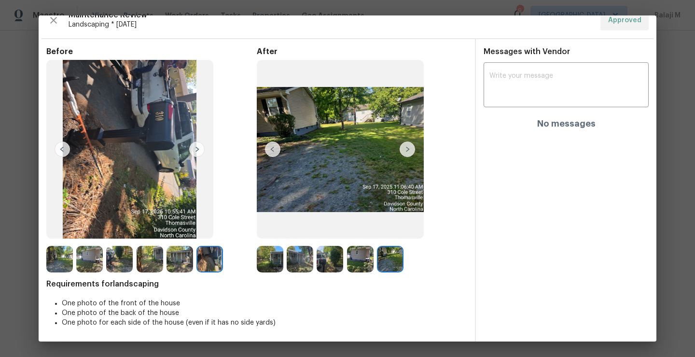
scroll to position [0, 0]
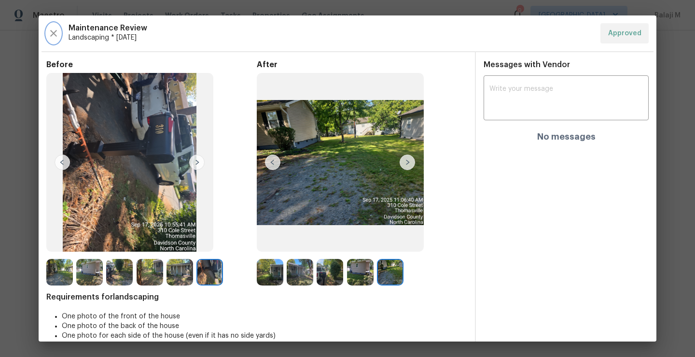
click at [54, 41] on button "button" at bounding box center [53, 33] width 14 height 20
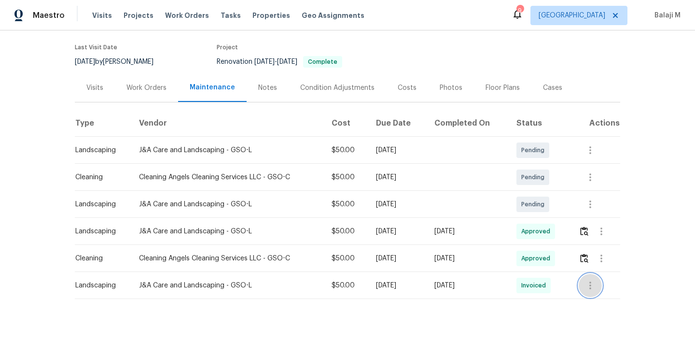
click at [594, 280] on icon "button" at bounding box center [590, 285] width 12 height 12
click at [589, 294] on li "View details" at bounding box center [611, 294] width 68 height 16
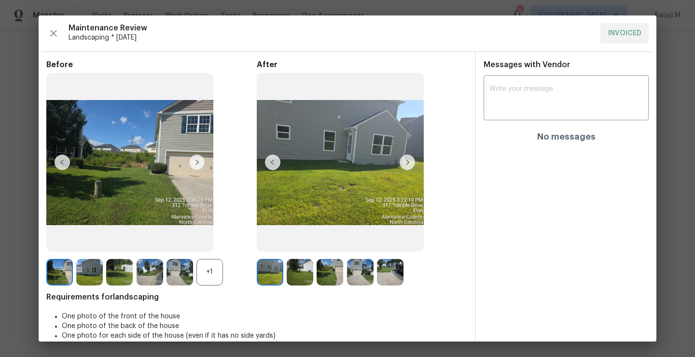
click at [401, 163] on img at bounding box center [407, 161] width 15 height 15
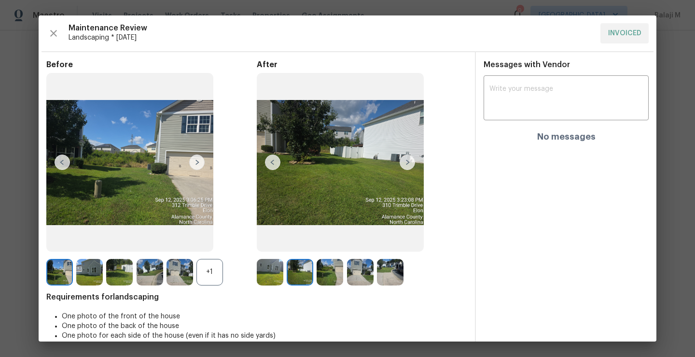
click at [401, 163] on img at bounding box center [407, 161] width 15 height 15
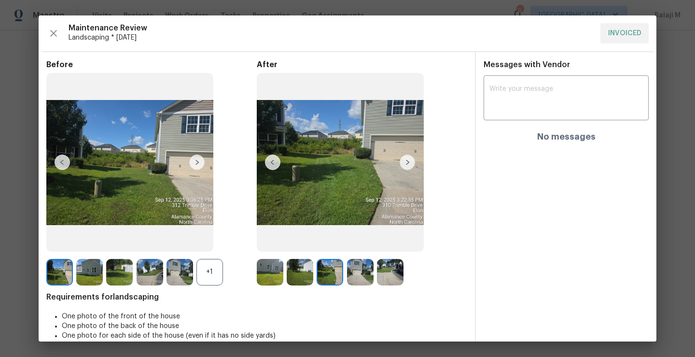
click at [401, 163] on img at bounding box center [407, 161] width 15 height 15
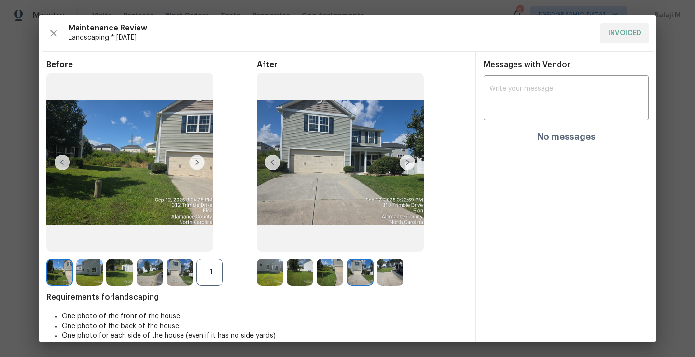
click at [401, 163] on img at bounding box center [407, 161] width 15 height 15
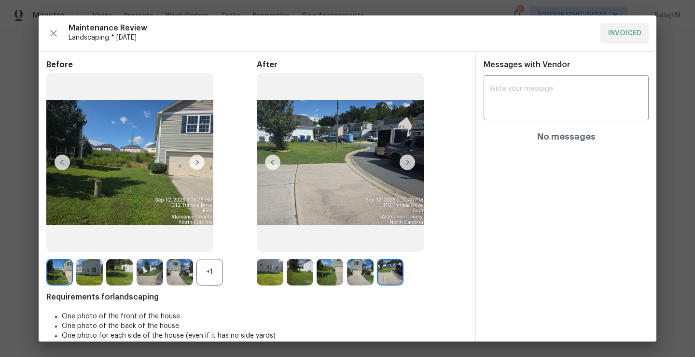
click at [401, 163] on img at bounding box center [407, 161] width 15 height 15
click at [51, 33] on icon "button" at bounding box center [54, 34] width 12 height 12
